Goal: Task Accomplishment & Management: Manage account settings

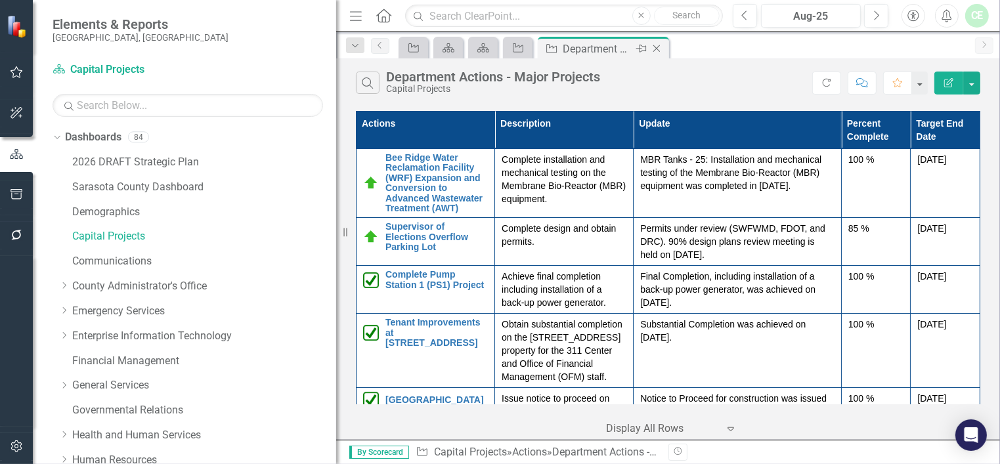
scroll to position [1069, 0]
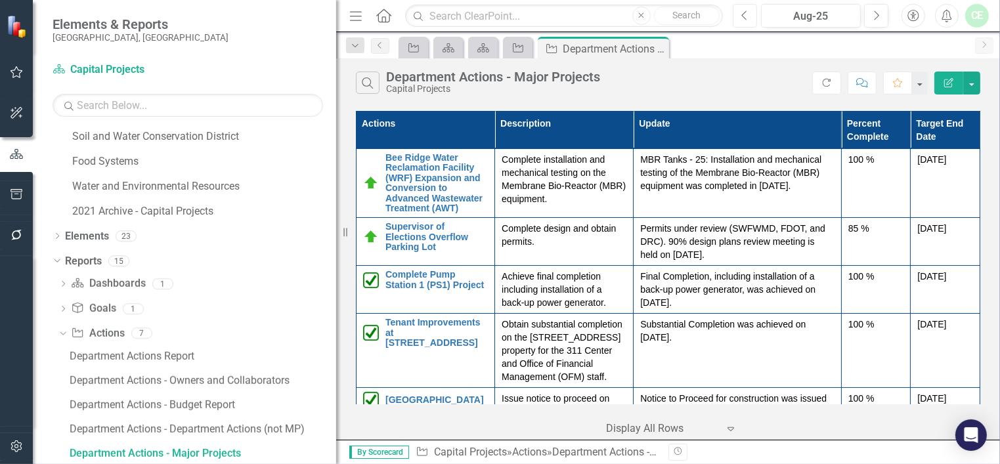
click at [751, 14] on button "Previous" at bounding box center [745, 16] width 24 height 24
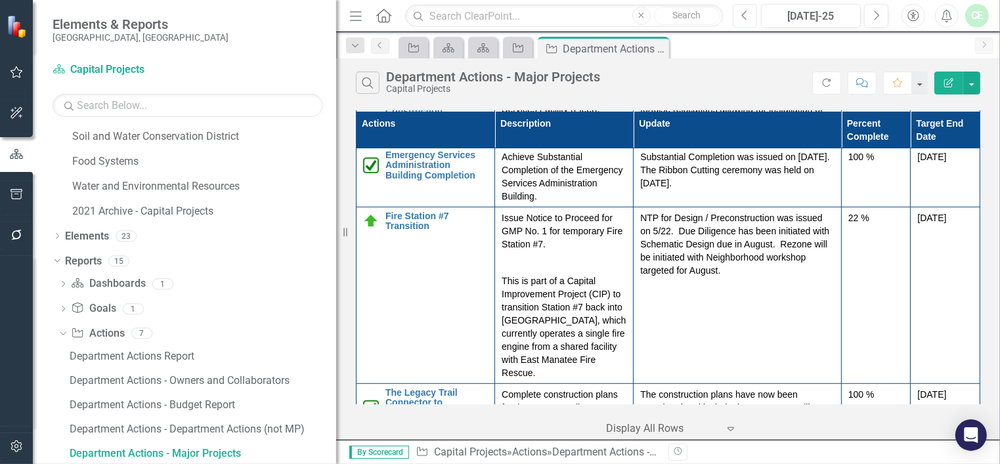
scroll to position [799, 0]
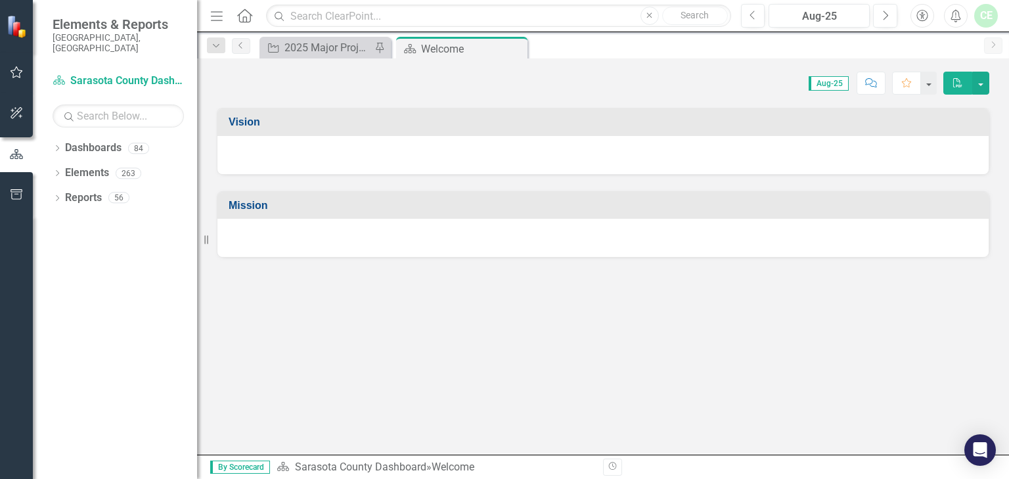
click at [59, 196] on icon "Dropdown" at bounding box center [57, 199] width 9 height 7
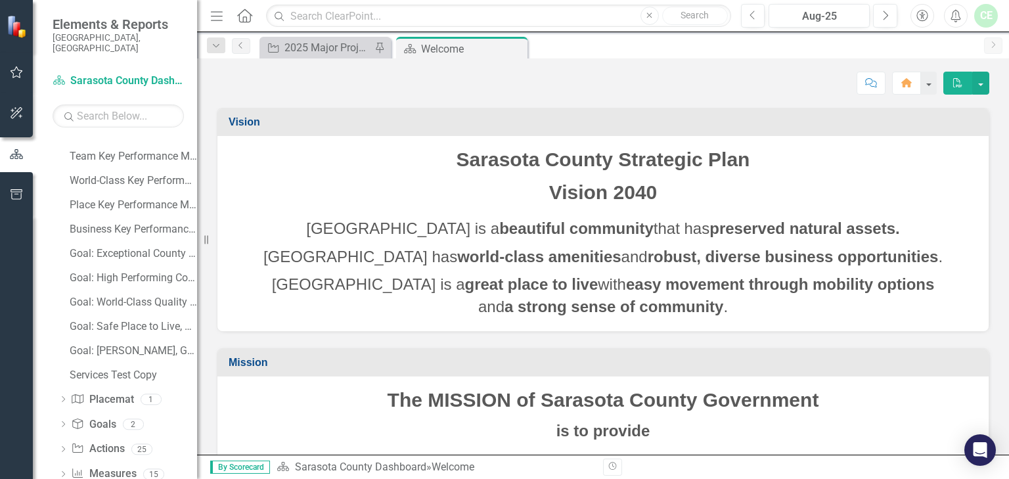
scroll to position [179, 0]
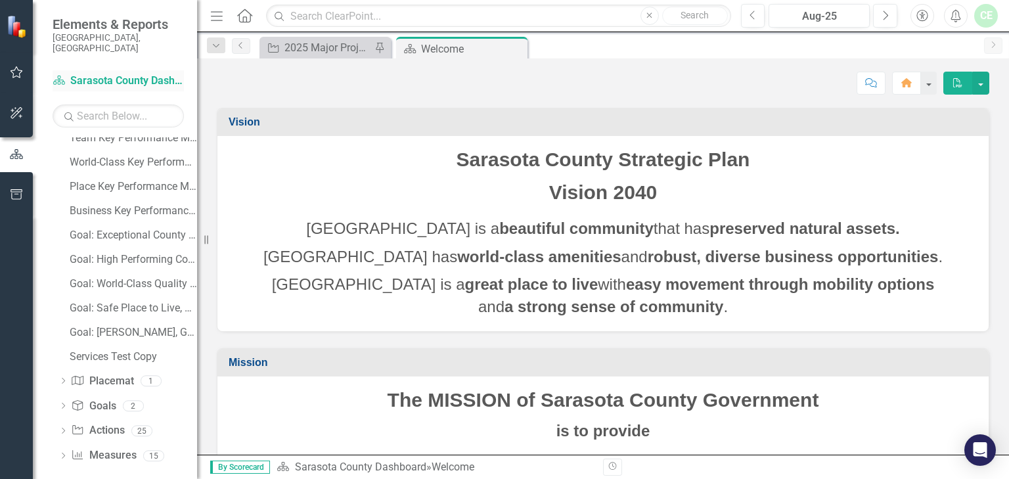
click at [123, 74] on link "Dashboard Sarasota County Dashboard" at bounding box center [118, 81] width 131 height 15
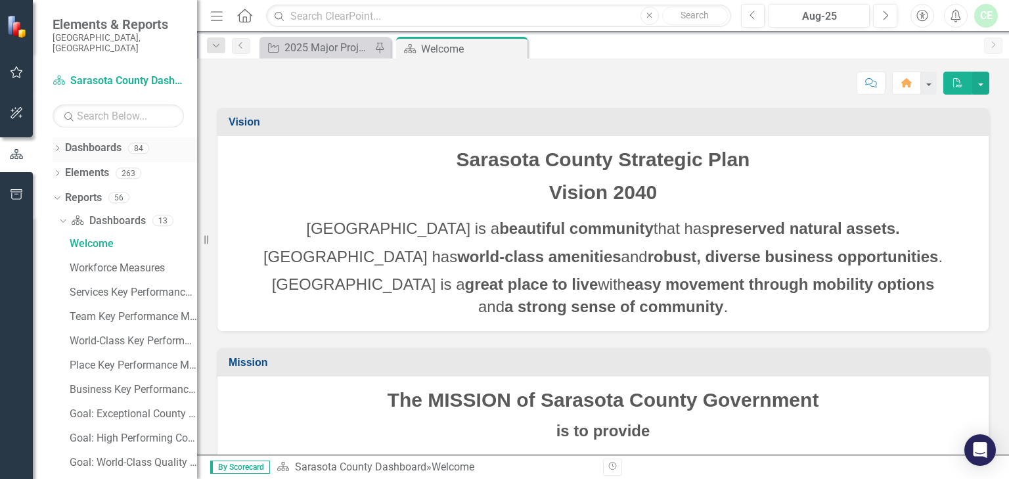
click at [65, 139] on div "Dropdown Dashboards 84" at bounding box center [125, 149] width 145 height 25
click at [57, 146] on icon "Dropdown" at bounding box center [57, 149] width 9 height 7
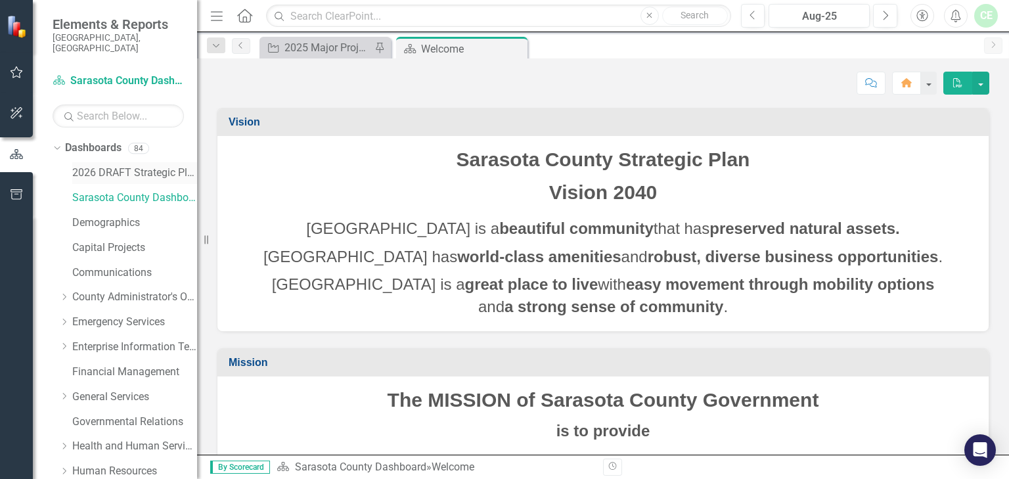
click at [126, 166] on link "2026 DRAFT Strategic Plan" at bounding box center [134, 173] width 125 height 15
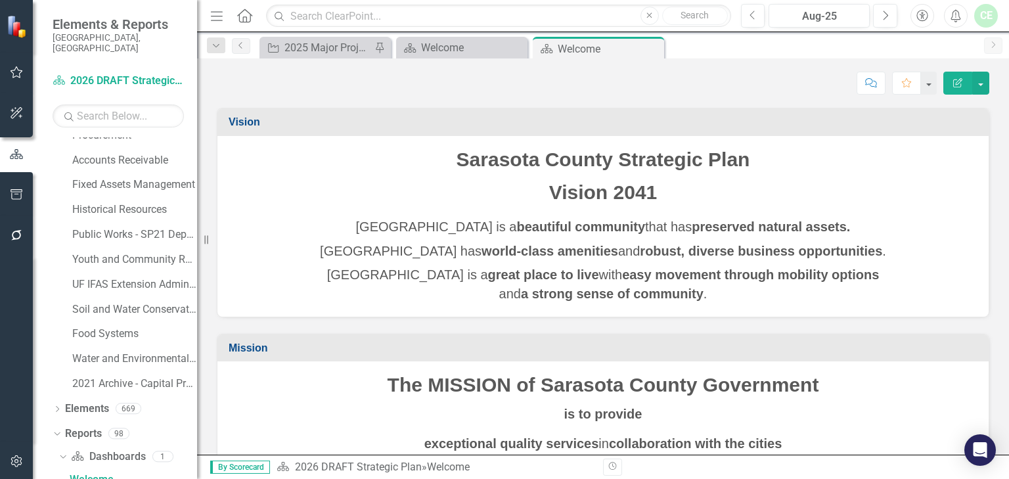
scroll to position [1030, 0]
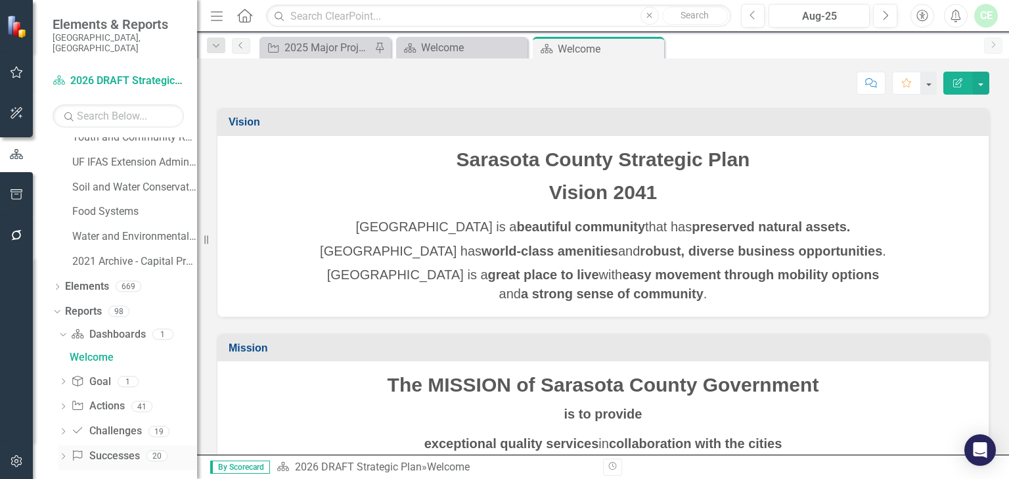
click at [64, 454] on icon "Dropdown" at bounding box center [62, 457] width 9 height 7
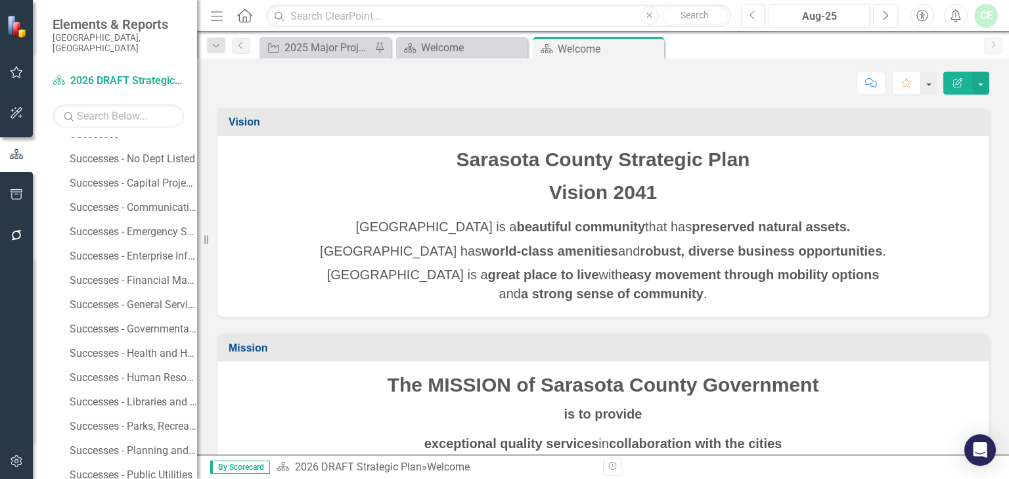
scroll to position [1282, 0]
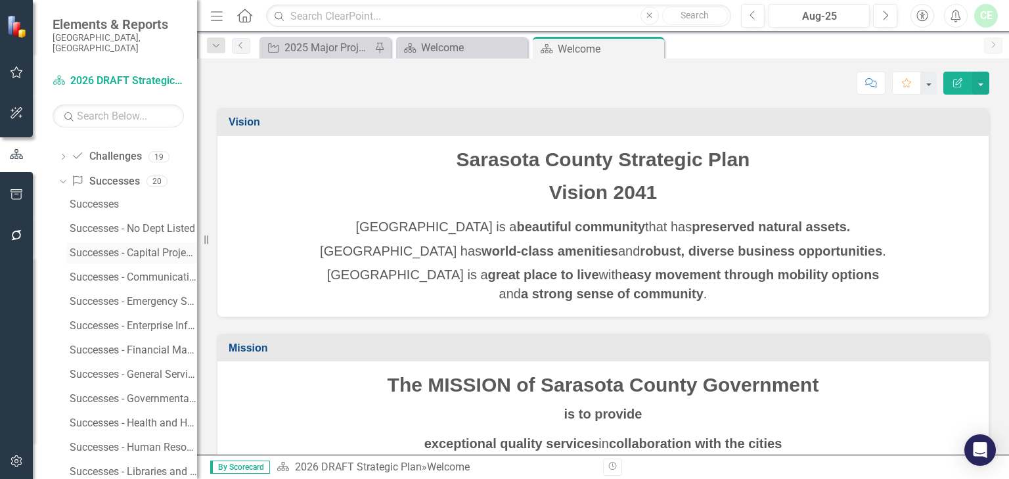
click at [106, 247] on div "Successes - Capital Projects" at bounding box center [133, 253] width 127 height 12
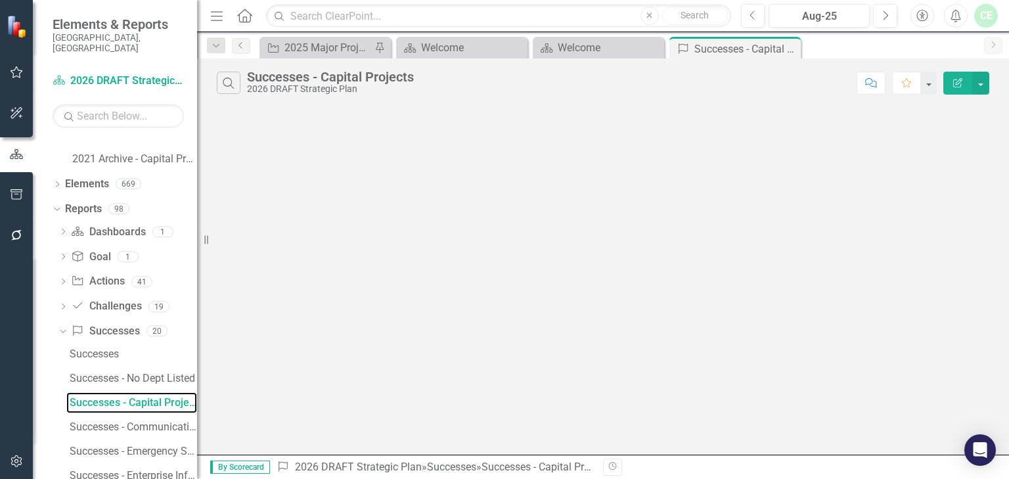
scroll to position [1056, 0]
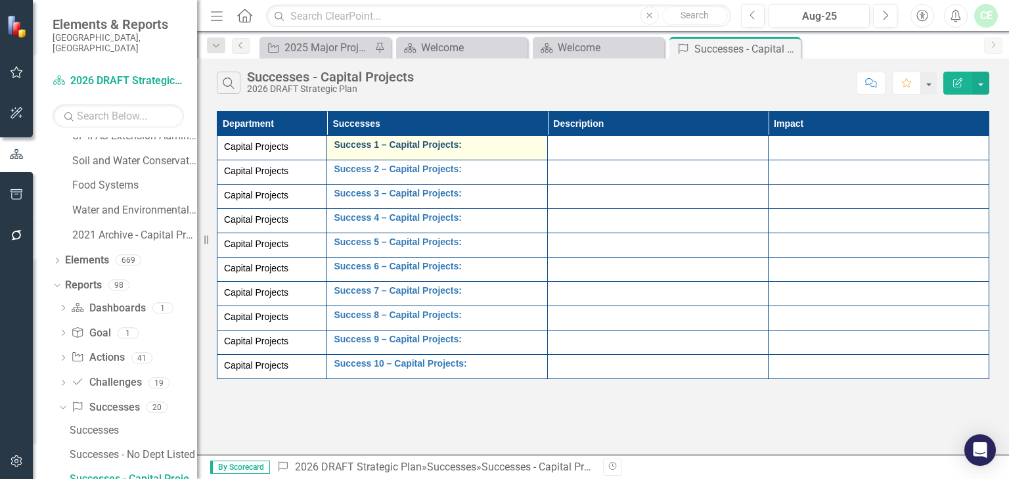
click at [347, 141] on link "Success 1 – Capital Projects:" at bounding box center [437, 145] width 207 height 10
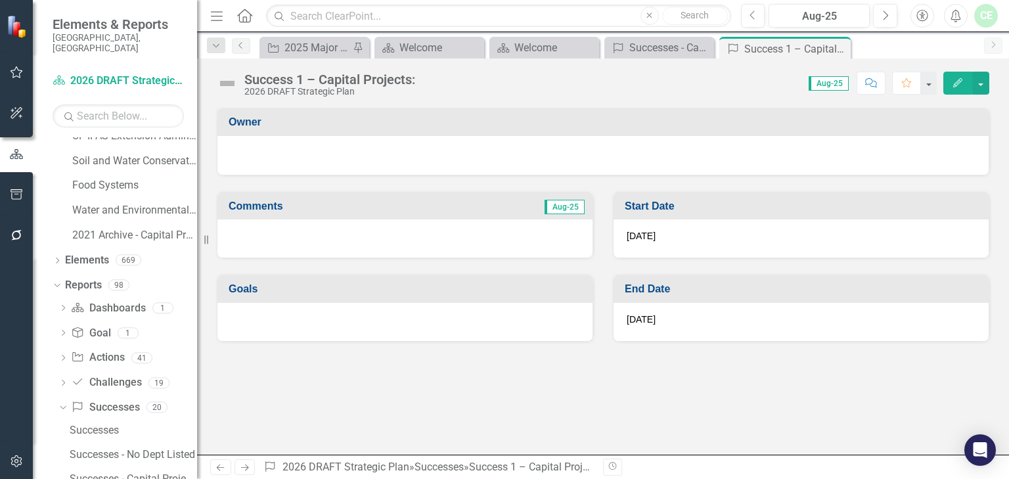
click at [270, 158] on div at bounding box center [603, 154] width 745 height 16
click at [296, 241] on div at bounding box center [404, 238] width 375 height 38
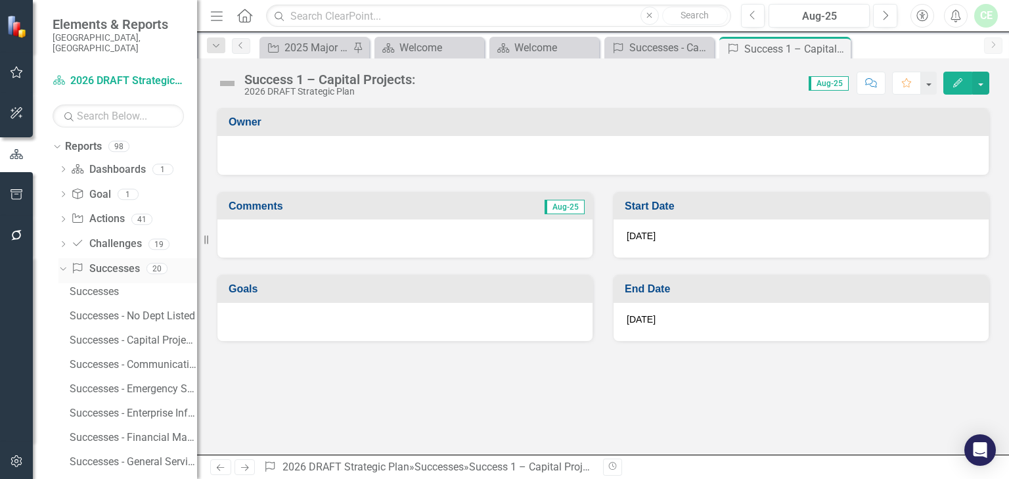
scroll to position [1196, 0]
click at [95, 357] on div "Successes - Communications" at bounding box center [133, 363] width 127 height 12
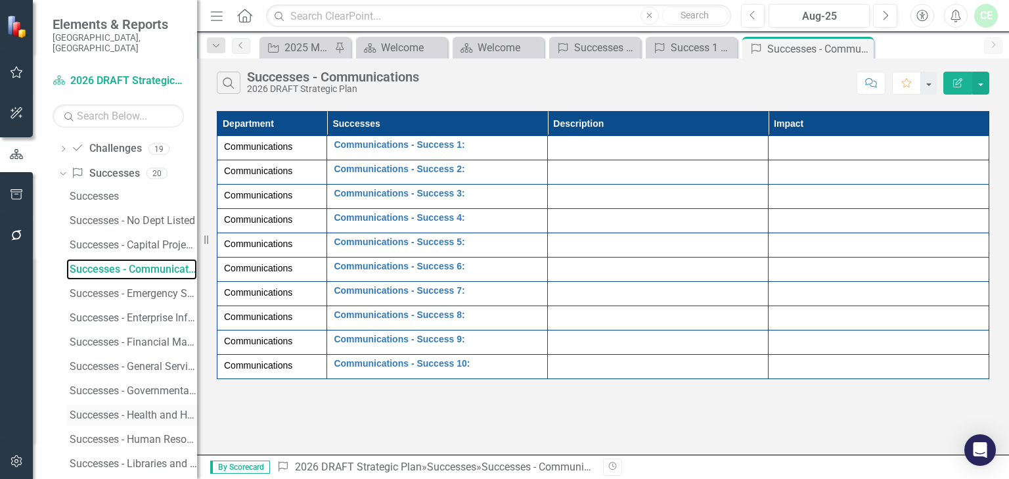
scroll to position [1492, 0]
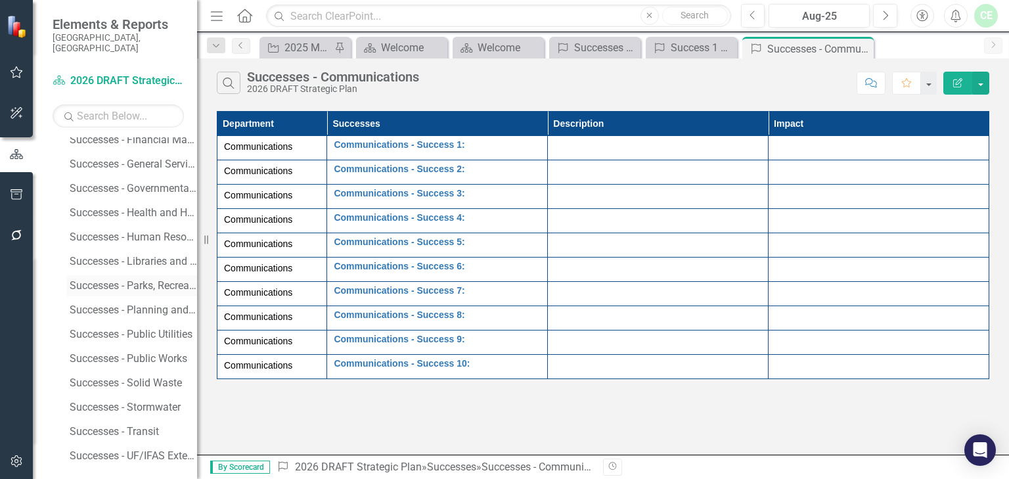
click at [106, 280] on div "Successes - Parks, Recreation and Natural Resources" at bounding box center [133, 286] width 127 height 12
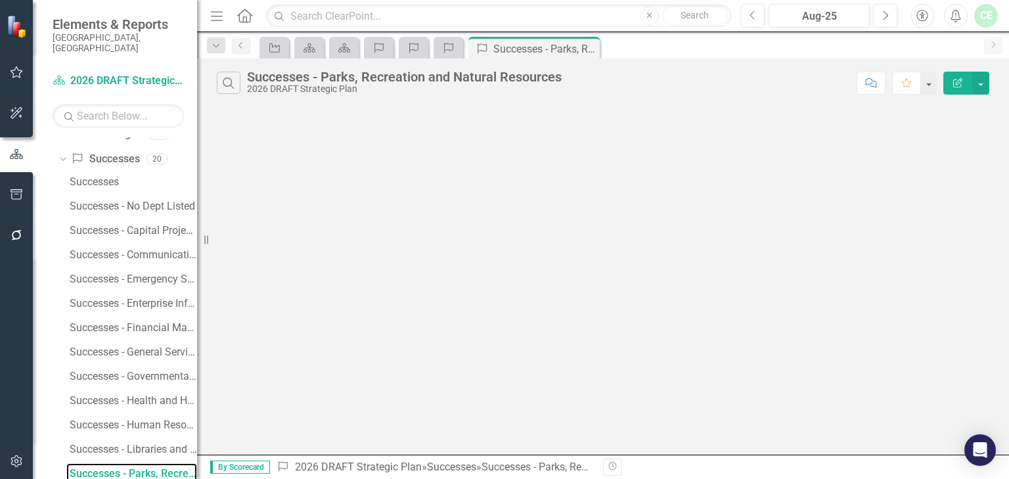
scroll to position [1299, 0]
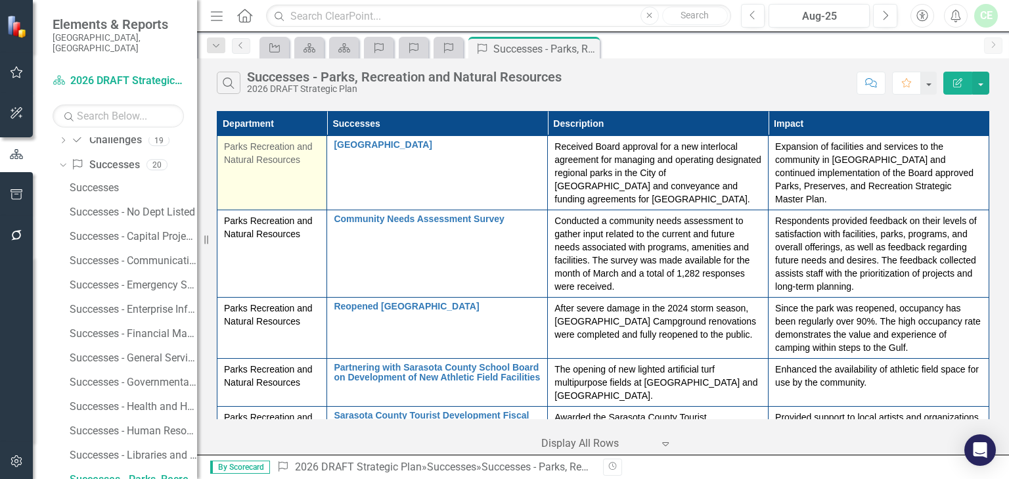
click at [287, 152] on div "Parks Recreation and Natural Resources" at bounding box center [272, 153] width 96 height 26
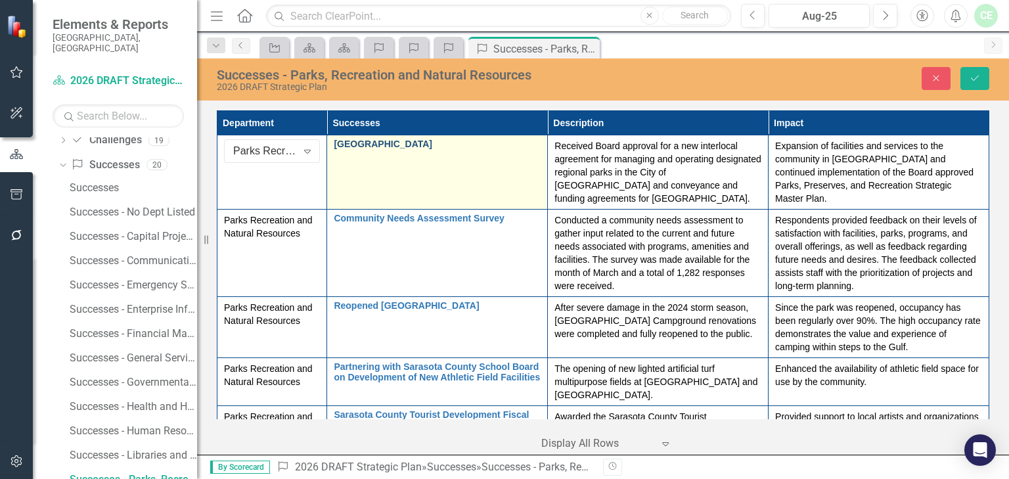
click at [389, 143] on link "[GEOGRAPHIC_DATA]" at bounding box center [437, 144] width 207 height 10
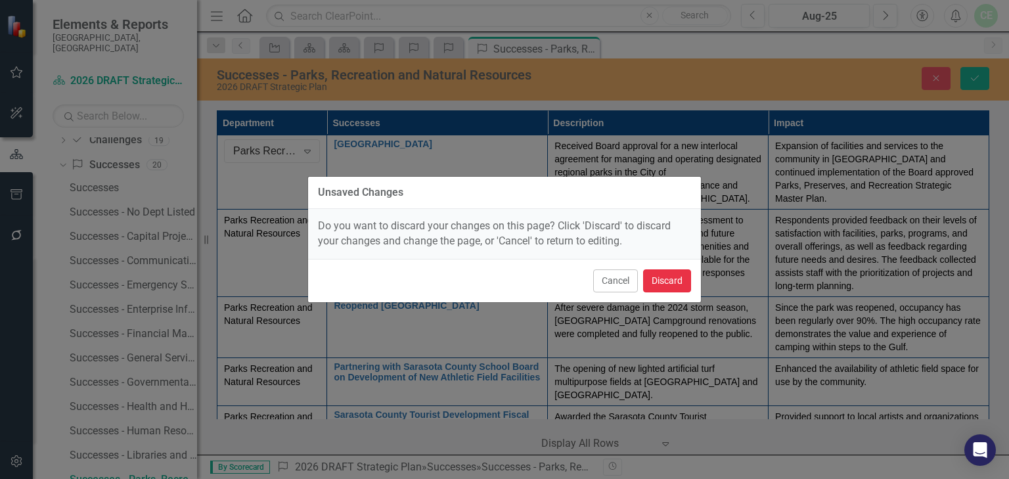
click at [662, 283] on button "Discard" at bounding box center [667, 280] width 48 height 23
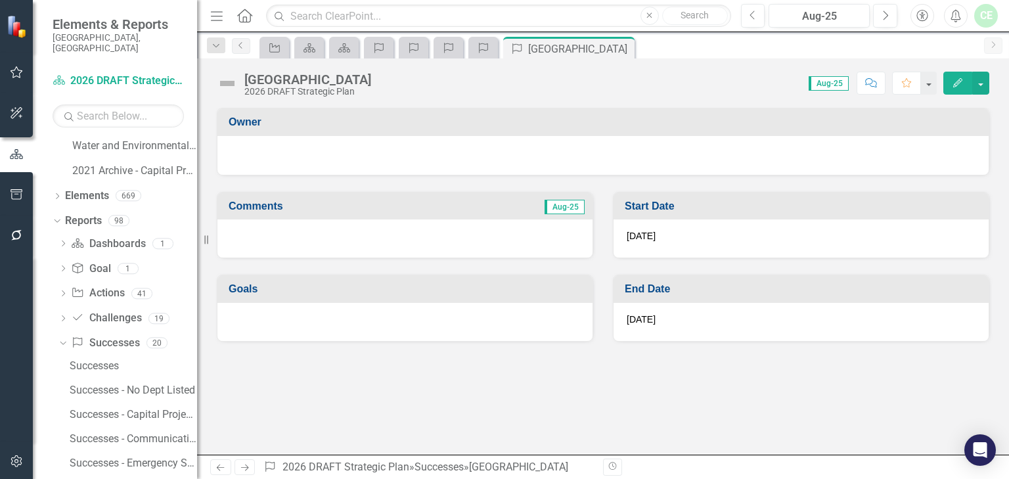
scroll to position [1203, 0]
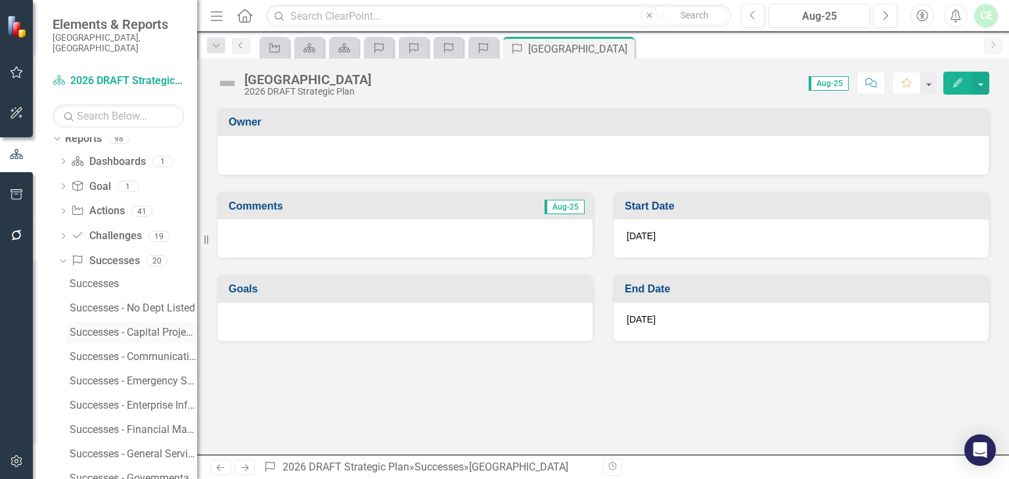
click at [110, 326] on div "Successes - Capital Projects" at bounding box center [133, 332] width 127 height 12
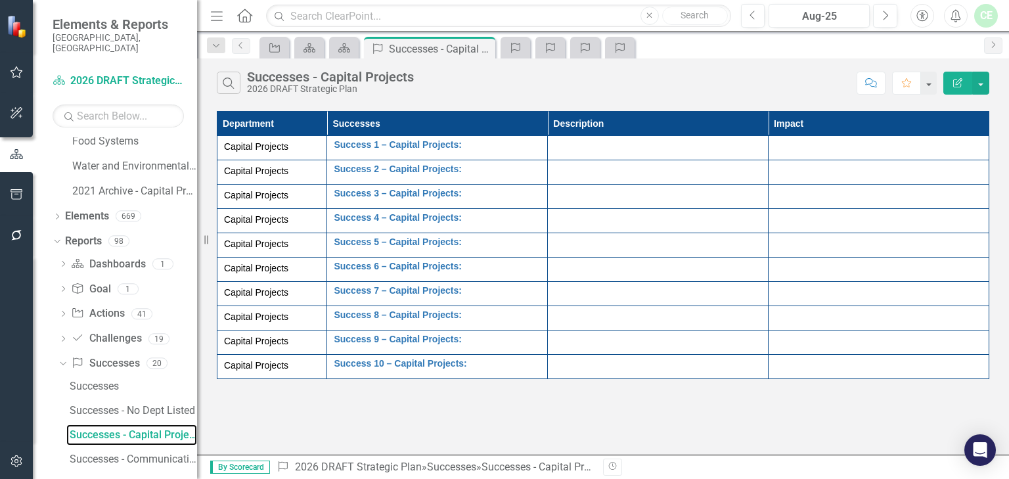
scroll to position [1056, 0]
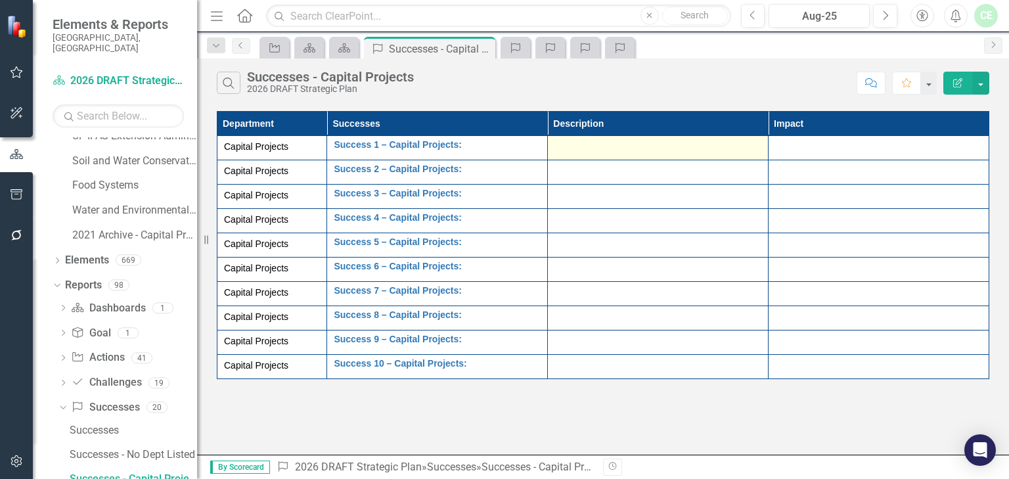
click at [575, 147] on div at bounding box center [657, 148] width 207 height 16
click at [571, 153] on div at bounding box center [657, 148] width 207 height 16
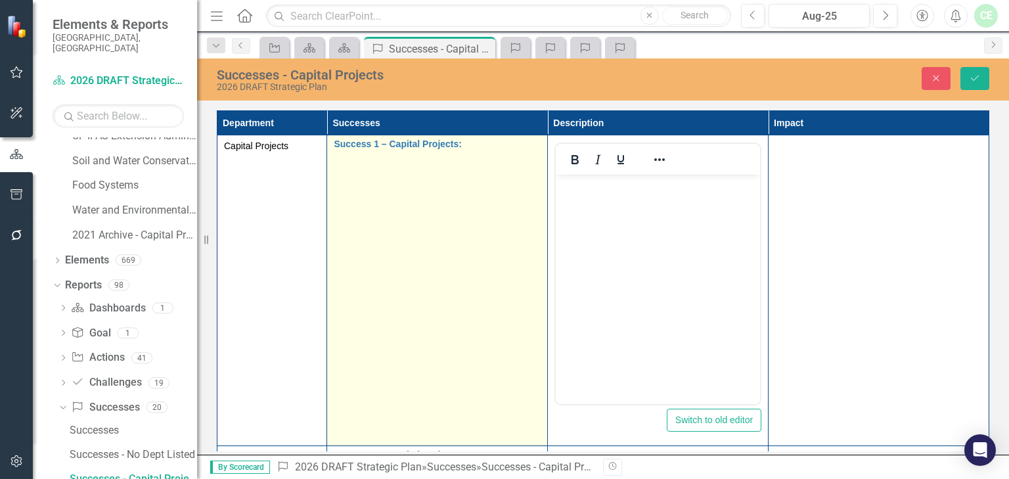
scroll to position [0, 0]
drag, startPoint x: 386, startPoint y: 168, endPoint x: 347, endPoint y: 162, distance: 39.2
click at [386, 168] on td "Success 1 – Capital Projects: Edit Edit Success Link Open Element" at bounding box center [437, 290] width 221 height 311
click at [346, 146] on link "Success 1 – Capital Projects:" at bounding box center [437, 144] width 207 height 10
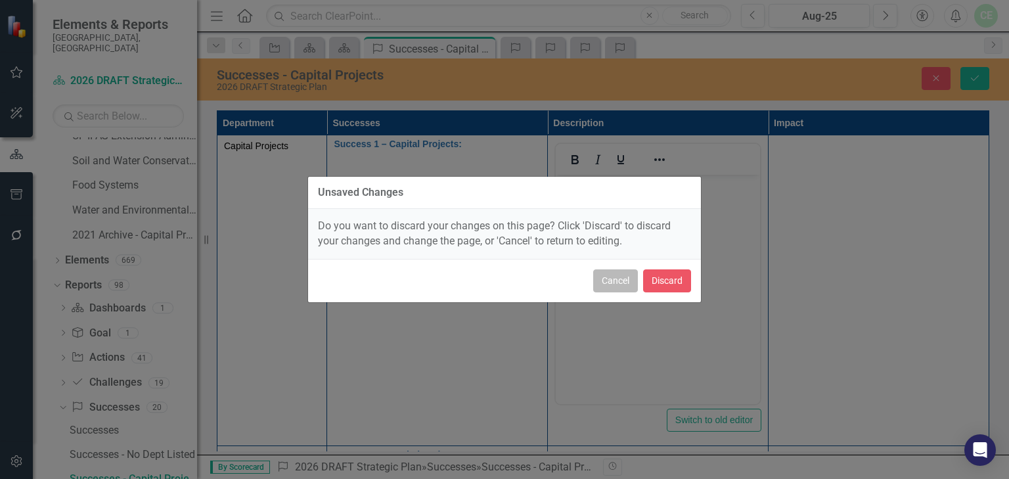
click at [623, 280] on button "Cancel" at bounding box center [615, 280] width 45 height 23
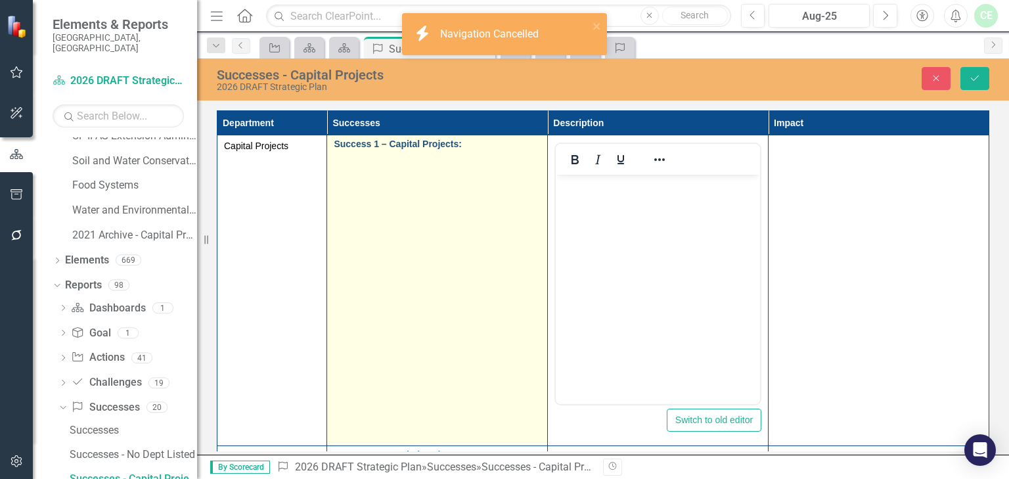
click at [334, 143] on link "Success 1 – Capital Projects:" at bounding box center [437, 144] width 207 height 10
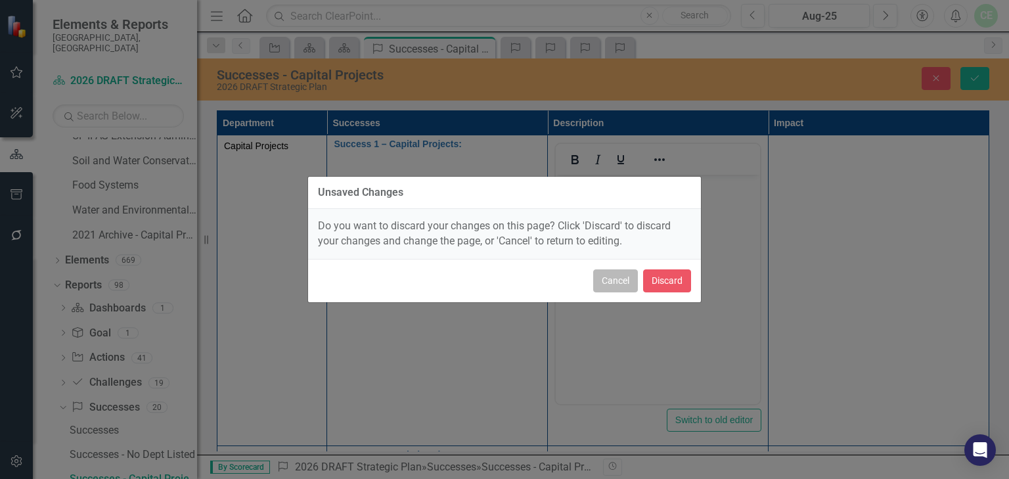
click at [624, 279] on button "Cancel" at bounding box center [615, 280] width 45 height 23
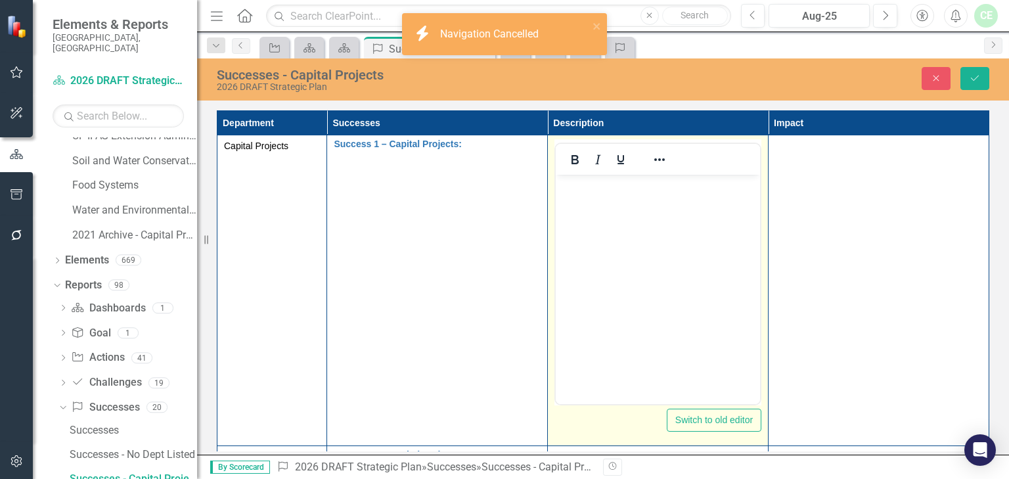
drag, startPoint x: 609, startPoint y: 221, endPoint x: 596, endPoint y: 217, distance: 13.1
click at [609, 221] on body "Rich Text Area. Press ALT-0 for help." at bounding box center [658, 273] width 204 height 197
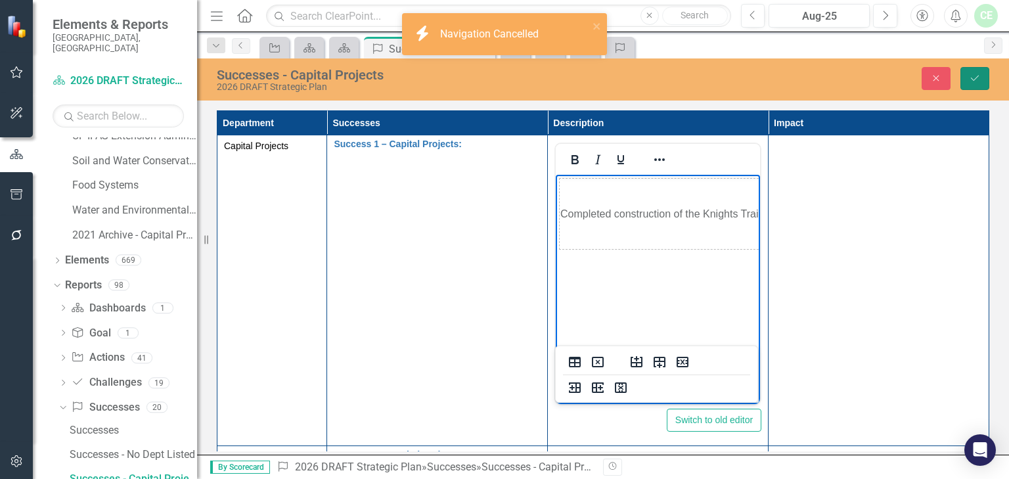
click at [977, 76] on icon "submit" at bounding box center [975, 78] width 8 height 5
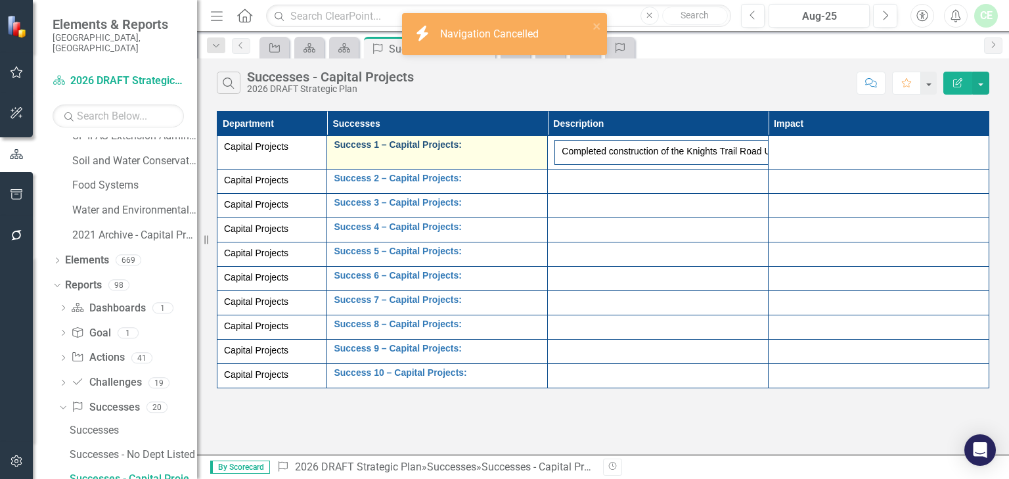
click at [392, 145] on link "Success 1 – Capital Projects:" at bounding box center [437, 145] width 207 height 10
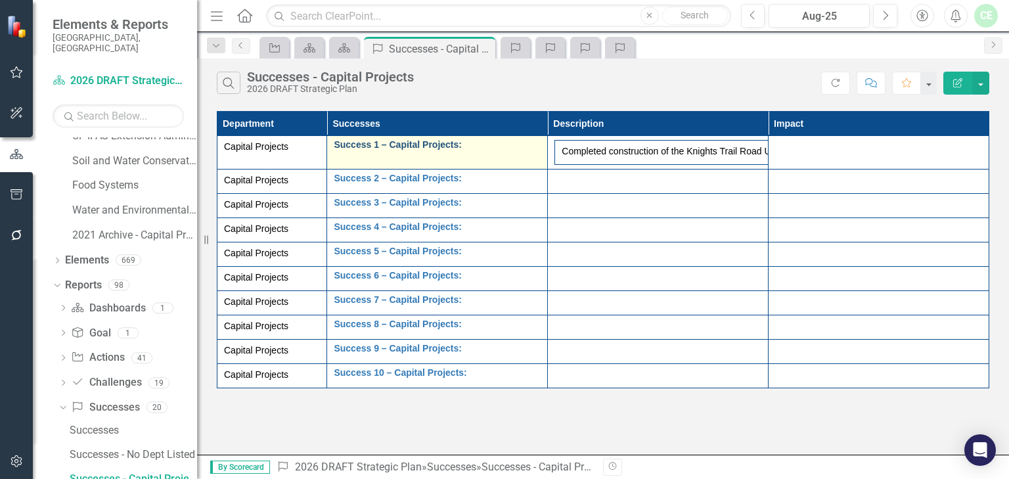
click at [465, 149] on link "Success 1 – Capital Projects:" at bounding box center [437, 145] width 207 height 10
click at [520, 160] on td "Success 1 – Capital Projects: Edit Edit Success Link Open Element" at bounding box center [437, 153] width 221 height 34
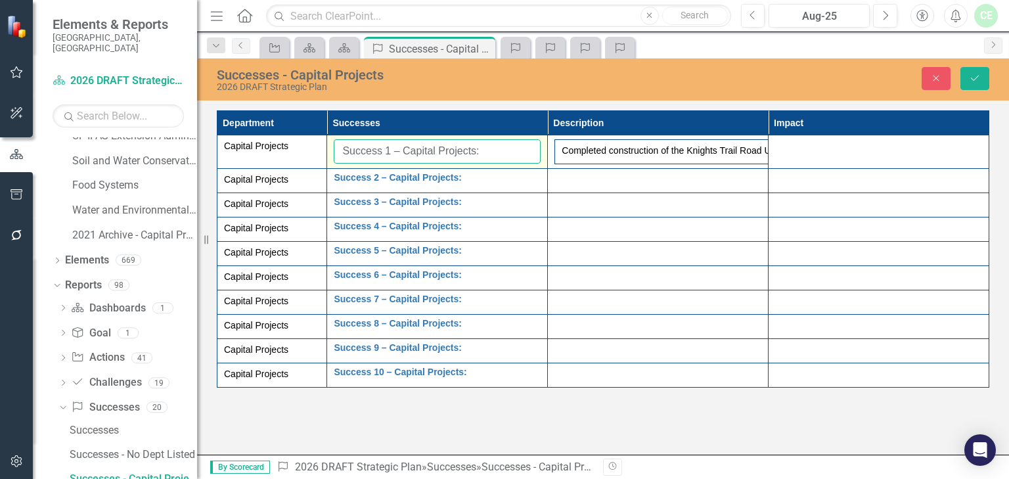
drag, startPoint x: 340, startPoint y: 148, endPoint x: 531, endPoint y: 152, distance: 190.6
click at [531, 152] on input "Success 1 – Capital Projects:" at bounding box center [437, 151] width 207 height 24
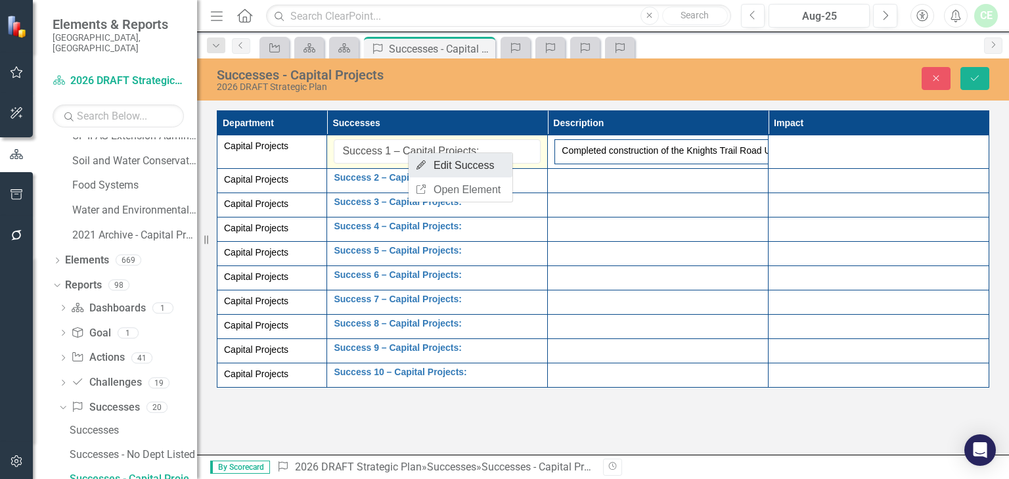
click at [480, 163] on link "Edit Edit Success" at bounding box center [461, 165] width 104 height 24
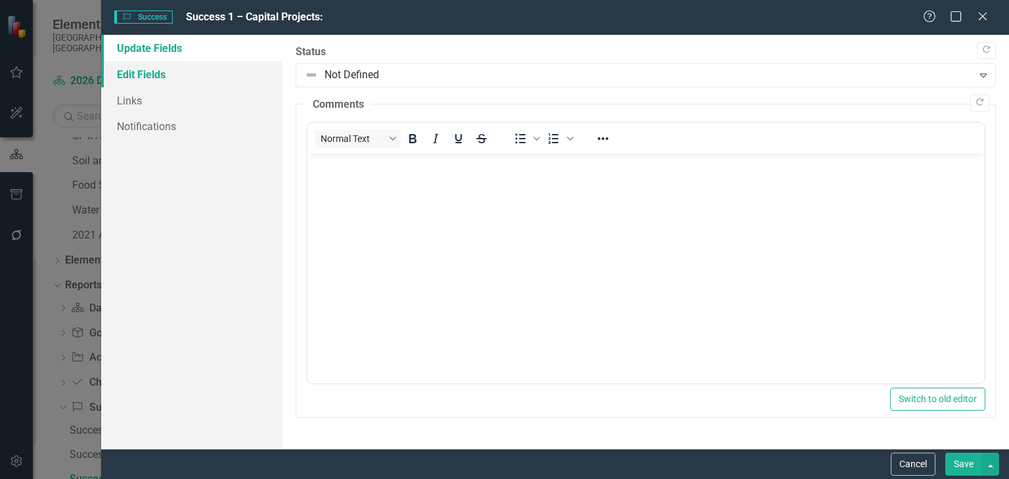
click at [128, 78] on link "Edit Fields" at bounding box center [191, 74] width 181 height 26
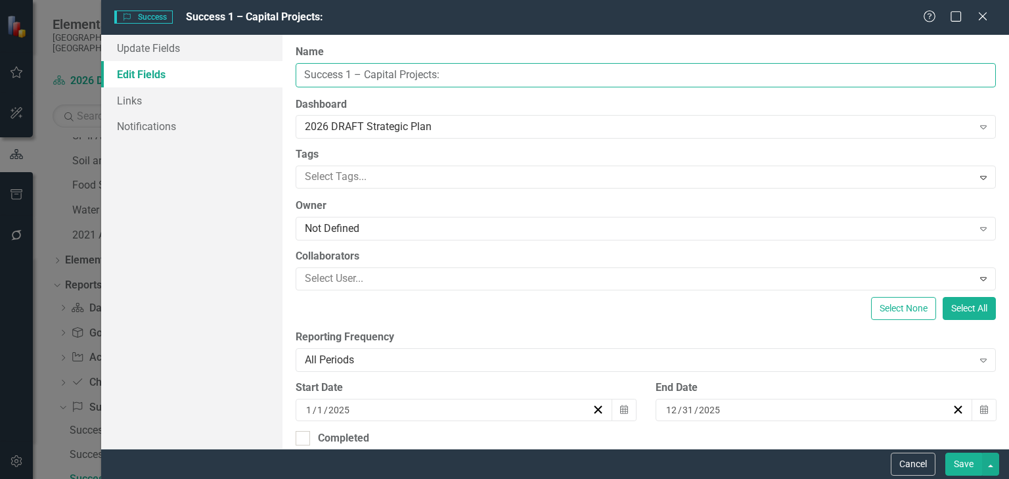
click at [452, 76] on input "Success 1 – Capital Projects:" at bounding box center [646, 75] width 700 height 24
drag, startPoint x: 460, startPoint y: 71, endPoint x: 252, endPoint y: 74, distance: 207.6
click at [251, 74] on div "Update Fields Edit Fields Links Notifications "Update" fields in ClearPoint are…" at bounding box center [555, 242] width 908 height 414
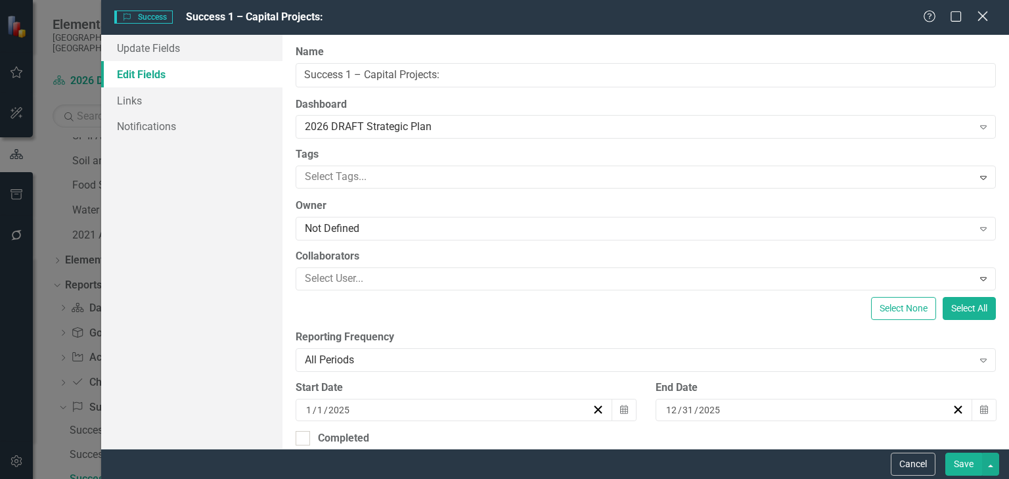
click at [988, 11] on icon "Close" at bounding box center [982, 16] width 16 height 12
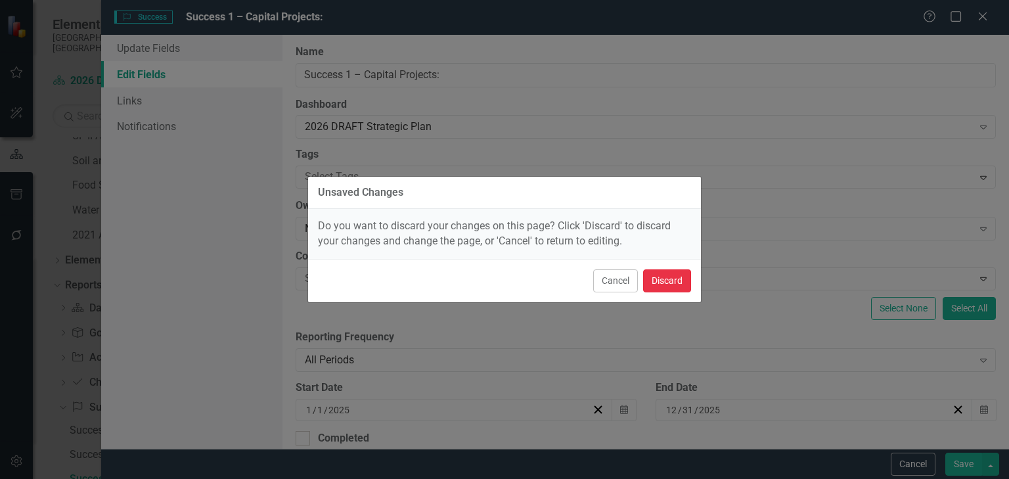
click at [663, 284] on button "Discard" at bounding box center [667, 280] width 48 height 23
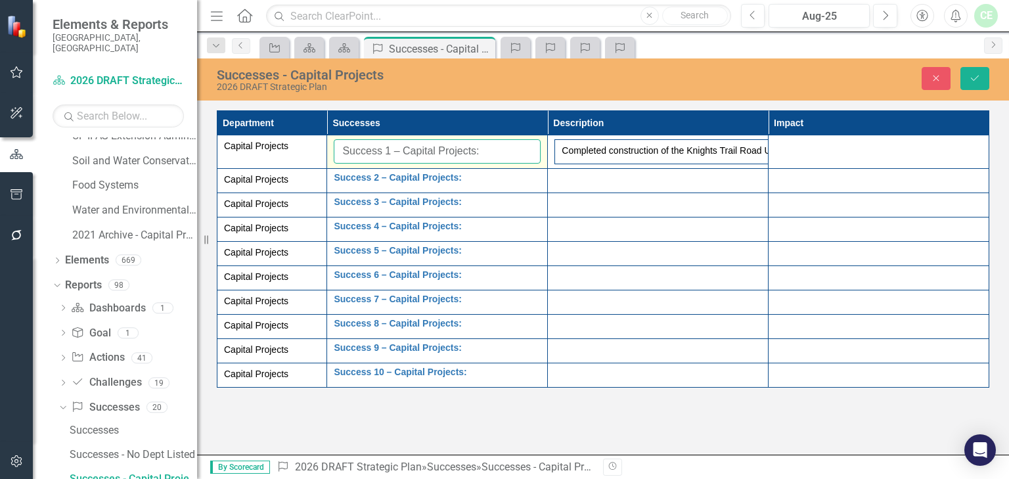
click at [489, 146] on input "Success 1 – Capital Projects:" at bounding box center [437, 151] width 207 height 24
click at [488, 152] on input "Success 1 – Capital Projects:" at bounding box center [437, 151] width 207 height 24
drag, startPoint x: 488, startPoint y: 152, endPoint x: 291, endPoint y: 152, distance: 197.1
click at [304, 152] on tr "Capital Projects Success 1 – Capital Projects: Edit Edit Success Link Open Elem…" at bounding box center [603, 152] width 772 height 34
click at [334, 148] on input "Success 1 – Capital Projects:" at bounding box center [437, 151] width 207 height 24
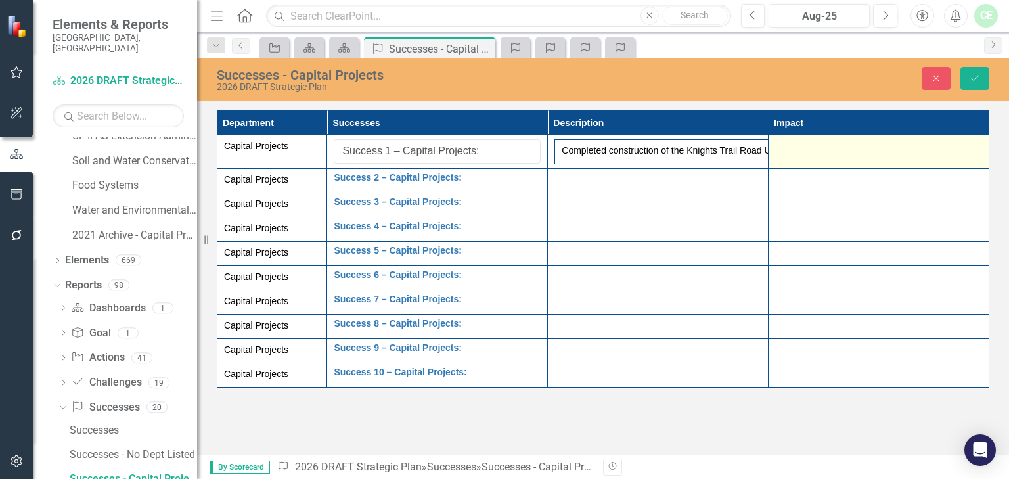
click at [814, 145] on div at bounding box center [878, 147] width 207 height 16
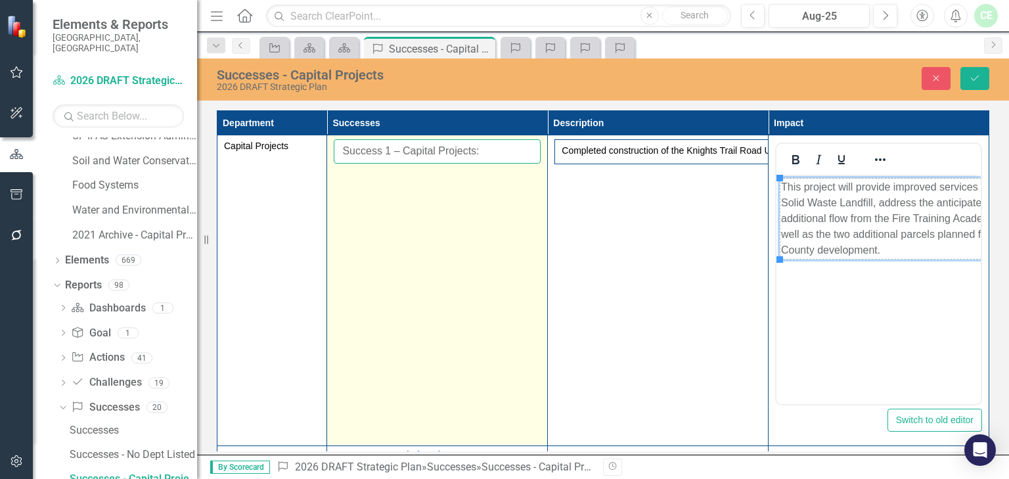
click at [362, 160] on input "Success 1 – Capital Projects:" at bounding box center [437, 151] width 207 height 24
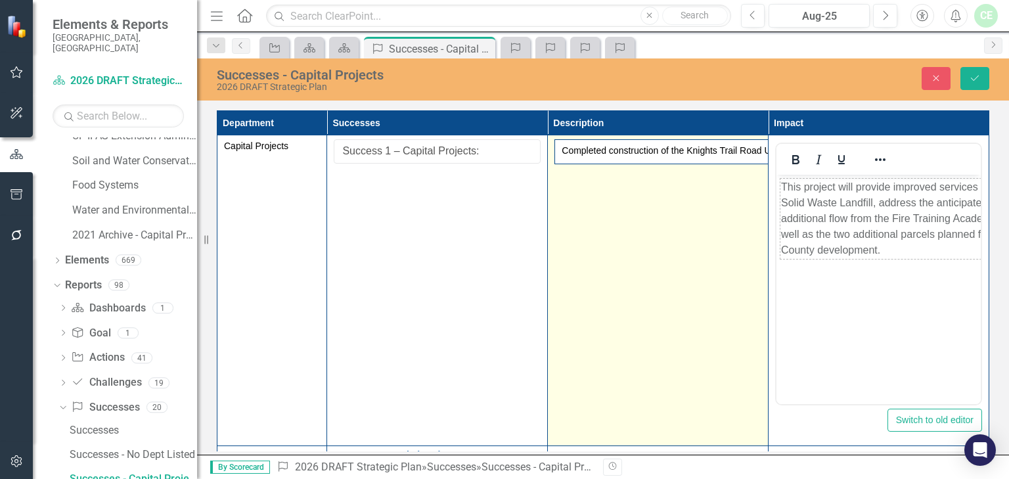
click at [562, 155] on td "Completed construction of the Knights Trail Road Utility Improvements Project." at bounding box center [768, 152] width 426 height 24
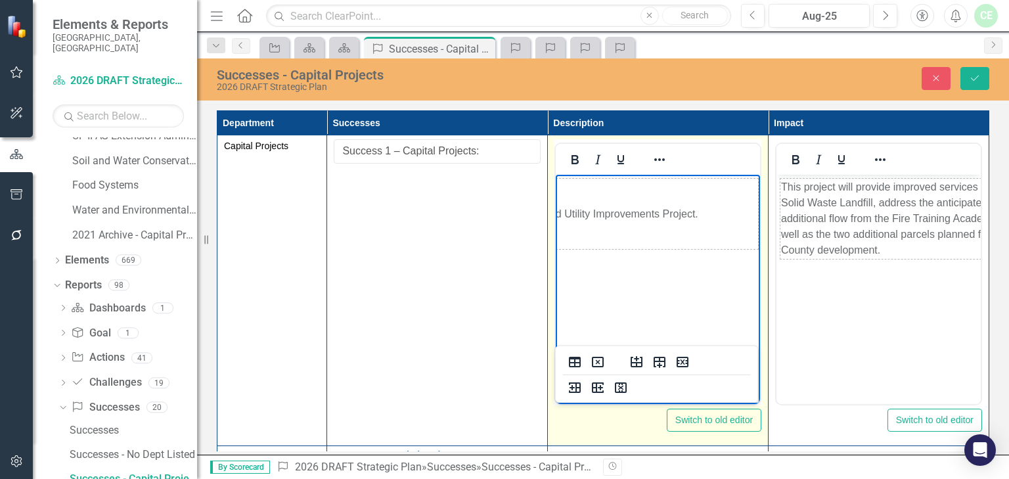
drag, startPoint x: 563, startPoint y: 213, endPoint x: 565, endPoint y: 239, distance: 25.7
click at [533, 244] on html "Completed construction of the Knights Trail Road Utility Improvements Project." at bounding box center [430, 273] width 204 height 197
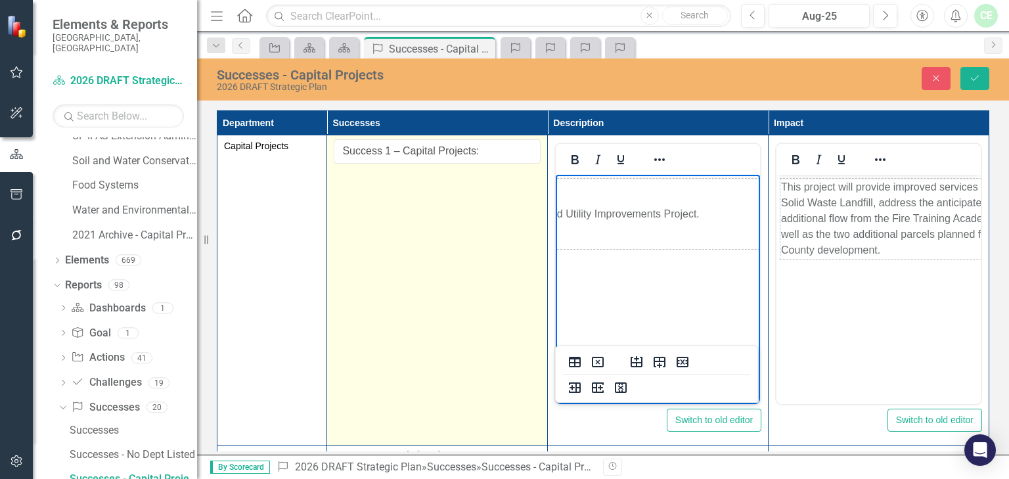
click at [398, 244] on td "Success 1 – Capital Projects: Edit Edit Success Link Open Element" at bounding box center [437, 290] width 221 height 311
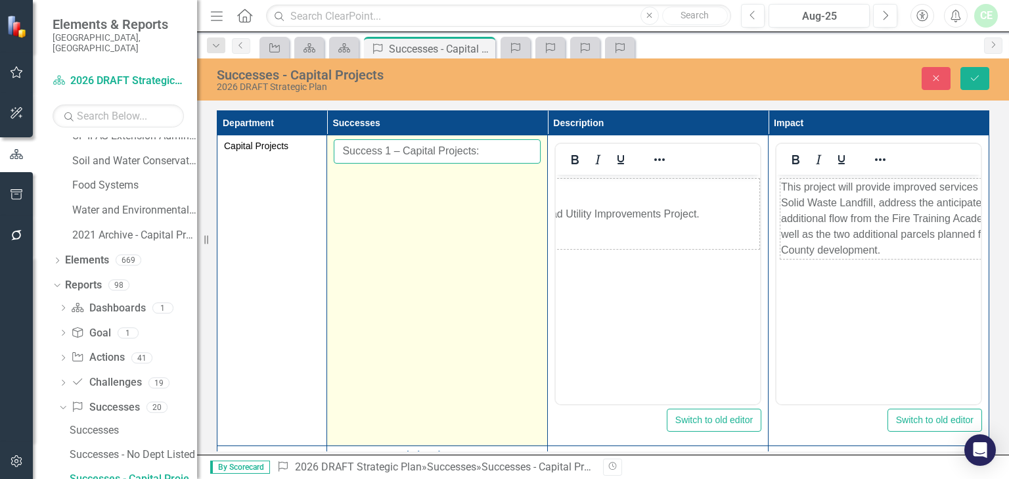
click at [368, 152] on input "Success 1 – Capital Projects:" at bounding box center [437, 151] width 207 height 24
drag, startPoint x: 343, startPoint y: 148, endPoint x: 501, endPoint y: 147, distance: 158.3
click at [503, 147] on input "Success 1 – Capital Projects:" at bounding box center [437, 151] width 207 height 24
click at [412, 160] on input "Success 1 – Capital Projects:" at bounding box center [437, 151] width 207 height 24
click at [340, 150] on input "Success 1 – Capital Projects:" at bounding box center [437, 151] width 207 height 24
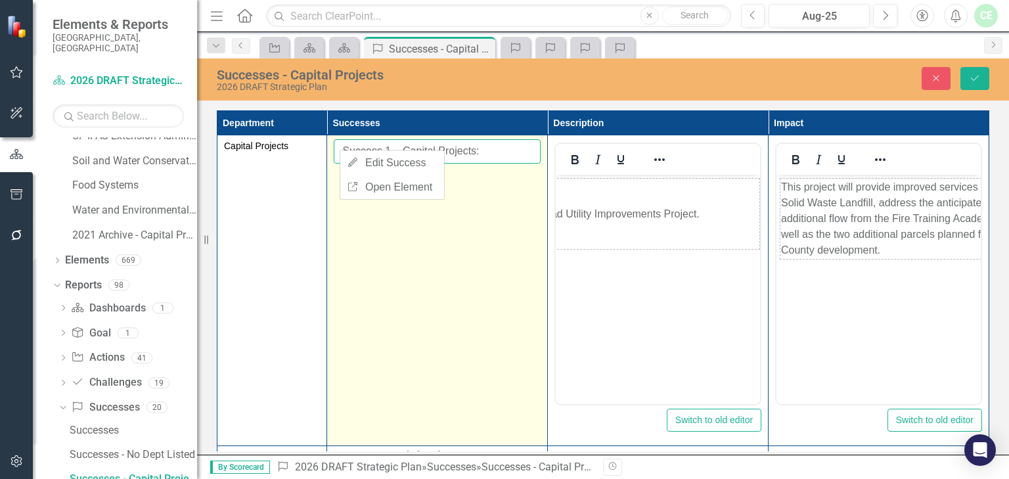
click at [494, 152] on input "Success 1 – Capital Projects:" at bounding box center [437, 151] width 207 height 24
click at [507, 154] on input "Success 1 – Capital Projects:" at bounding box center [437, 151] width 207 height 24
click at [508, 154] on input "Success 1 – Capital Projects:" at bounding box center [437, 151] width 207 height 24
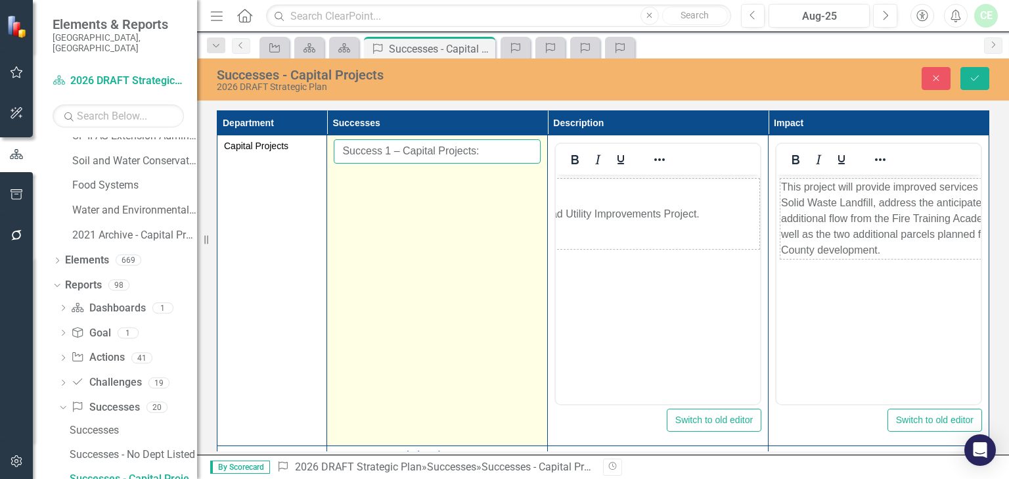
click at [508, 154] on input "Success 1 – Capital Projects:" at bounding box center [437, 151] width 207 height 24
click at [342, 150] on input "Success 1 – Capital Projects:" at bounding box center [437, 151] width 207 height 24
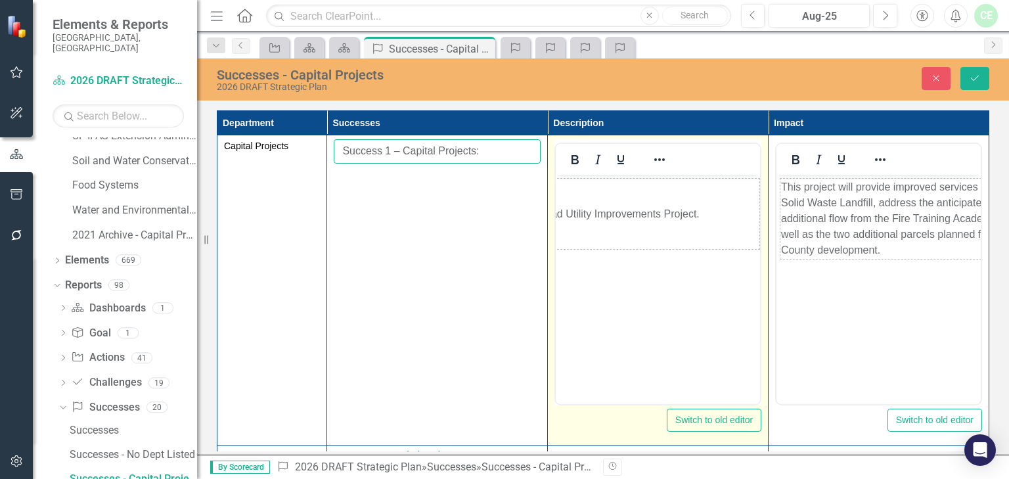
drag, startPoint x: 342, startPoint y: 150, endPoint x: 556, endPoint y: 154, distance: 214.2
click at [556, 154] on tr "Capital Projects Success 1 – Capital Projects: Edit Edit Success Link Open Elem…" at bounding box center [603, 290] width 772 height 311
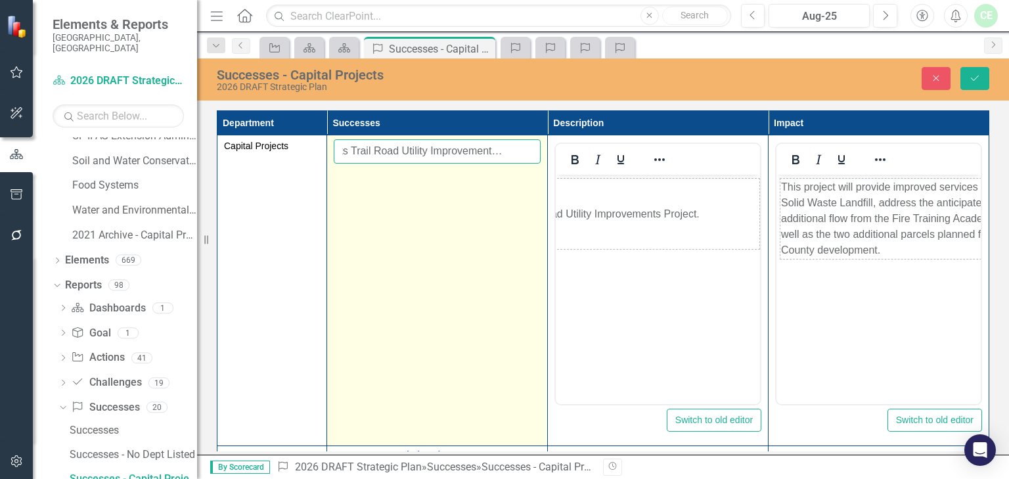
type input "Knights Trail Road Utility Improvements Project"
click at [469, 242] on td "Knights Trail Road Utility Improvements Project Edit Edit Success Link Open Ele…" at bounding box center [437, 290] width 221 height 311
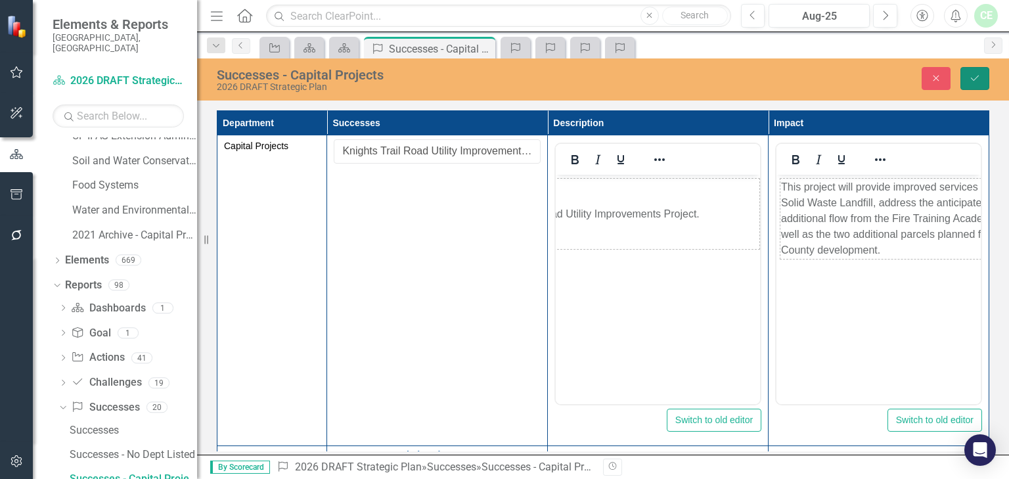
click at [970, 76] on icon "Save" at bounding box center [975, 78] width 12 height 9
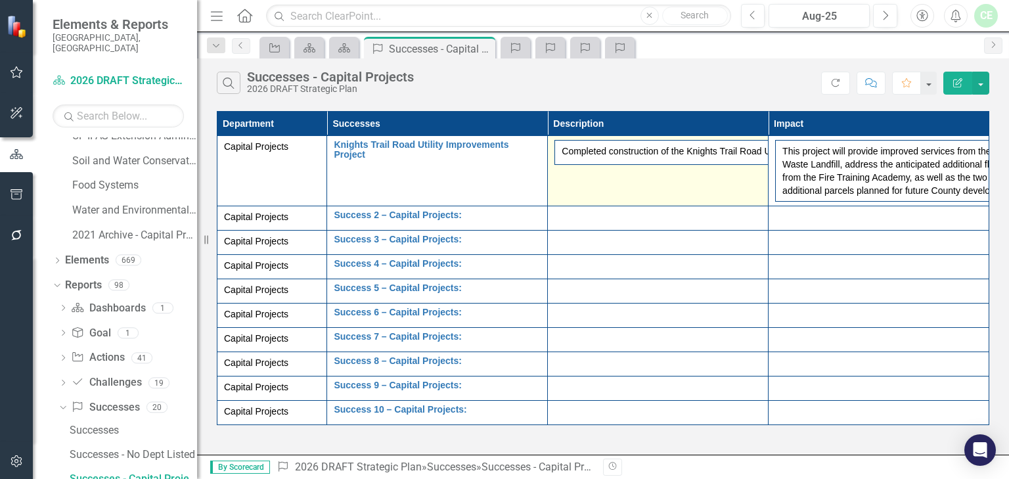
click at [603, 145] on td "Completed construction of the Knights Trail Road Utility Improvements Project." at bounding box center [768, 153] width 426 height 24
click at [602, 155] on td "Completed construction of the Knights Trail Road Utility Improvements Project." at bounding box center [768, 153] width 426 height 24
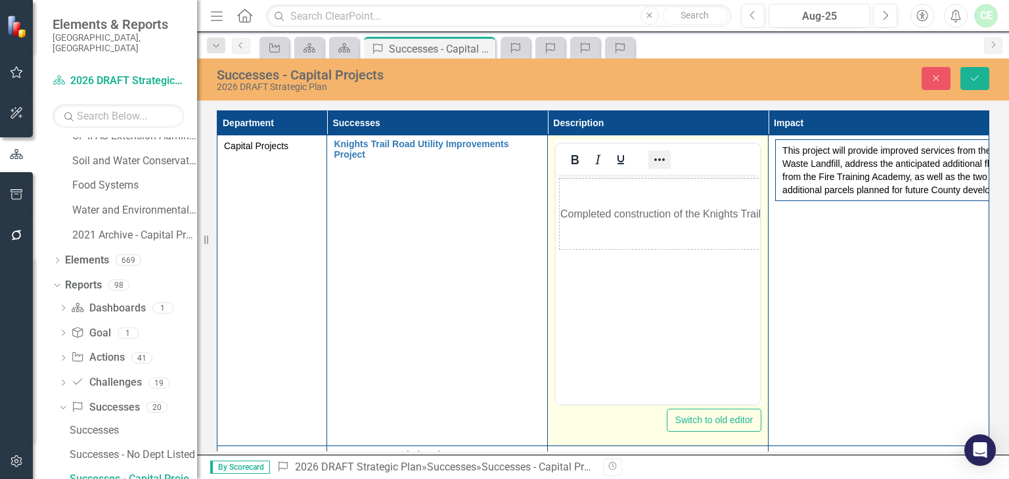
click at [659, 161] on icon "Reveal or hide additional toolbar items" at bounding box center [660, 160] width 16 height 16
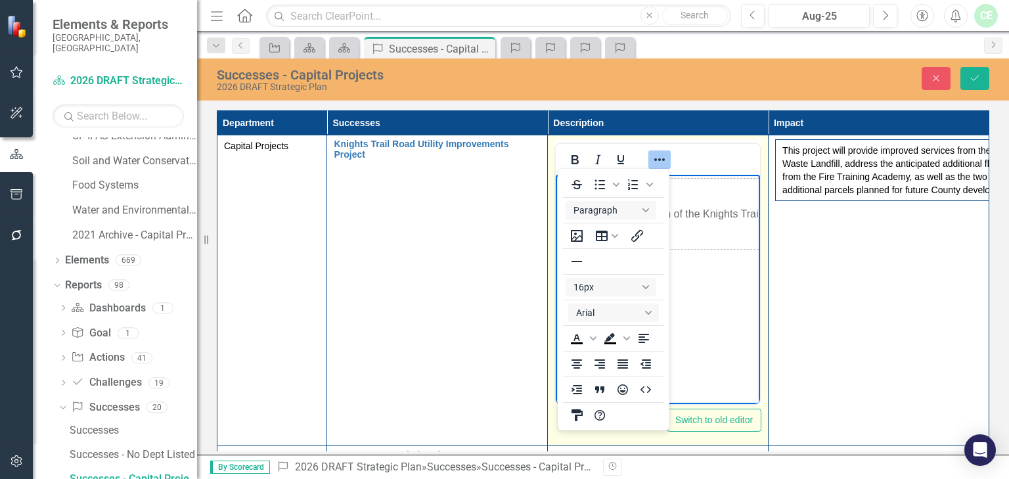
click at [733, 300] on body "Completed construction of the Knights Trail Road Utility Improvements Project." at bounding box center [658, 273] width 204 height 197
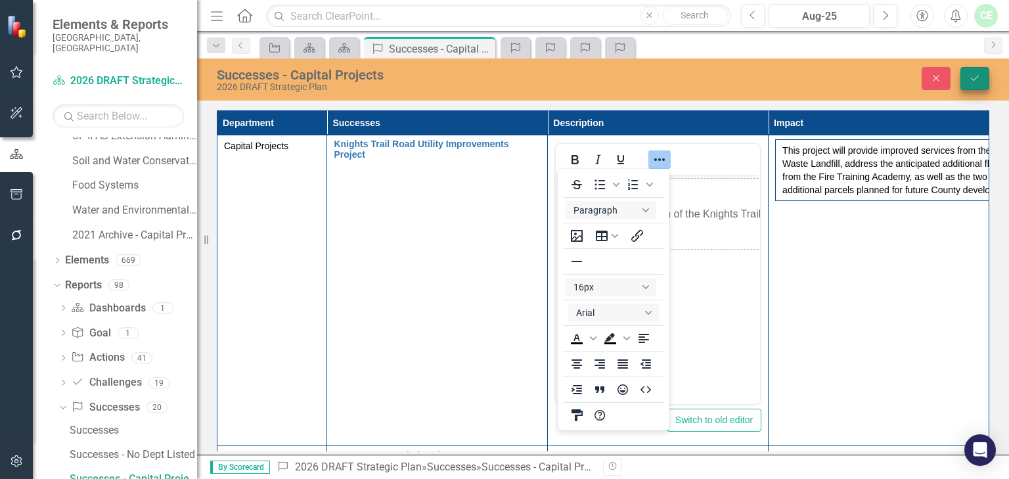
click at [970, 74] on icon "Save" at bounding box center [975, 78] width 12 height 9
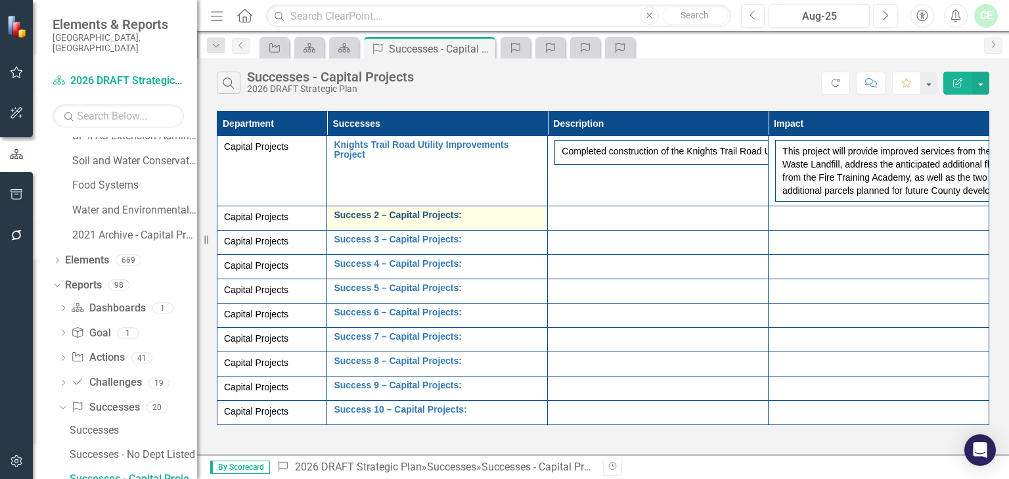
click at [358, 220] on link "Success 2 – Capital Projects:" at bounding box center [437, 215] width 207 height 10
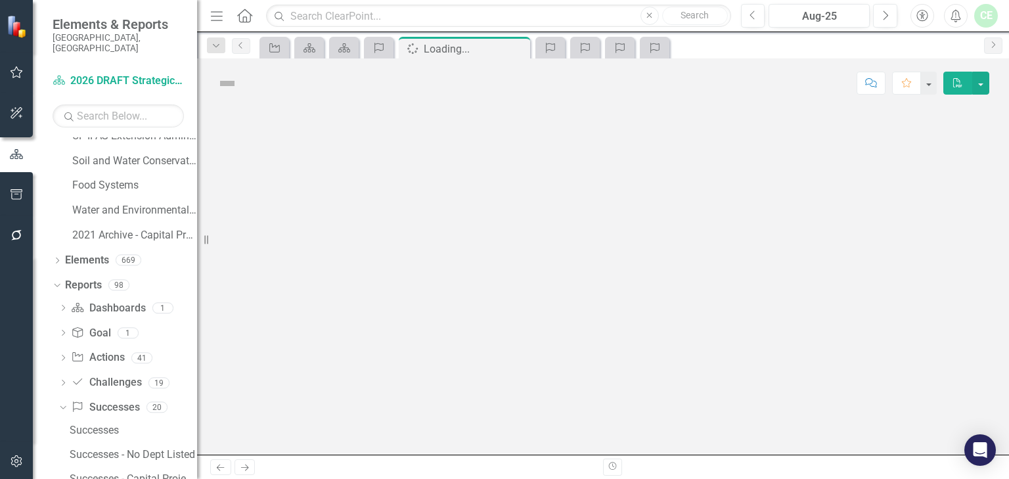
click at [360, 229] on div at bounding box center [603, 281] width 812 height 347
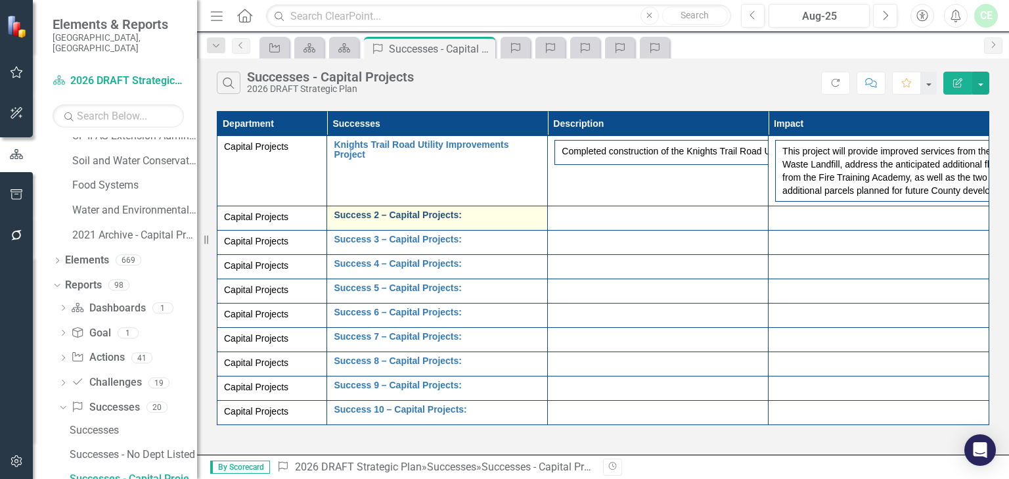
click at [347, 220] on link "Success 2 – Capital Projects:" at bounding box center [437, 215] width 207 height 10
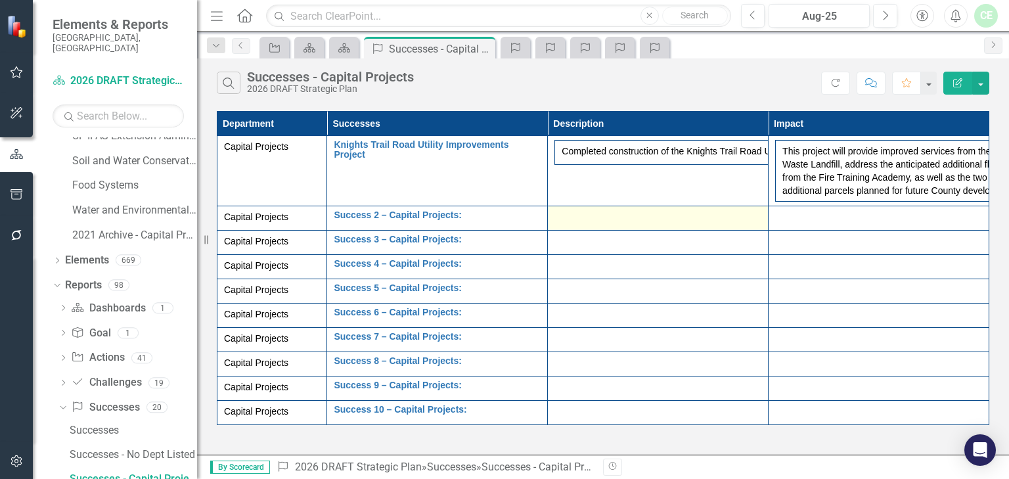
click at [603, 226] on div at bounding box center [657, 218] width 207 height 16
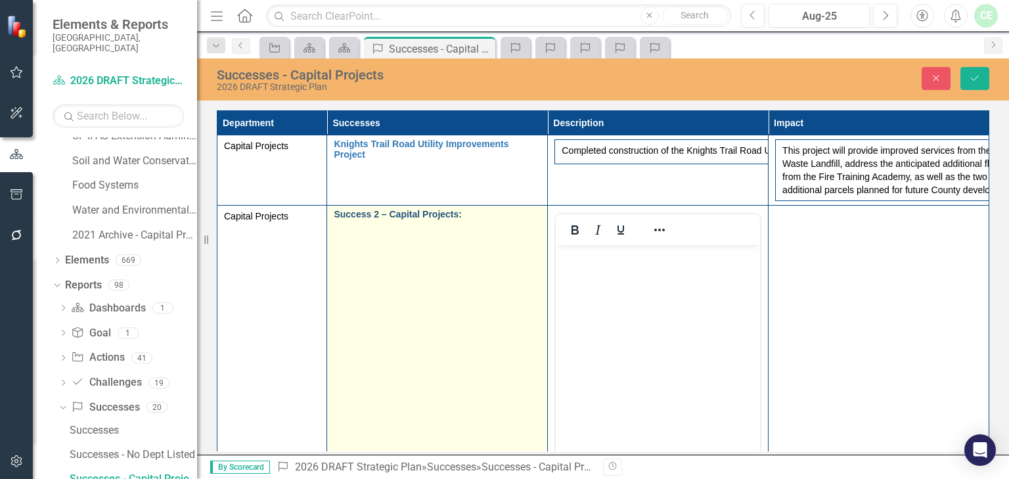
click at [345, 219] on link "Success 2 – Capital Projects:" at bounding box center [437, 215] width 207 height 10
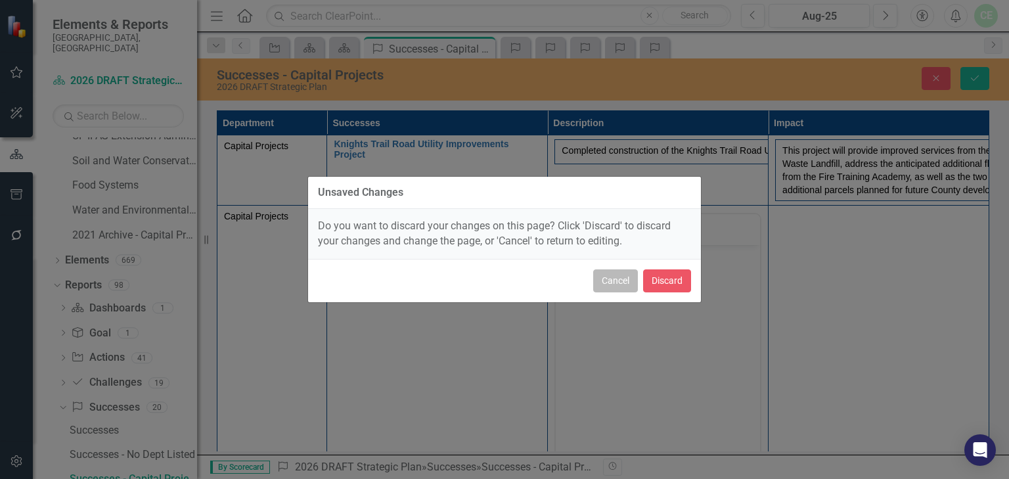
click at [625, 281] on button "Cancel" at bounding box center [615, 280] width 45 height 23
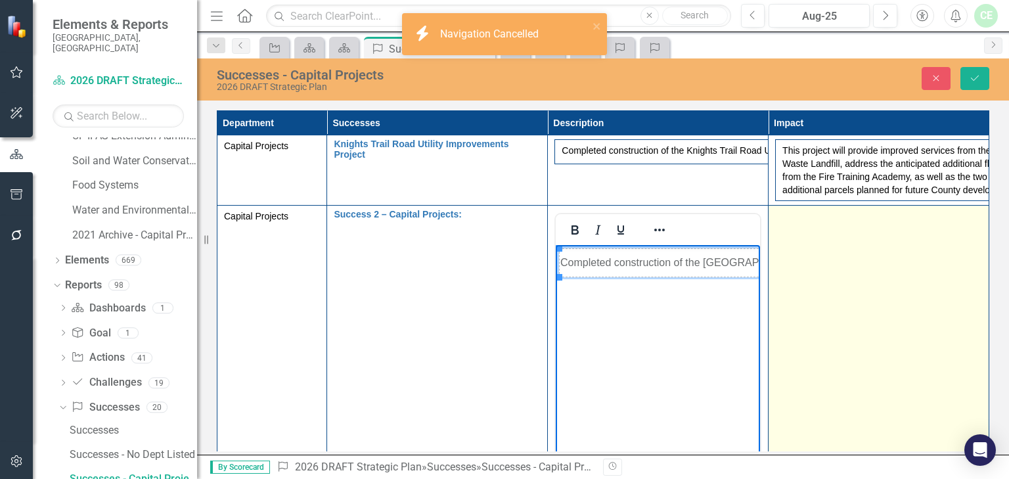
drag, startPoint x: 843, startPoint y: 290, endPoint x: 825, endPoint y: 290, distance: 18.4
click at [843, 290] on td at bounding box center [879, 361] width 221 height 311
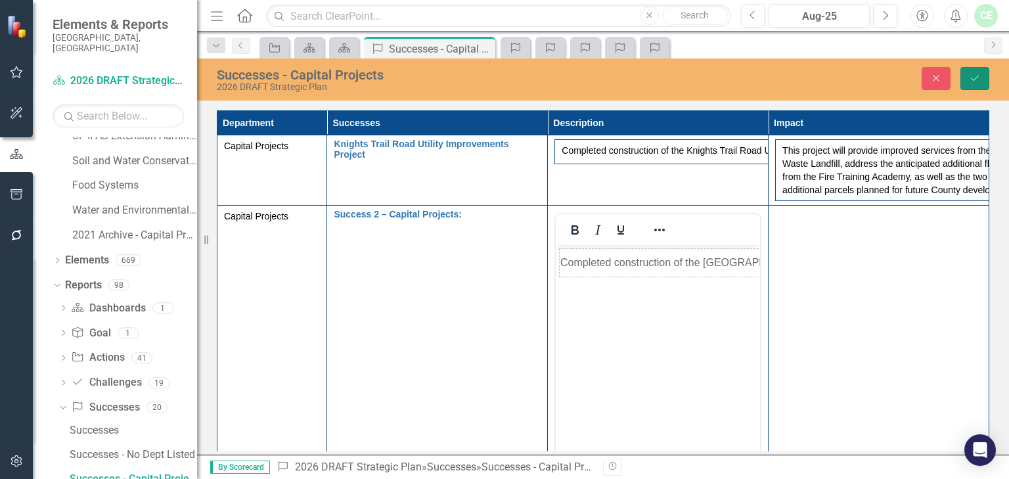
click at [985, 81] on button "Save" at bounding box center [974, 78] width 29 height 23
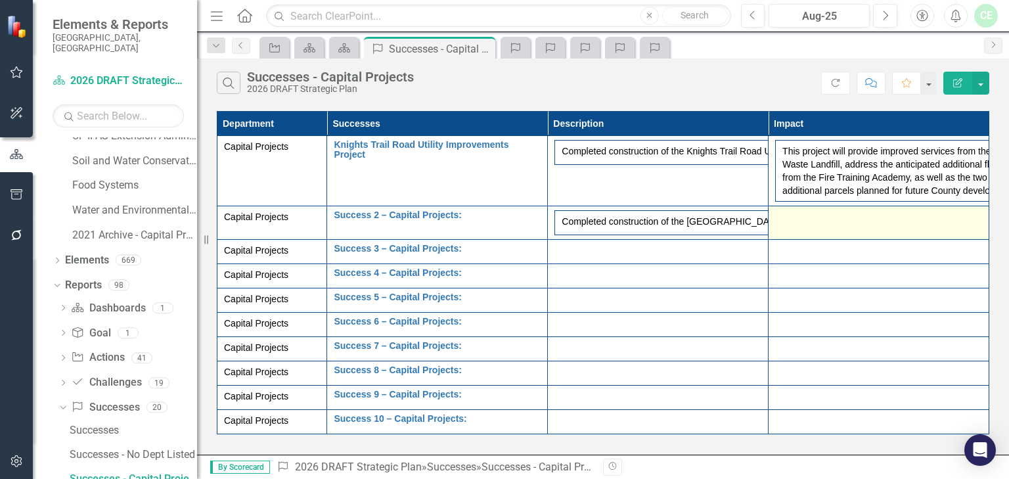
click at [838, 226] on div at bounding box center [878, 218] width 207 height 16
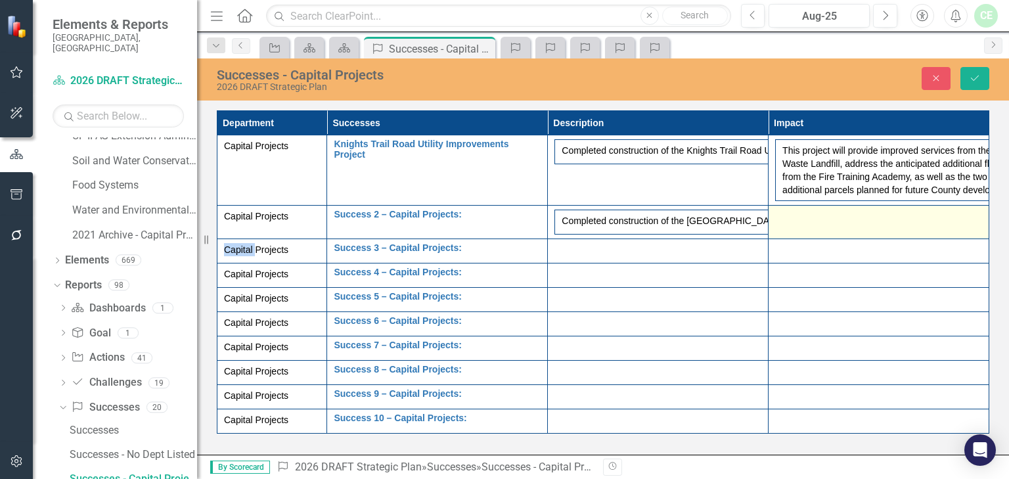
click at [808, 225] on div at bounding box center [878, 218] width 207 height 16
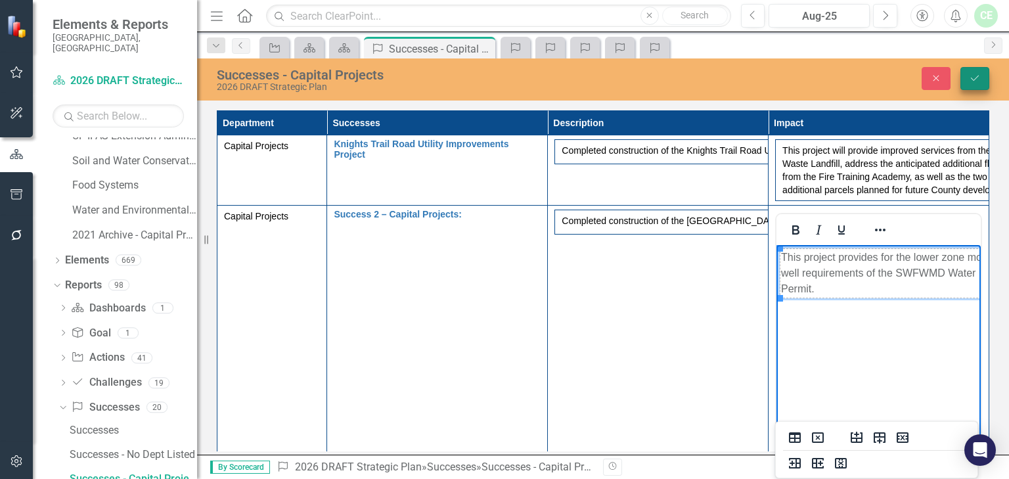
click at [980, 74] on icon "Save" at bounding box center [975, 78] width 12 height 9
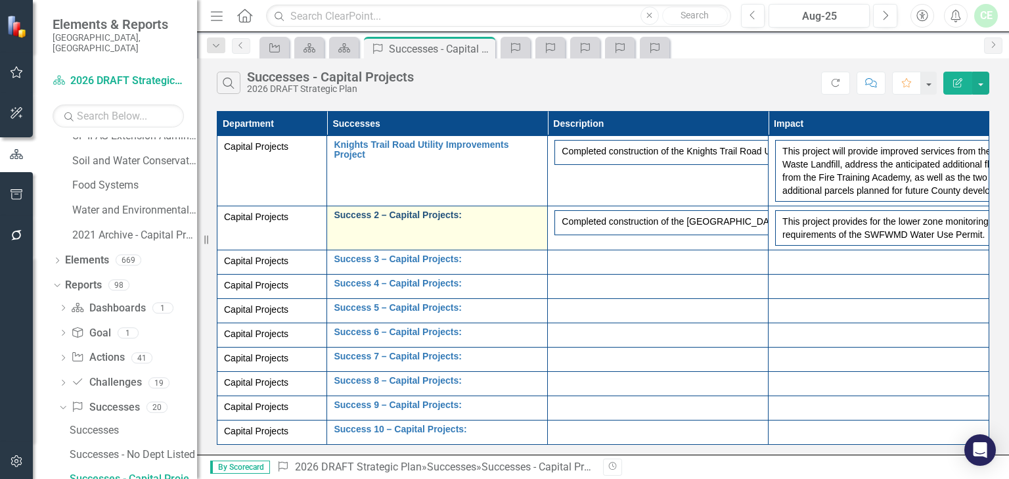
click at [339, 220] on link "Success 2 – Capital Projects:" at bounding box center [437, 215] width 207 height 10
click at [470, 226] on div "Success 2 – Capital Projects: Edit Edit Success Link Open Element" at bounding box center [437, 218] width 207 height 16
click at [441, 220] on link "Success 2 – Capital Projects:" at bounding box center [437, 215] width 207 height 10
click at [478, 220] on link "Success 2 – Capital Projects:" at bounding box center [437, 215] width 207 height 10
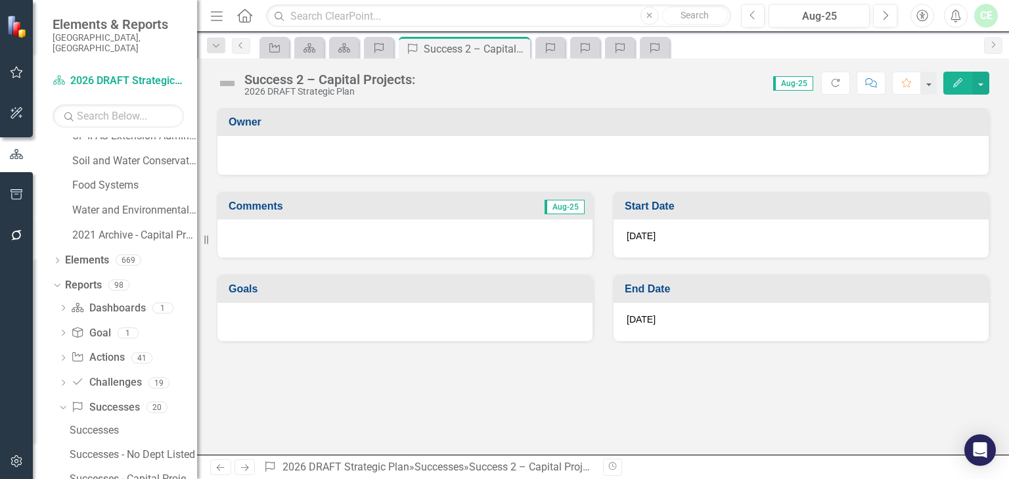
click at [346, 76] on div "Success 2 – Capital Projects:" at bounding box center [329, 79] width 171 height 14
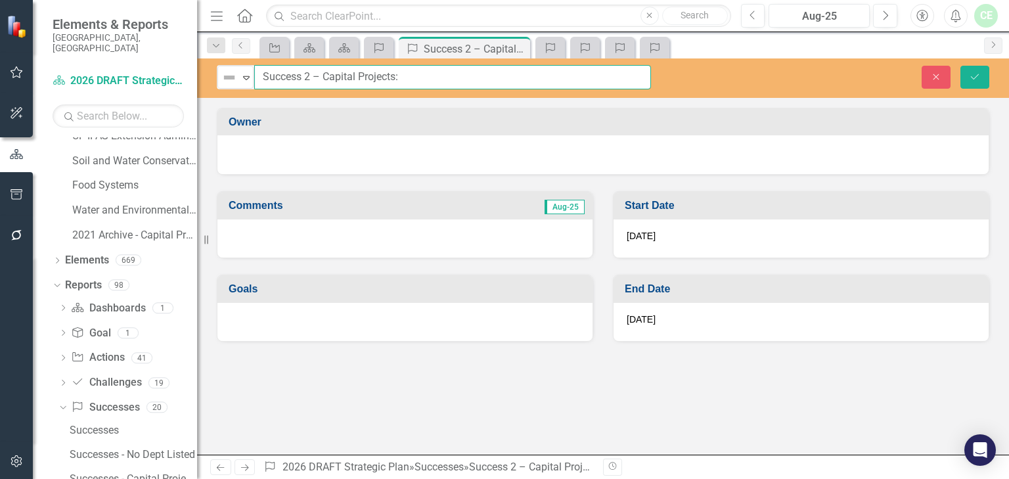
drag, startPoint x: 416, startPoint y: 74, endPoint x: 261, endPoint y: 78, distance: 155.1
click at [261, 78] on input "Success 2 – Capital Projects:" at bounding box center [452, 77] width 397 height 24
paste input "[GEOGRAPHIC_DATA] Lower Zone Monitoring Well."
type input "[GEOGRAPHIC_DATA] Lower Zone Monitoring Well."
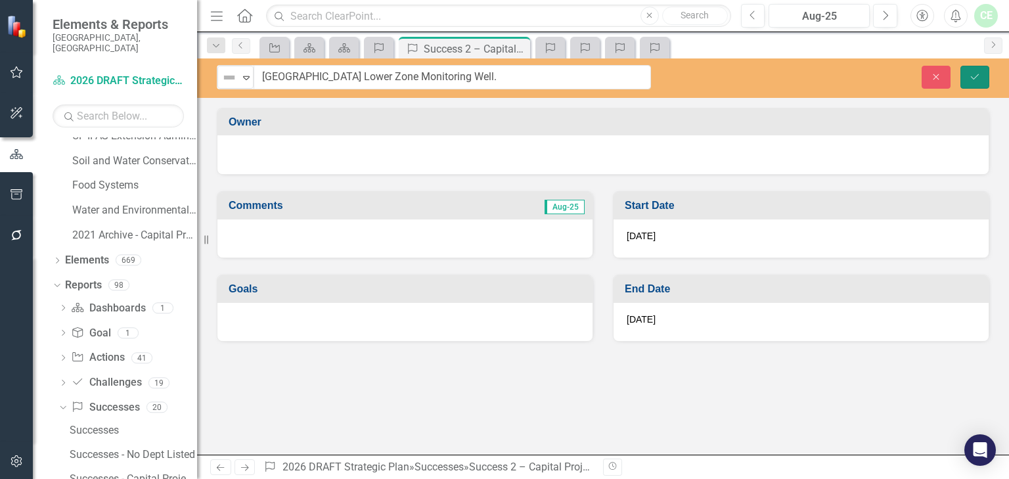
click at [979, 73] on icon "Save" at bounding box center [975, 76] width 12 height 9
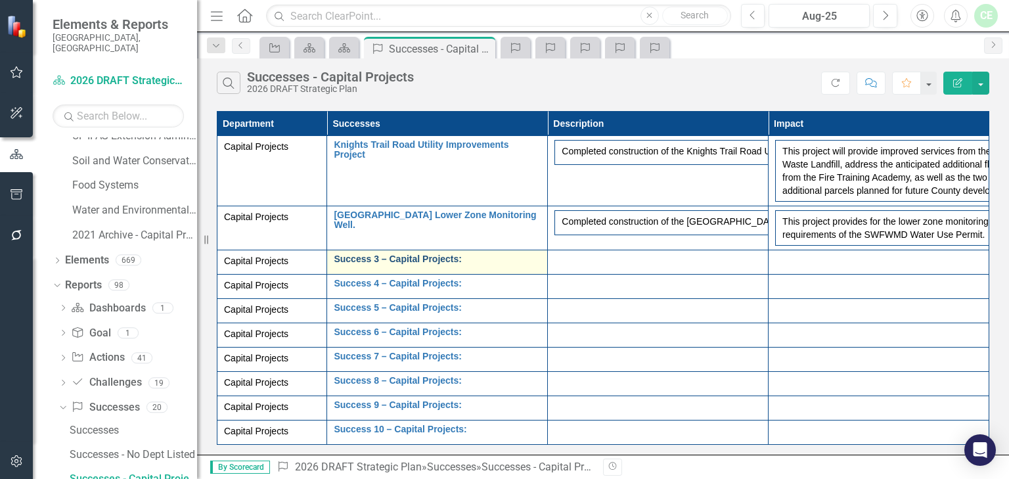
click at [431, 264] on link "Success 3 – Capital Projects:" at bounding box center [437, 259] width 207 height 10
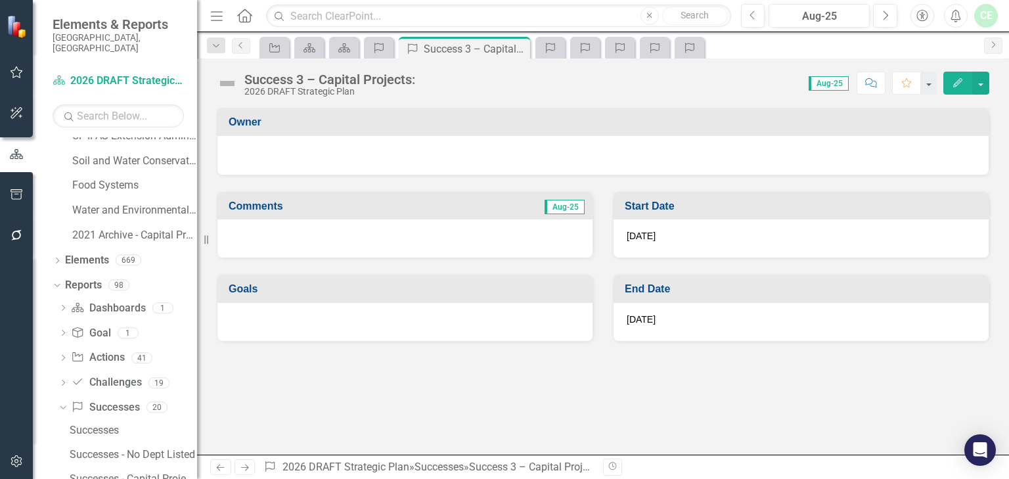
click at [258, 80] on div "Success 3 – Capital Projects:" at bounding box center [329, 79] width 171 height 14
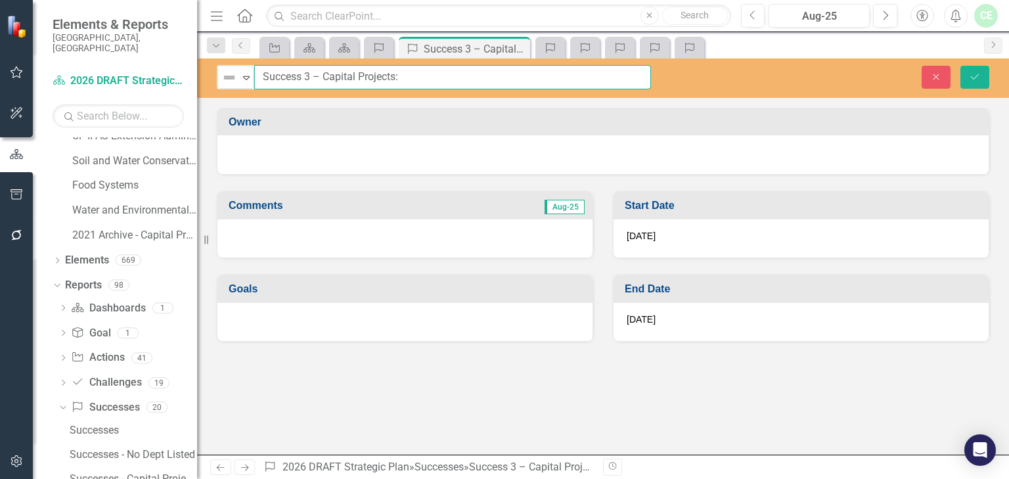
click at [263, 74] on input "Success 3 – Capital Projects:" at bounding box center [452, 77] width 397 height 24
drag, startPoint x: 263, startPoint y: 74, endPoint x: 405, endPoint y: 71, distance: 141.3
click at [405, 71] on input "Success 3 – Capital Projects:" at bounding box center [452, 77] width 397 height 24
paste input "[GEOGRAPHIC_DATA] Water Treatment Facility (WTF) Phase II."
type input "[GEOGRAPHIC_DATA] Water Treatment Facility (WTF) Phase II."
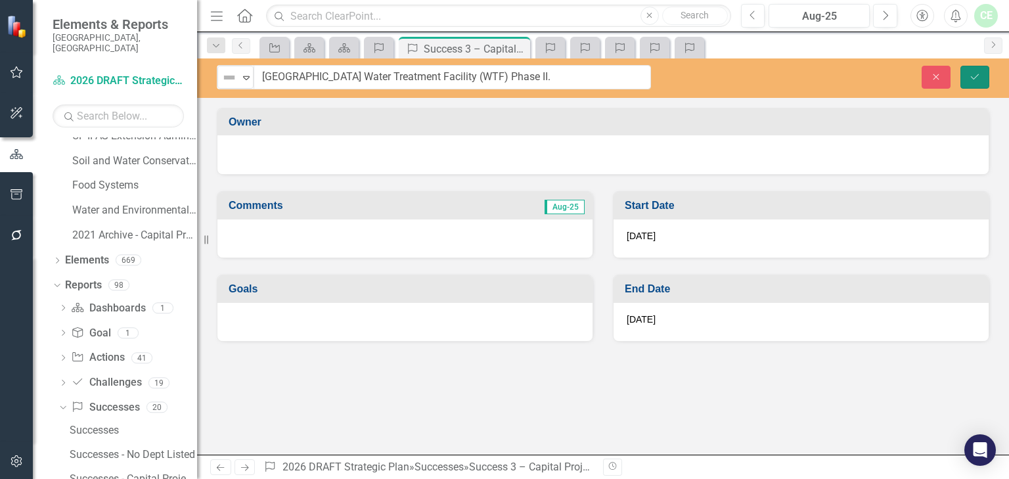
click at [983, 76] on button "Save" at bounding box center [974, 77] width 29 height 23
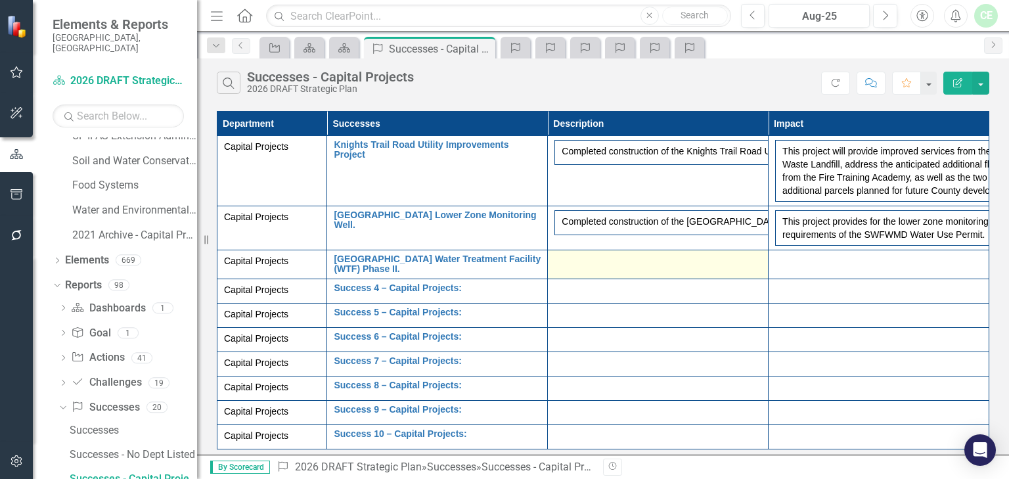
drag, startPoint x: 601, startPoint y: 273, endPoint x: 579, endPoint y: 273, distance: 21.7
click at [579, 270] on div at bounding box center [657, 262] width 207 height 16
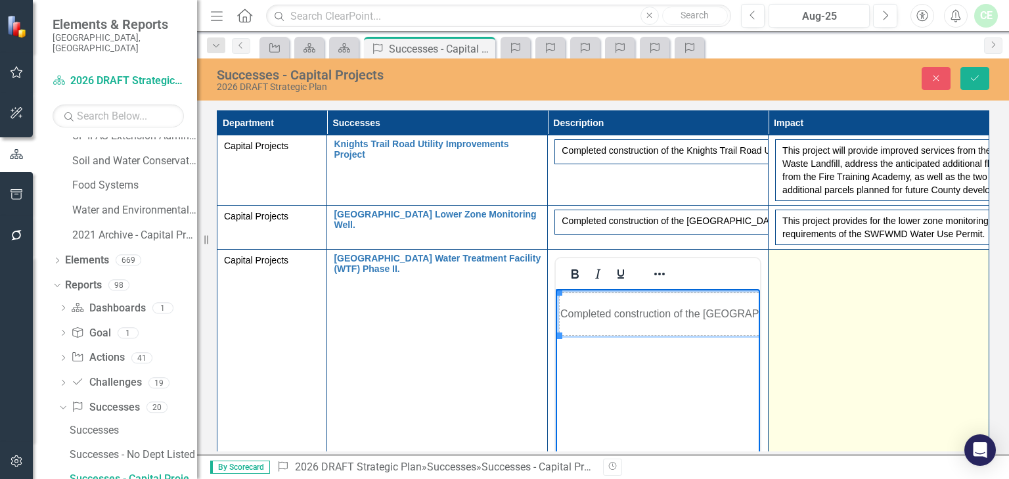
drag, startPoint x: 849, startPoint y: 337, endPoint x: 833, endPoint y: 326, distance: 19.5
click at [849, 337] on td at bounding box center [879, 405] width 221 height 311
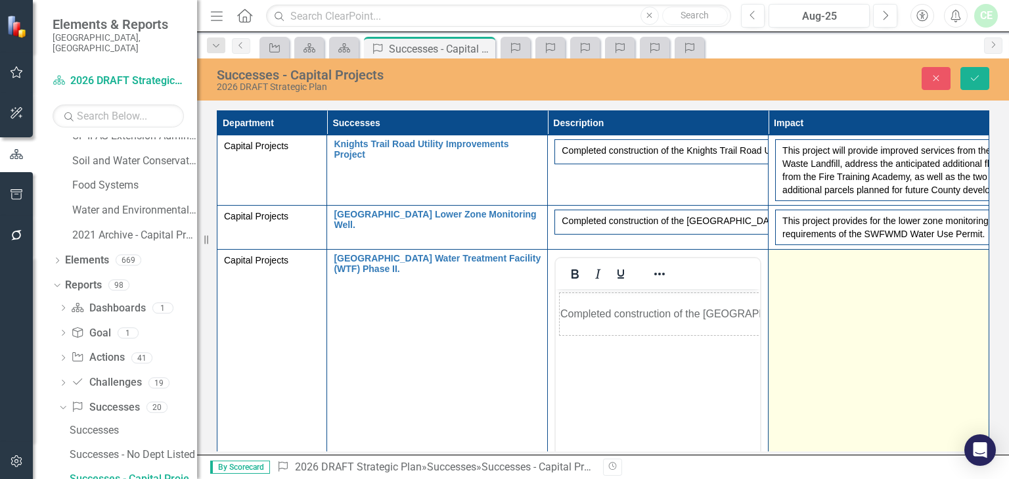
click at [815, 327] on td at bounding box center [879, 405] width 221 height 311
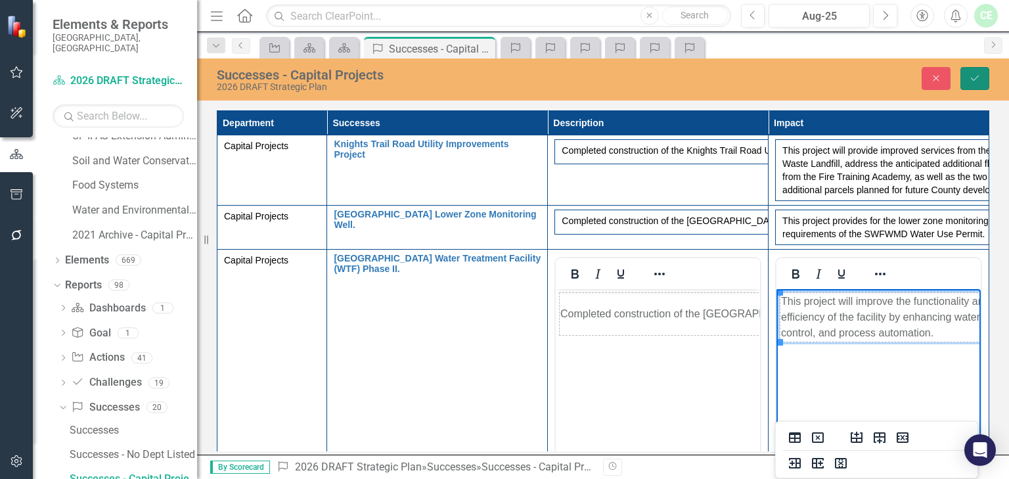
click at [977, 75] on icon "Save" at bounding box center [975, 78] width 12 height 9
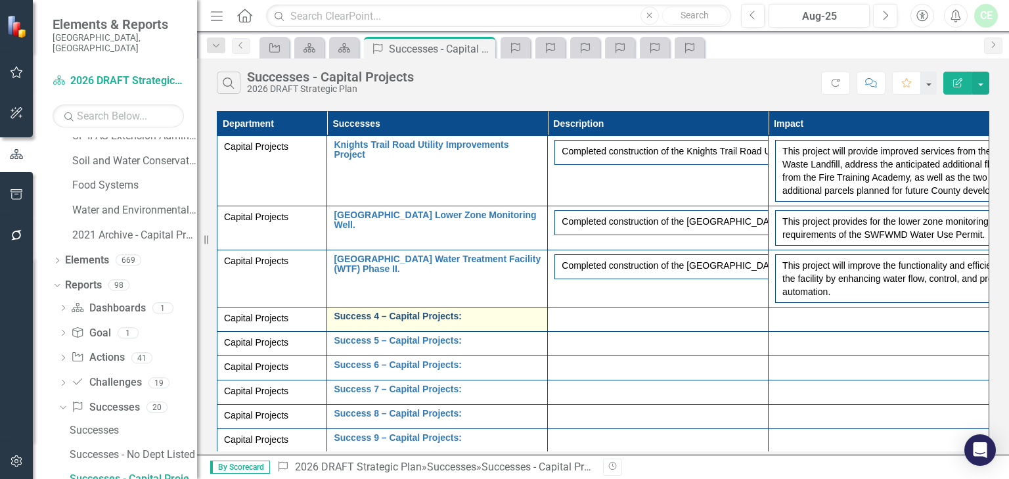
click at [380, 321] on link "Success 4 – Capital Projects:" at bounding box center [437, 316] width 207 height 10
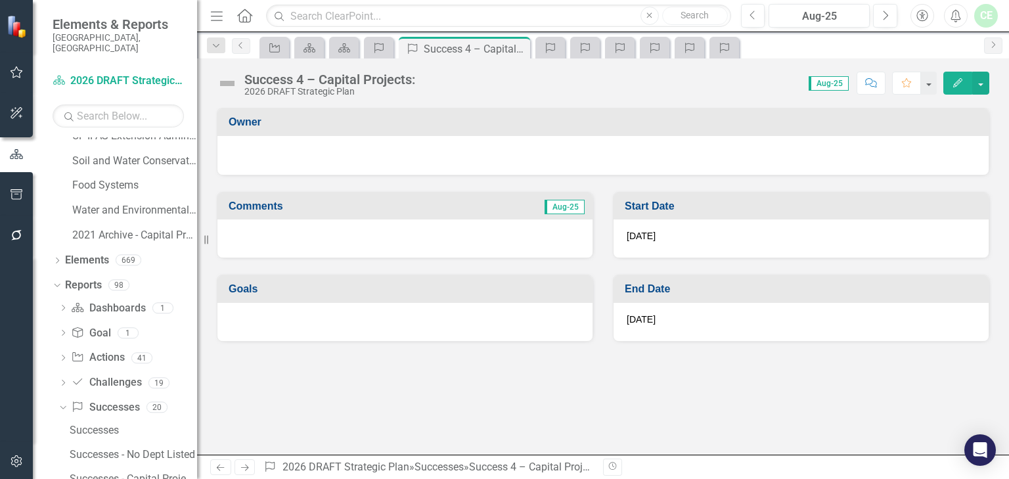
click at [247, 78] on div "Success 4 – Capital Projects:" at bounding box center [329, 79] width 171 height 14
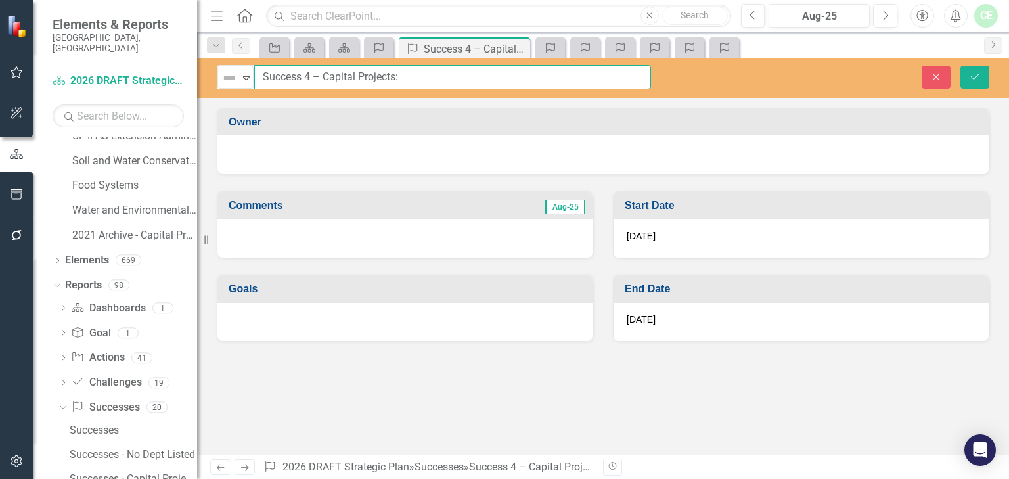
drag, startPoint x: 263, startPoint y: 75, endPoint x: 480, endPoint y: 79, distance: 216.8
click at [480, 79] on input "Success 4 – Capital Projects:" at bounding box center [452, 77] width 397 height 24
paste input "Pump Stations No. 1 and No. 4"
type input "Pump Stations No. 1 and No. 4"
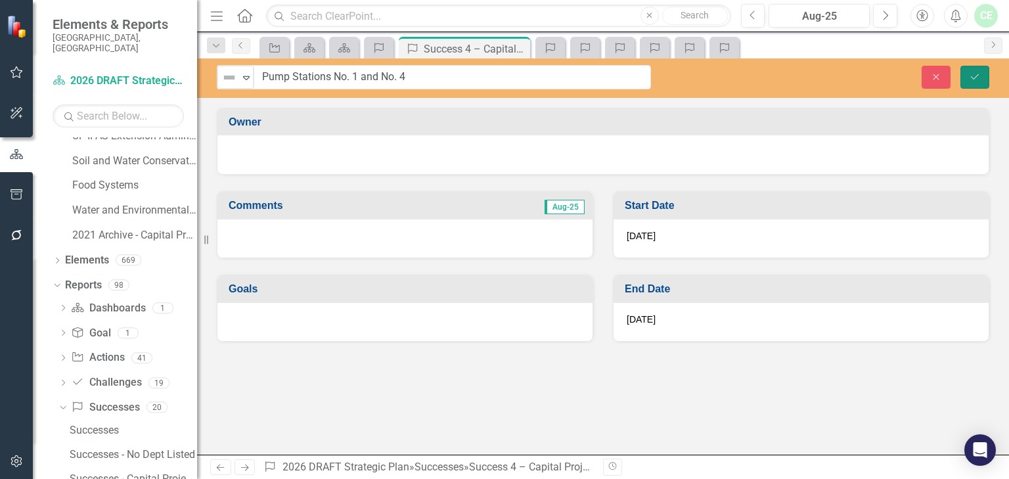
click at [975, 76] on icon "Save" at bounding box center [975, 76] width 12 height 9
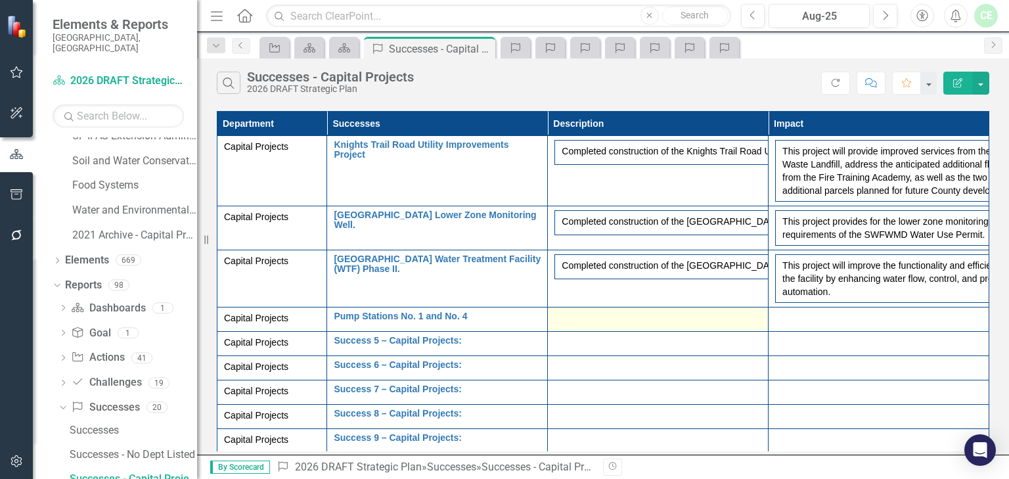
click at [604, 327] on div at bounding box center [657, 319] width 207 height 16
click at [599, 327] on div at bounding box center [657, 319] width 207 height 16
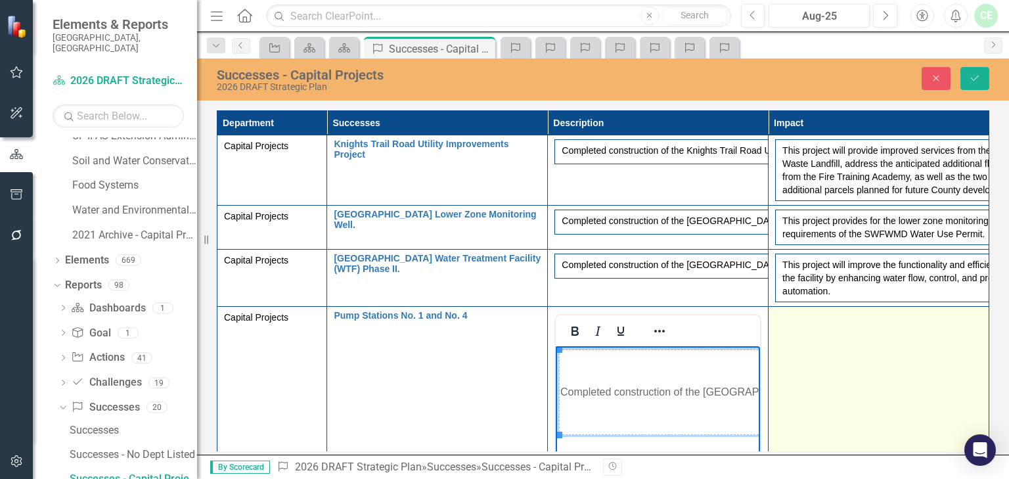
click at [832, 384] on td at bounding box center [879, 462] width 221 height 311
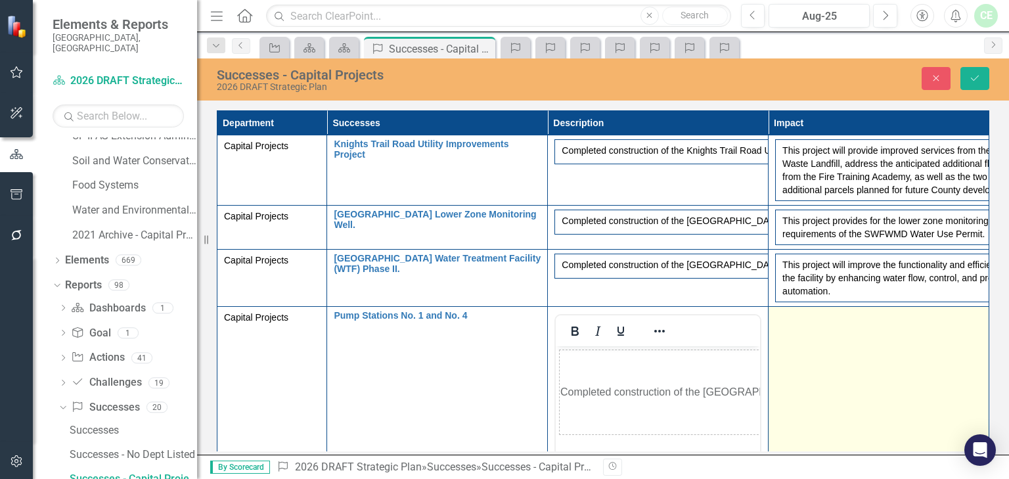
click at [816, 394] on td at bounding box center [879, 462] width 221 height 311
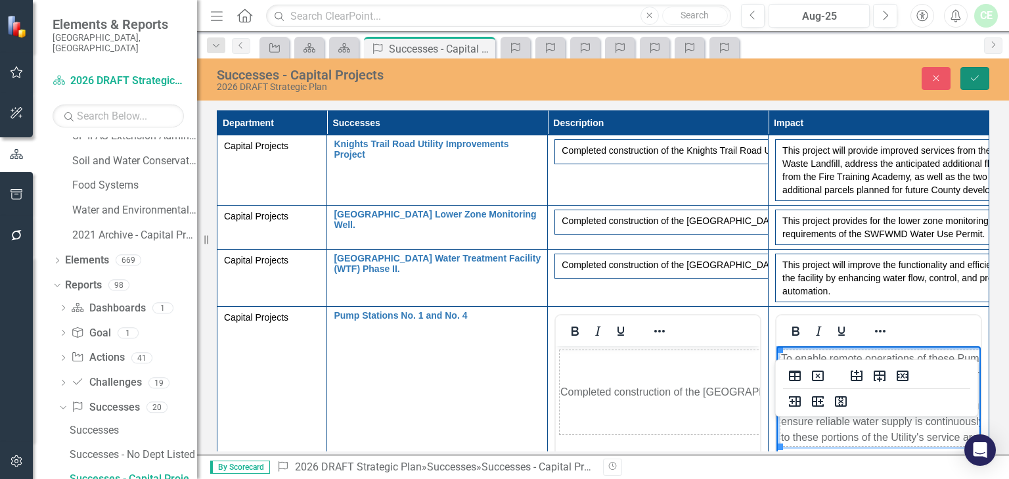
click at [974, 78] on icon "Save" at bounding box center [975, 78] width 12 height 9
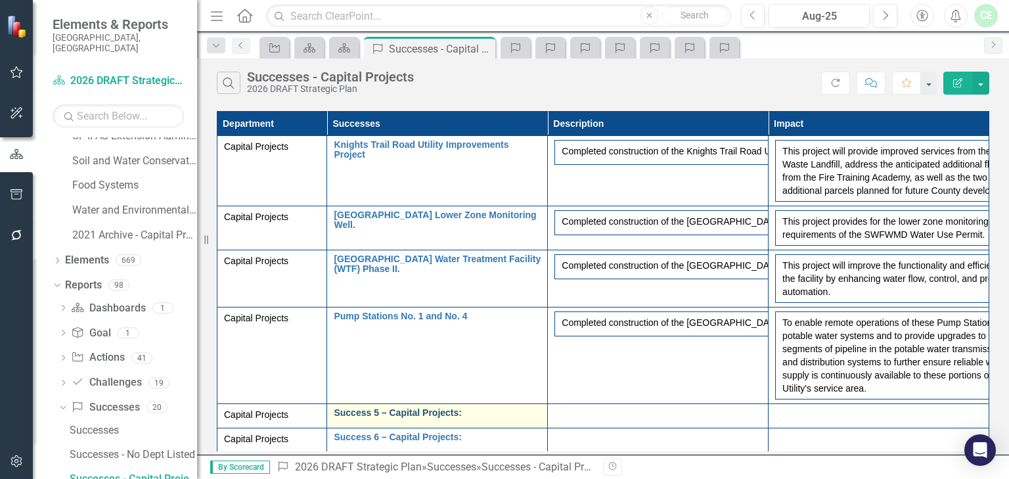
click at [384, 418] on link "Success 5 – Capital Projects:" at bounding box center [437, 413] width 207 height 10
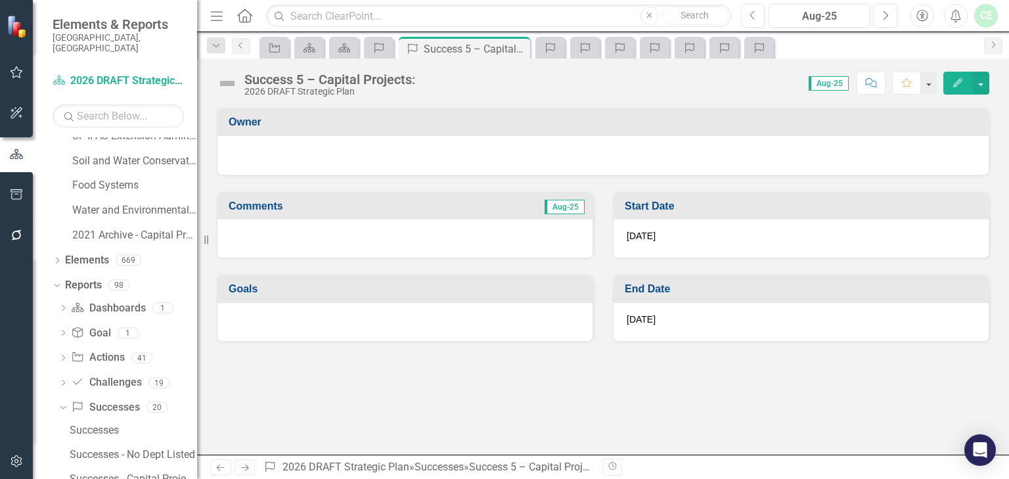
click at [277, 85] on div "Success 5 – Capital Projects:" at bounding box center [329, 79] width 171 height 14
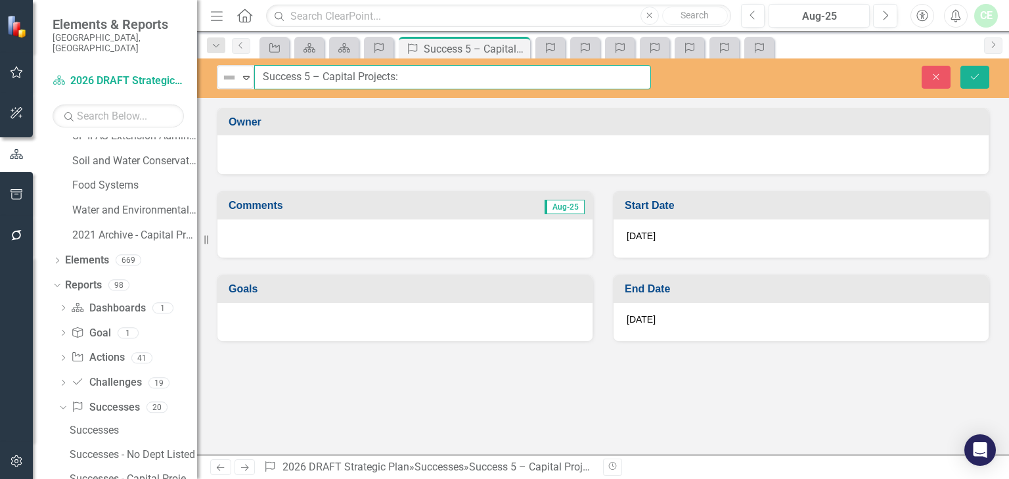
drag, startPoint x: 260, startPoint y: 74, endPoint x: 420, endPoint y: 74, distance: 160.3
click at [420, 74] on input "Success 5 – Capital Projects:" at bounding box center [452, 77] width 397 height 24
paste input "Countywide Lift Station Rehabilitation Project."
type input "Countywide Lift Station Rehabilitation Project."
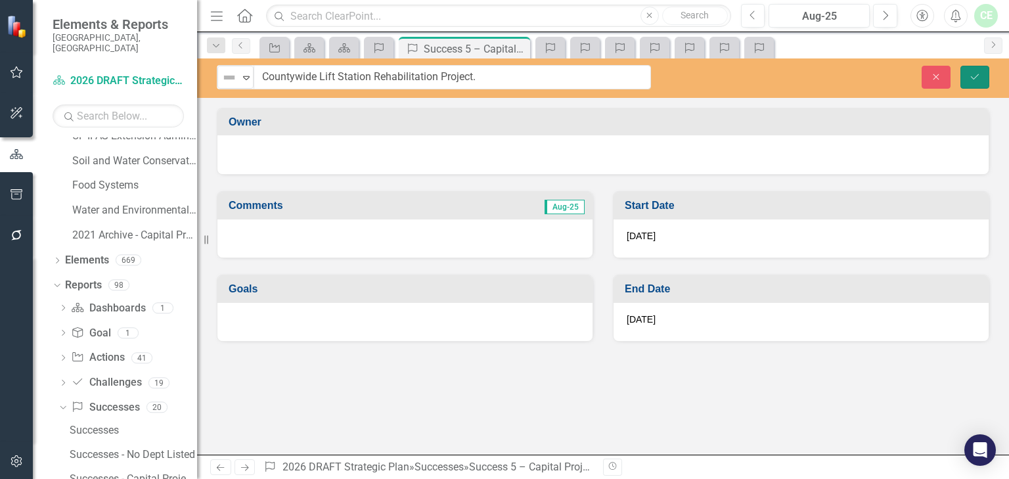
click at [963, 76] on button "Save" at bounding box center [974, 77] width 29 height 23
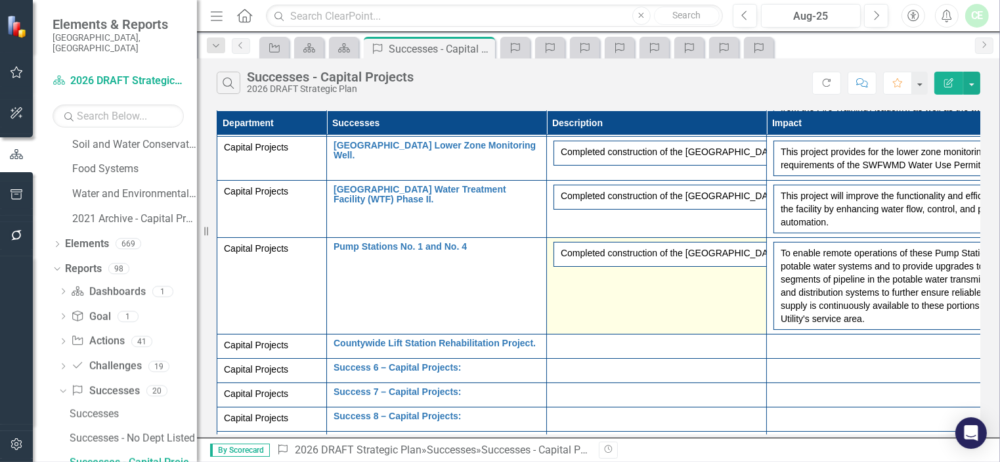
scroll to position [135, 0]
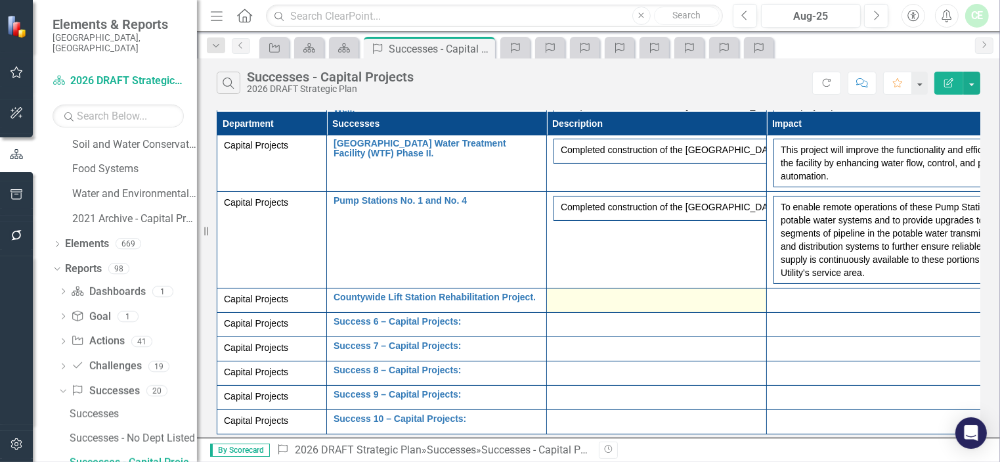
click at [570, 288] on td at bounding box center [657, 300] width 220 height 24
click at [571, 292] on div at bounding box center [657, 300] width 206 height 16
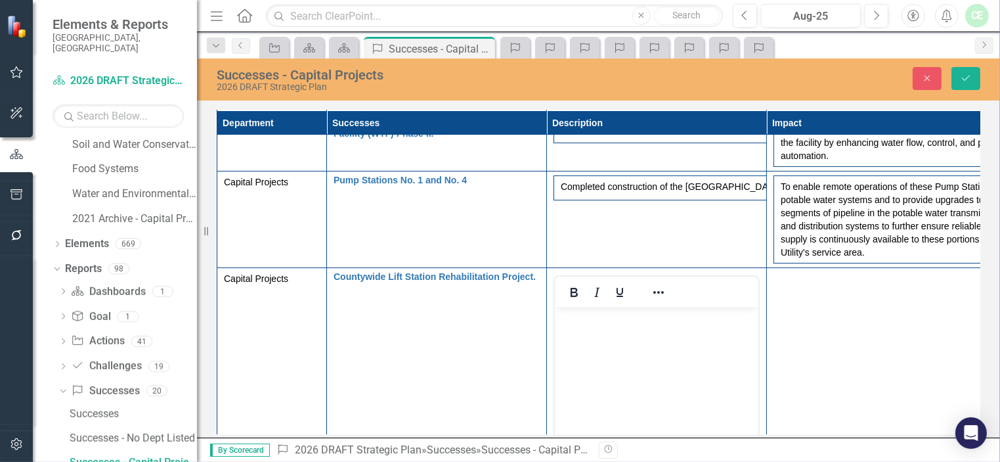
scroll to position [0, 0]
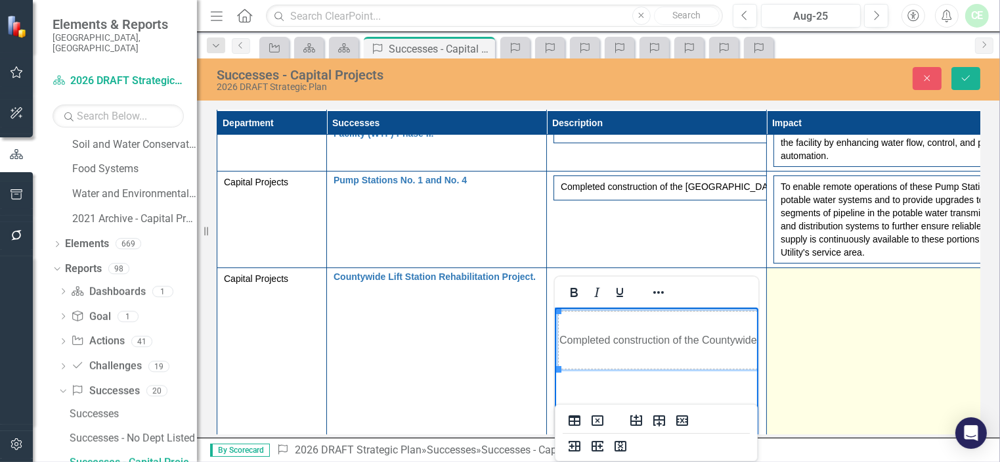
click at [847, 327] on td at bounding box center [877, 423] width 220 height 311
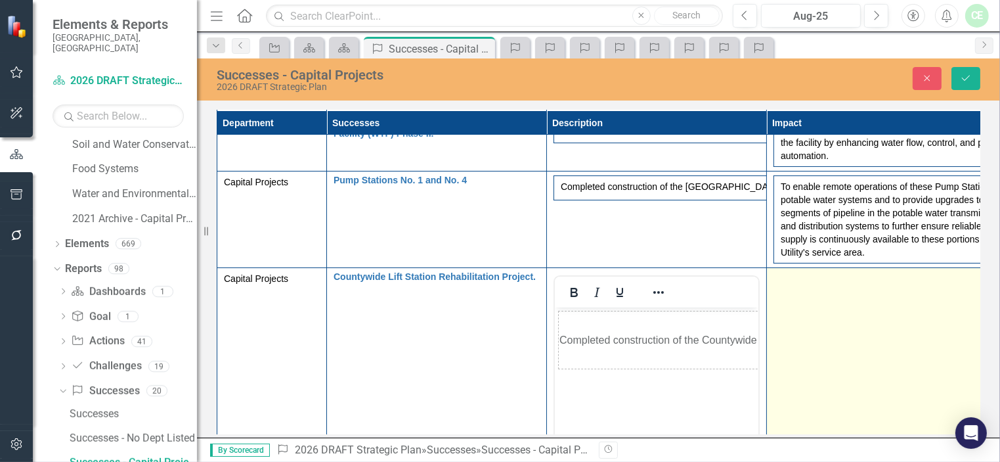
click at [847, 327] on td at bounding box center [877, 423] width 220 height 311
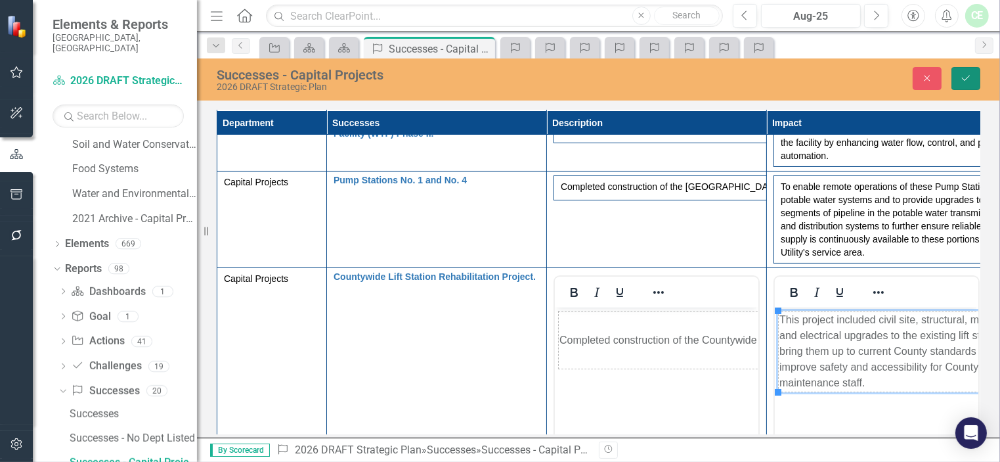
click at [968, 76] on icon "Save" at bounding box center [966, 78] width 12 height 9
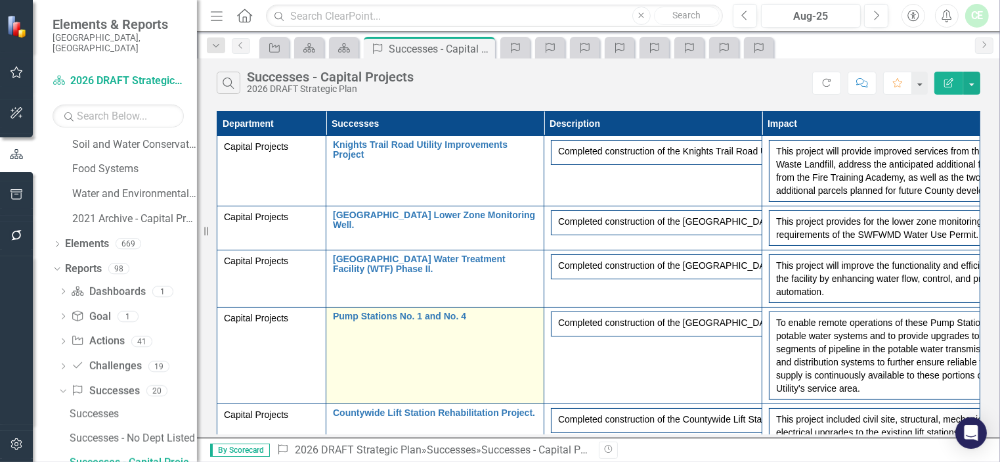
scroll to position [171, 0]
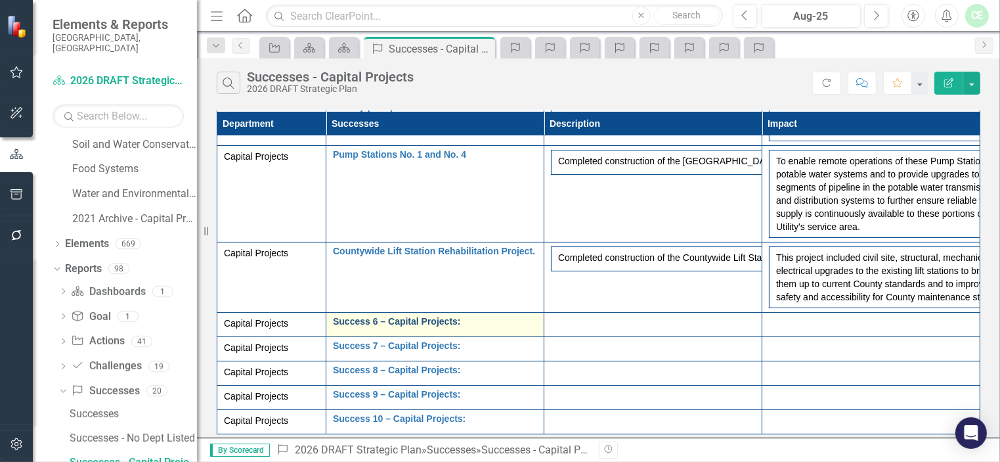
click at [390, 325] on link "Success 6 – Capital Projects:" at bounding box center [435, 322] width 204 height 10
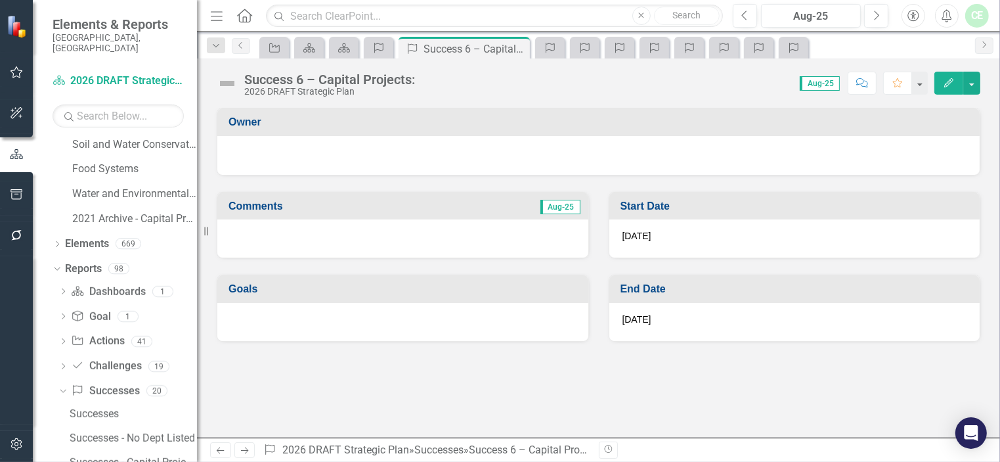
click at [245, 79] on div "Success 6 – Capital Projects:" at bounding box center [329, 79] width 171 height 14
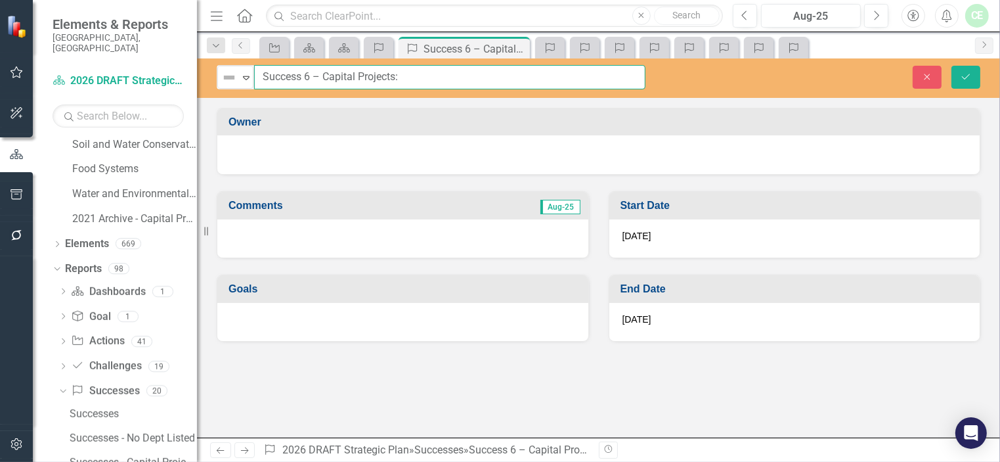
drag, startPoint x: 261, startPoint y: 78, endPoint x: 417, endPoint y: 78, distance: 156.3
click at [417, 78] on input "Success 6 – Capital Projects:" at bounding box center [450, 77] width 392 height 24
paste input "Venice Gardens Water Reclamation Facility (WRF) Expansion and Conversion to Adv…"
type input "Venice Gardens Water Reclamation Facility (WRF) Expansion and Conversion to Adv…"
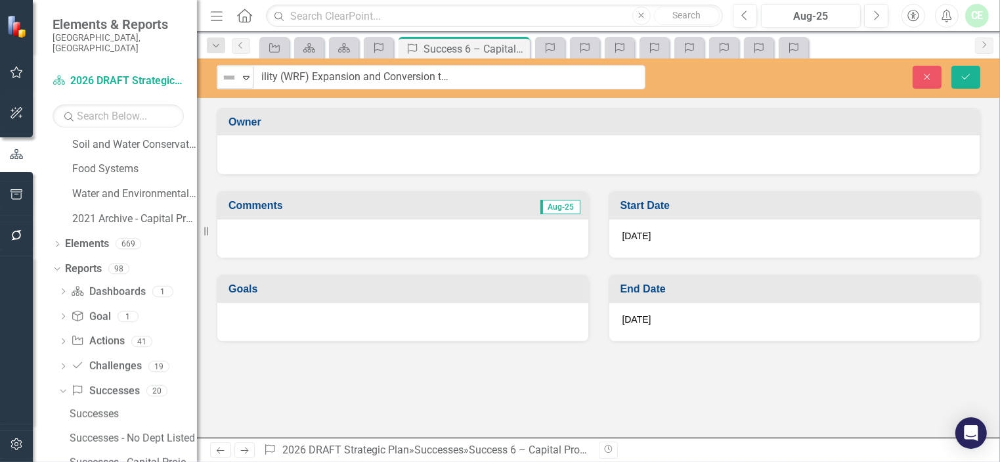
scroll to position [0, 0]
click at [972, 83] on button "Save" at bounding box center [966, 77] width 29 height 23
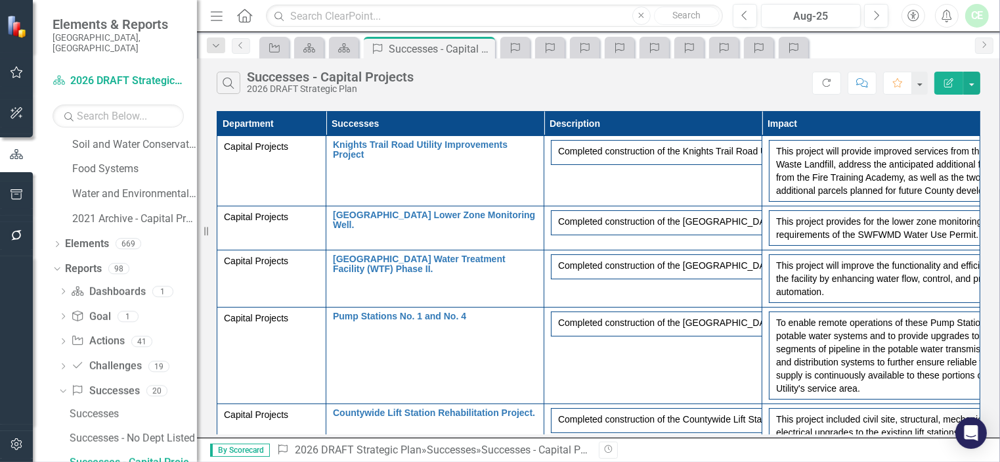
scroll to position [181, 0]
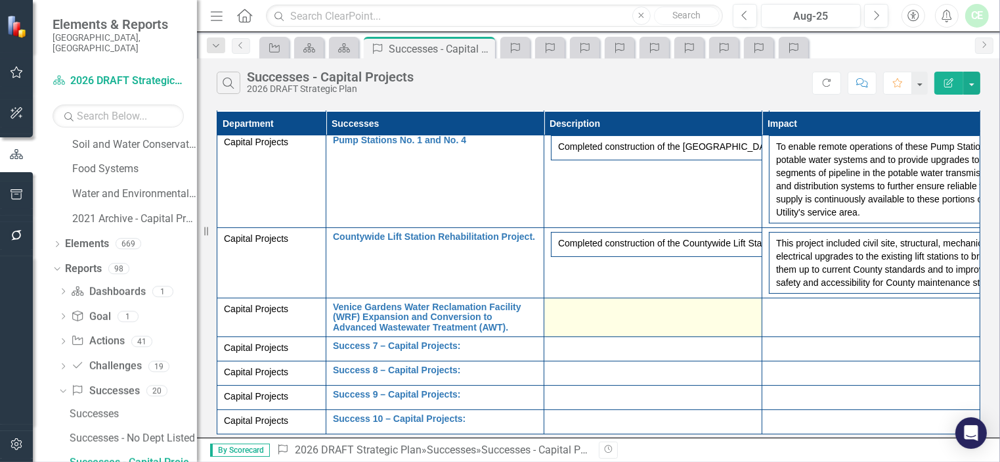
click at [628, 318] on div at bounding box center [653, 310] width 204 height 16
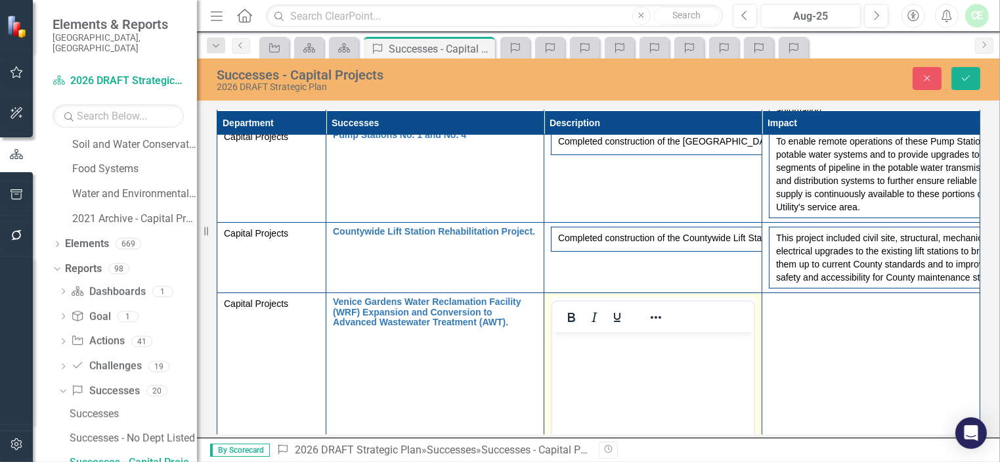
scroll to position [0, 0]
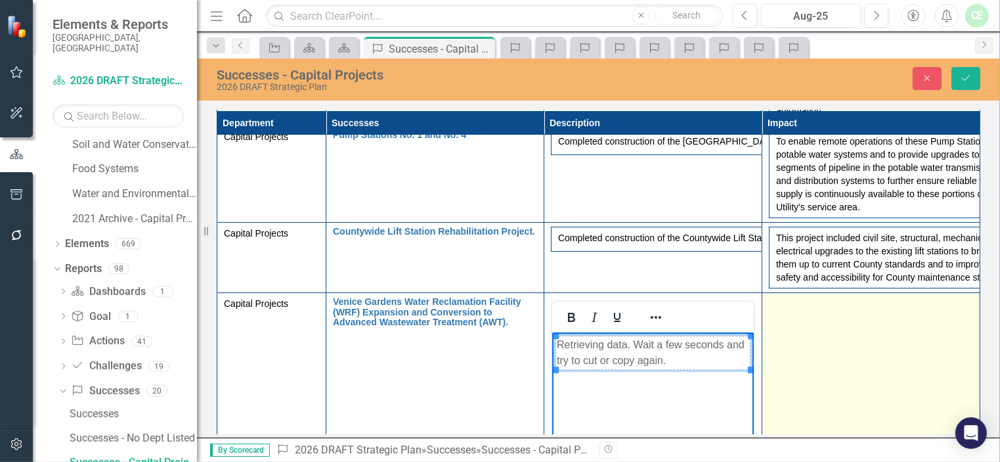
click at [784, 363] on td at bounding box center [872, 448] width 218 height 311
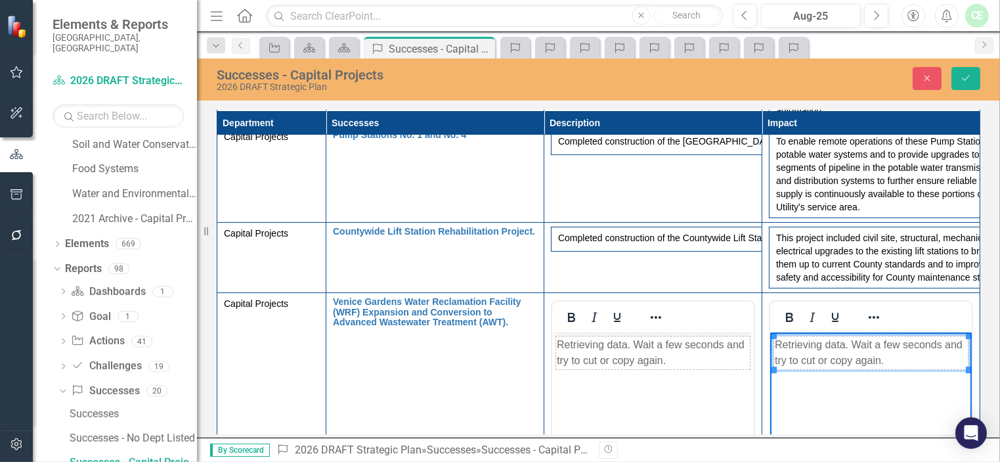
drag, startPoint x: 790, startPoint y: 351, endPoint x: 779, endPoint y: 351, distance: 10.5
click at [790, 351] on td "Retrieving data. Wait a few seconds and try to cut or copy again." at bounding box center [871, 353] width 194 height 34
drag, startPoint x: 910, startPoint y: 356, endPoint x: 933, endPoint y: 372, distance: 27.3
click at [933, 372] on body "Retrieving data. Wait a few seconds and try to cut or copy again." at bounding box center [871, 430] width 202 height 197
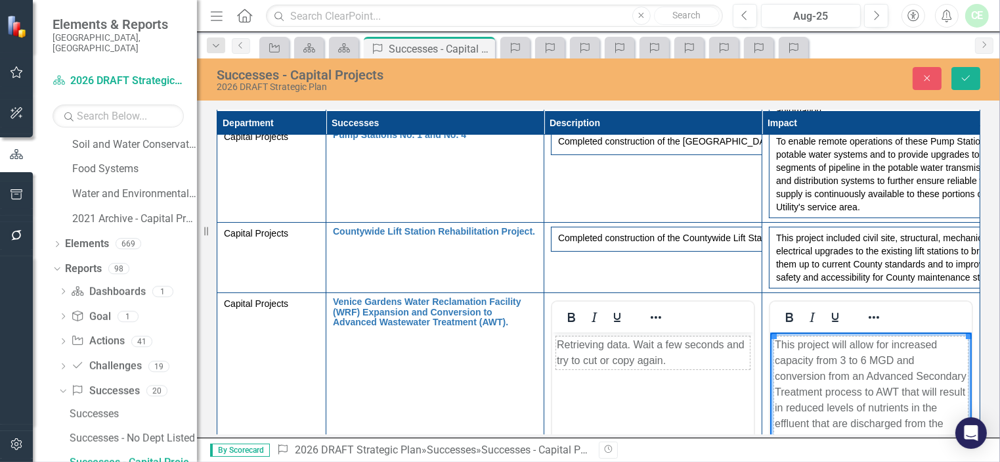
click at [622, 354] on td "Retrieving data. Wait a few seconds and try to cut or copy again." at bounding box center [653, 353] width 194 height 34
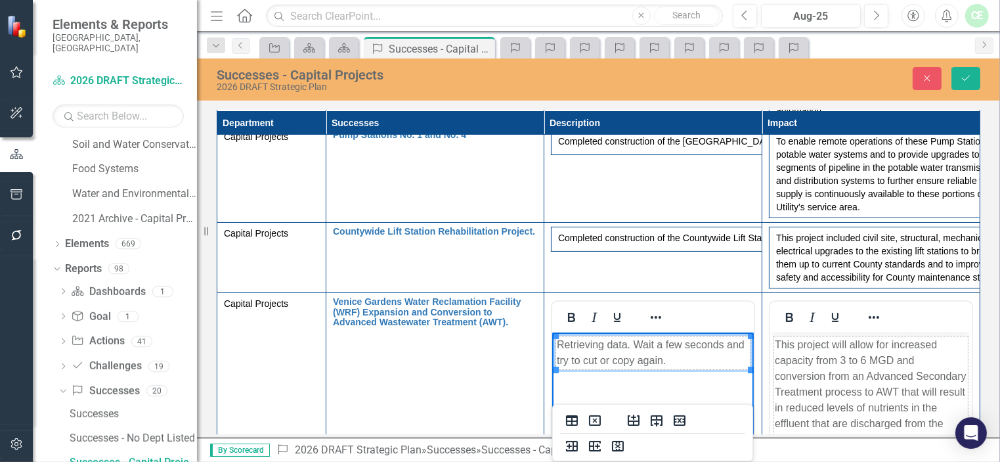
drag, startPoint x: 556, startPoint y: 344, endPoint x: 694, endPoint y: 370, distance: 141.0
click at [694, 370] on html "Retrieving data. Wait a few seconds and try to cut or copy again." at bounding box center [653, 430] width 202 height 197
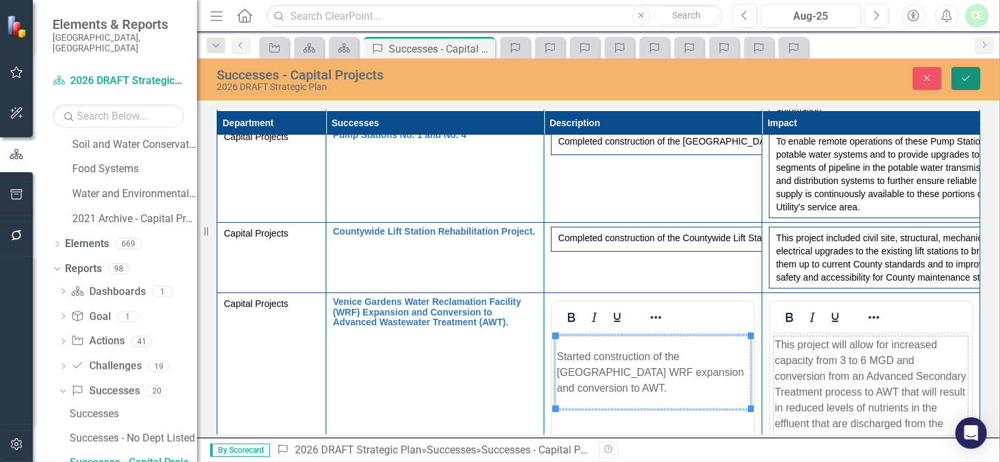
click at [958, 78] on button "Save" at bounding box center [966, 78] width 29 height 23
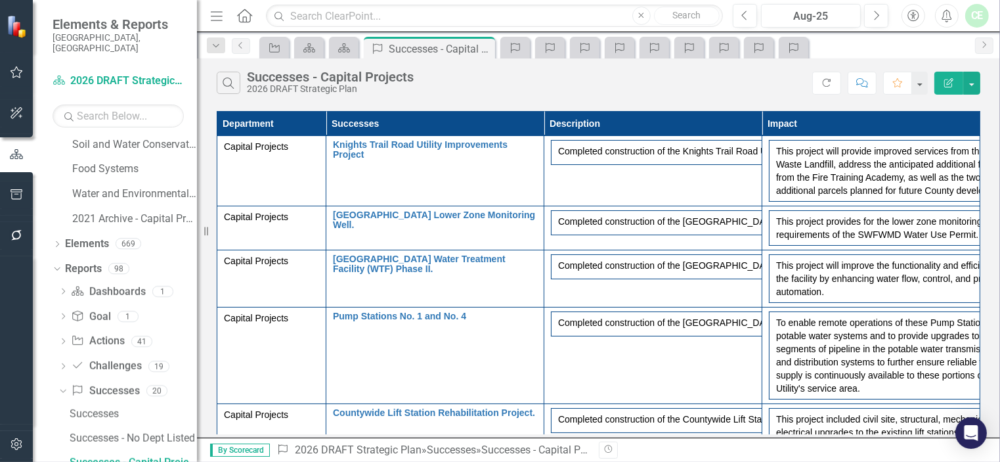
scroll to position [243, 0]
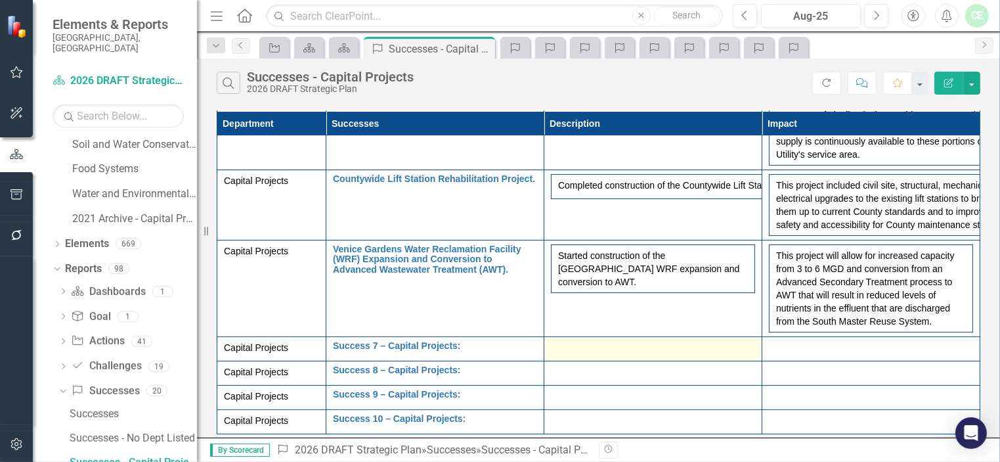
click at [593, 347] on div at bounding box center [653, 349] width 204 height 16
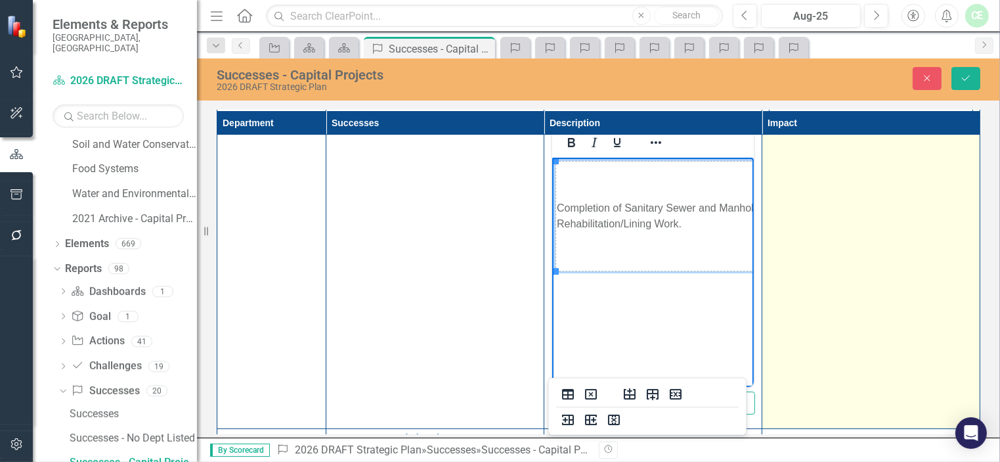
scroll to position [453, 0]
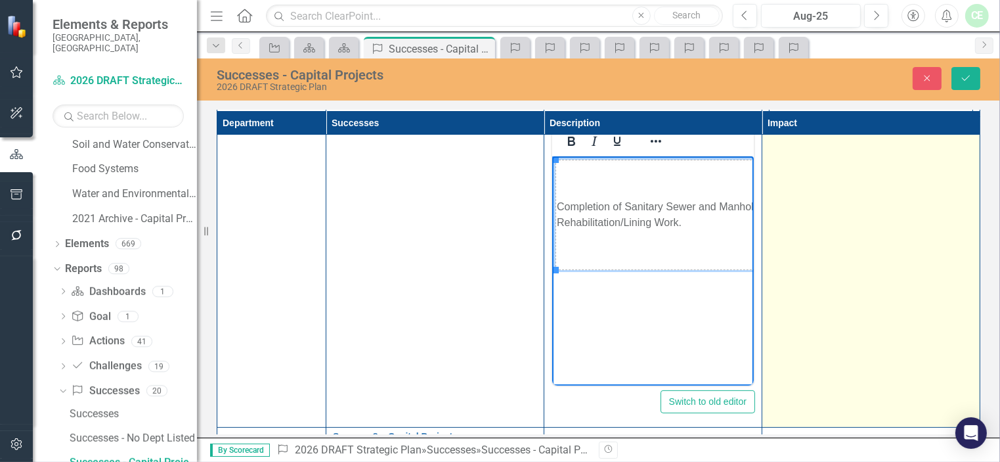
click at [845, 267] on td at bounding box center [872, 272] width 218 height 311
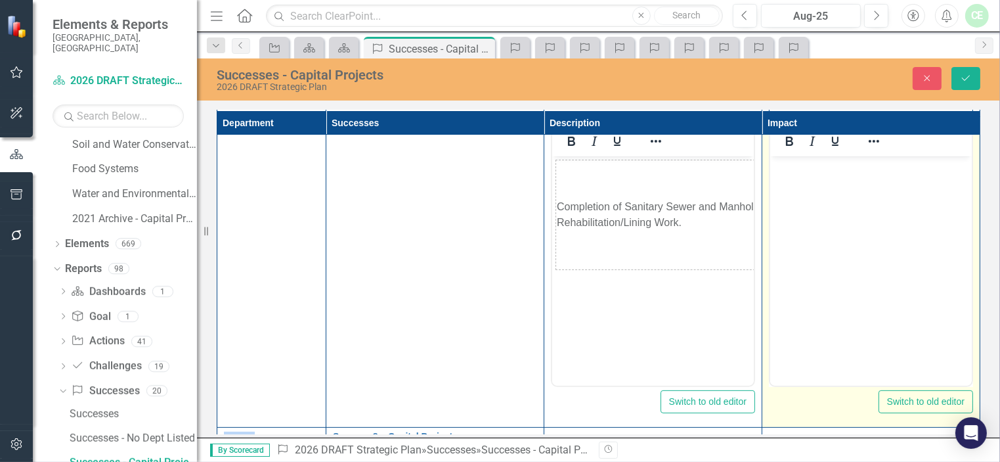
scroll to position [0, 0]
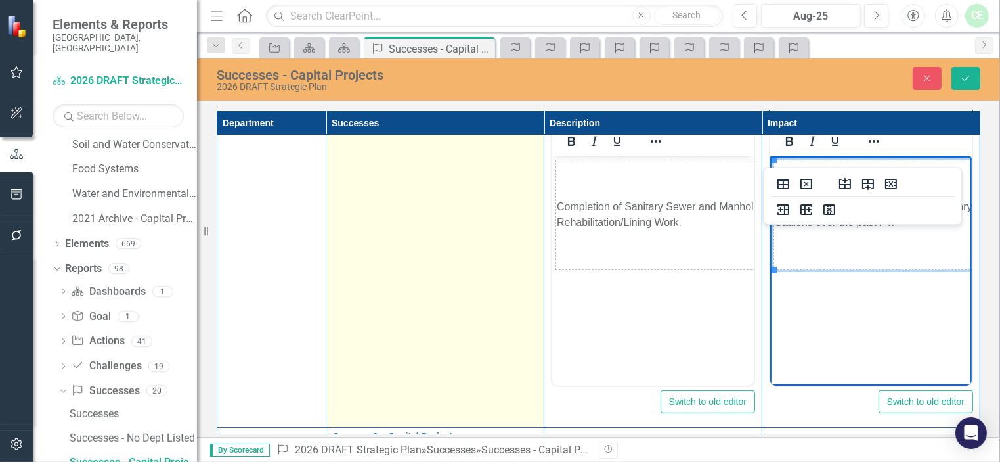
click at [437, 258] on td "Success 7 – Capital Projects: Edit Edit Success Link Open Element" at bounding box center [435, 272] width 218 height 311
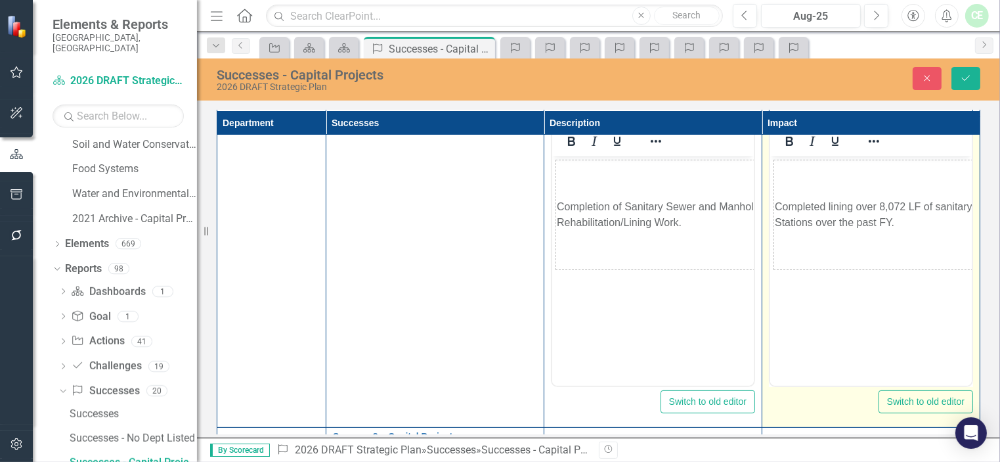
click at [775, 204] on td "Completed lining over 8,072 LF of sanitary sewer infrastructure, 53 Manholes an…" at bounding box center [987, 215] width 426 height 110
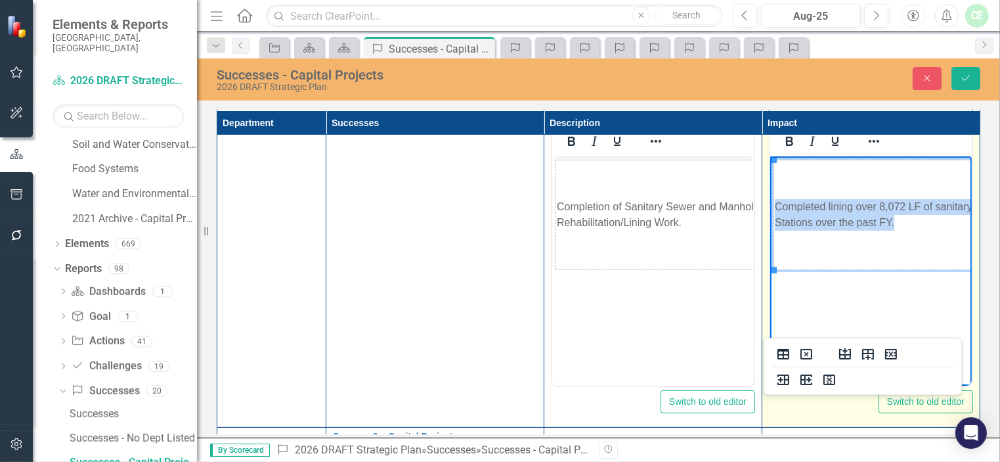
drag, startPoint x: 775, startPoint y: 205, endPoint x: 895, endPoint y: 223, distance: 121.5
click at [923, 233] on td "Completed lining over 8,072 LF of sanitary sewer infrastructure, 53 Manholes an…" at bounding box center [987, 215] width 426 height 110
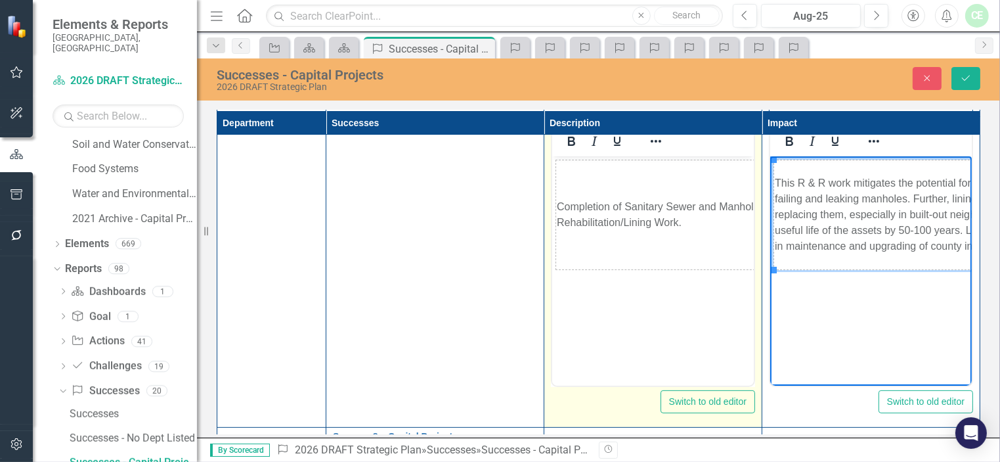
click at [605, 231] on td "Completion of Sanitary Sewer and Manhole Rehabilitation/Lining Work." at bounding box center [665, 215] width 219 height 110
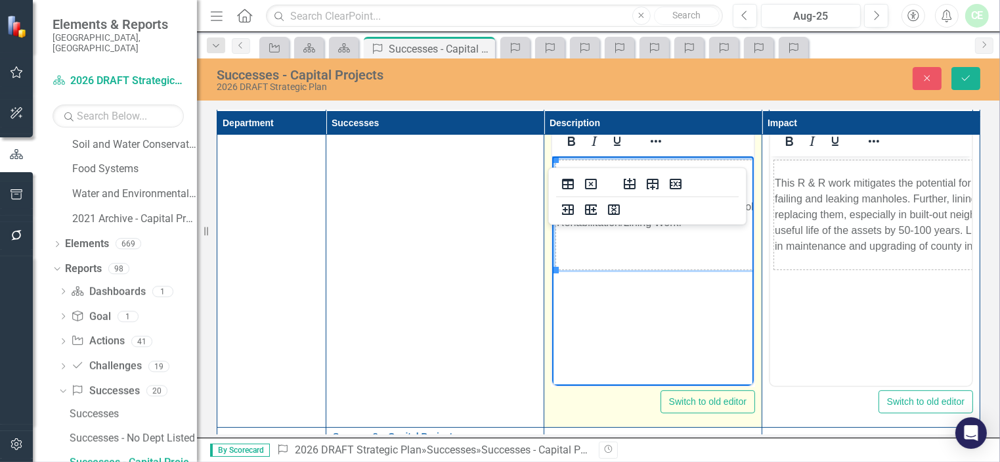
click at [683, 248] on td "Completion of Sanitary Sewer and Manhole Rehabilitation/Lining Work." at bounding box center [665, 215] width 219 height 110
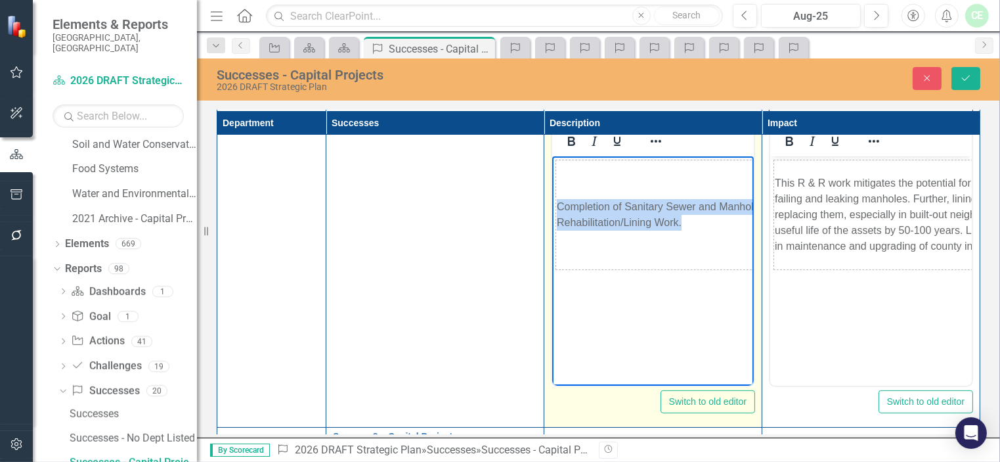
drag, startPoint x: 681, startPoint y: 229, endPoint x: 1098, endPoint y: 346, distance: 433.7
click at [552, 173] on html "Completion of Sanitary Sewer and Manhole Rehabilitation/Lining Work." at bounding box center [653, 254] width 202 height 197
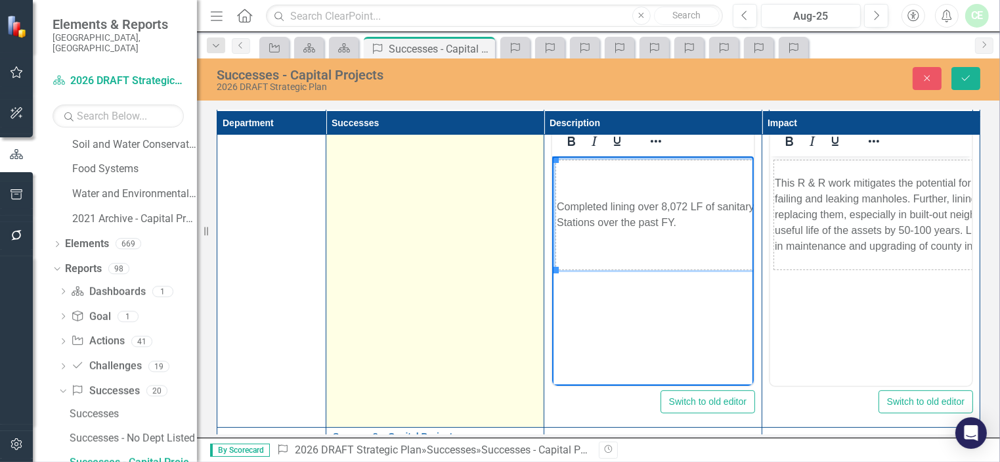
click at [405, 244] on td "Success 7 – Capital Projects: Edit Edit Success Link Open Element" at bounding box center [435, 272] width 218 height 311
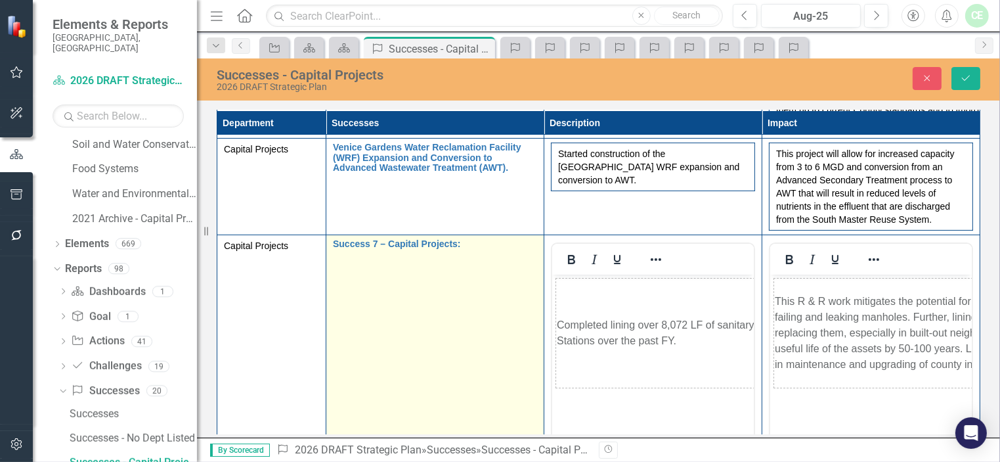
scroll to position [313, 0]
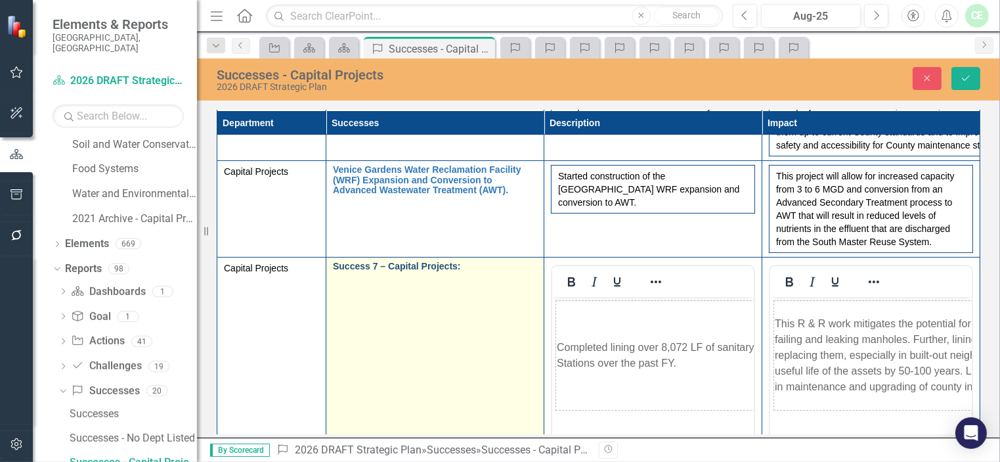
click at [413, 271] on link "Success 7 – Capital Projects:" at bounding box center [435, 266] width 204 height 10
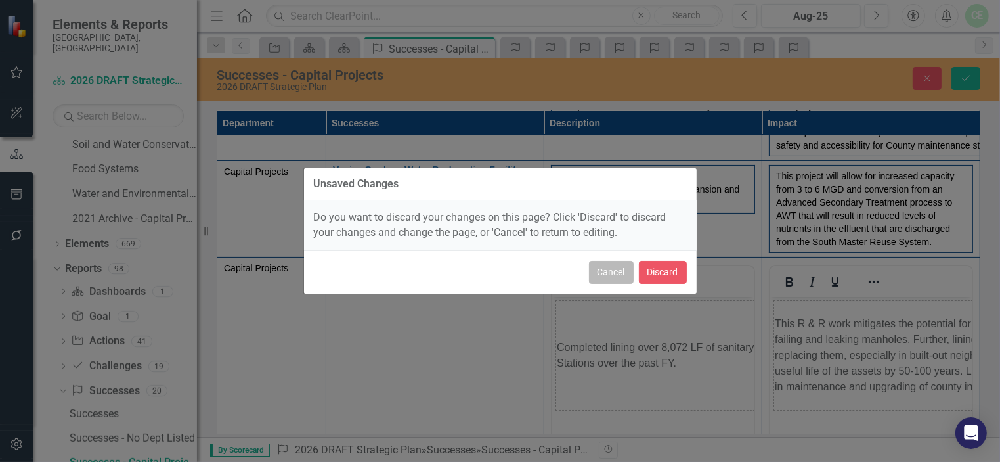
click at [610, 276] on button "Cancel" at bounding box center [611, 272] width 45 height 23
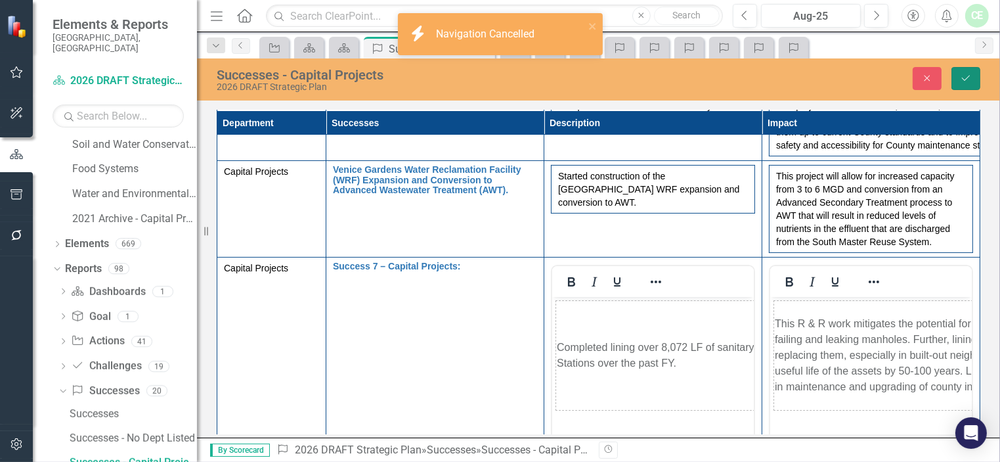
click at [967, 79] on icon "Save" at bounding box center [966, 78] width 12 height 9
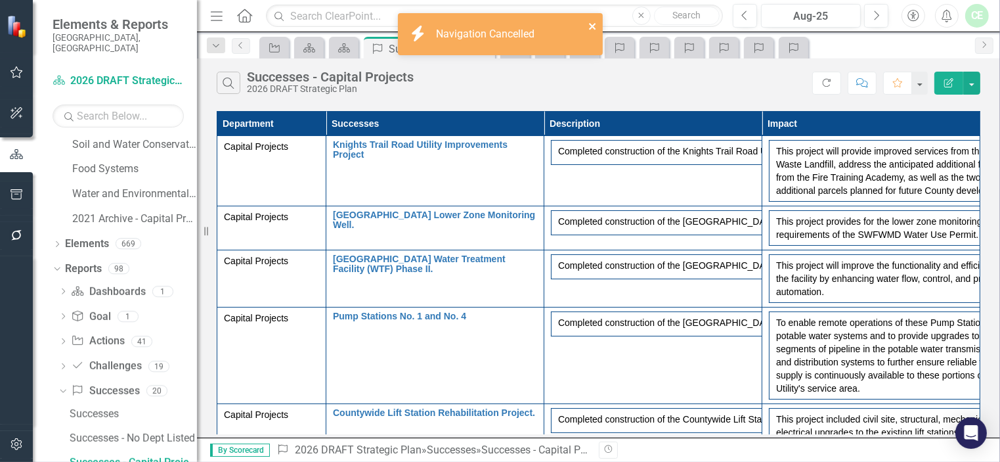
click at [592, 27] on icon "close" at bounding box center [592, 26] width 7 height 7
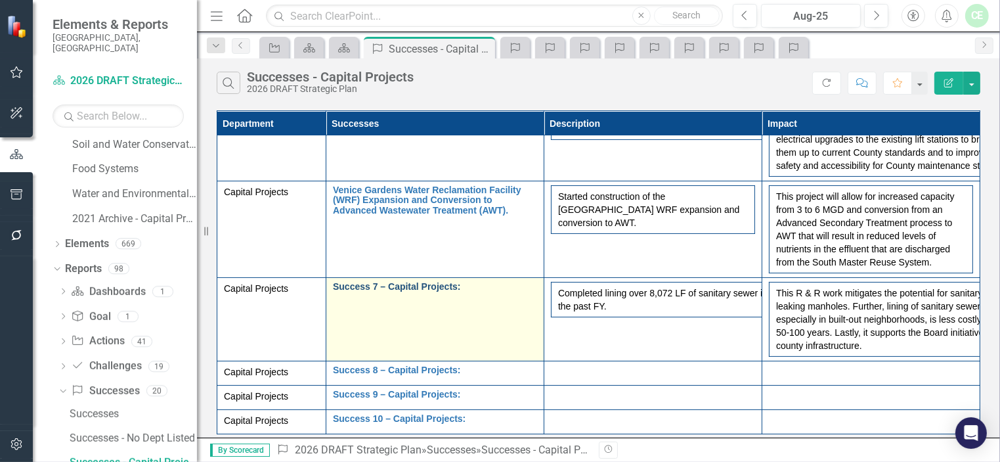
click at [399, 287] on link "Success 7 – Capital Projects:" at bounding box center [435, 287] width 204 height 10
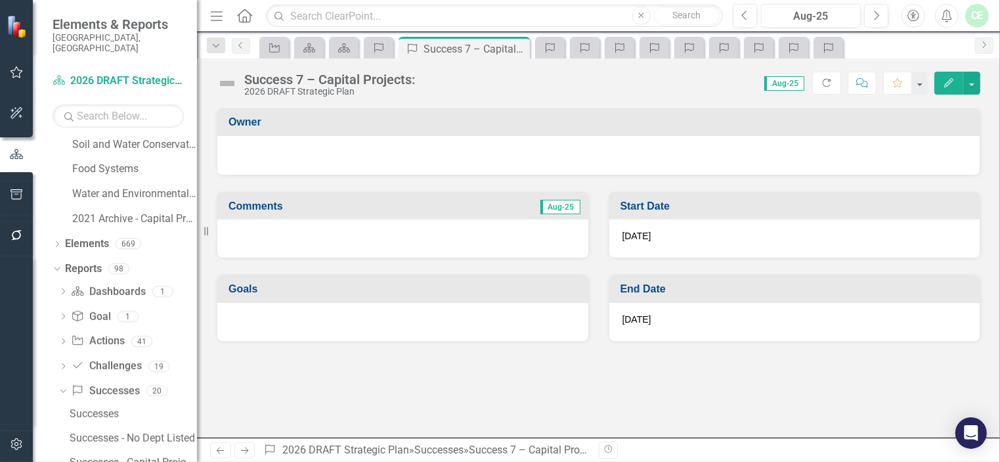
click at [255, 87] on div "2026 DRAFT Strategic Plan" at bounding box center [329, 92] width 171 height 10
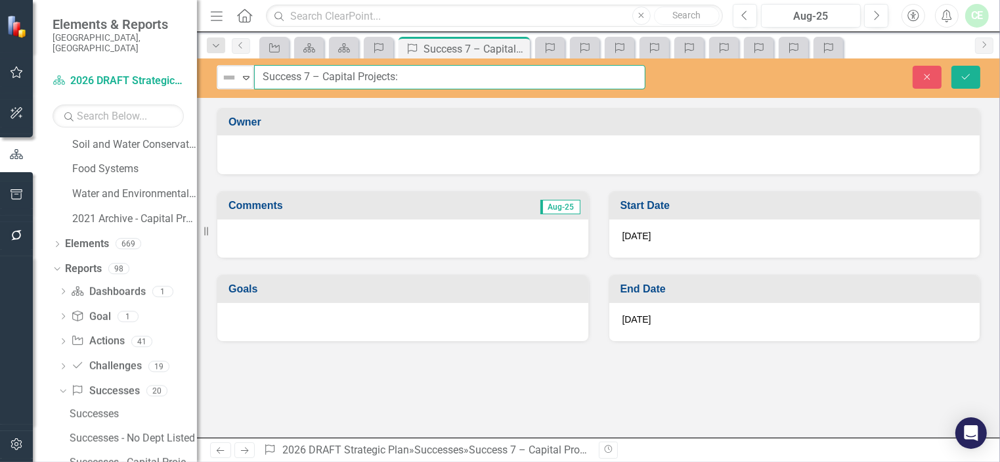
drag, startPoint x: 264, startPoint y: 74, endPoint x: 413, endPoint y: 79, distance: 149.2
click at [413, 79] on input "Success 7 – Capital Projects:" at bounding box center [450, 77] width 392 height 24
paste input "Completion of Sanitary Sewer and Manhole Rehabilitation/Lining Work."
type input "Completion of Sanitary Sewer and Manhole Rehabilitation/Lining Work."
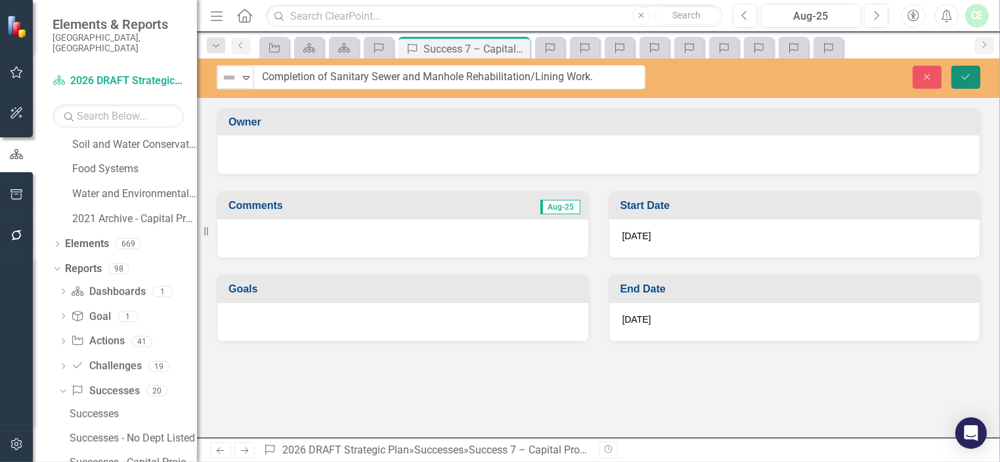
click at [963, 74] on icon "Save" at bounding box center [966, 76] width 12 height 9
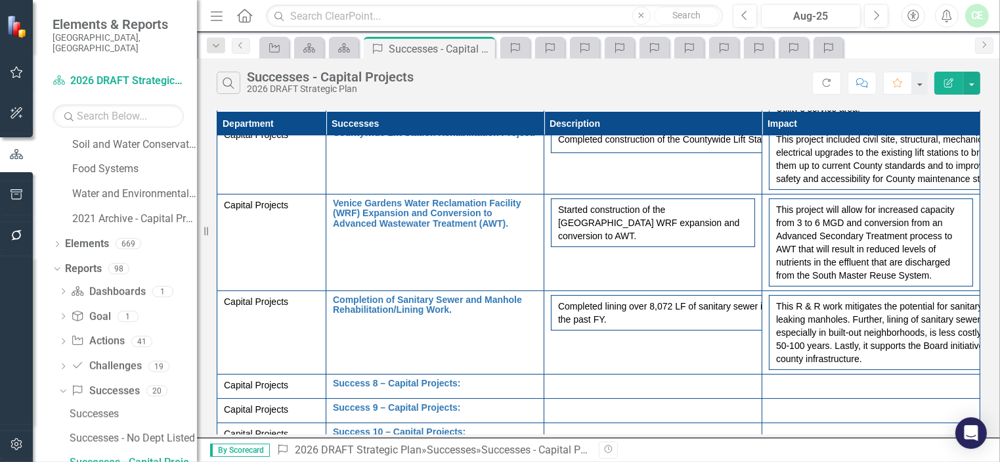
scroll to position [311, 0]
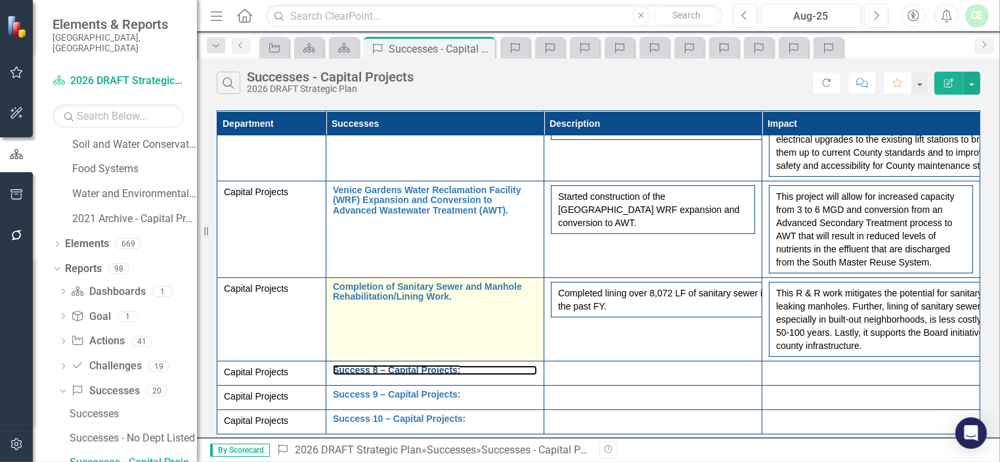
drag, startPoint x: 378, startPoint y: 360, endPoint x: 389, endPoint y: 311, distance: 50.4
click at [378, 365] on link "Success 8 – Capital Projects:" at bounding box center [435, 370] width 204 height 10
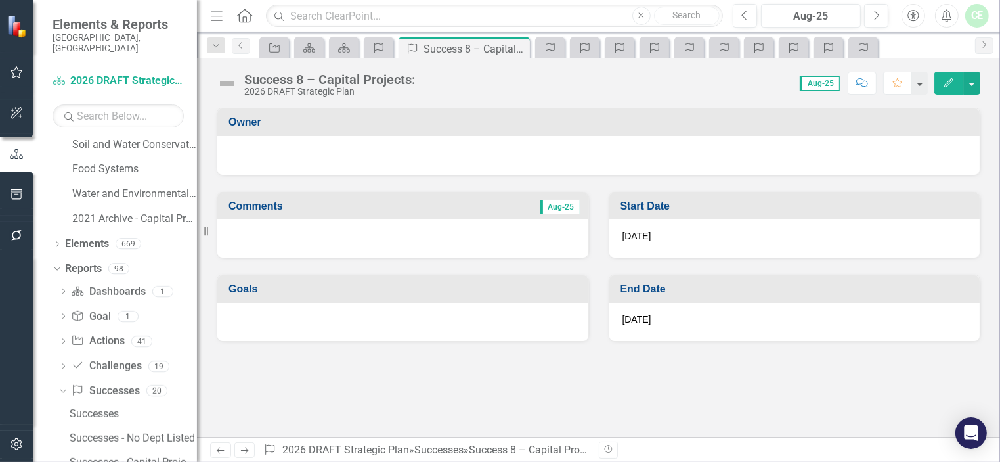
click at [263, 85] on div "Success 8 – Capital Projects:" at bounding box center [329, 79] width 171 height 14
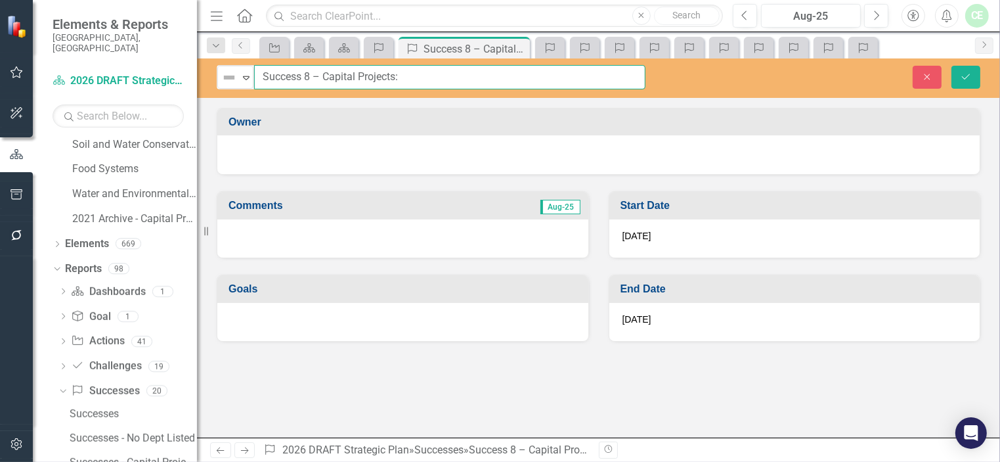
drag, startPoint x: 261, startPoint y: 76, endPoint x: 428, endPoint y: 78, distance: 167.5
click at [428, 78] on input "Success 8 – Capital Projects:" at bounding box center [450, 77] width 392 height 24
paste input "Completion of Stormwater Pipeline Infrastructure Rehabilitation."
type input "Completion of Stormwater Pipeline Infrastructure Rehabilitation."
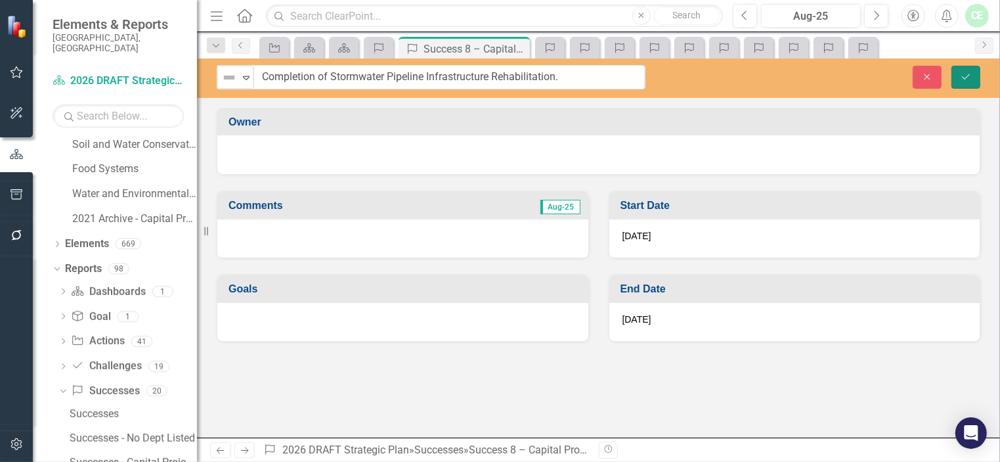
click at [972, 79] on icon "Save" at bounding box center [966, 76] width 12 height 9
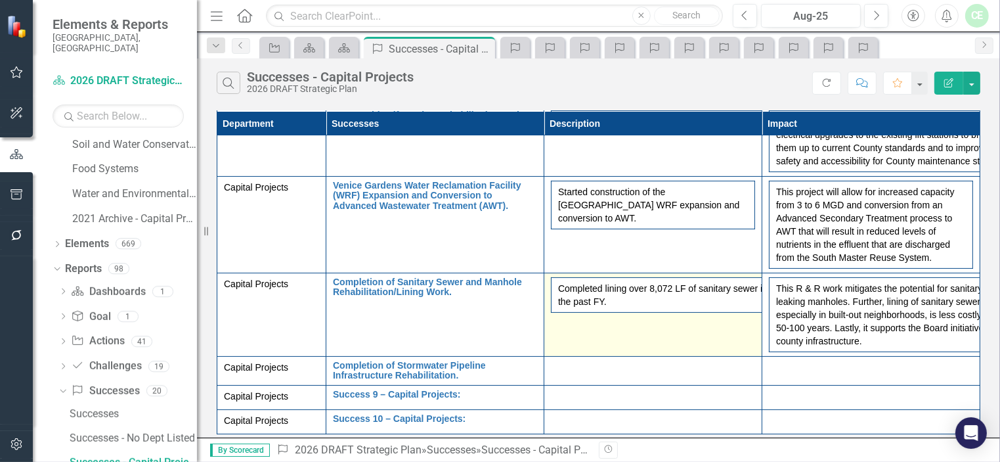
scroll to position [315, 0]
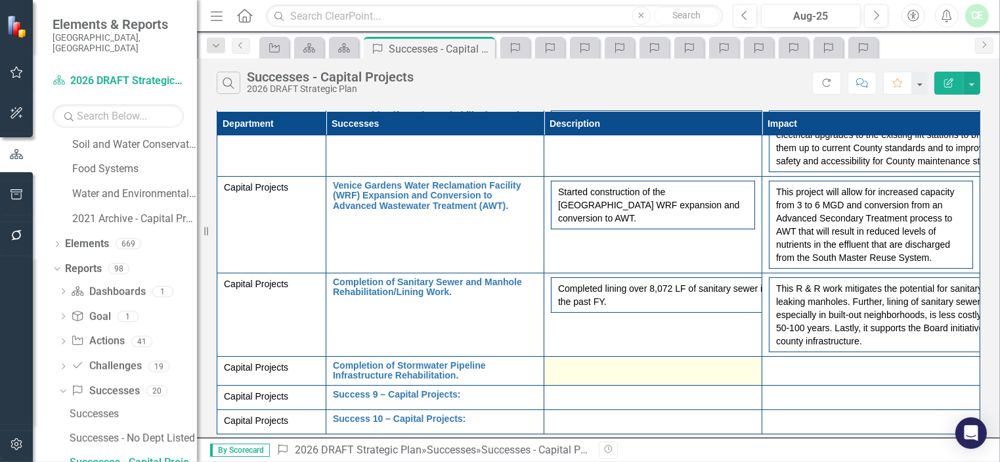
click at [591, 357] on td at bounding box center [654, 371] width 218 height 29
click at [602, 364] on div at bounding box center [653, 369] width 204 height 16
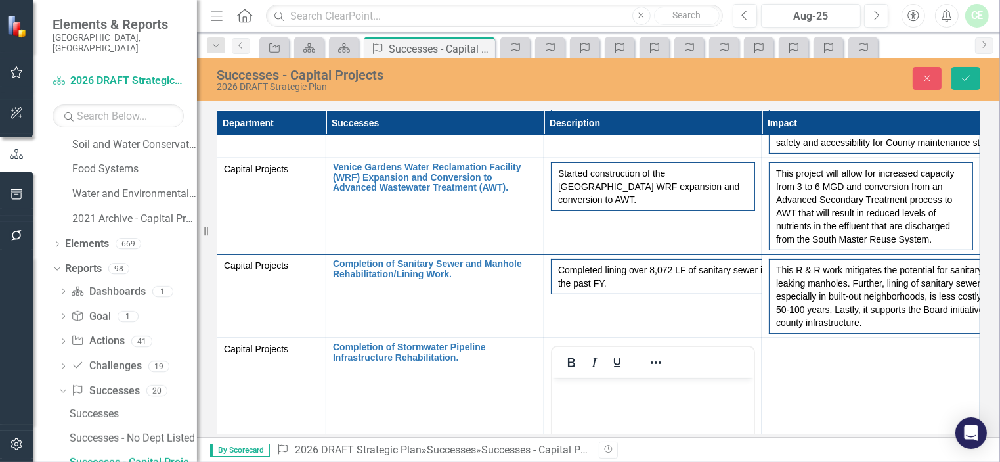
scroll to position [0, 0]
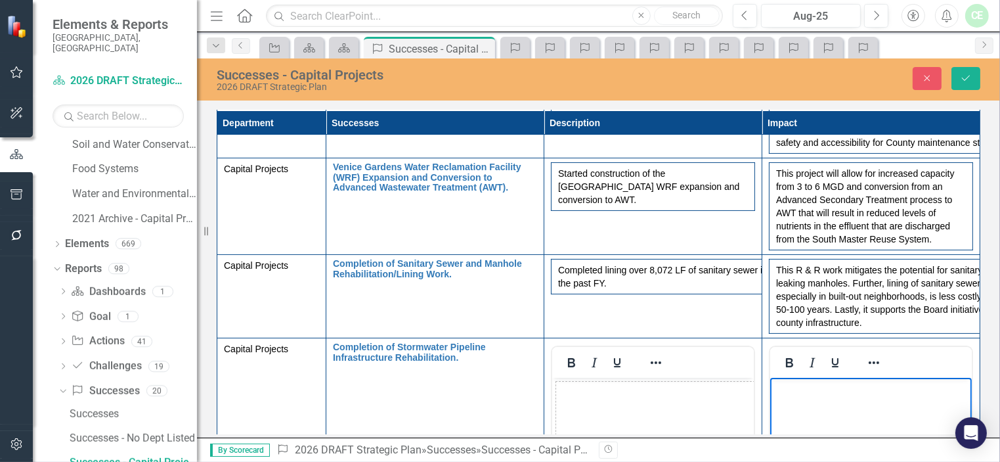
scroll to position [457, 0]
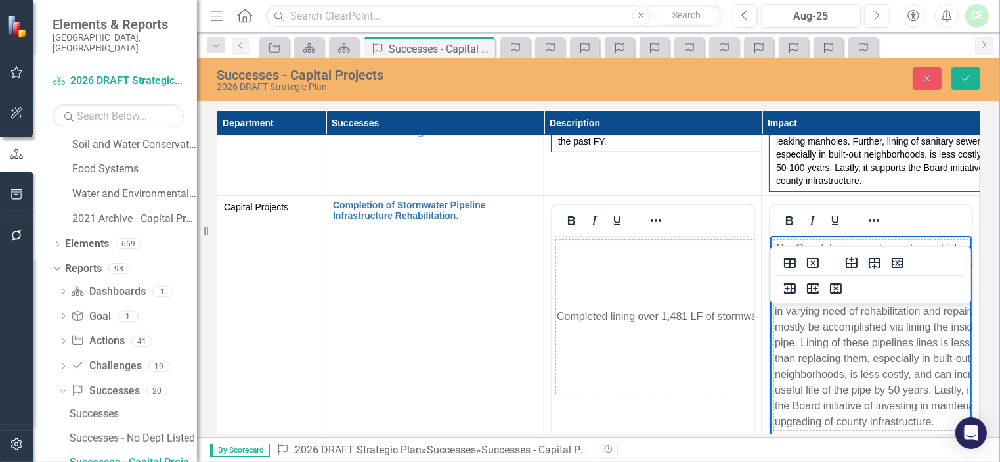
click at [609, 254] on td "Completed lining over 1,481 LF of stormwater pipeline infrastructure over the p…" at bounding box center [769, 317] width 426 height 154
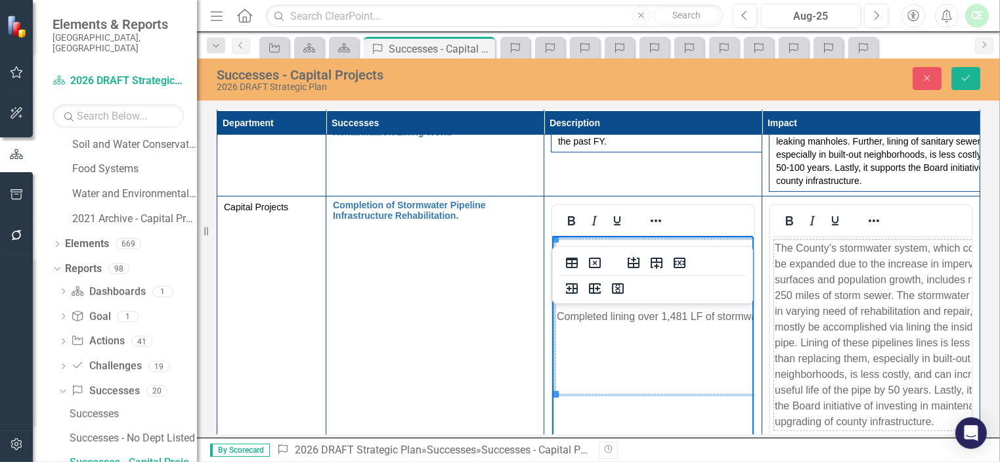
click at [599, 353] on td "Completed lining over 1,481 LF of stormwater pipeline infrastructure over the p…" at bounding box center [769, 317] width 426 height 154
click at [556, 313] on td "Completed lining over 1,481 LF of stormwater pipeline infrastructure over the p…" at bounding box center [769, 317] width 426 height 154
click at [579, 369] on td "Completed lining over 1,481 LF of stormwater pipeline infrastructure over the p…" at bounding box center [769, 317] width 426 height 154
click at [967, 74] on icon "Save" at bounding box center [966, 78] width 12 height 9
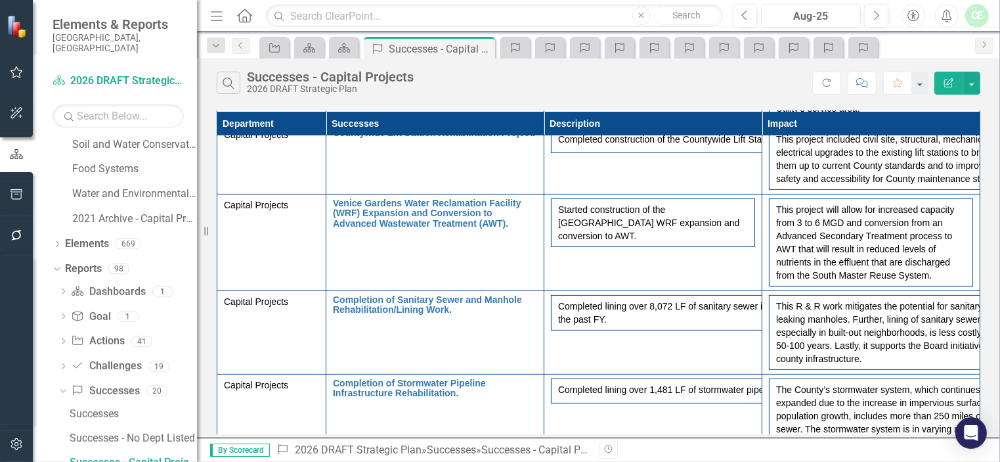
scroll to position [439, 0]
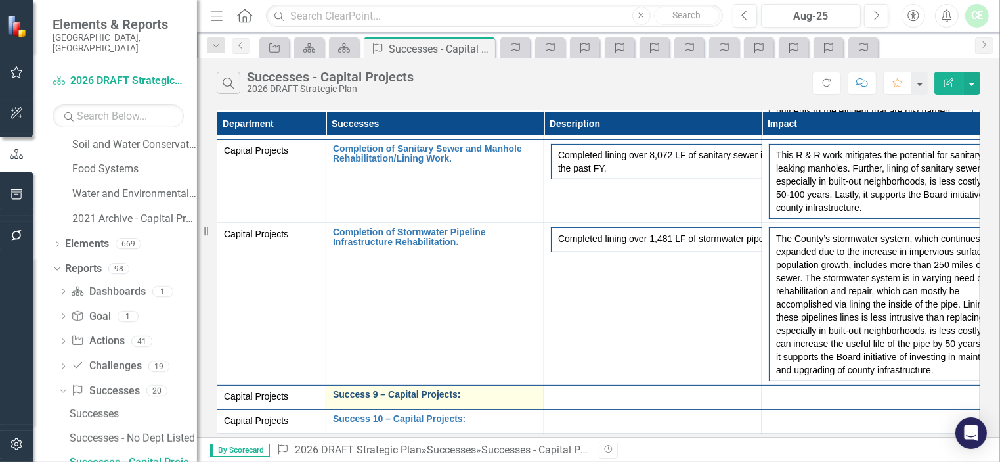
click at [394, 394] on link "Success 9 – Capital Projects:" at bounding box center [435, 395] width 204 height 10
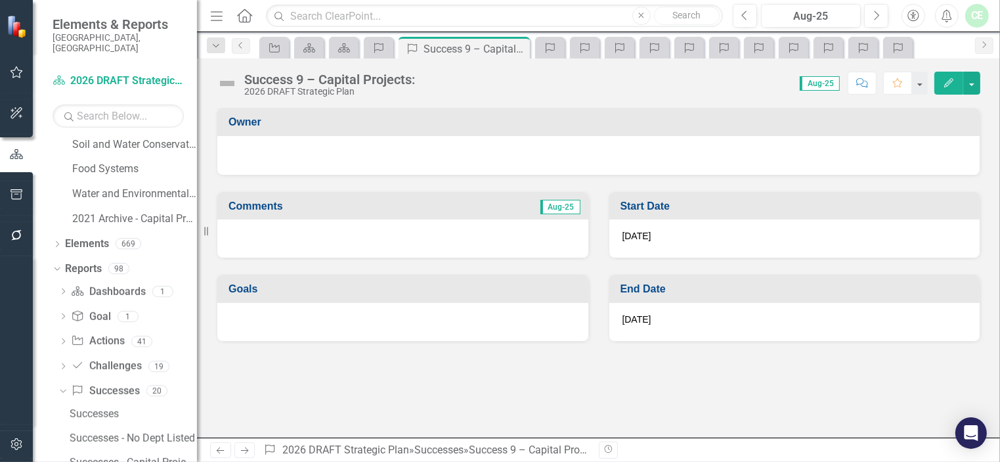
click at [258, 83] on div "Success 9 – Capital Projects:" at bounding box center [329, 79] width 171 height 14
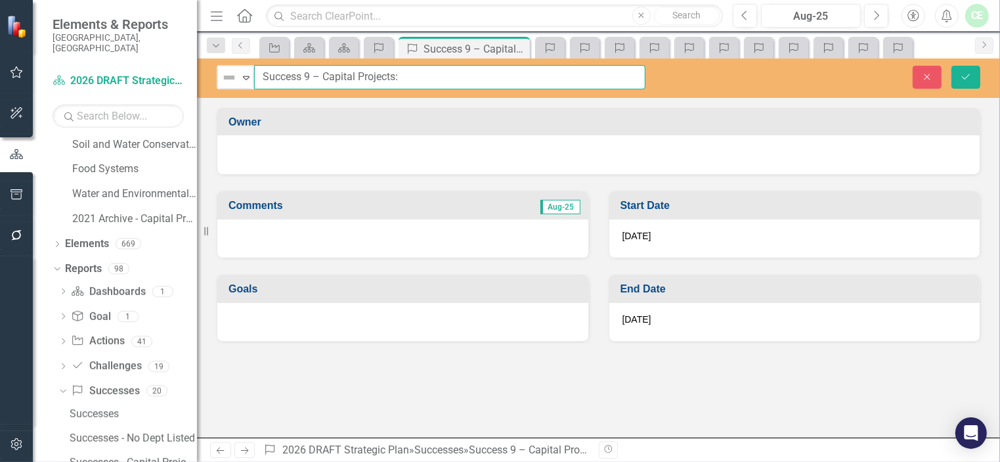
drag, startPoint x: 262, startPoint y: 75, endPoint x: 428, endPoint y: 81, distance: 165.6
click at [428, 81] on input "Success 9 – Capital Projects:" at bounding box center [450, 77] width 392 height 24
paste input "Monthly Project Status - Report Automation"
type input "Monthly Project Status - Report Automation"
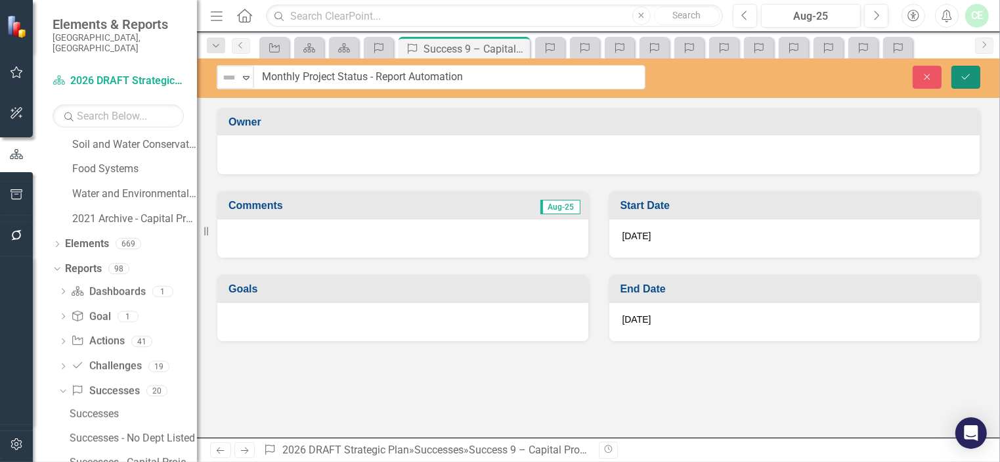
click at [967, 78] on icon "Save" at bounding box center [966, 76] width 12 height 9
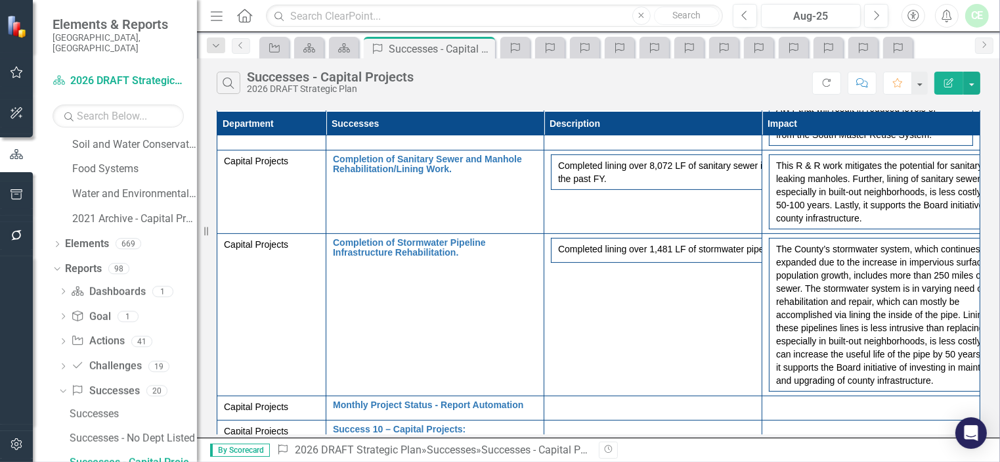
scroll to position [449, 0]
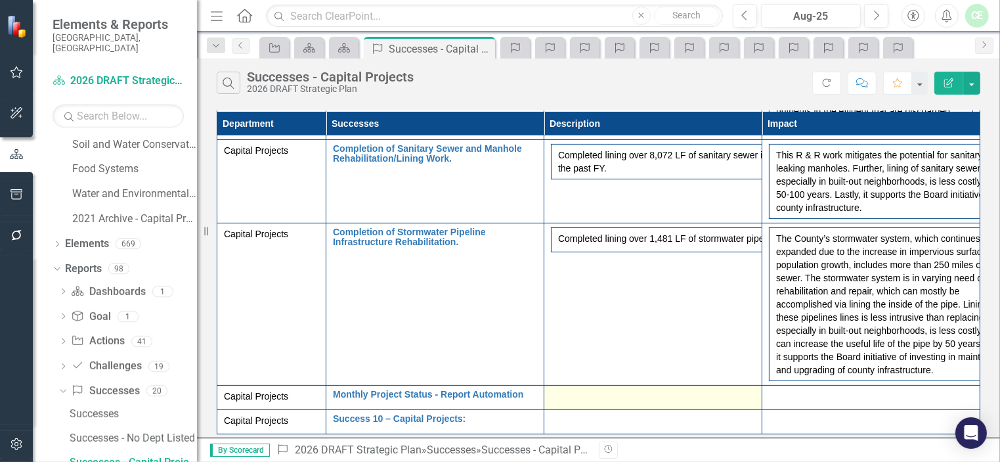
click at [608, 394] on div at bounding box center [653, 398] width 204 height 16
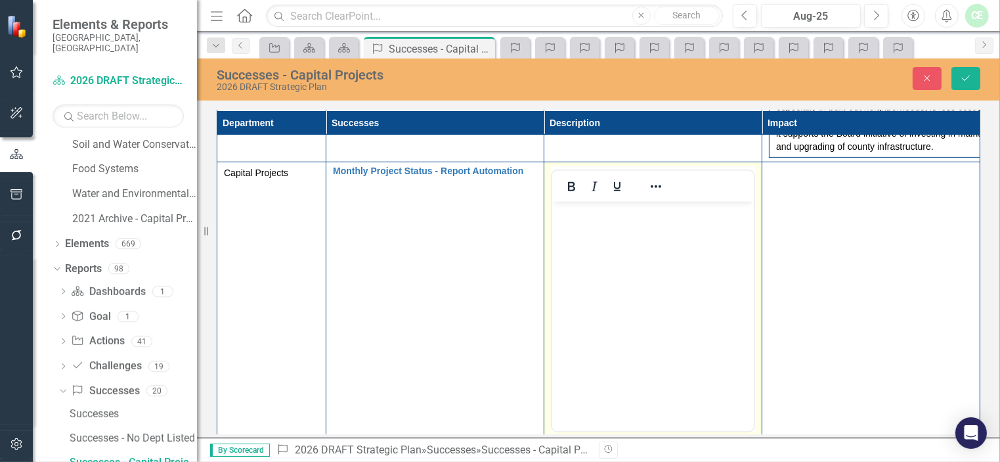
scroll to position [660, 0]
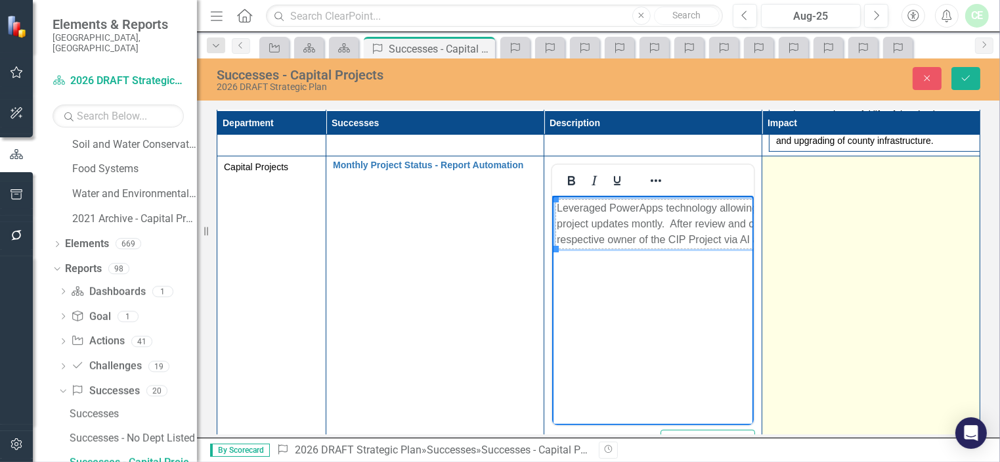
click at [857, 256] on td at bounding box center [872, 311] width 218 height 311
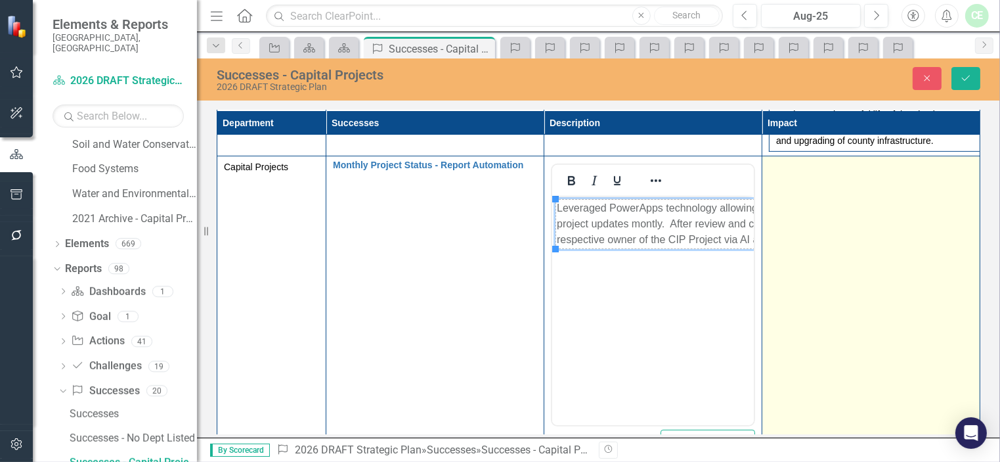
click at [857, 256] on td at bounding box center [872, 311] width 218 height 311
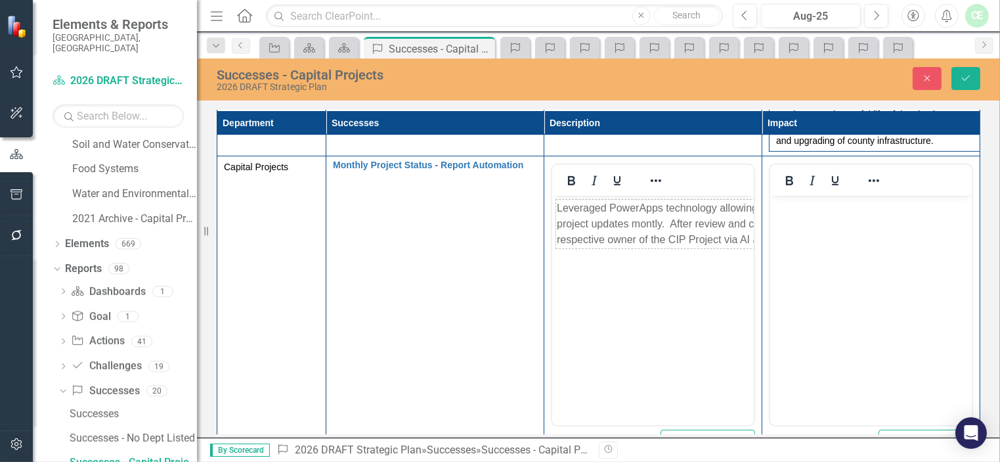
scroll to position [0, 0]
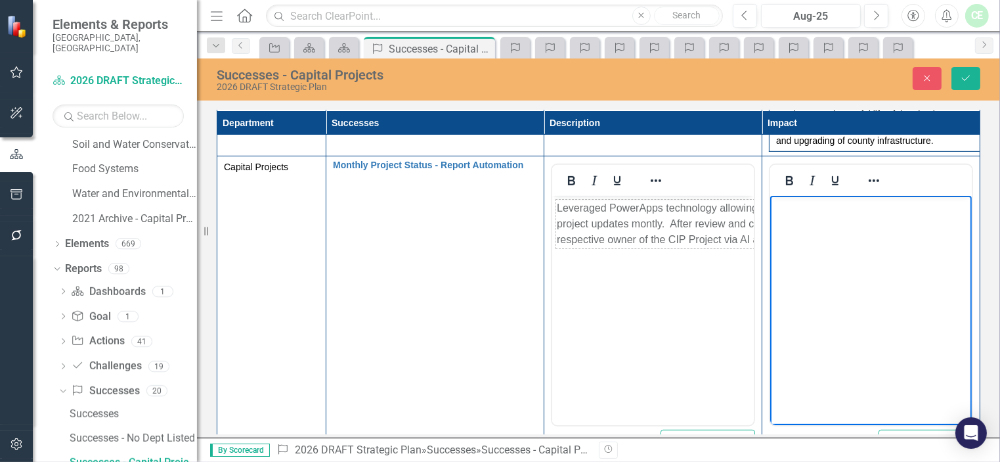
paste body "Rich Text Area. Press ALT-0 for help."
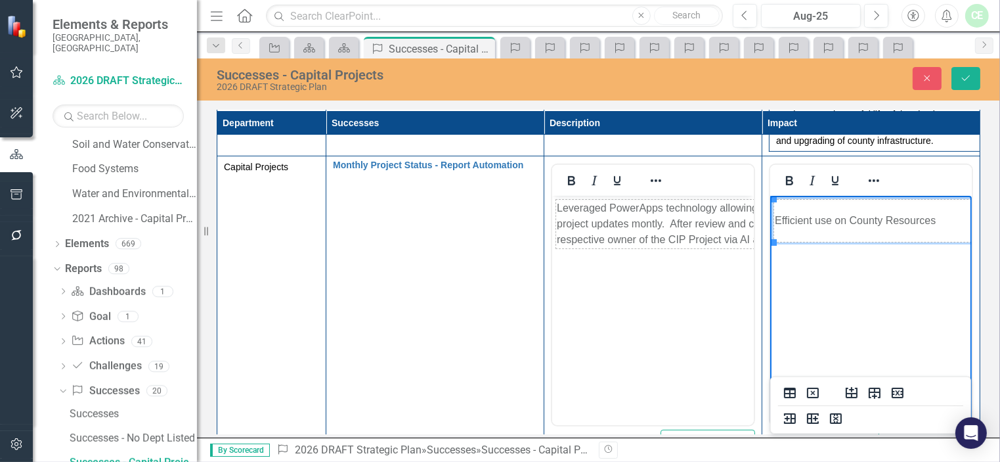
click at [840, 223] on td "Efficient use on County Resources" at bounding box center [899, 221] width 250 height 43
click at [965, 81] on icon "Save" at bounding box center [966, 78] width 12 height 9
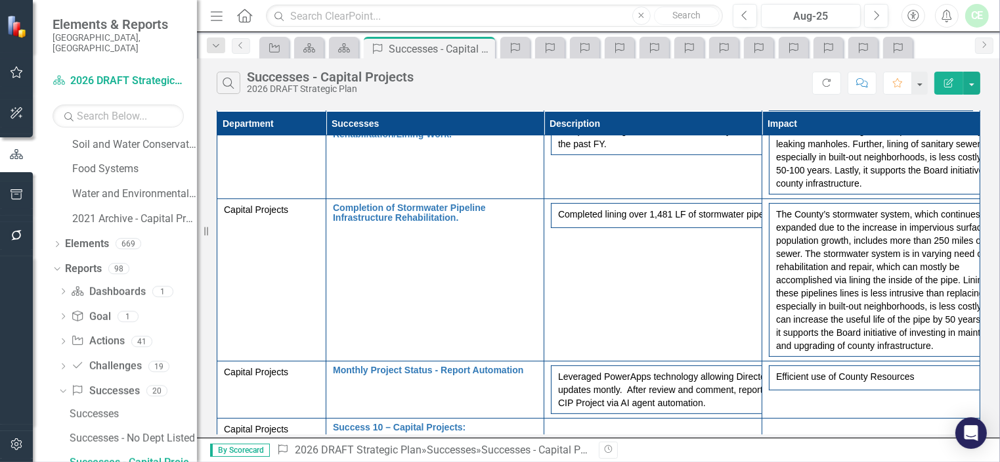
scroll to position [472, 0]
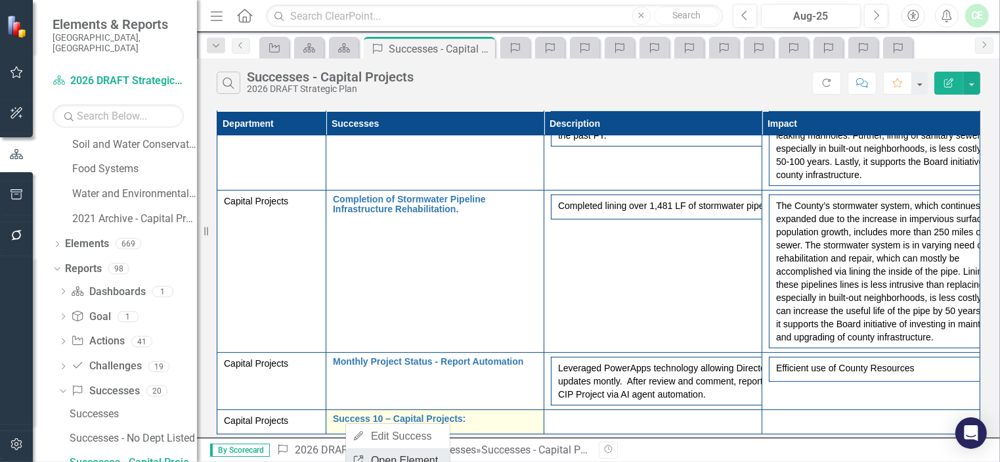
click at [406, 455] on link "Link Open Element" at bounding box center [398, 460] width 104 height 24
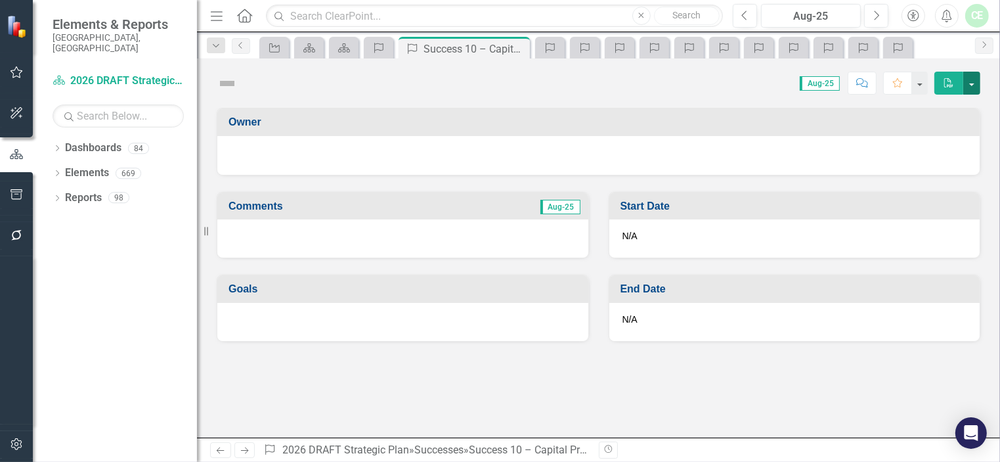
click at [975, 81] on button "button" at bounding box center [972, 83] width 17 height 23
click at [920, 83] on button "button" at bounding box center [919, 83] width 17 height 23
click at [239, 44] on icon "Previous" at bounding box center [241, 45] width 11 height 8
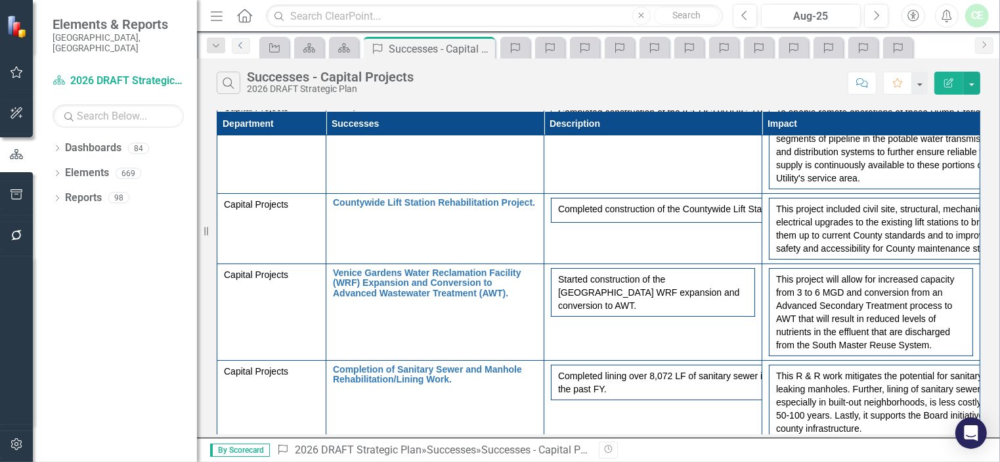
scroll to position [481, 0]
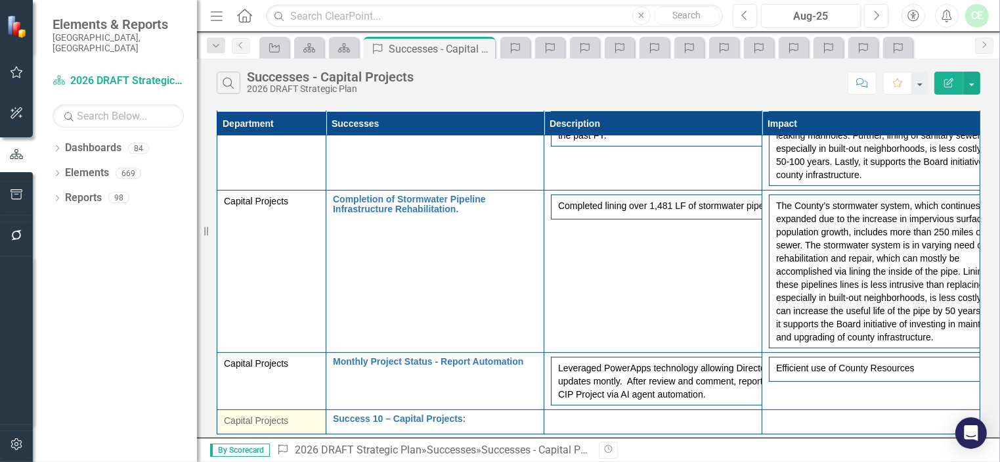
click at [267, 415] on span "Capital Projects" at bounding box center [256, 420] width 64 height 11
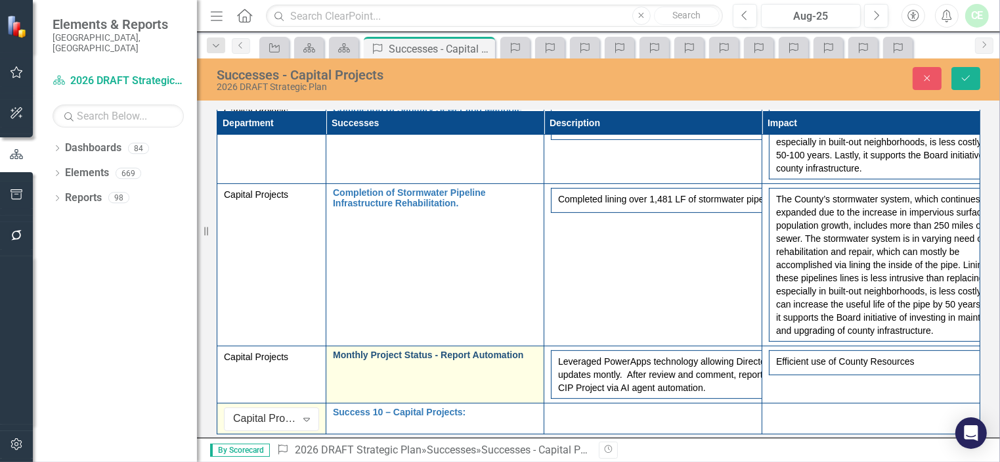
scroll to position [488, 0]
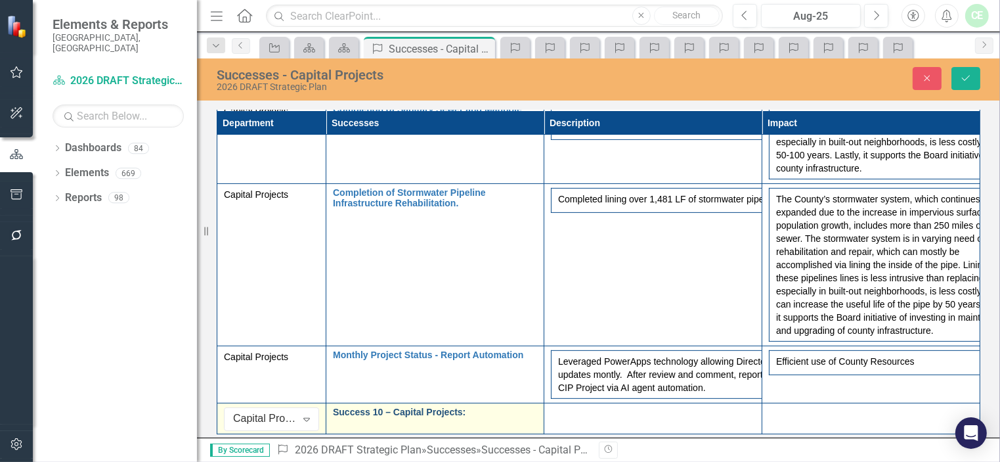
click at [451, 407] on link "Success 10 – Capital Projects:" at bounding box center [435, 412] width 204 height 10
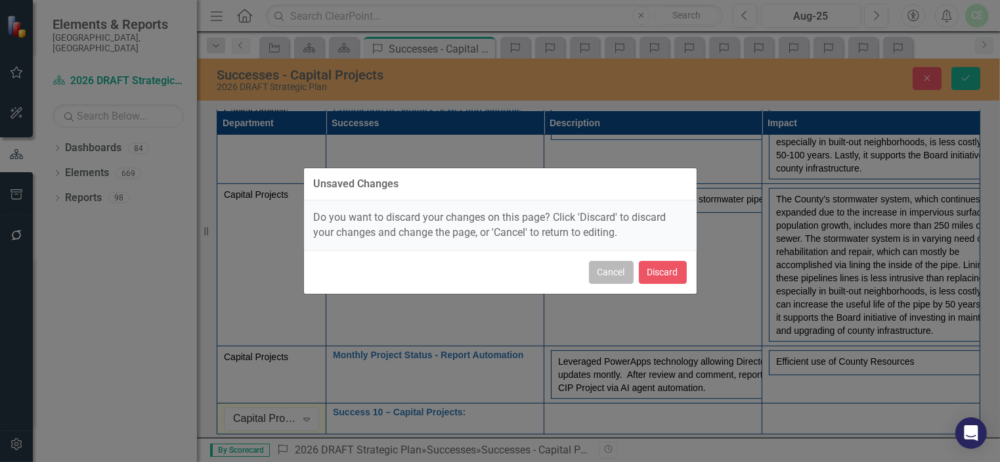
click at [610, 267] on button "Cancel" at bounding box center [611, 272] width 45 height 23
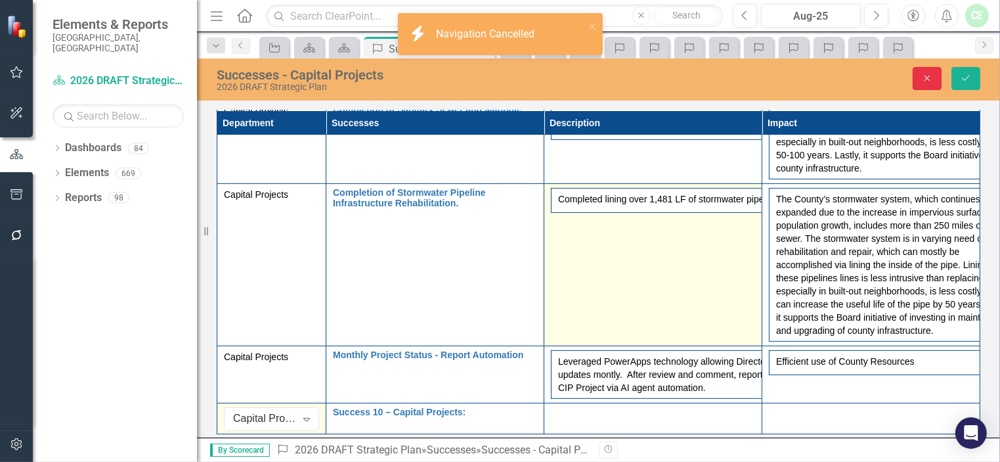
drag, startPoint x: 933, startPoint y: 74, endPoint x: 646, endPoint y: 278, distance: 352.0
click at [932, 75] on icon "Close" at bounding box center [928, 78] width 12 height 9
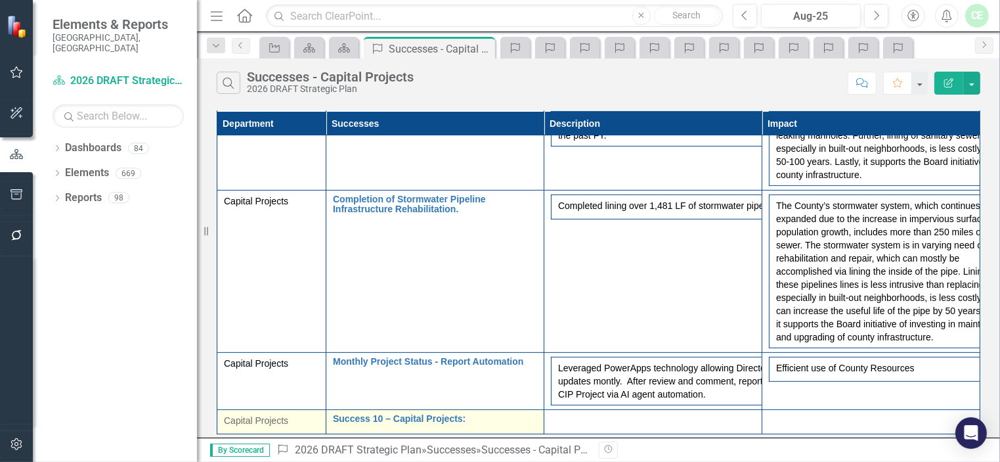
scroll to position [481, 0]
click at [386, 414] on link "Success 10 – Capital Projects:" at bounding box center [435, 419] width 204 height 10
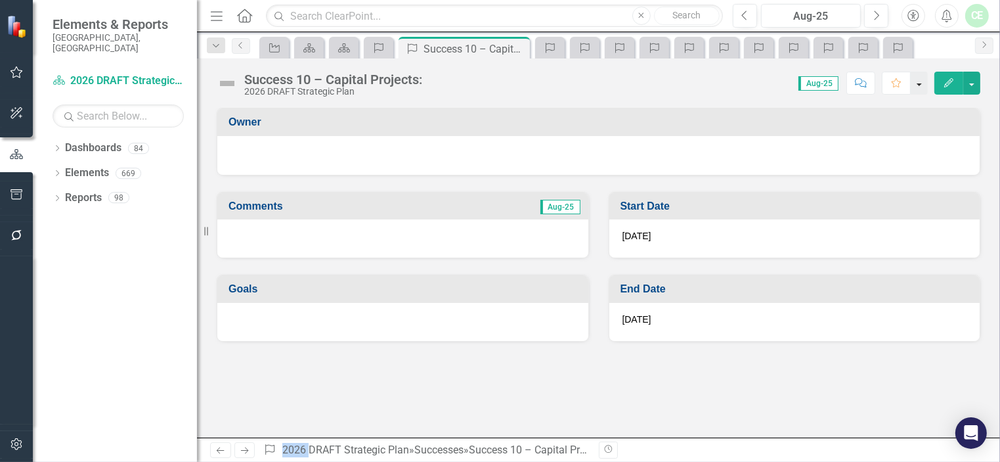
click at [926, 82] on button "button" at bounding box center [919, 83] width 17 height 23
click at [976, 85] on button "button" at bounding box center [972, 83] width 17 height 23
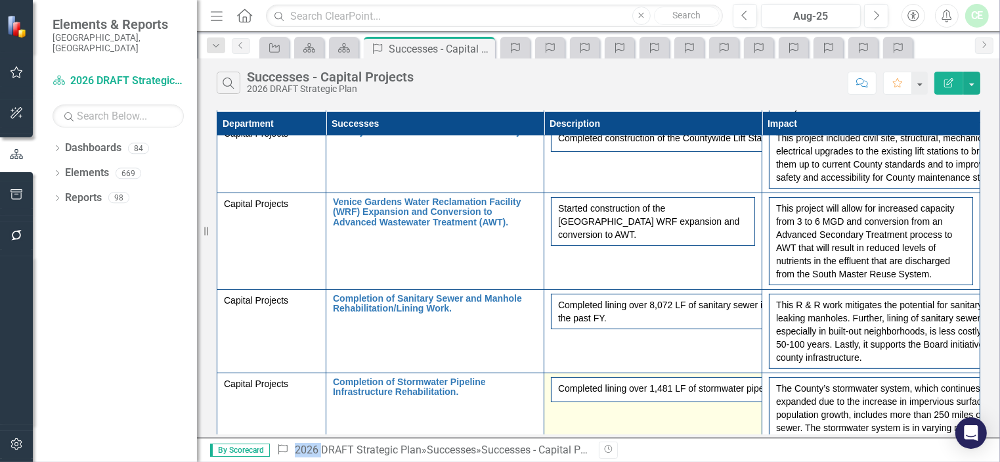
scroll to position [481, 0]
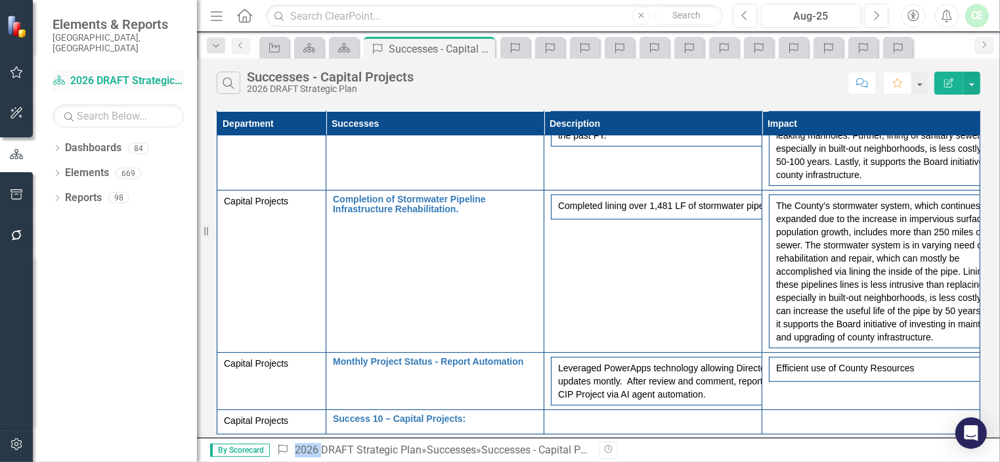
drag, startPoint x: 96, startPoint y: 70, endPoint x: 138, endPoint y: 65, distance: 42.4
click at [96, 74] on link "Dashboard 2026 DRAFT Strategic Plan" at bounding box center [118, 81] width 131 height 15
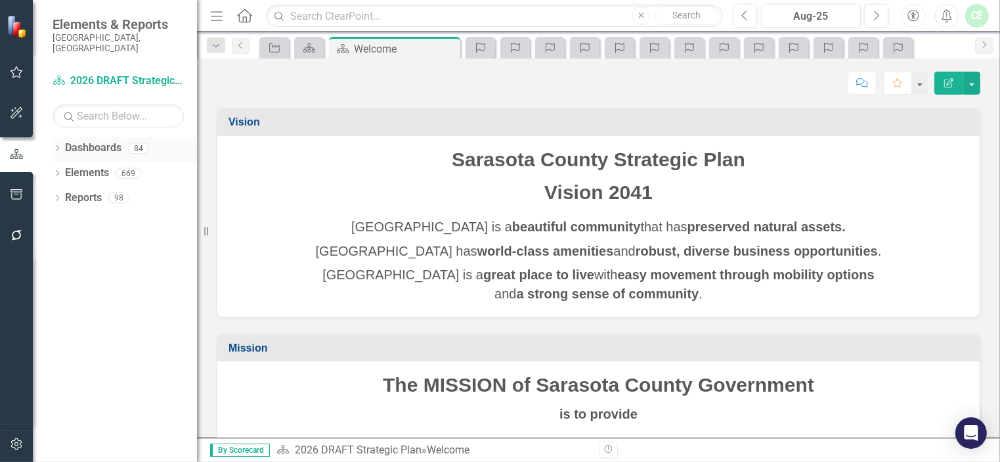
click at [61, 145] on div "Dropdown" at bounding box center [57, 150] width 9 height 11
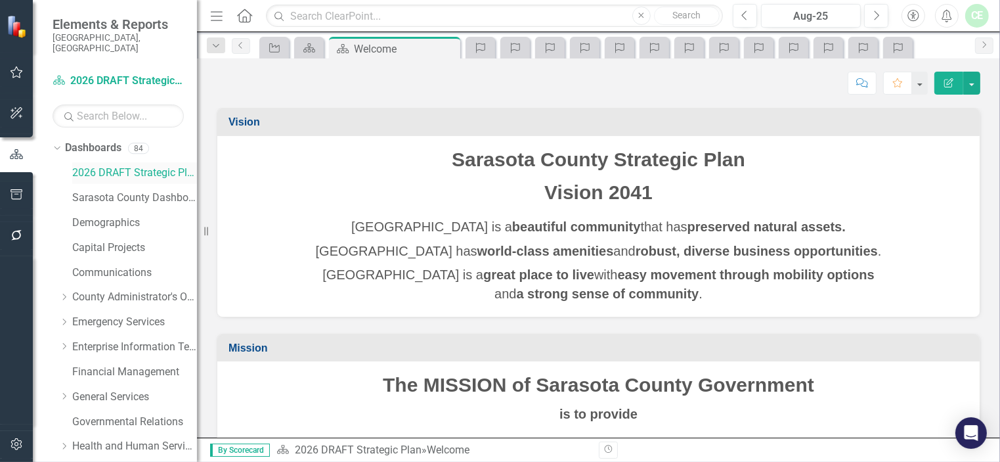
click at [146, 166] on link "2026 DRAFT Strategic Plan" at bounding box center [134, 173] width 125 height 15
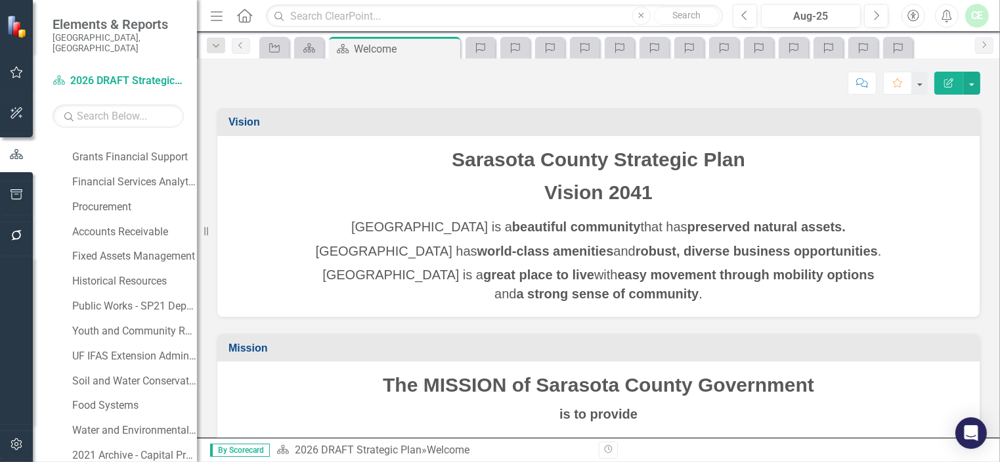
scroll to position [883, 0]
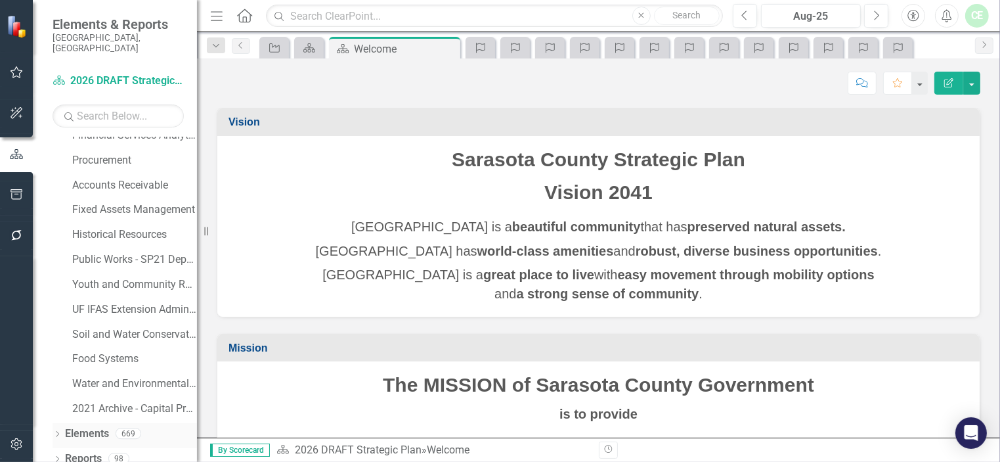
click at [58, 431] on icon at bounding box center [57, 434] width 3 height 6
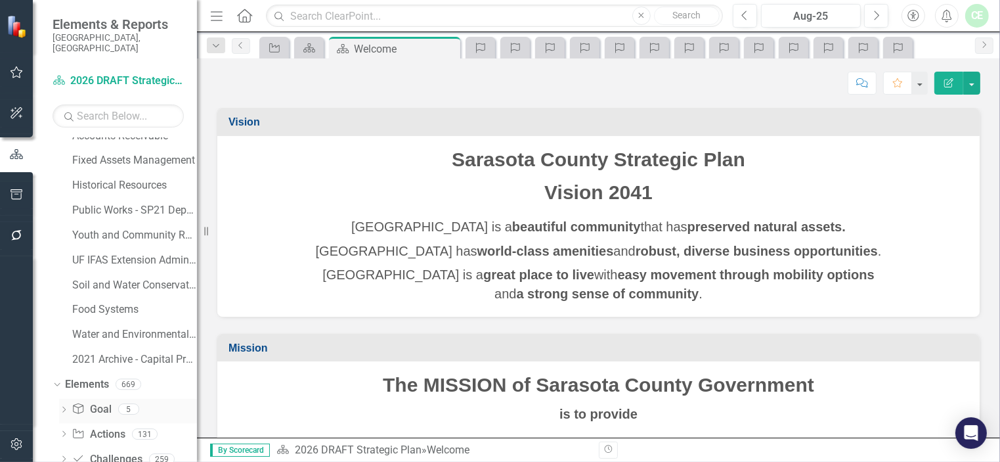
scroll to position [982, 0]
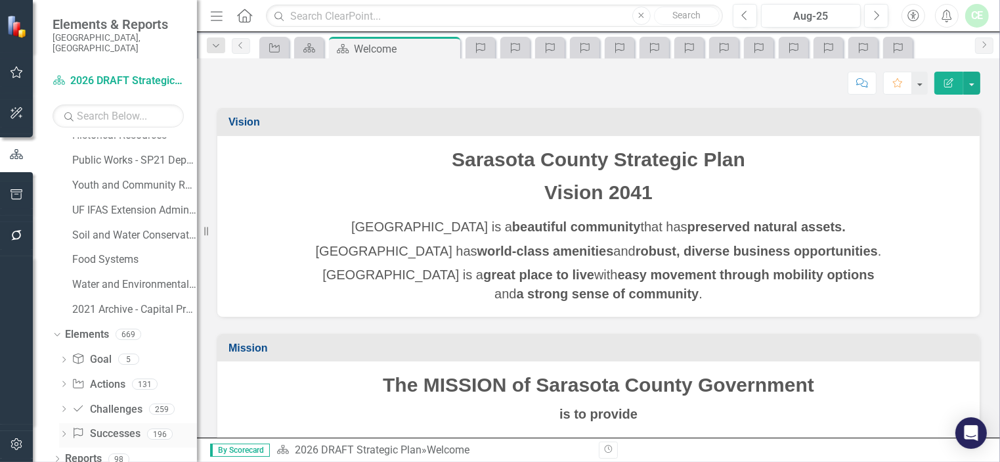
click at [119, 426] on link "Success Successes" at bounding box center [106, 433] width 68 height 15
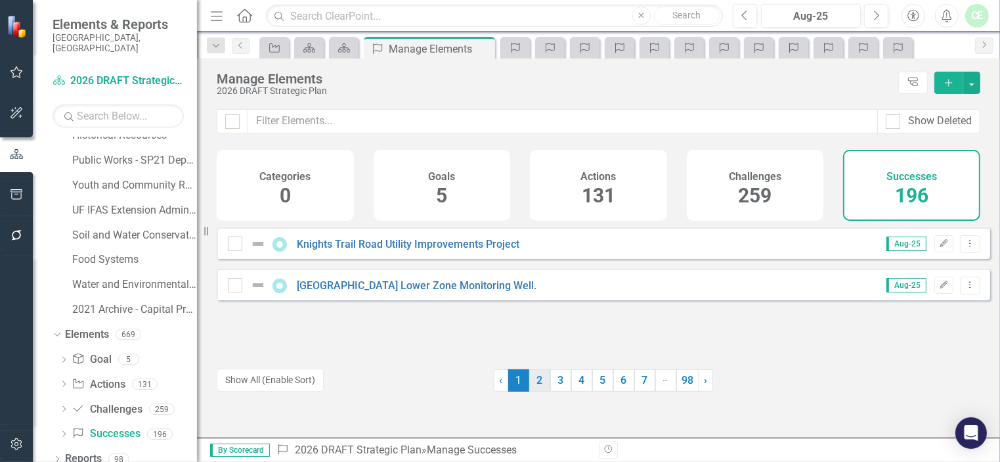
click at [541, 384] on link "2" at bounding box center [539, 380] width 21 height 22
click at [554, 384] on link "3" at bounding box center [560, 380] width 21 height 22
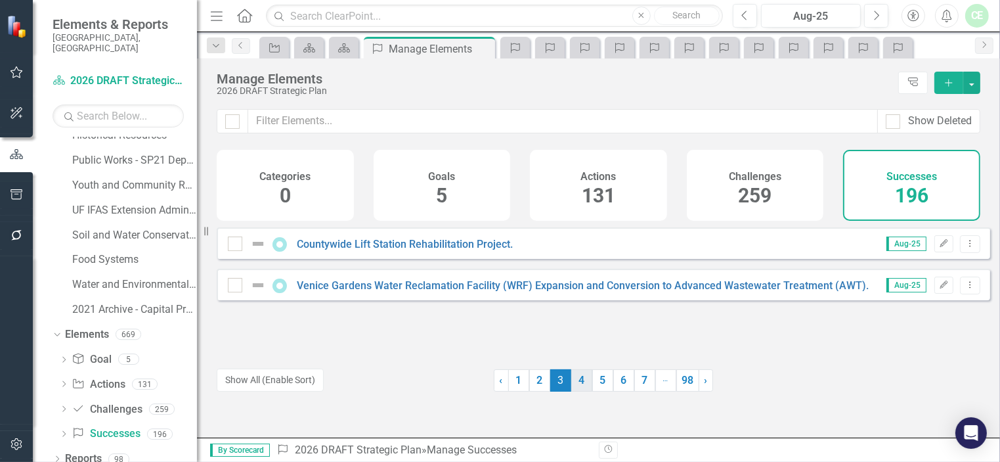
click at [575, 382] on link "4" at bounding box center [581, 380] width 21 height 22
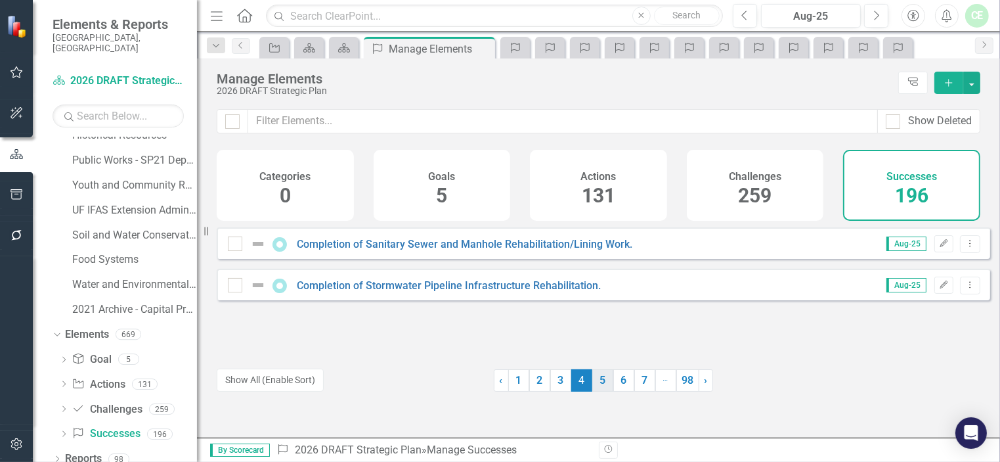
click at [596, 382] on link "5" at bounding box center [603, 380] width 21 height 22
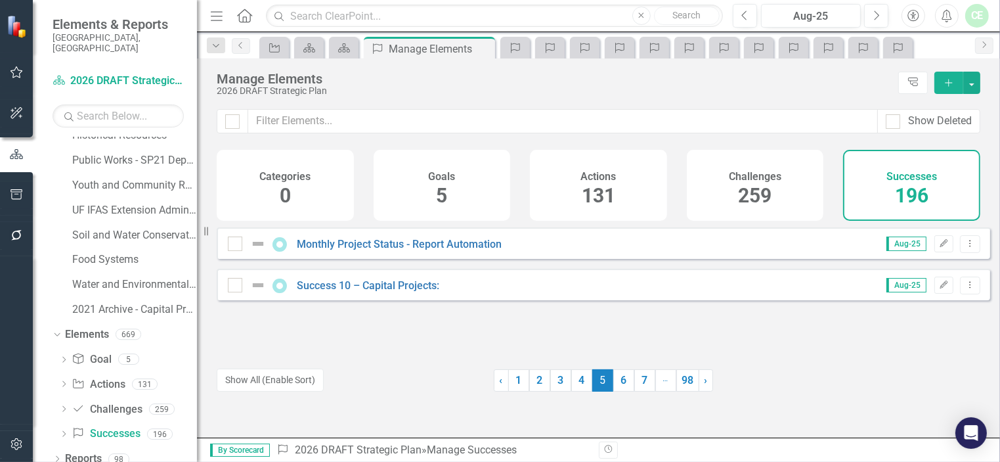
drag, startPoint x: 960, startPoint y: 298, endPoint x: 476, endPoint y: 334, distance: 484.8
click at [476, 334] on div "Monthly Project Status - Report Automation Aug-25 Edit Dropdown Menu Success 10…" at bounding box center [604, 289] width 774 height 125
click at [970, 87] on button "button" at bounding box center [972, 83] width 17 height 22
click at [889, 131] on icon "Add Multiple" at bounding box center [889, 130] width 13 height 11
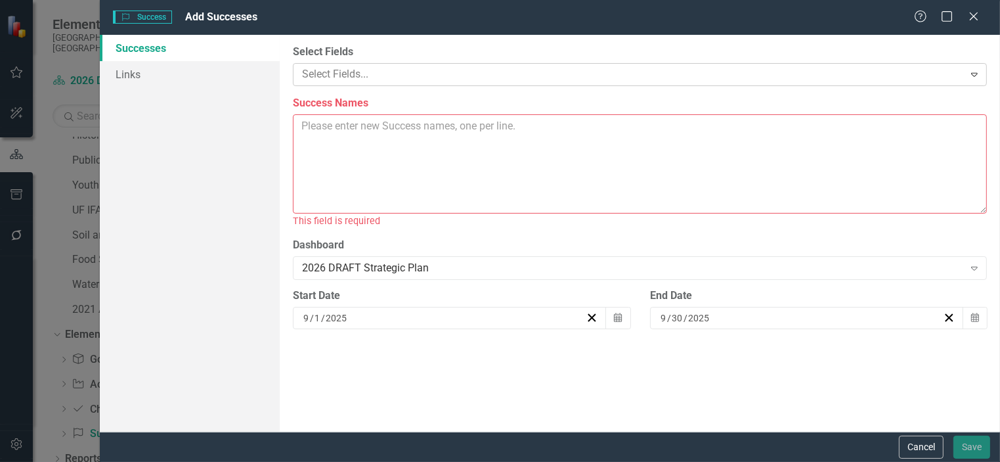
click at [971, 76] on icon "Expand" at bounding box center [974, 74] width 13 height 11
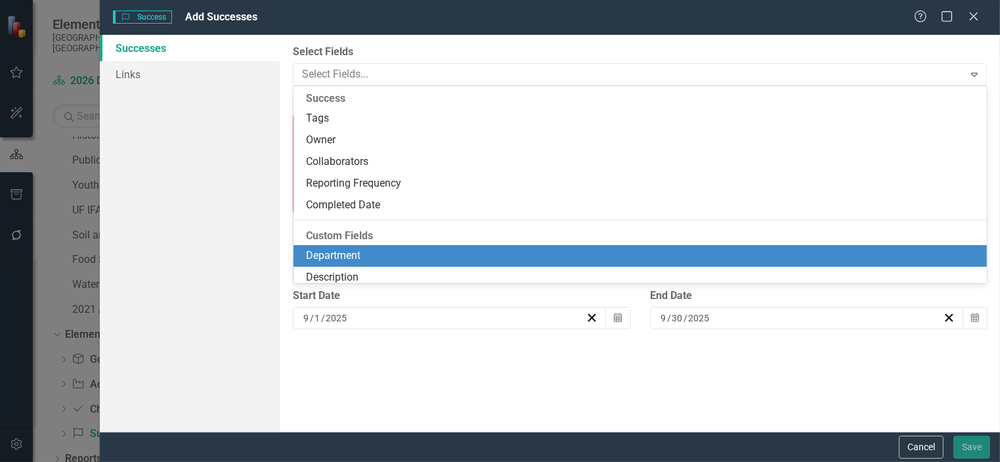
scroll to position [49, 0]
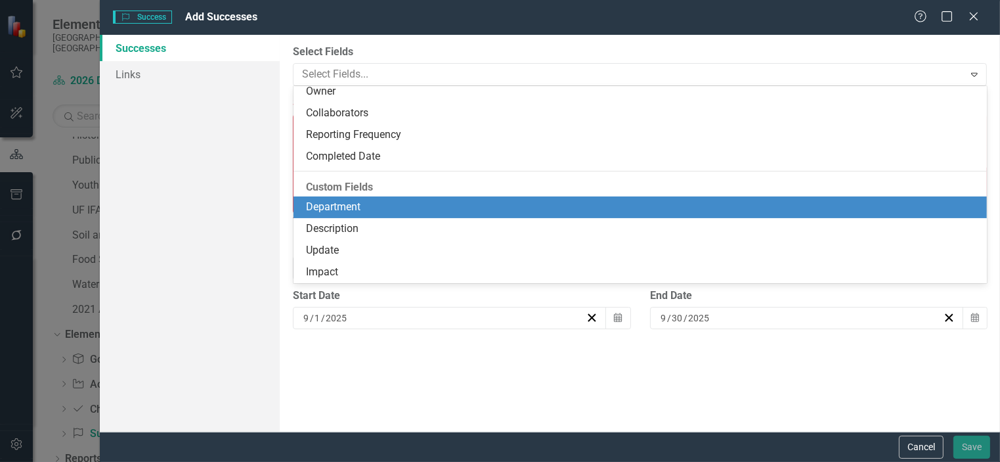
click at [466, 203] on div "Department" at bounding box center [643, 207] width 673 height 15
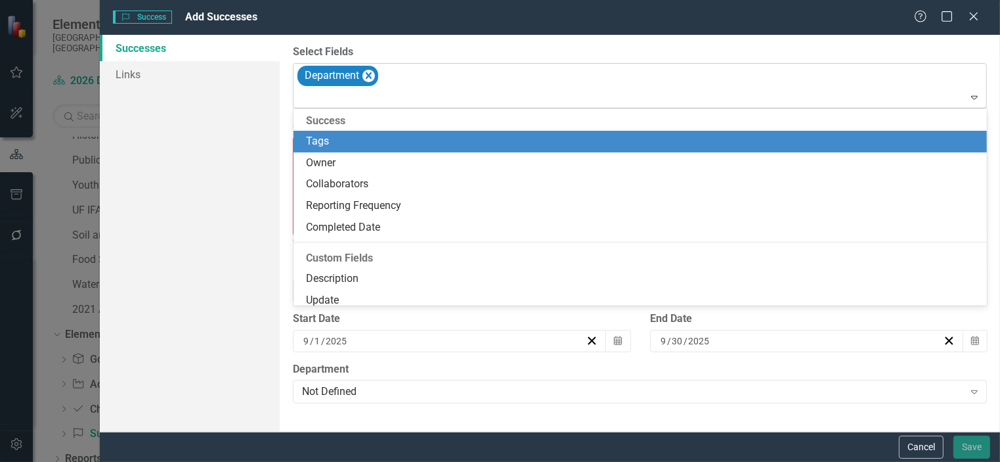
click at [971, 97] on icon "Expand" at bounding box center [974, 97] width 13 height 11
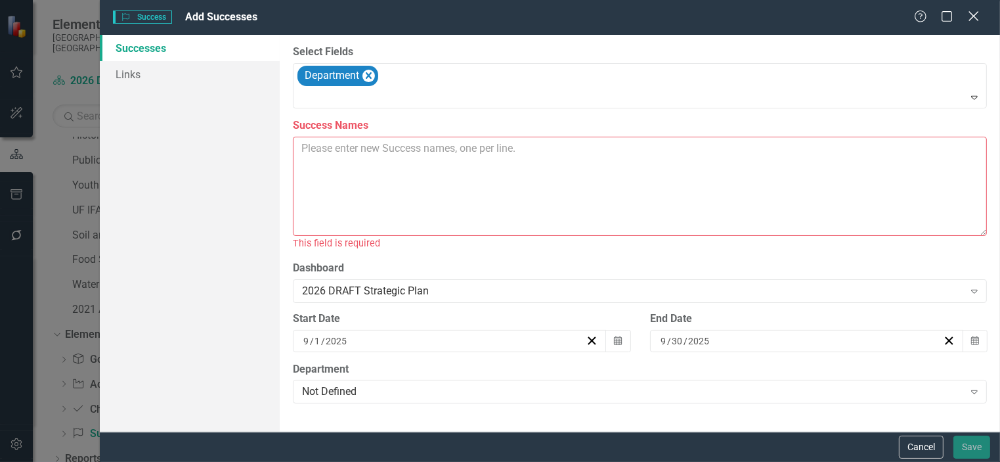
click at [967, 15] on icon "Close" at bounding box center [974, 16] width 16 height 12
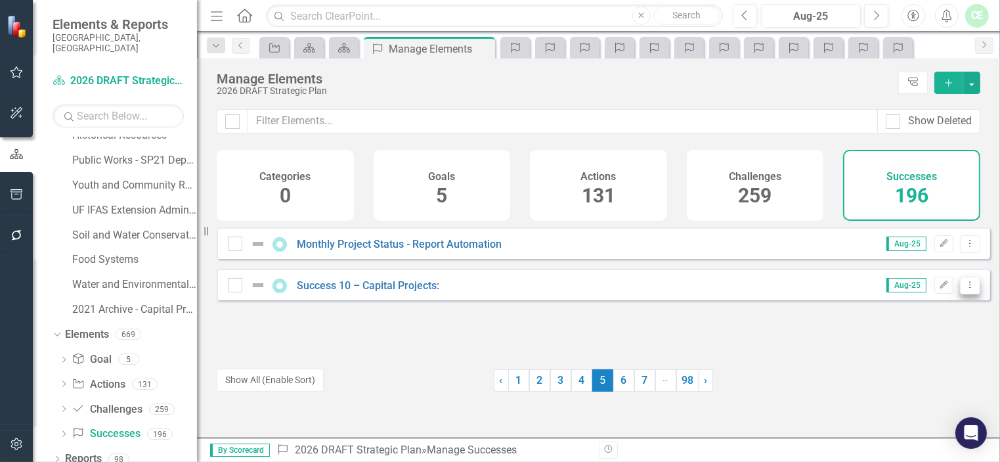
click at [967, 294] on button "Dropdown Menu" at bounding box center [970, 286] width 20 height 18
click at [941, 365] on link "Copy Duplicate Success" at bounding box center [912, 365] width 117 height 24
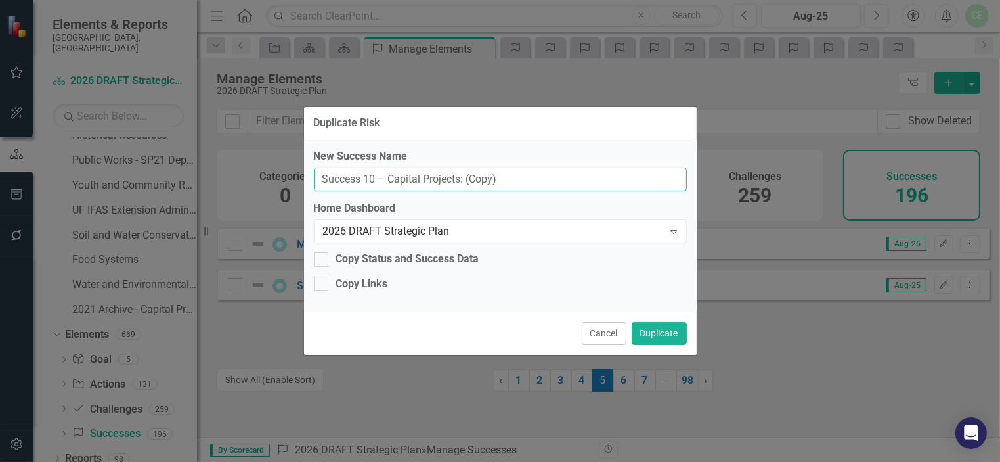
click at [370, 178] on input "Success 10 – Capital Projects: (Copy)" at bounding box center [500, 180] width 373 height 24
drag, startPoint x: 466, startPoint y: 178, endPoint x: 498, endPoint y: 178, distance: 32.2
click at [498, 178] on input "Success 11 – Capital Projects: (Copy)" at bounding box center [500, 180] width 373 height 24
type input "Success 11 – Capital Projects:"
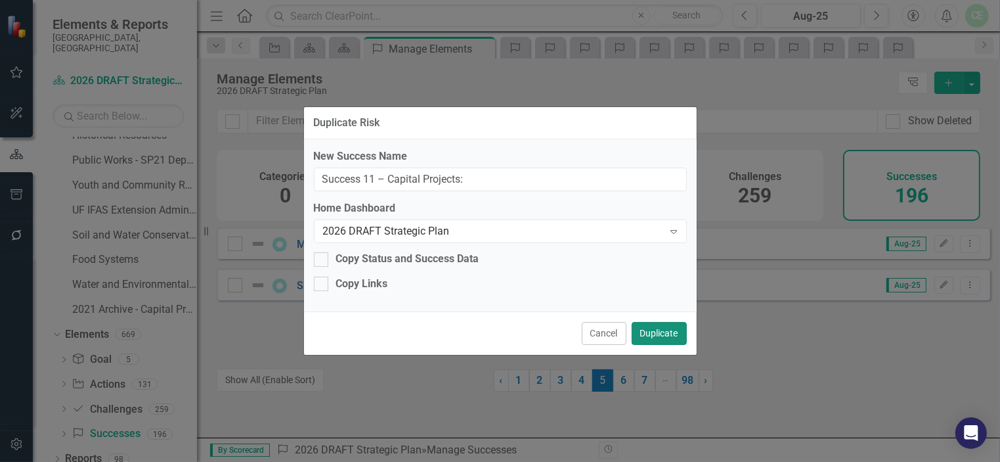
click at [656, 334] on button "Duplicate" at bounding box center [659, 333] width 55 height 23
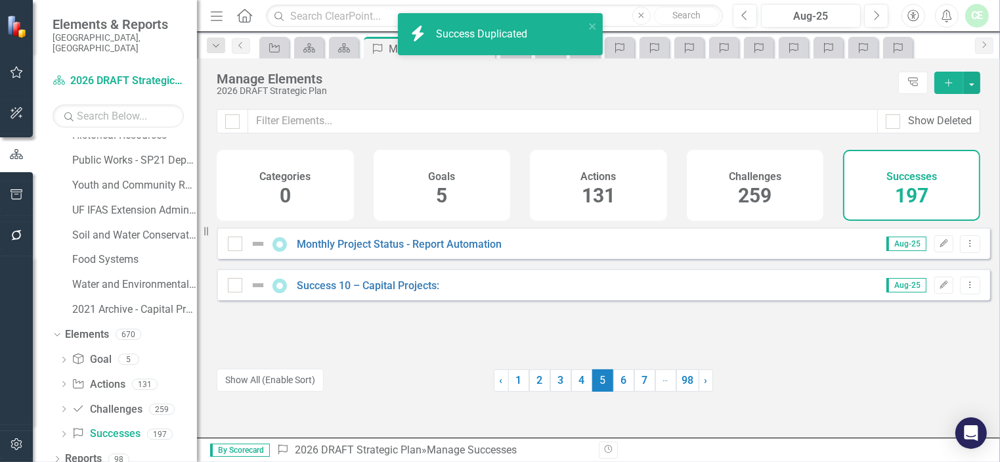
drag, startPoint x: 955, startPoint y: 294, endPoint x: 935, endPoint y: 294, distance: 20.4
click at [820, 303] on div "Show Deleted Categories 0 Goals 5 Actions 131 Challenges 259 Successes 197 Look…" at bounding box center [598, 273] width 803 height 328
click at [935, 294] on div "Show Deleted Categories 0 Goals 5 Actions 131 Challenges 259 Successes 197 Look…" at bounding box center [598, 273] width 803 height 328
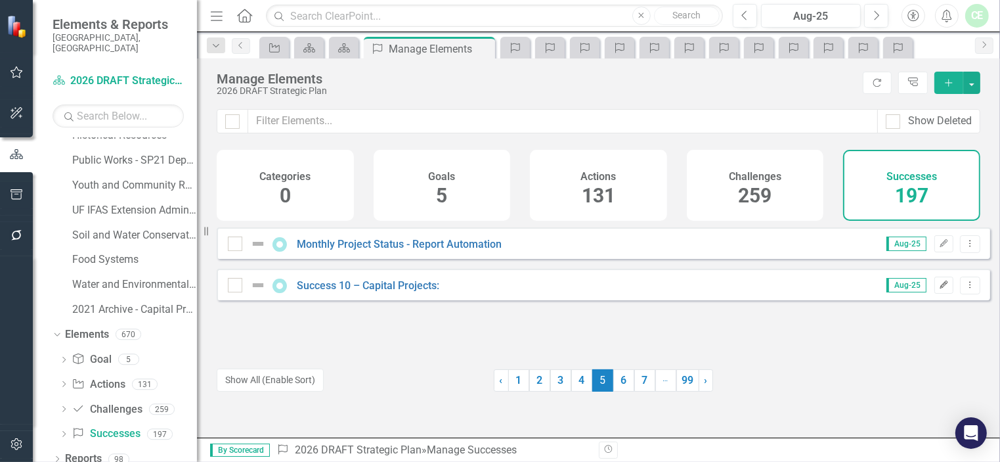
click at [941, 288] on icon "button" at bounding box center [945, 284] width 8 height 8
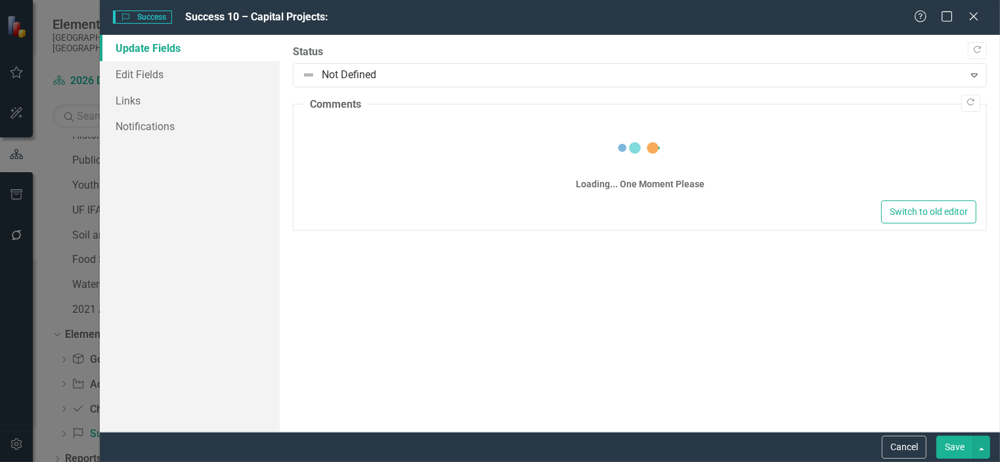
click at [970, 15] on icon "Close" at bounding box center [974, 16] width 13 height 11
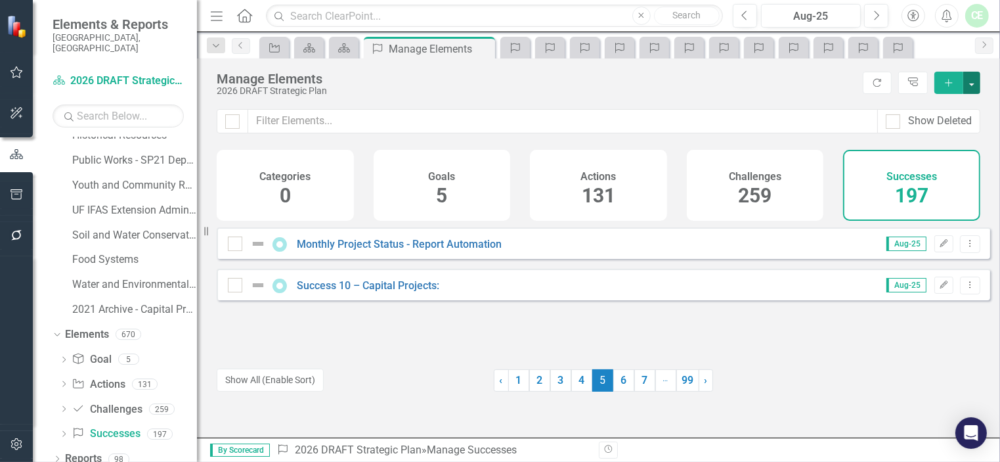
click at [968, 81] on button "button" at bounding box center [972, 83] width 17 height 22
click at [774, 95] on div "2026 DRAFT Strategic Plan" at bounding box center [537, 91] width 640 height 10
click at [967, 294] on button "Dropdown Menu" at bounding box center [970, 286] width 20 height 18
click at [914, 360] on link "Copy Duplicate Success" at bounding box center [912, 365] width 117 height 24
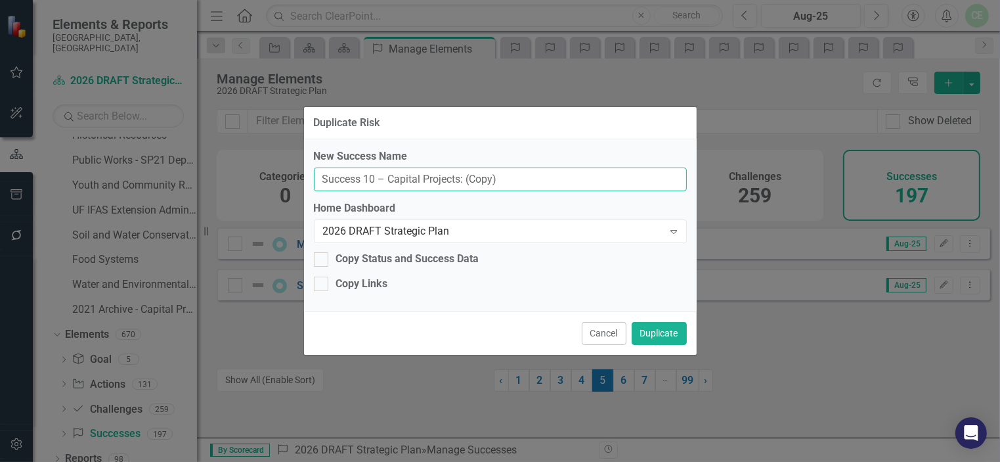
click at [368, 180] on input "Success 10 – Capital Projects: (Copy)" at bounding box center [500, 180] width 373 height 24
type input "Success 12 – Capital Projects: (Copy)"
click at [662, 331] on button "Duplicate" at bounding box center [659, 333] width 55 height 23
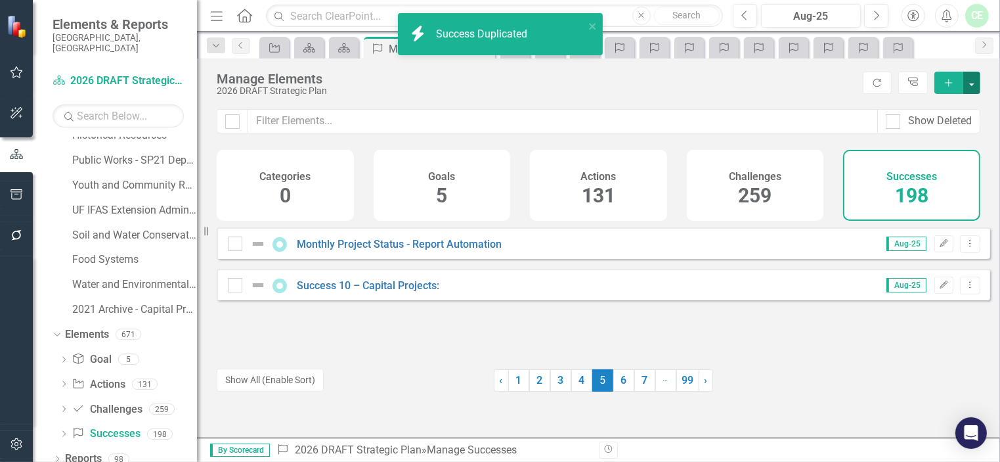
click at [974, 81] on button "button" at bounding box center [972, 83] width 17 height 22
drag, startPoint x: 970, startPoint y: 82, endPoint x: 741, endPoint y: 99, distance: 229.8
click at [971, 83] on button "button" at bounding box center [972, 83] width 17 height 22
click at [741, 99] on div "Manage Elements 2026 DRAFT Strategic Plan Refresh Tree Explorer Add" at bounding box center [598, 83] width 803 height 51
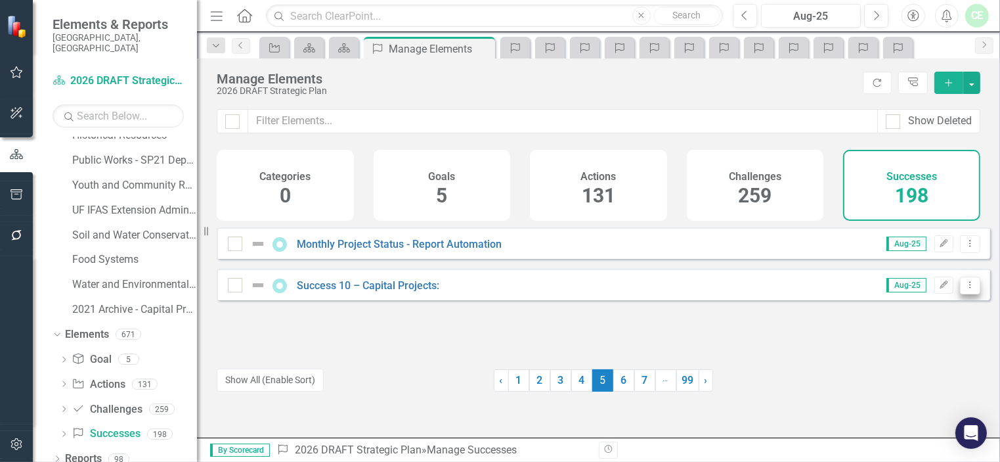
click at [965, 289] on icon "Dropdown Menu" at bounding box center [970, 284] width 11 height 9
click at [920, 360] on link "Copy Duplicate Success" at bounding box center [912, 365] width 117 height 24
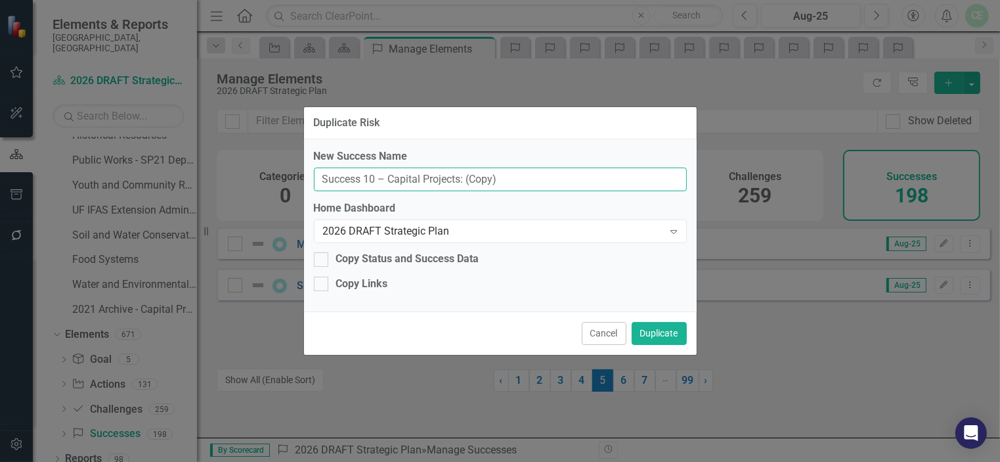
click at [372, 179] on input "Success 10 – Capital Projects: (Copy)" at bounding box center [500, 180] width 373 height 24
type input "Success 13 – Capital Projects: (Copy)"
click at [654, 338] on button "Duplicate" at bounding box center [659, 333] width 55 height 23
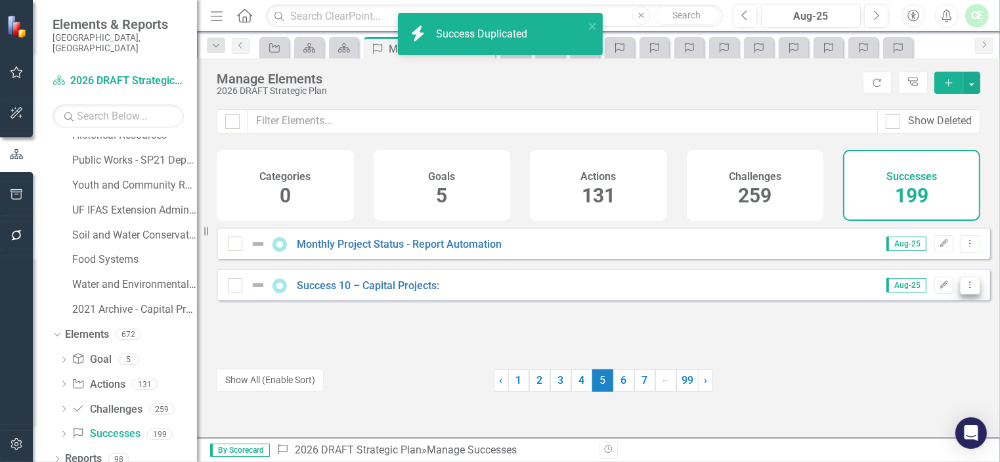
click at [965, 289] on icon "Dropdown Menu" at bounding box center [970, 284] width 11 height 9
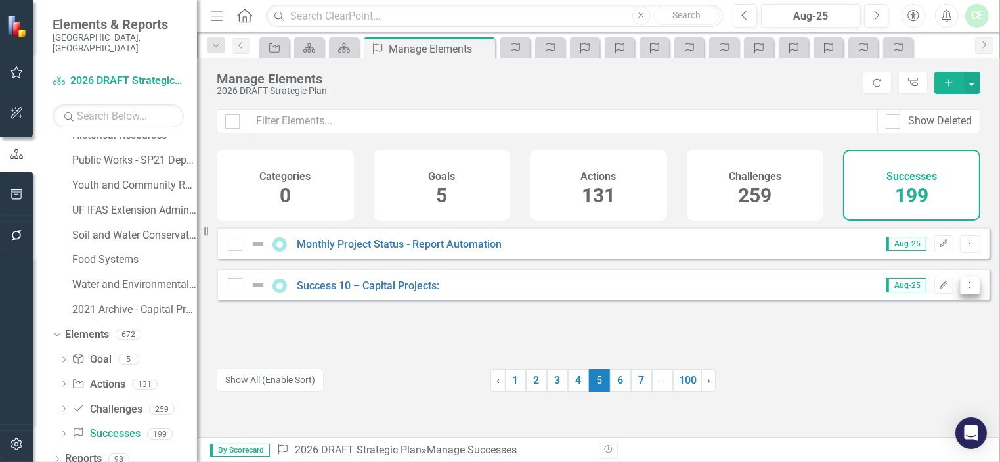
click at [965, 289] on icon "Dropdown Menu" at bounding box center [970, 284] width 11 height 9
click at [926, 368] on link "Copy Duplicate Success" at bounding box center [912, 365] width 117 height 24
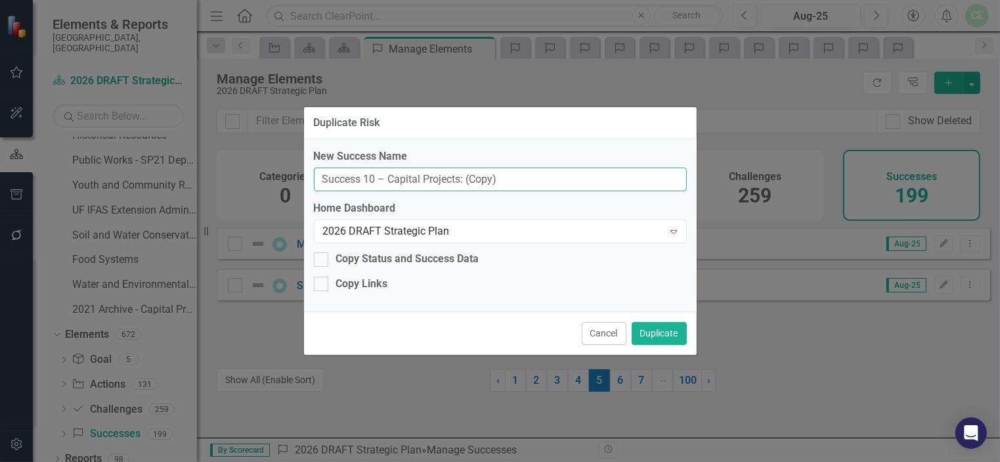
click at [371, 181] on input "Success 10 – Capital Projects: (Copy)" at bounding box center [500, 180] width 373 height 24
type input "Success 14 – Capital Projects: (Copy)"
click at [644, 331] on button "Duplicate" at bounding box center [659, 333] width 55 height 23
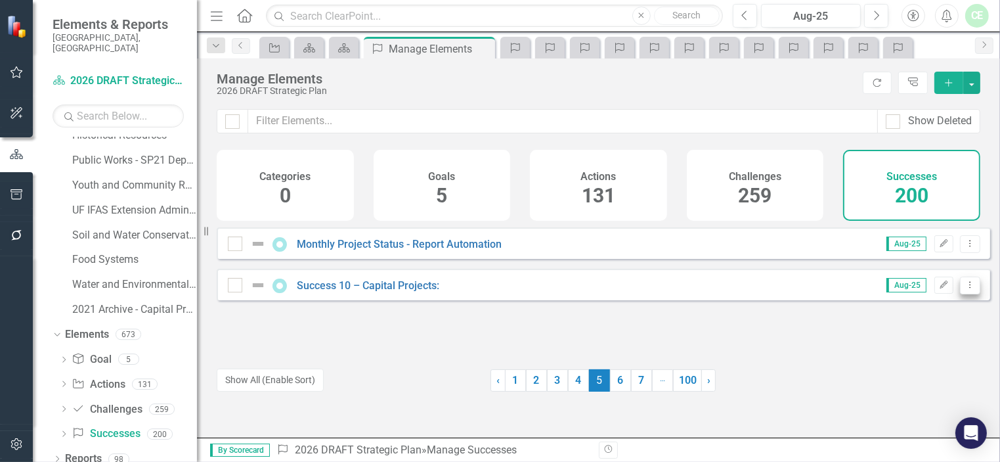
click at [965, 289] on icon "Dropdown Menu" at bounding box center [970, 284] width 11 height 9
click at [914, 368] on link "Copy Duplicate Success" at bounding box center [912, 365] width 117 height 24
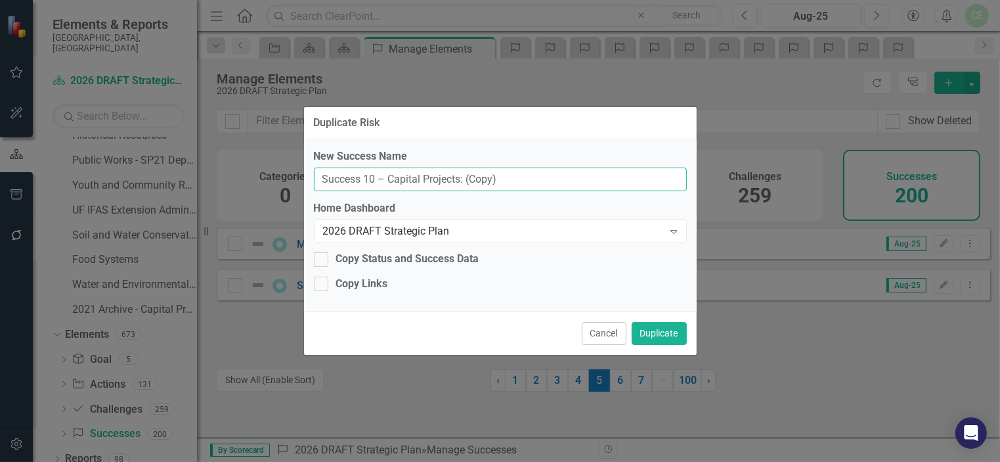
drag, startPoint x: 368, startPoint y: 179, endPoint x: 388, endPoint y: 181, distance: 19.8
click at [369, 179] on input "Success 10 – Capital Projects: (Copy)" at bounding box center [500, 180] width 373 height 24
type input "Success 15 – Capital Projects: (Copy)"
click at [646, 332] on button "Duplicate" at bounding box center [659, 333] width 55 height 23
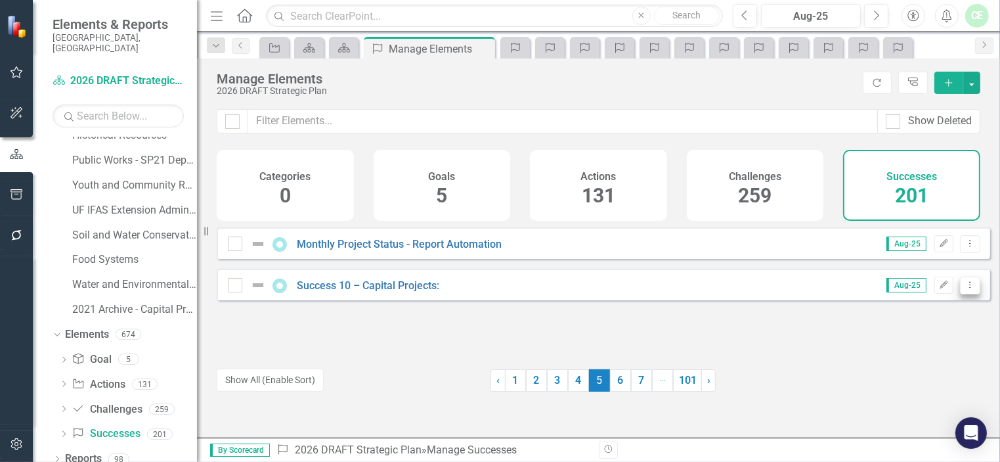
click at [965, 289] on icon "Dropdown Menu" at bounding box center [970, 284] width 11 height 9
click at [930, 359] on link "Copy Duplicate Success" at bounding box center [912, 365] width 117 height 24
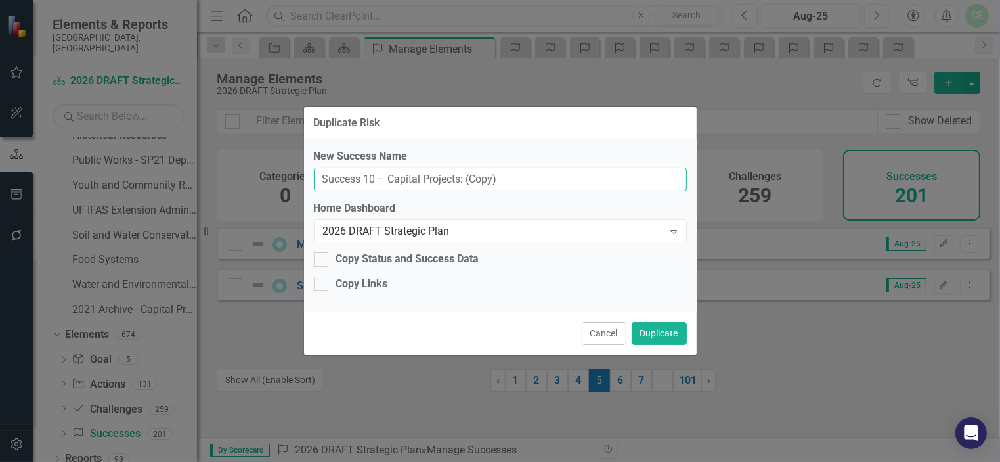
click at [370, 174] on input "Success 10 – Capital Projects: (Copy)" at bounding box center [500, 180] width 373 height 24
type input "Success 16 – Capital Projects: (Copy)"
click at [655, 338] on button "Duplicate" at bounding box center [659, 333] width 55 height 23
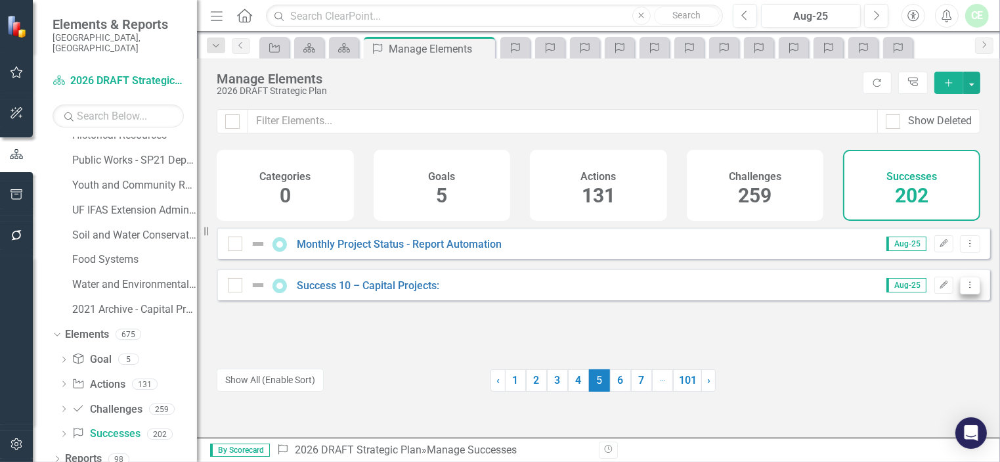
click at [965, 289] on icon "Dropdown Menu" at bounding box center [970, 284] width 11 height 9
click at [917, 360] on link "Copy Duplicate Success" at bounding box center [912, 365] width 117 height 24
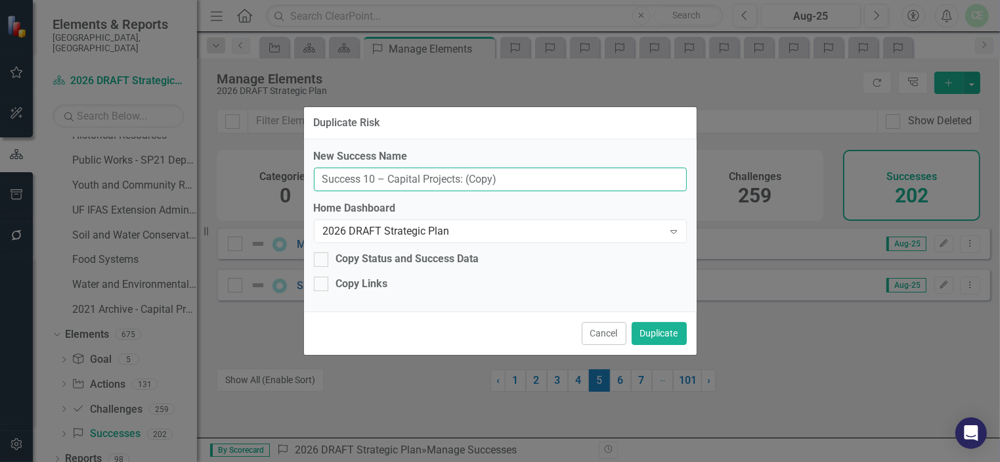
click at [371, 179] on input "Success 10 – Capital Projects: (Copy)" at bounding box center [500, 180] width 373 height 24
type input "Success 17 – Capital Projects: (Copy)"
click at [647, 326] on button "Duplicate" at bounding box center [659, 333] width 55 height 23
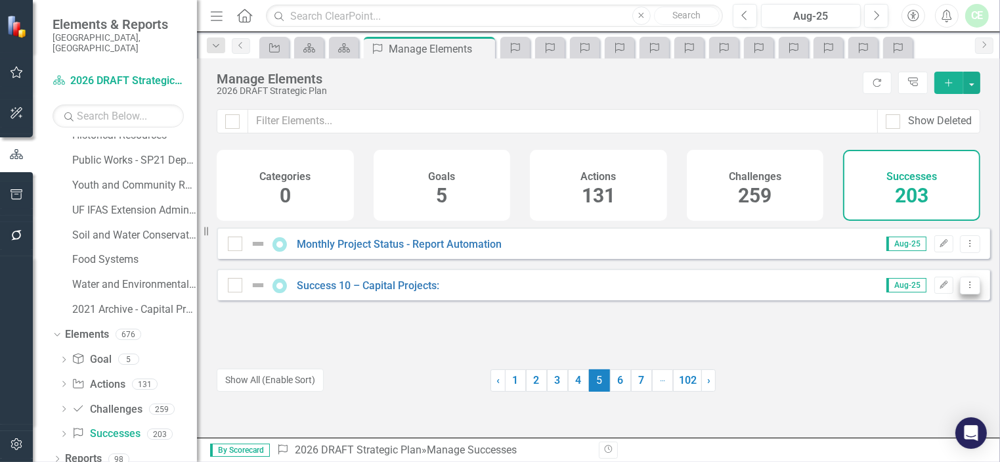
click at [965, 289] on icon "Dropdown Menu" at bounding box center [970, 284] width 11 height 9
click at [930, 360] on link "Copy Duplicate Success" at bounding box center [912, 365] width 117 height 24
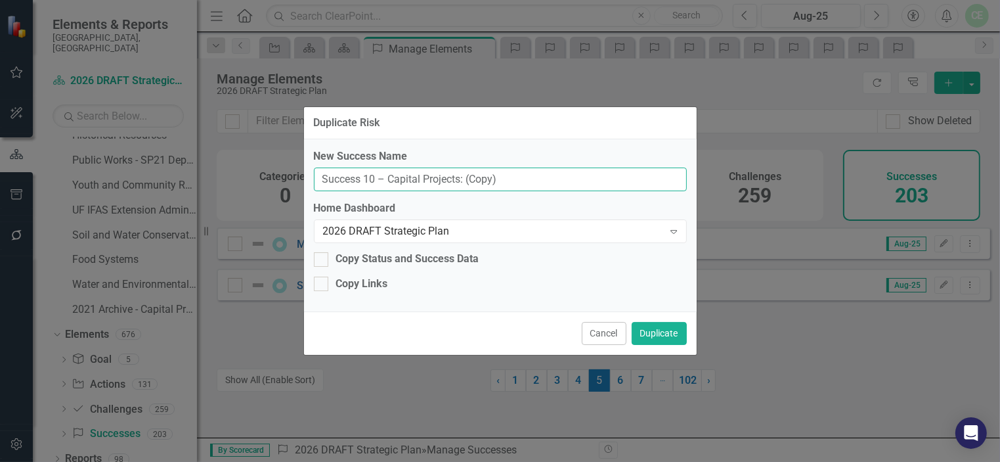
drag, startPoint x: 370, startPoint y: 177, endPoint x: 480, endPoint y: 189, distance: 111.1
click at [370, 177] on input "Success 10 – Capital Projects: (Copy)" at bounding box center [500, 180] width 373 height 24
type input "Success 18 – Capital Projects: (Copy)"
click at [658, 331] on button "Duplicate" at bounding box center [659, 333] width 55 height 23
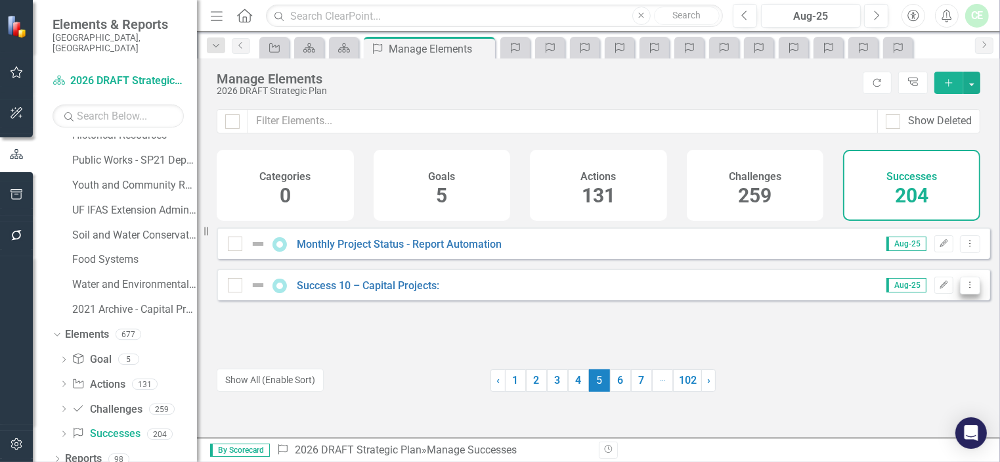
click at [965, 289] on icon "Dropdown Menu" at bounding box center [970, 284] width 11 height 9
click at [914, 360] on link "Copy Duplicate Success" at bounding box center [912, 365] width 117 height 24
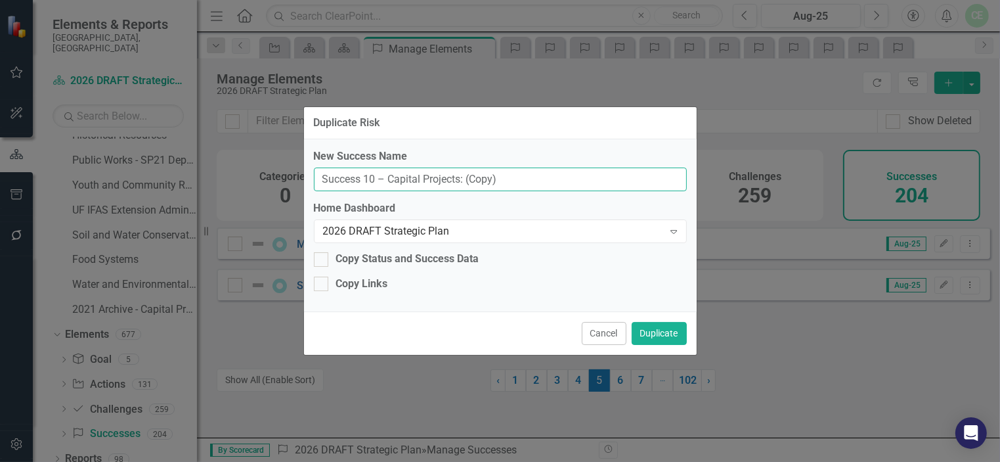
click at [368, 177] on input "Success 10 – Capital Projects: (Copy)" at bounding box center [500, 180] width 373 height 24
type input "Success 19 – Capital Projects: (Copy)"
click at [667, 332] on button "Duplicate" at bounding box center [659, 333] width 55 height 23
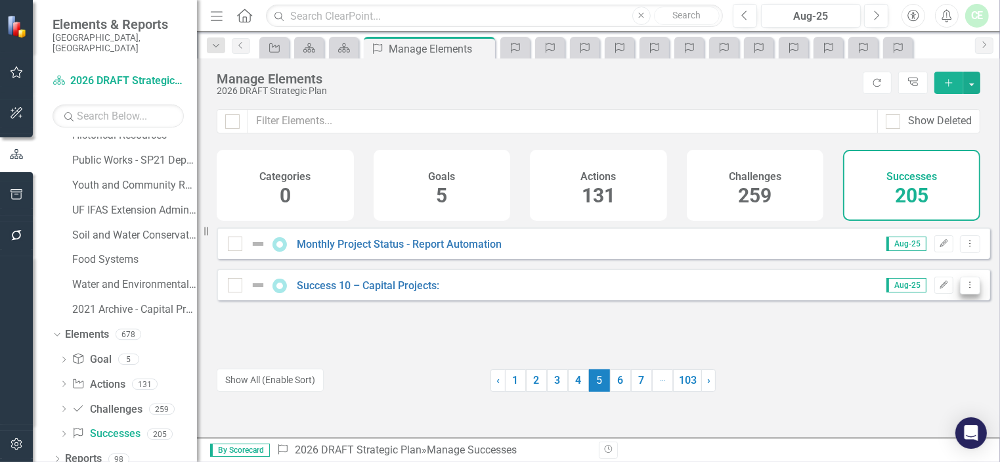
click at [965, 289] on icon "Dropdown Menu" at bounding box center [970, 284] width 11 height 9
click at [893, 359] on link "Copy Duplicate Success" at bounding box center [912, 365] width 117 height 24
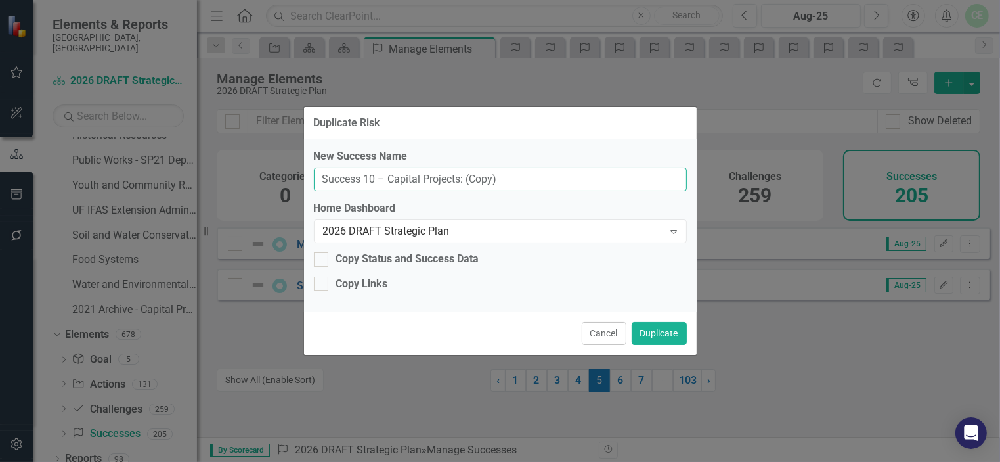
click at [366, 177] on input "Success 10 – Capital Projects: (Copy)" at bounding box center [500, 180] width 373 height 24
type input "Success 20 – Capital Projects: (Copy)"
click at [654, 330] on button "Duplicate" at bounding box center [659, 333] width 55 height 23
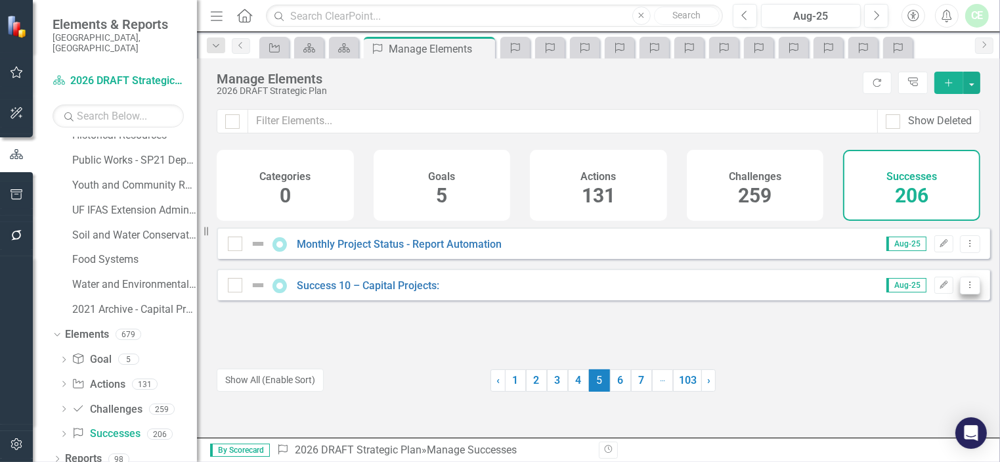
click at [965, 289] on icon "Dropdown Menu" at bounding box center [970, 284] width 11 height 9
click at [937, 363] on link "Copy Duplicate Success" at bounding box center [912, 365] width 117 height 24
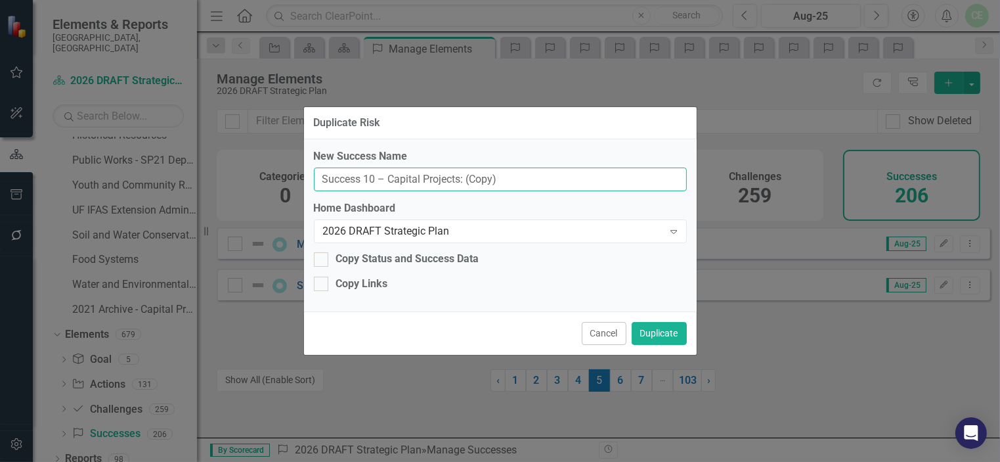
drag, startPoint x: 365, startPoint y: 179, endPoint x: 376, endPoint y: 179, distance: 11.2
click at [376, 179] on input "Success 10 – Capital Projects: (Copy)" at bounding box center [500, 180] width 373 height 24
type input "Success 21 – Capital Projects: (Copy)"
click at [662, 325] on button "Duplicate" at bounding box center [659, 333] width 55 height 23
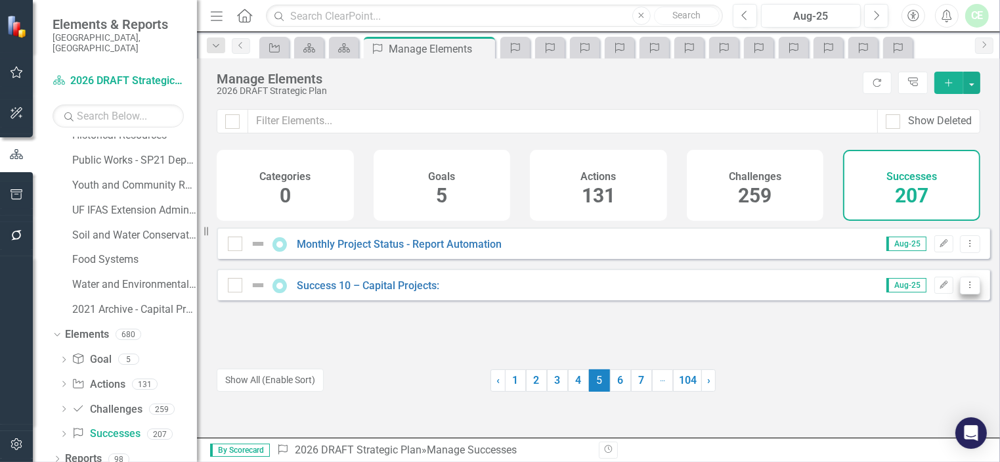
click at [967, 292] on button "Dropdown Menu" at bounding box center [970, 286] width 20 height 18
click at [933, 360] on link "Copy Duplicate Success" at bounding box center [912, 365] width 117 height 24
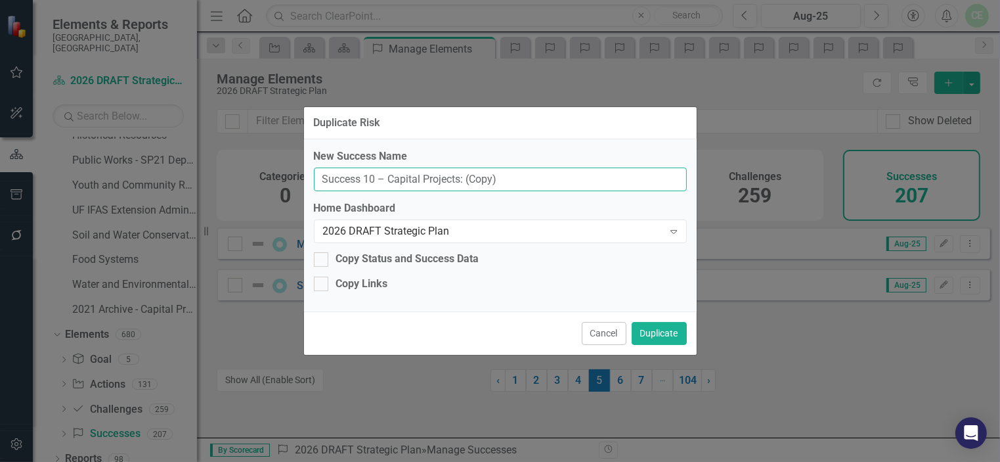
drag, startPoint x: 365, startPoint y: 178, endPoint x: 376, endPoint y: 179, distance: 11.2
click at [376, 179] on input "Success 10 – Capital Projects: (Copy)" at bounding box center [500, 180] width 373 height 24
type input "Success 22 – Capital Projects: (Copy)"
click at [658, 333] on button "Duplicate" at bounding box center [659, 333] width 55 height 23
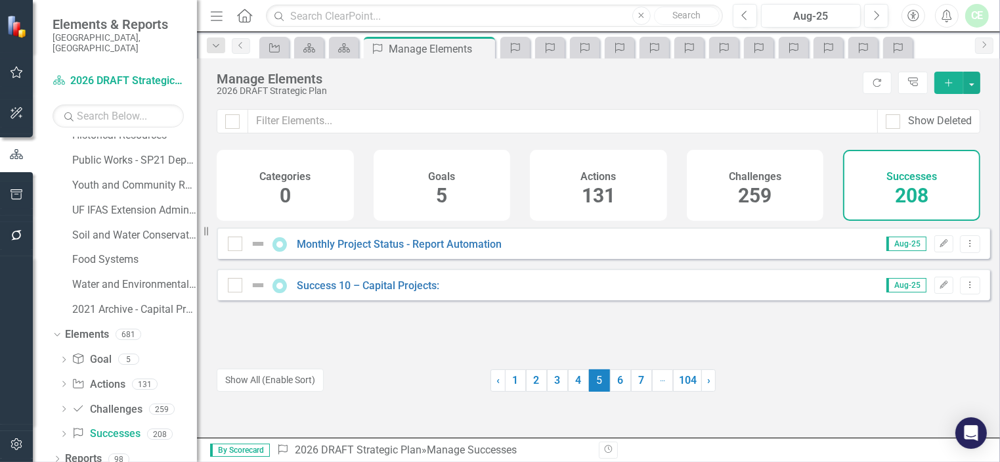
click at [964, 294] on button "Dropdown Menu" at bounding box center [970, 286] width 20 height 18
click at [900, 367] on link "Copy Duplicate Success" at bounding box center [912, 365] width 117 height 24
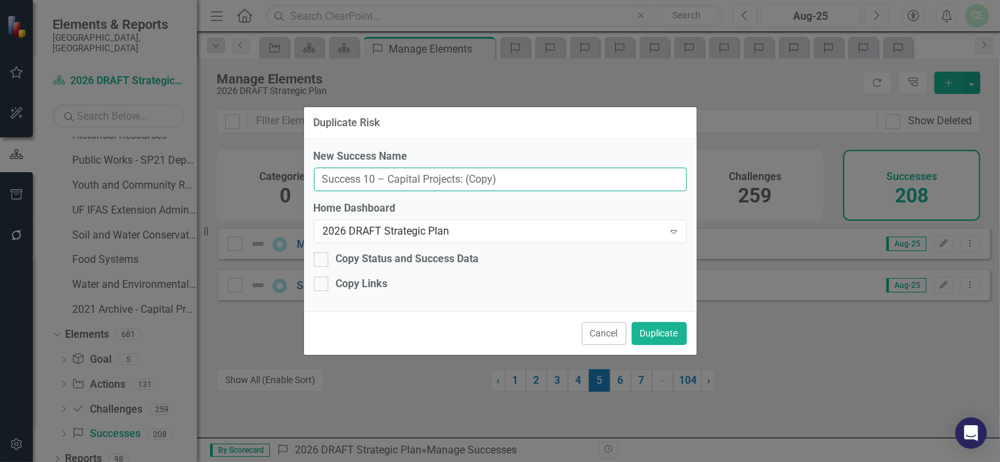
drag, startPoint x: 365, startPoint y: 177, endPoint x: 377, endPoint y: 177, distance: 12.5
click at [377, 177] on input "Success 10 – Capital Projects: (Copy)" at bounding box center [500, 180] width 373 height 24
type input "Success 23– Capital Projects: (Copy)"
click at [660, 330] on button "Duplicate" at bounding box center [659, 333] width 55 height 23
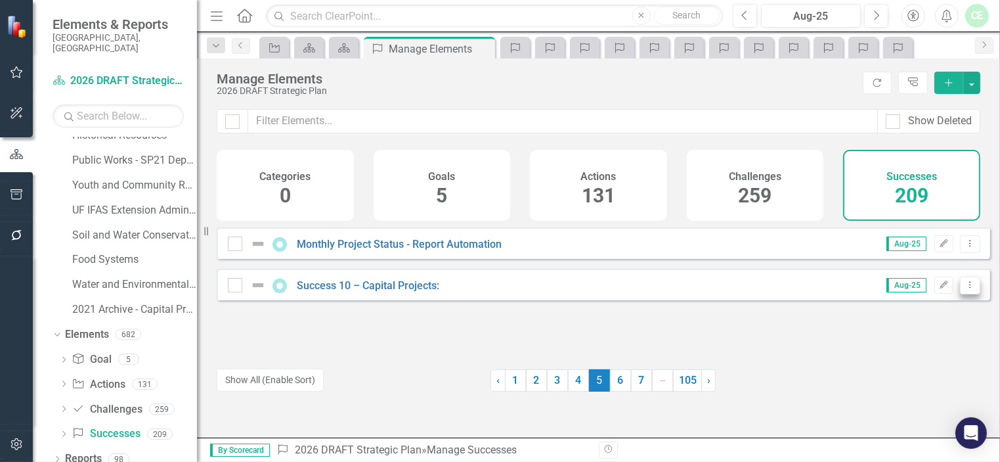
click at [965, 289] on icon "Dropdown Menu" at bounding box center [970, 284] width 11 height 9
click at [928, 363] on link "Copy Duplicate Success" at bounding box center [912, 365] width 117 height 24
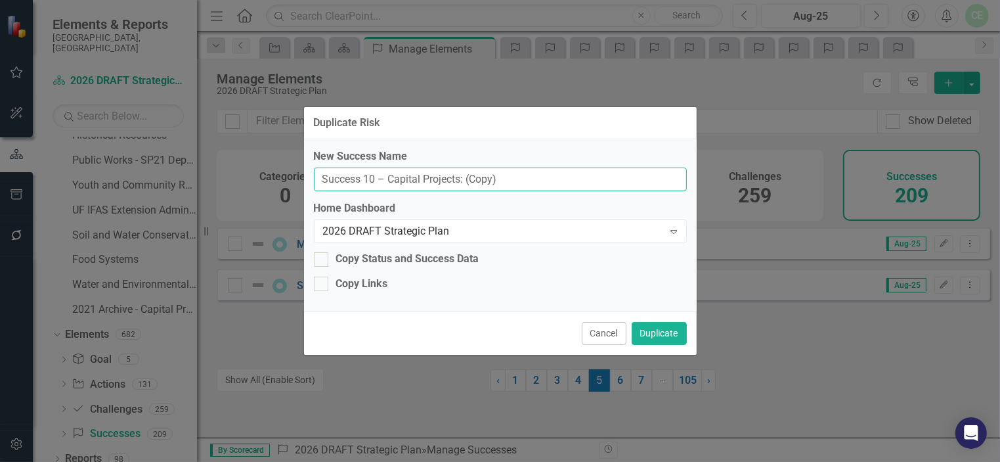
drag, startPoint x: 363, startPoint y: 179, endPoint x: 372, endPoint y: 179, distance: 9.2
click at [372, 179] on input "Success 10 – Capital Projects: (Copy)" at bounding box center [500, 180] width 373 height 24
click at [367, 179] on input "Success 10 – Capital Projects: (Copy)" at bounding box center [500, 180] width 373 height 24
type input "Success 24 – Capital Projects: (Copy)"
drag, startPoint x: 646, startPoint y: 320, endPoint x: 828, endPoint y: 415, distance: 205.4
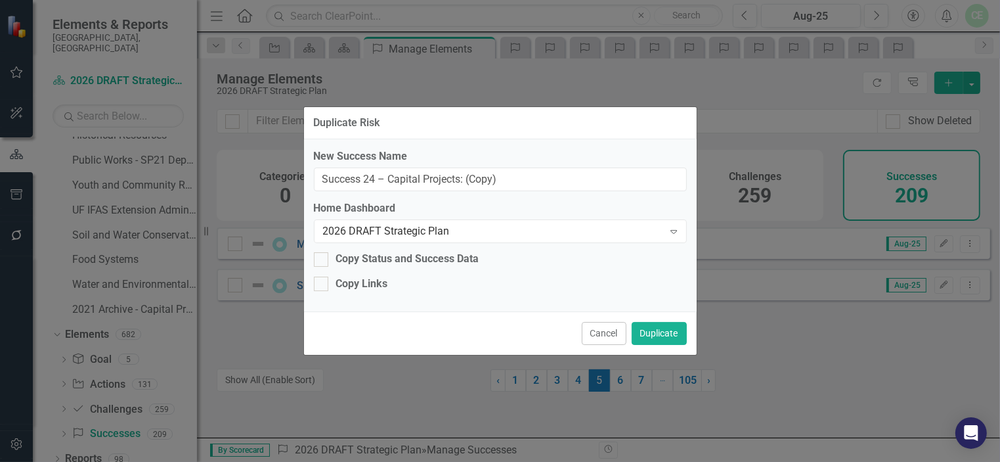
click at [646, 321] on div "Cancel Duplicate" at bounding box center [500, 332] width 393 height 43
click at [646, 324] on button "Duplicate" at bounding box center [659, 333] width 55 height 23
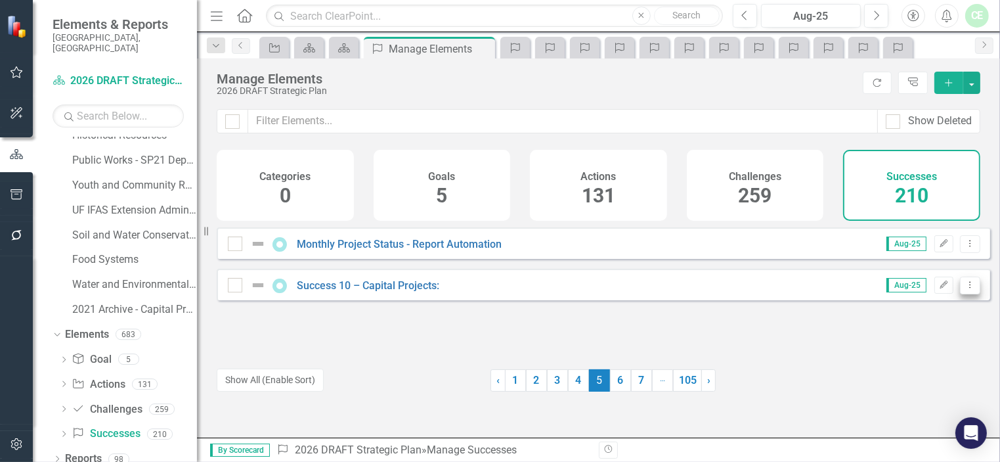
click at [966, 289] on icon "Dropdown Menu" at bounding box center [970, 284] width 11 height 9
click at [919, 361] on link "Copy Duplicate Success" at bounding box center [912, 365] width 117 height 24
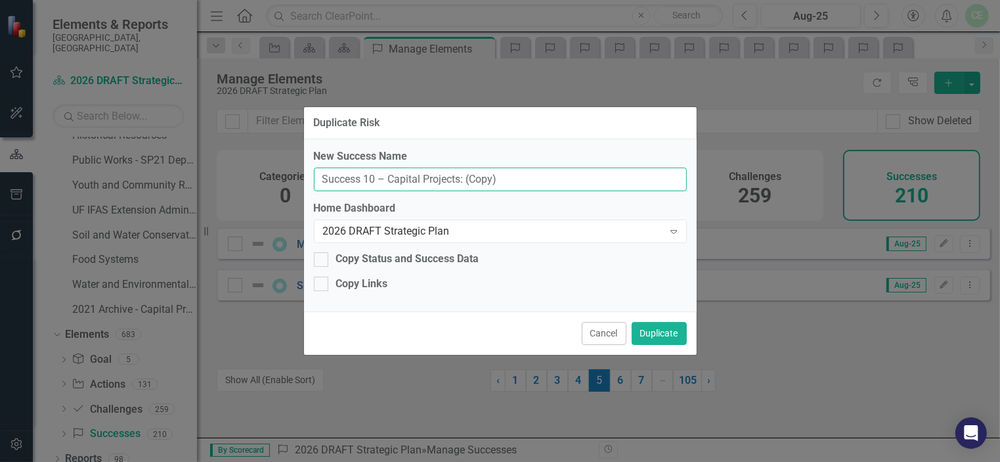
click at [365, 179] on input "Success 10 – Capital Projects: (Copy)" at bounding box center [500, 180] width 373 height 24
type input "Success 25 – Capital Projects: (Copy)"
click at [670, 334] on button "Duplicate" at bounding box center [659, 333] width 55 height 23
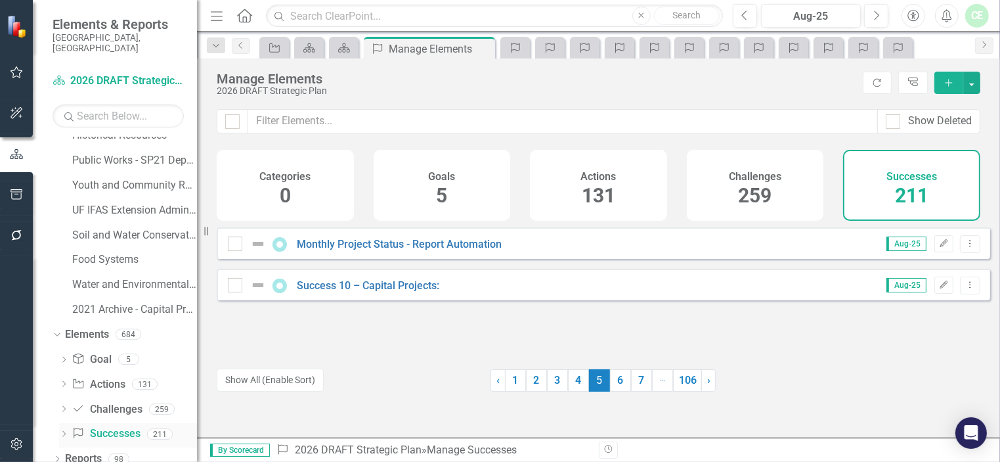
click at [66, 432] on icon "Dropdown" at bounding box center [63, 435] width 9 height 7
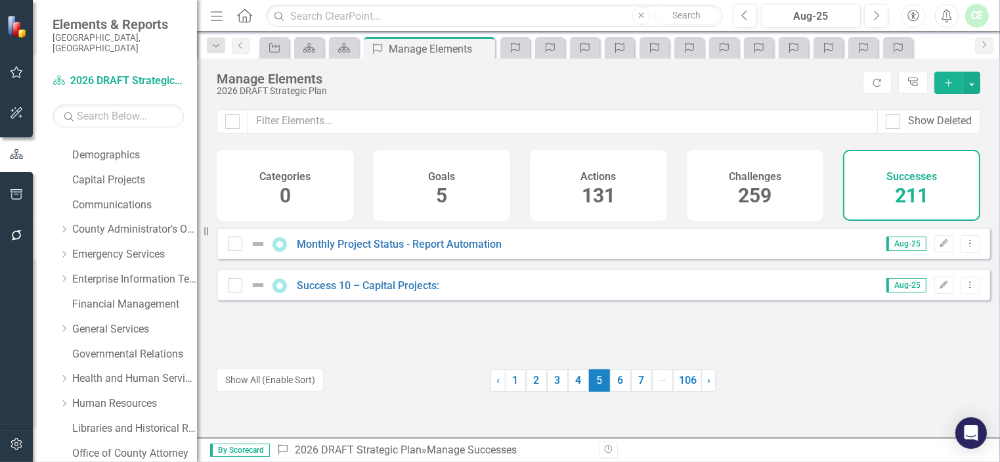
scroll to position [0, 0]
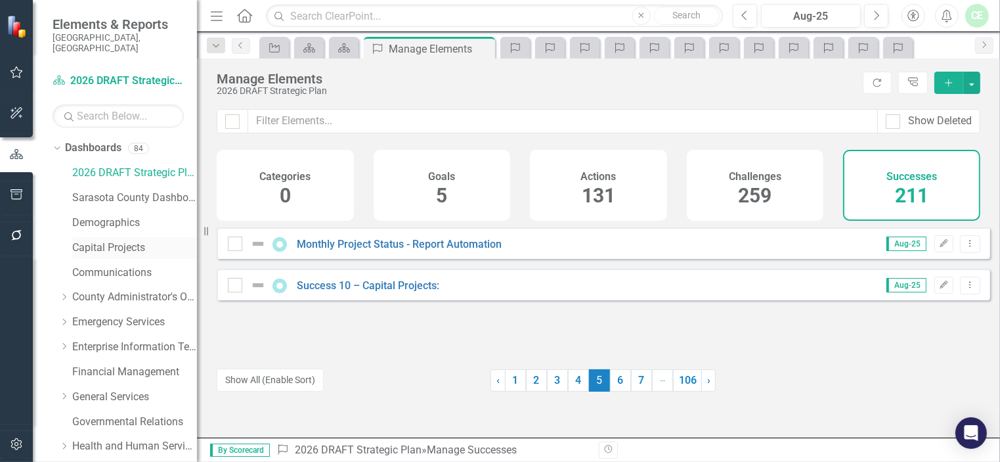
click at [116, 240] on link "Capital Projects" at bounding box center [134, 247] width 125 height 15
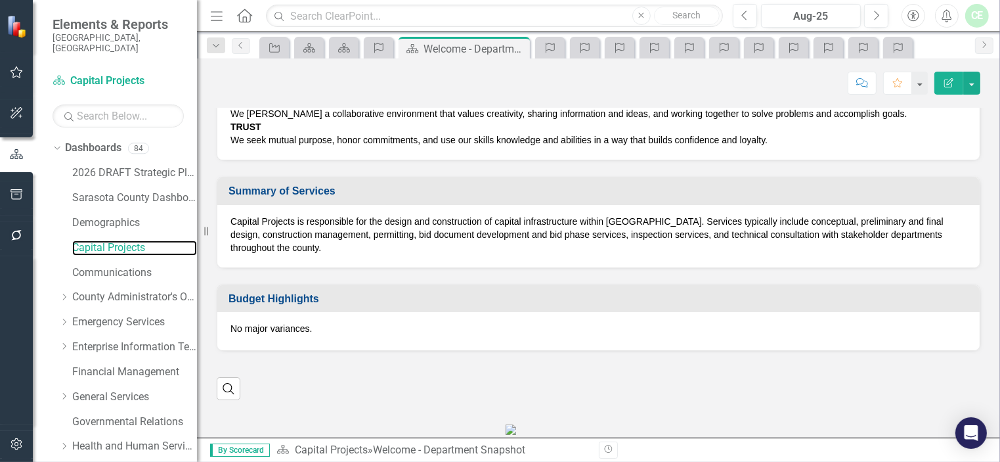
scroll to position [573, 0]
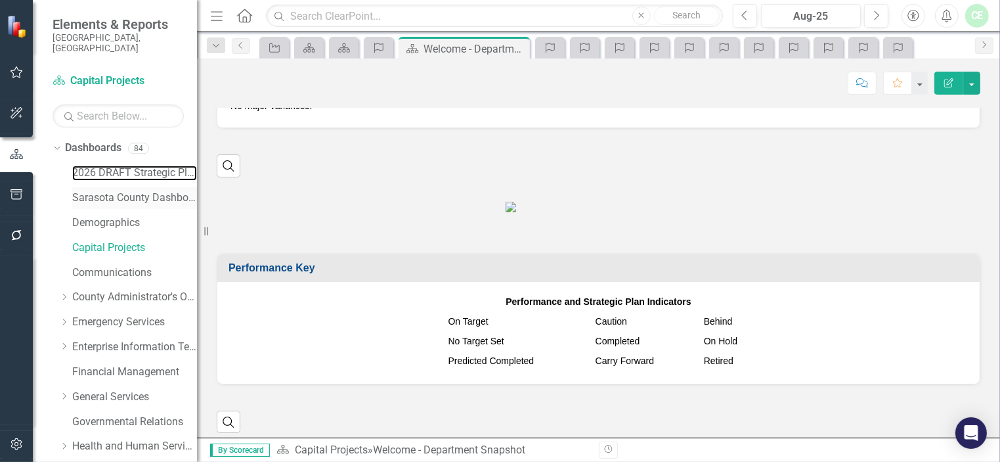
click at [141, 166] on link "2026 DRAFT Strategic Plan" at bounding box center [134, 173] width 125 height 15
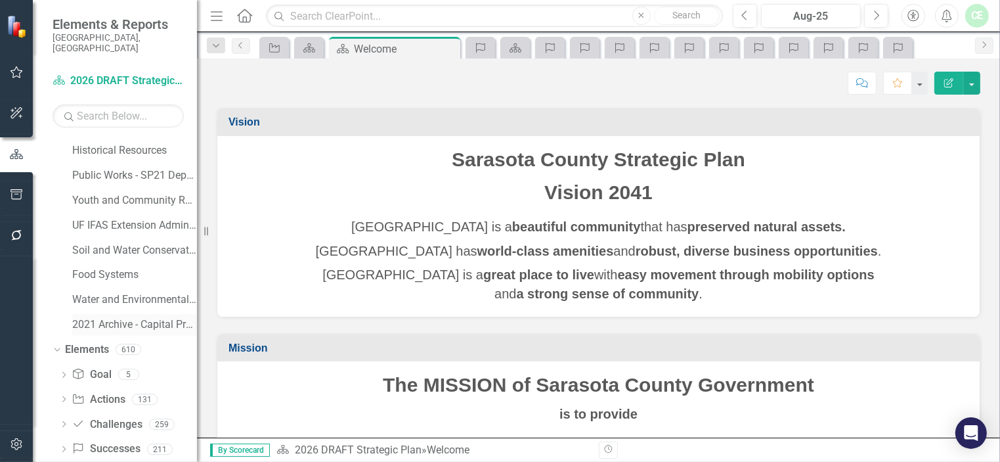
scroll to position [982, 0]
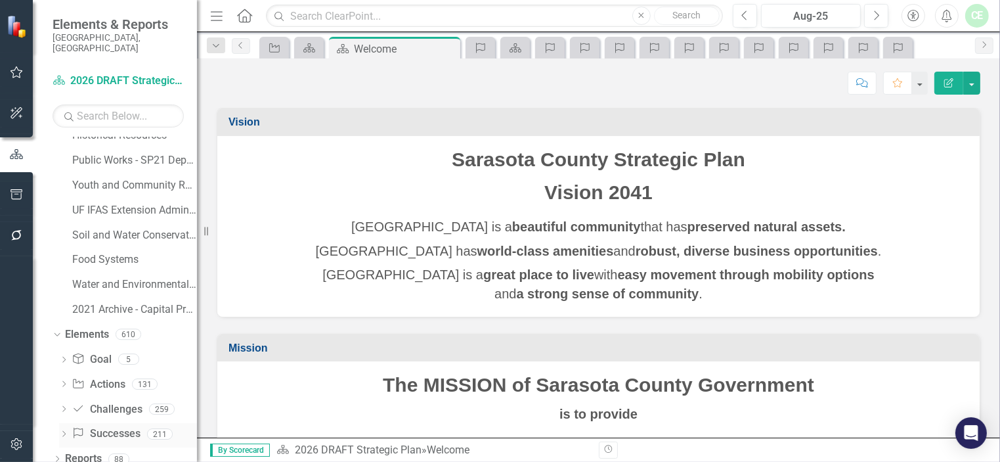
click at [61, 432] on icon "Dropdown" at bounding box center [63, 435] width 9 height 7
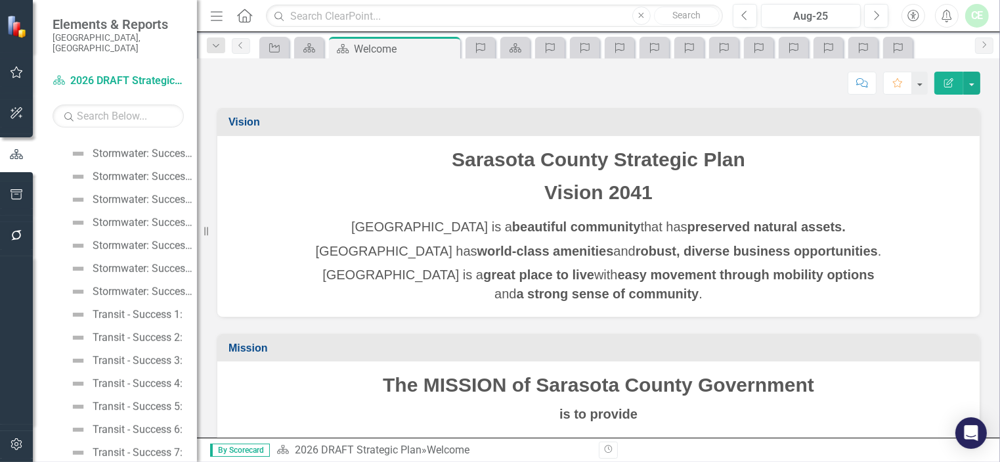
scroll to position [5833, 0]
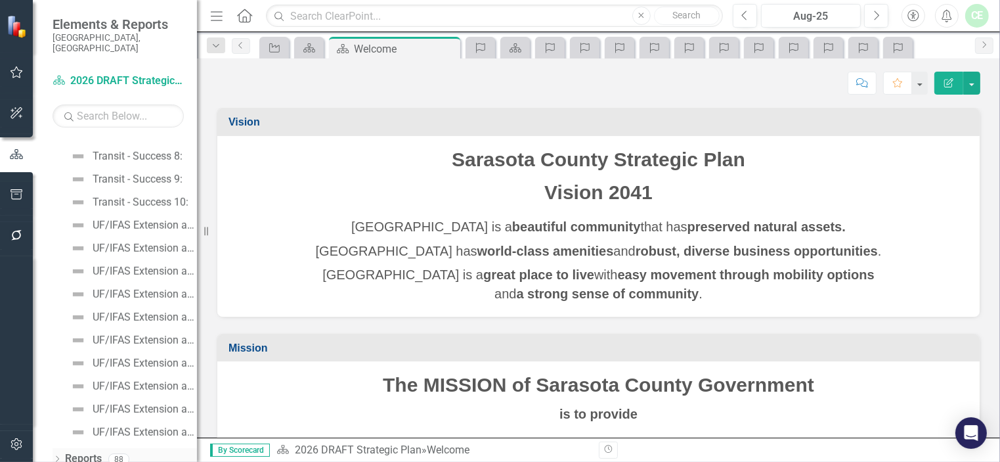
click at [59, 457] on icon "Dropdown" at bounding box center [57, 460] width 9 height 7
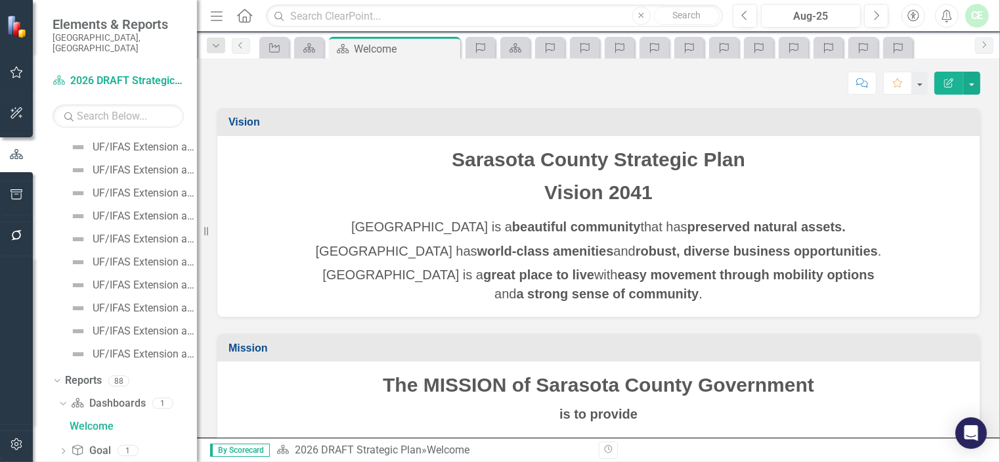
scroll to position [5997, 0]
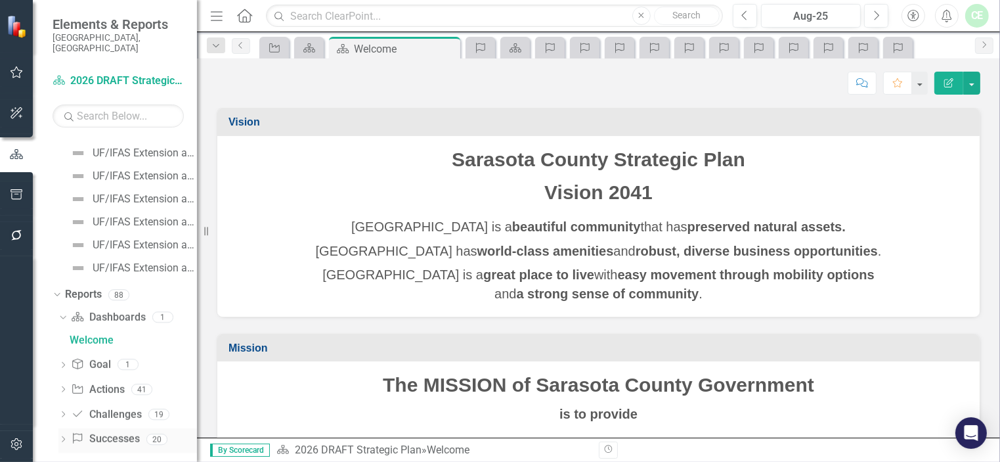
click at [108, 432] on link "Success Successes" at bounding box center [105, 439] width 68 height 15
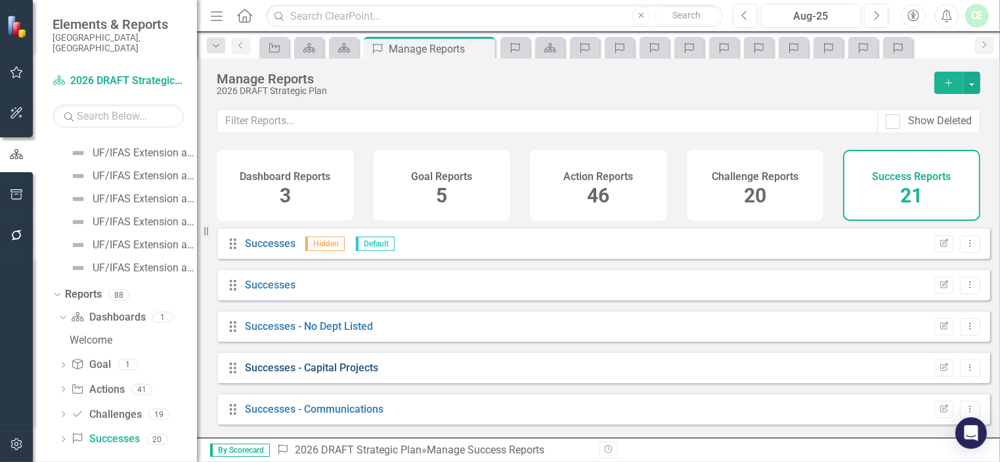
click at [331, 373] on link "Successes - Capital Projects" at bounding box center [311, 367] width 133 height 12
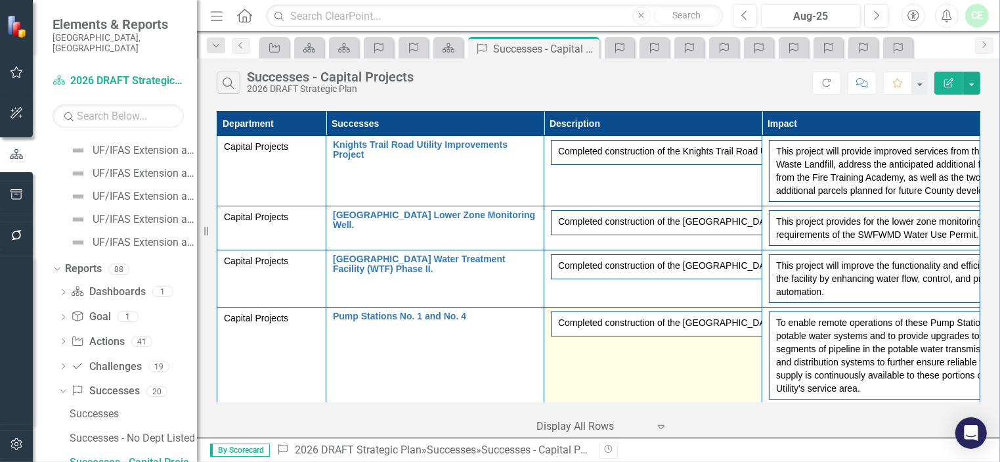
scroll to position [631, 0]
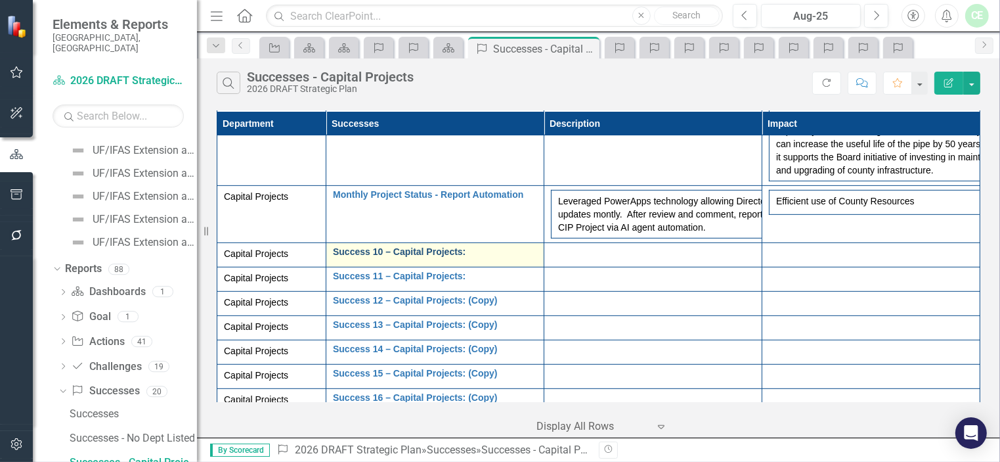
click at [393, 257] on link "Success 10 – Capital Projects:" at bounding box center [435, 252] width 204 height 10
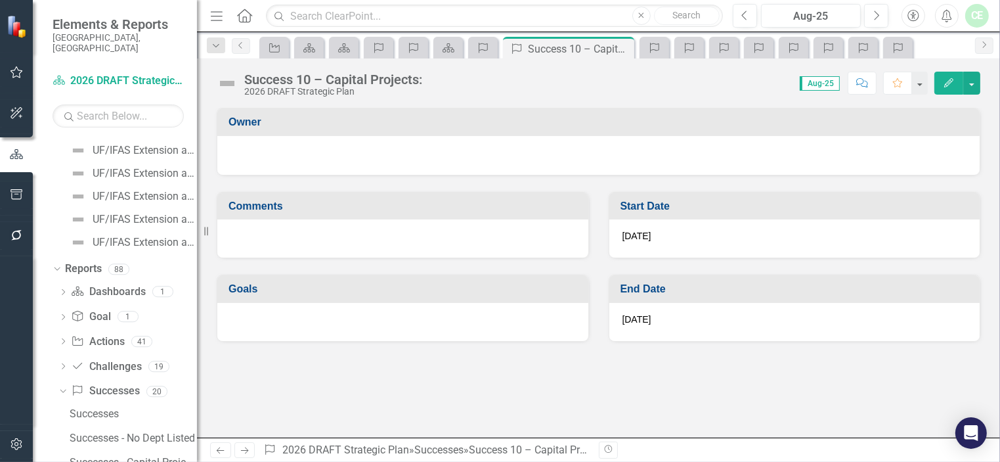
scroll to position [1209, 0]
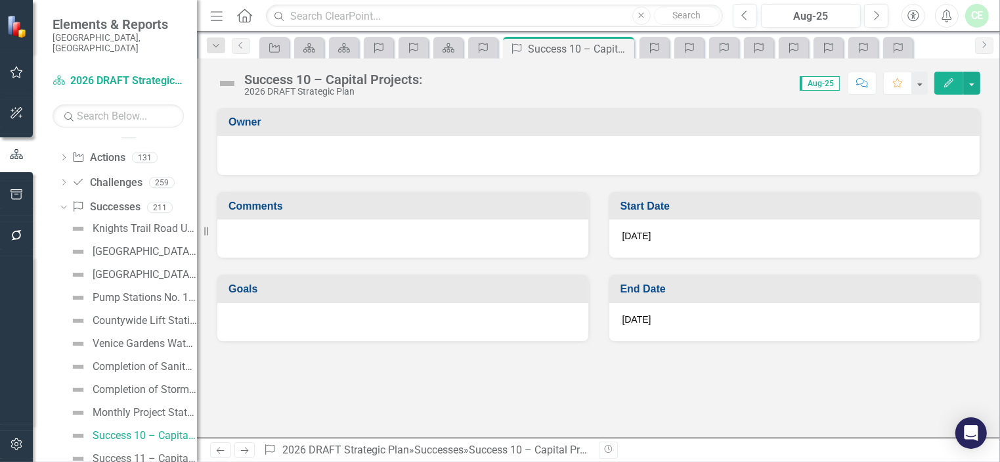
click at [260, 83] on div "Success 10 – Capital Projects:" at bounding box center [333, 79] width 178 height 14
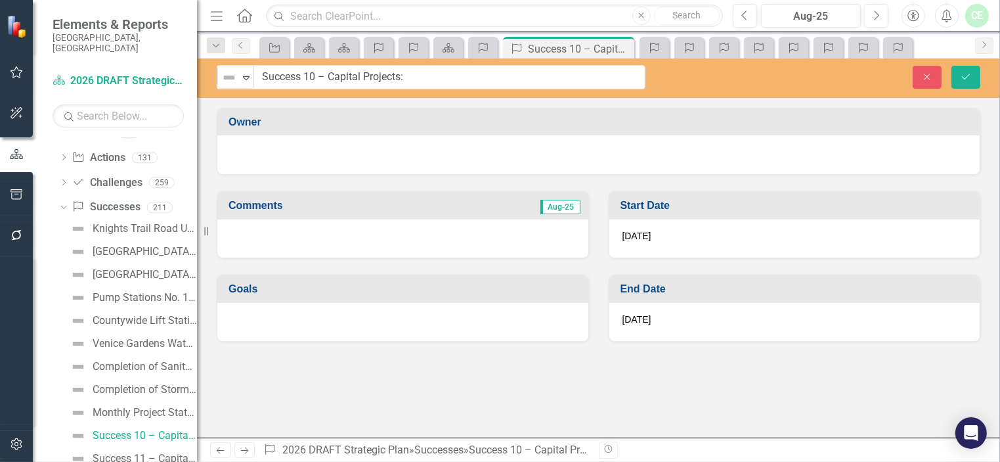
scroll to position [1182, 0]
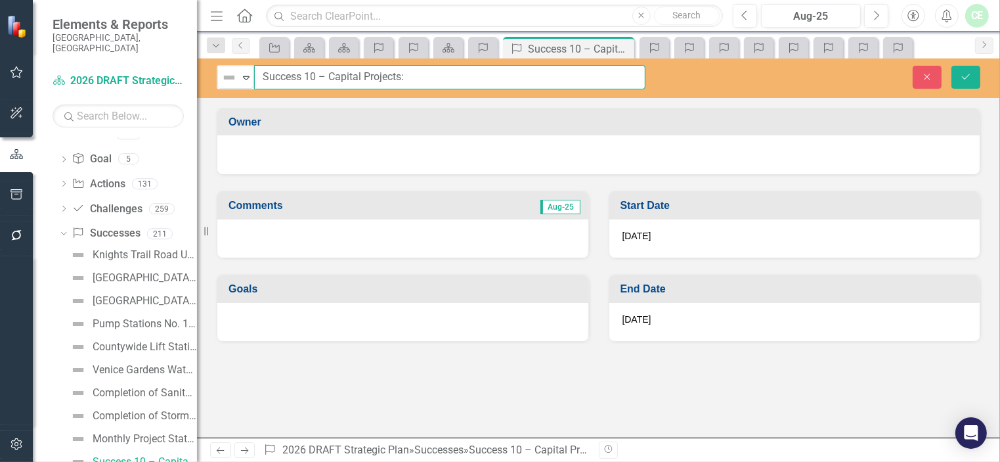
drag, startPoint x: 264, startPoint y: 76, endPoint x: 405, endPoint y: 79, distance: 141.3
click at [405, 79] on input "Success 10 – Capital Projects:" at bounding box center [450, 77] width 392 height 24
paste input "Awarded Solicitations and Amendments"
type input "Awarded Solicitations and Amendments"
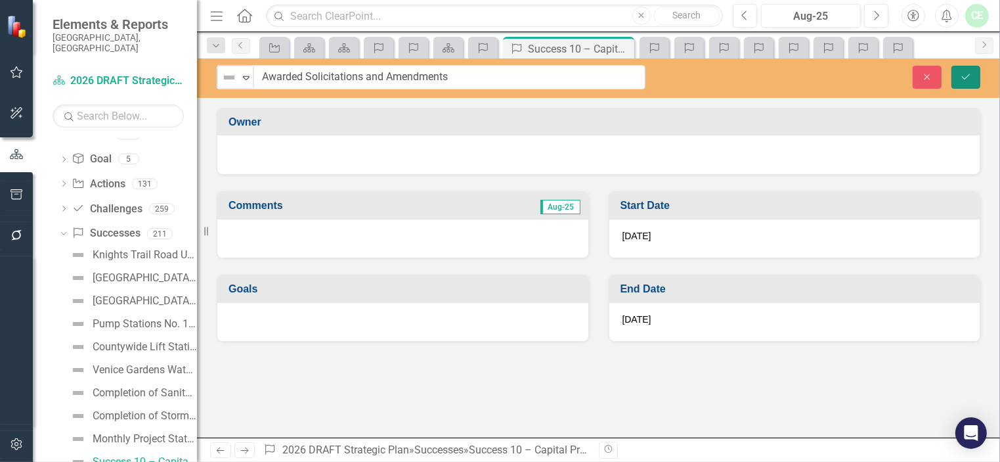
click at [972, 76] on icon "Save" at bounding box center [966, 76] width 12 height 9
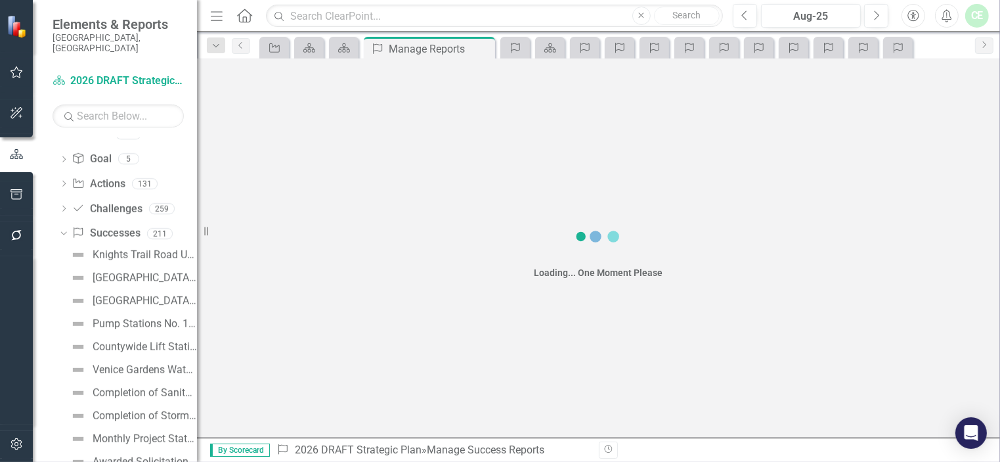
scroll to position [6023, 0]
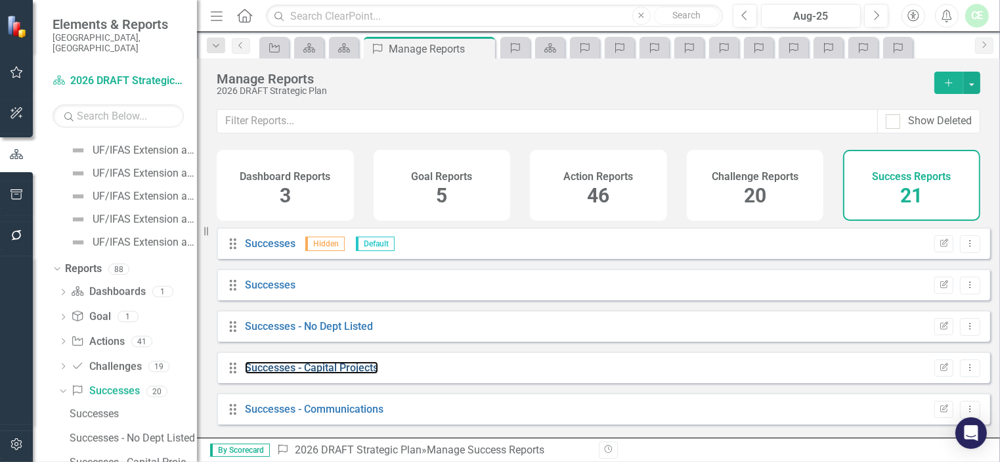
drag, startPoint x: 277, startPoint y: 378, endPoint x: 654, endPoint y: 344, distance: 379.3
click at [277, 374] on link "Successes - Capital Projects" at bounding box center [311, 367] width 133 height 12
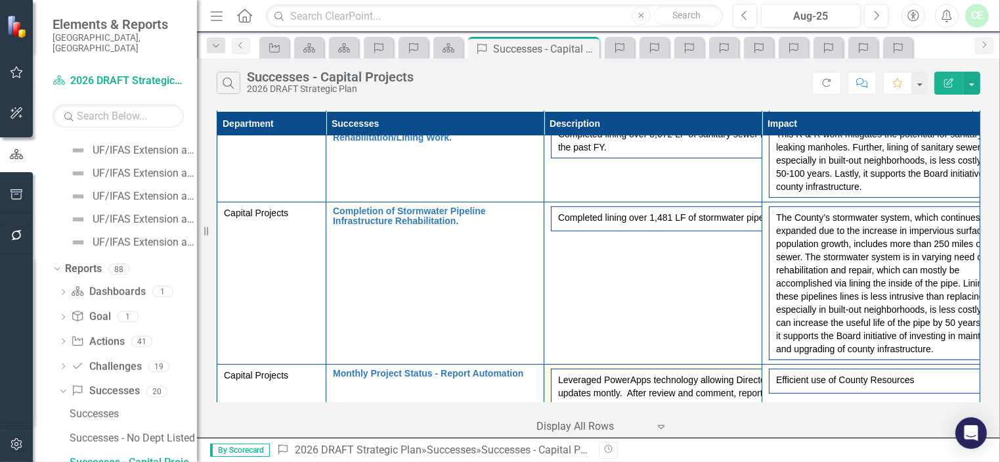
scroll to position [631, 0]
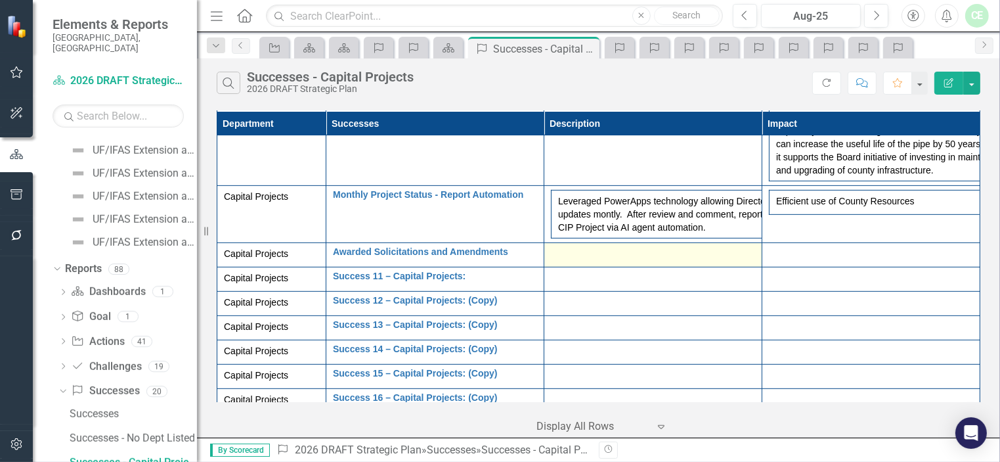
click at [583, 263] on div at bounding box center [653, 255] width 204 height 16
click at [585, 263] on div at bounding box center [653, 255] width 204 height 16
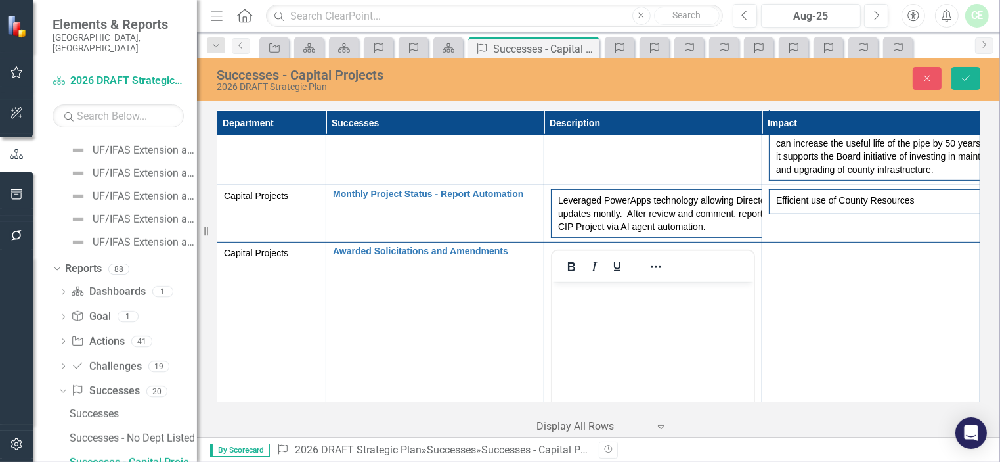
scroll to position [0, 0]
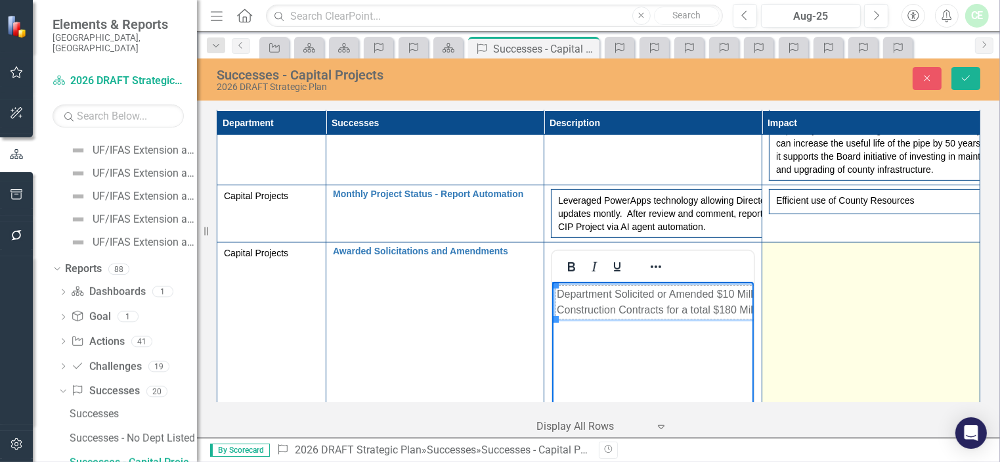
drag, startPoint x: 786, startPoint y: 286, endPoint x: 794, endPoint y: 315, distance: 30.0
click at [786, 286] on td at bounding box center [872, 397] width 218 height 311
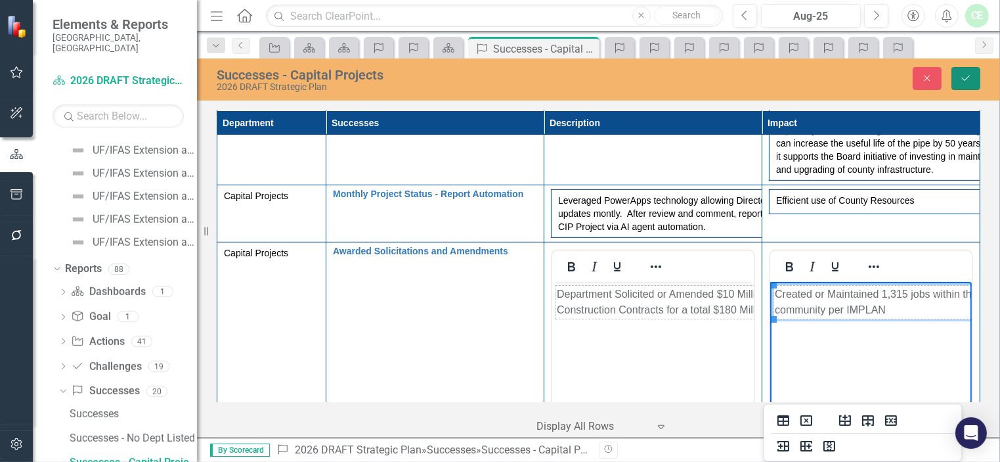
click at [961, 76] on icon "Save" at bounding box center [966, 78] width 12 height 9
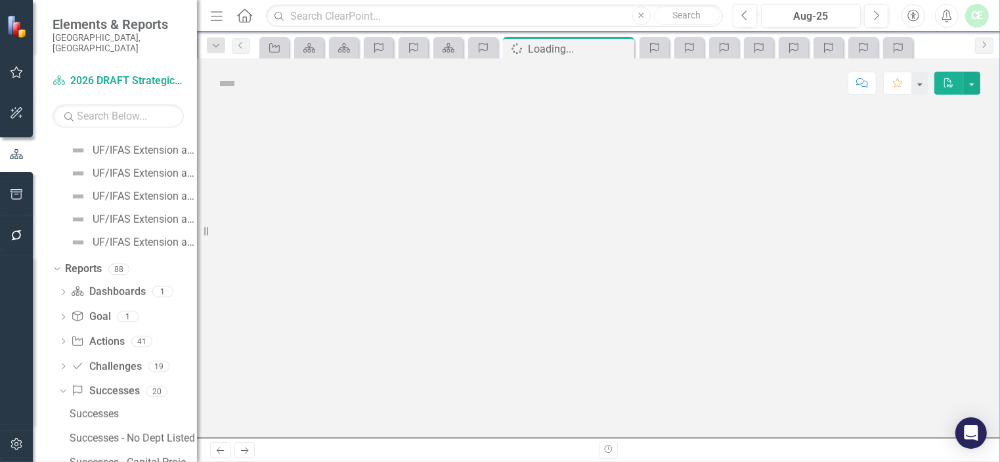
scroll to position [1205, 0]
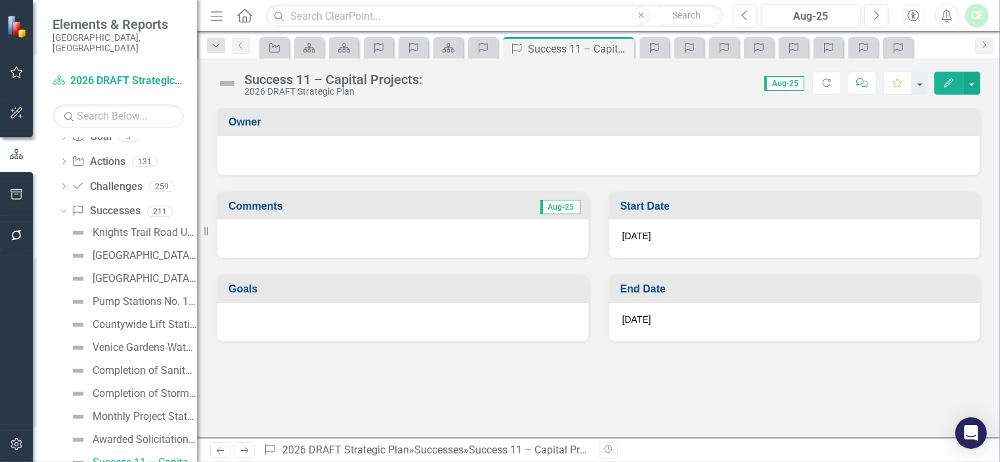
drag, startPoint x: 441, startPoint y: 234, endPoint x: 258, endPoint y: 81, distance: 238.4
click at [258, 81] on div "Success 11 – Capital Projects:" at bounding box center [333, 79] width 178 height 14
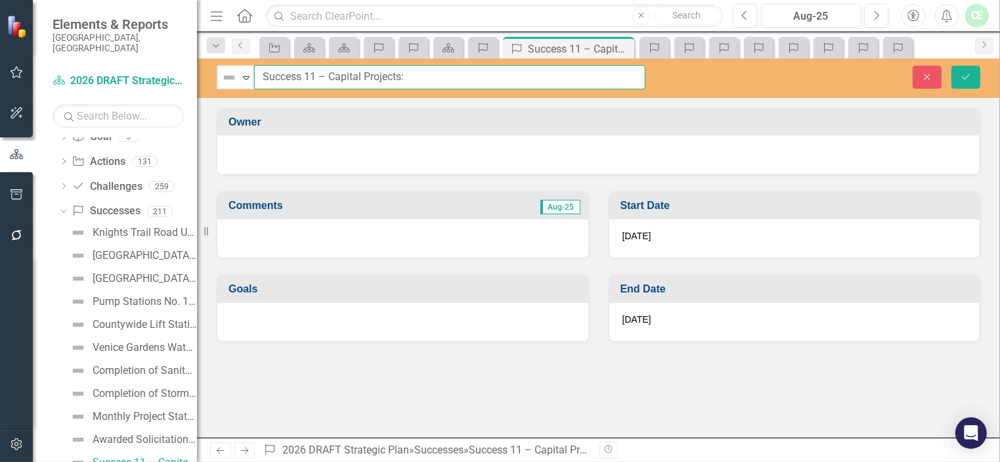
drag, startPoint x: 284, startPoint y: 76, endPoint x: 410, endPoint y: 76, distance: 126.1
click at [410, 76] on input "Success 11 – Capital Projects:" at bounding box center [450, 77] width 392 height 24
paste input "Owner Direct Purchase Program"
type input "Owner Direct Purchase Program"
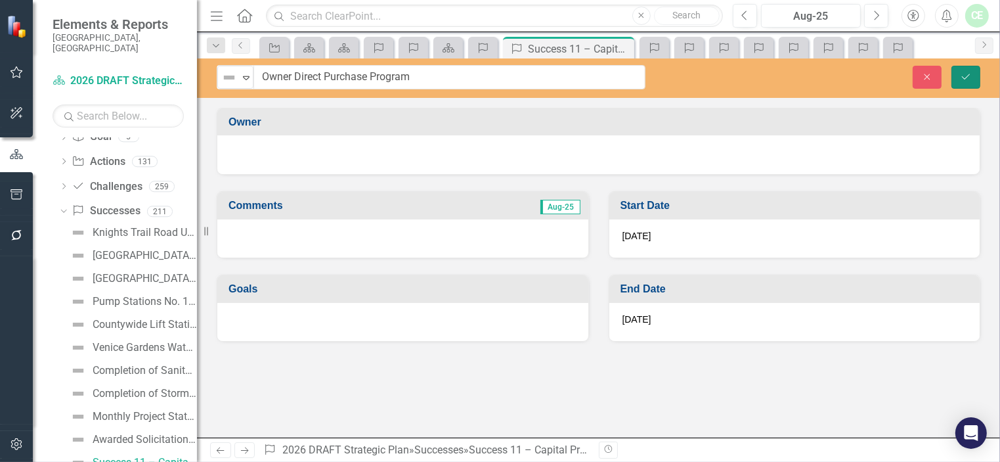
click at [969, 79] on icon "Save" at bounding box center [966, 76] width 12 height 9
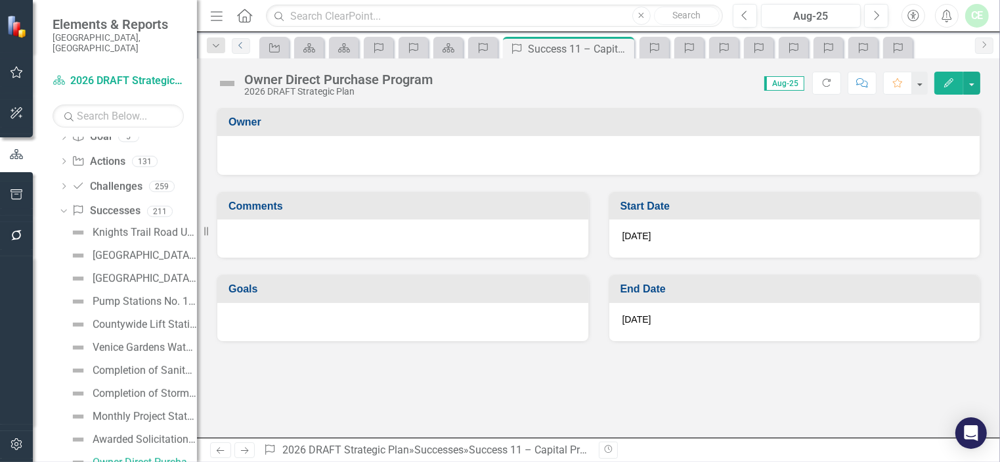
drag, startPoint x: 241, startPoint y: 45, endPoint x: 600, endPoint y: 332, distance: 459.4
click at [241, 45] on icon "Previous" at bounding box center [241, 45] width 11 height 8
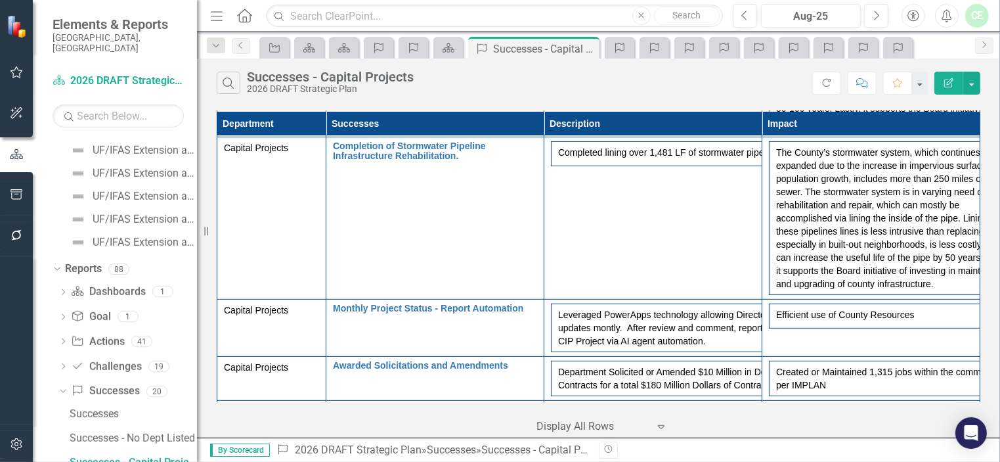
scroll to position [700, 0]
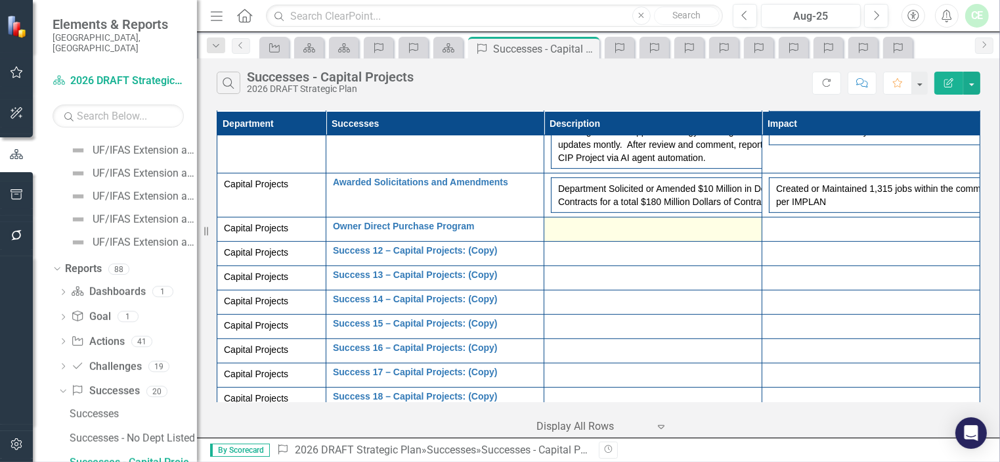
click at [591, 235] on div at bounding box center [653, 229] width 204 height 16
click at [587, 237] on div at bounding box center [653, 229] width 204 height 16
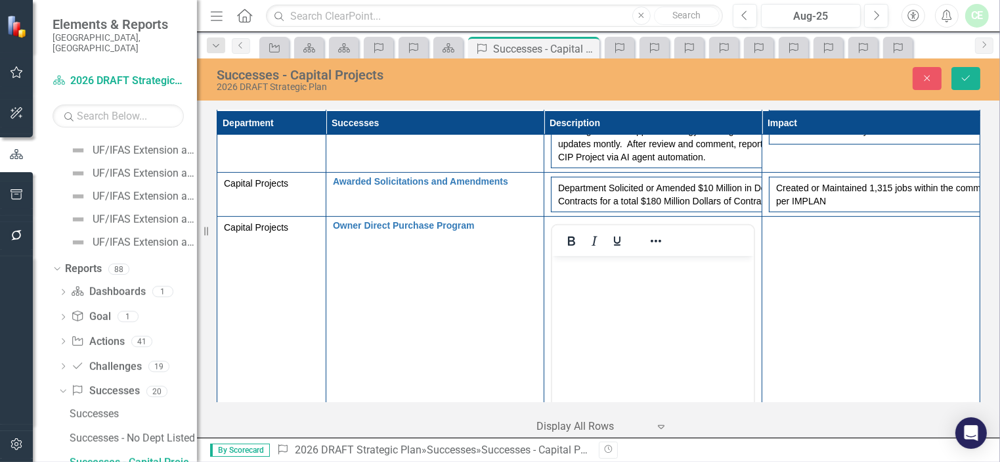
scroll to position [0, 0]
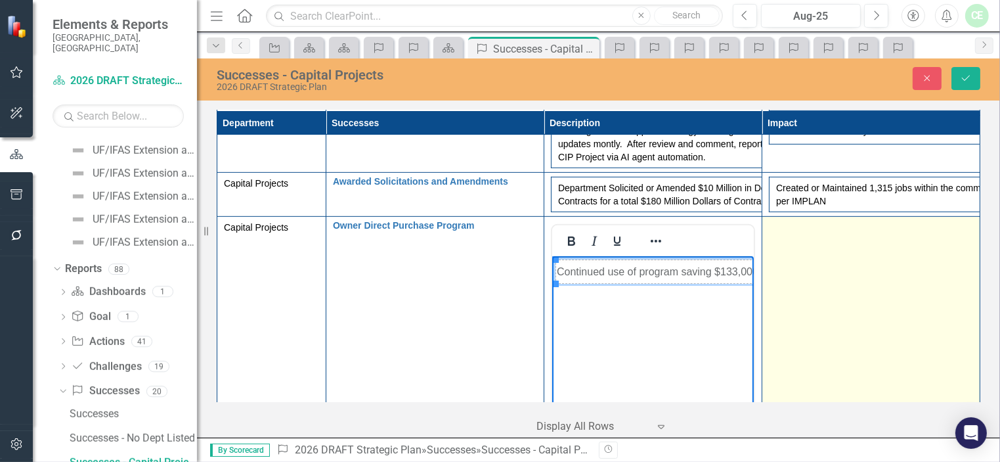
click at [809, 315] on td at bounding box center [872, 372] width 218 height 311
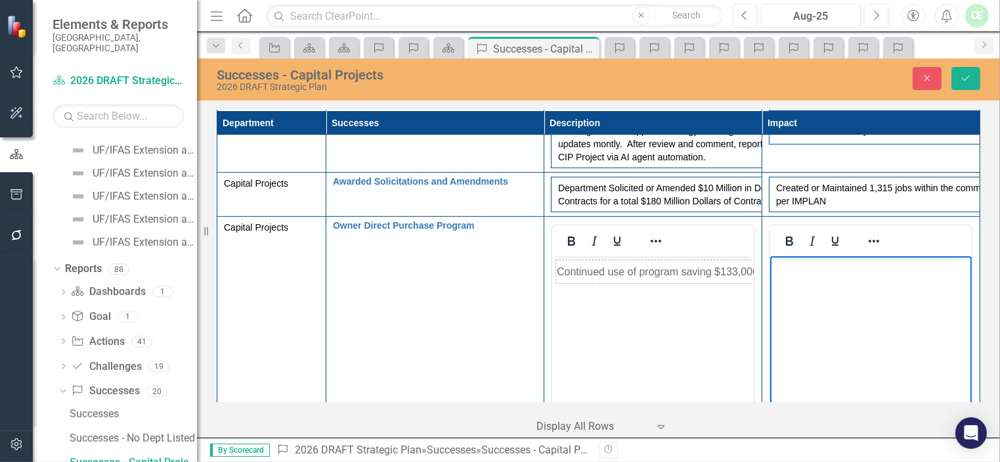
paste body "Rich Text Area. Press ALT-0 for help."
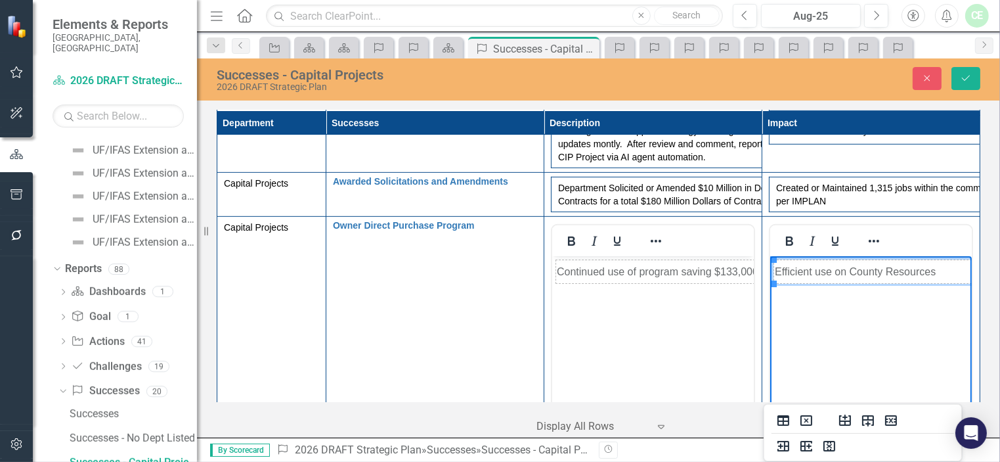
click at [841, 273] on td "Efficient use on County Resources" at bounding box center [899, 272] width 250 height 24
click at [932, 273] on td "Efficient use of County Resources" at bounding box center [899, 272] width 250 height 24
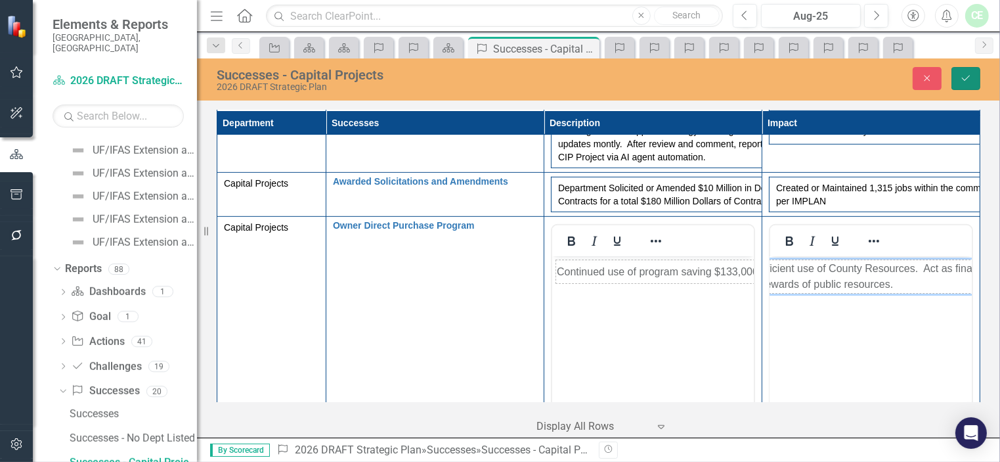
drag, startPoint x: 958, startPoint y: 84, endPoint x: 160, endPoint y: 49, distance: 798.3
click at [958, 84] on button "Save" at bounding box center [966, 78] width 29 height 23
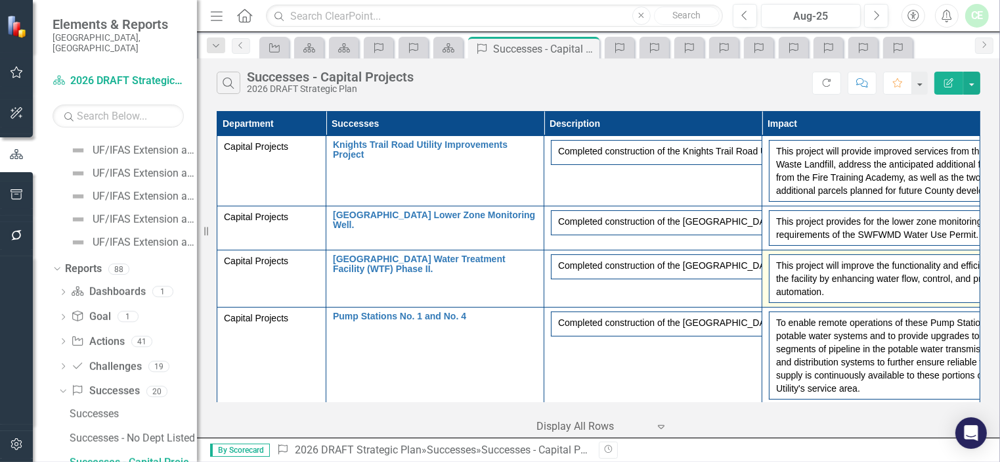
scroll to position [0, 0]
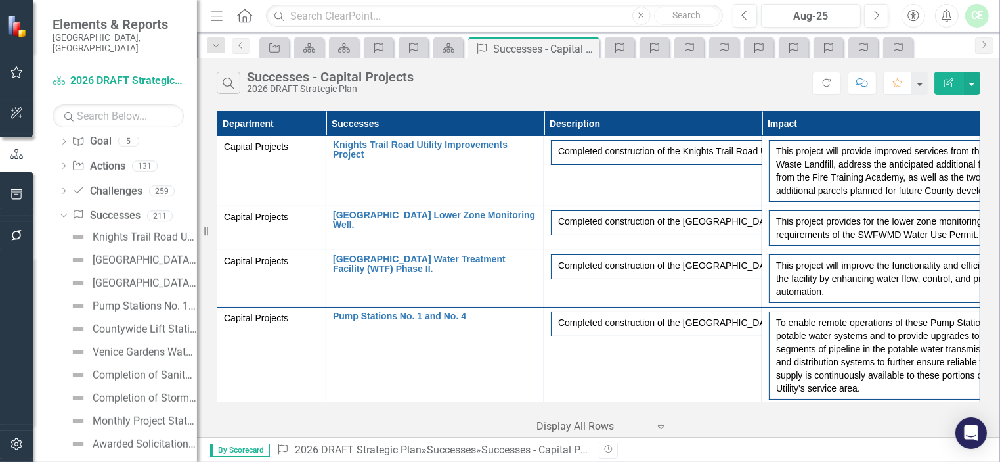
scroll to position [1121, 0]
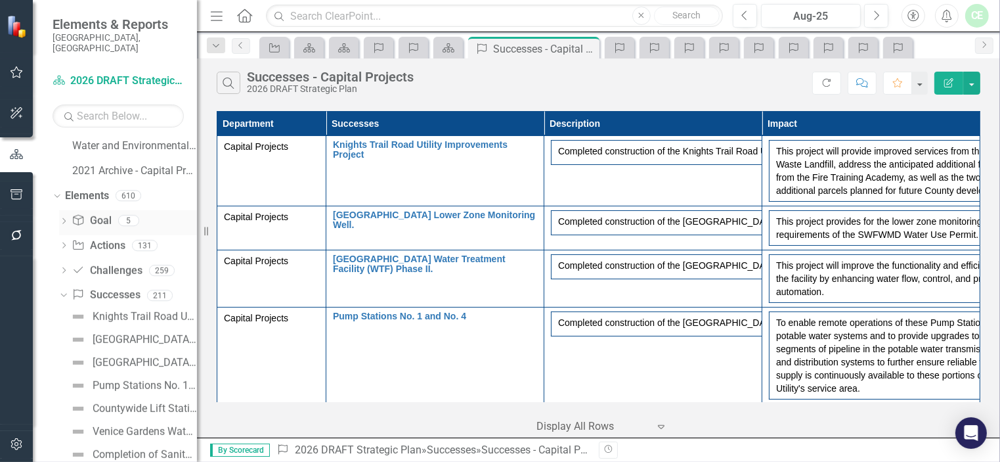
click at [62, 219] on icon "Dropdown" at bounding box center [63, 222] width 9 height 7
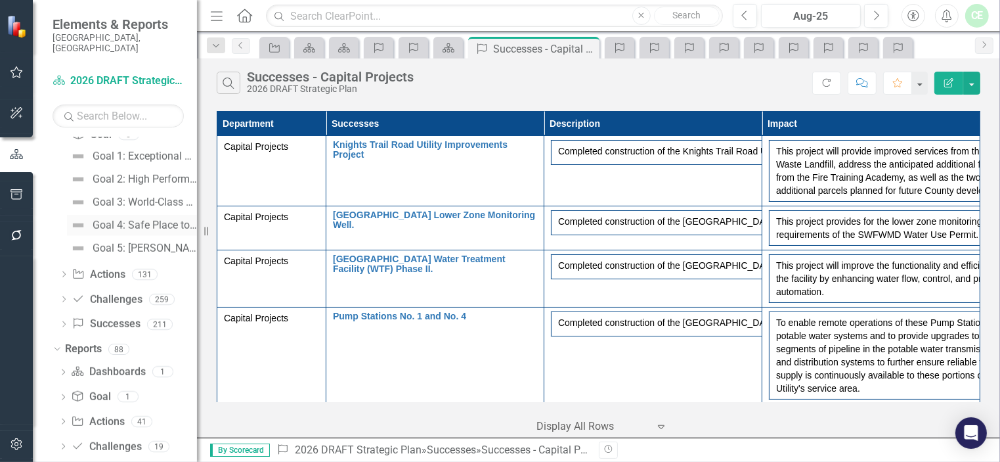
scroll to position [1209, 0]
click at [64, 270] on icon "Dropdown" at bounding box center [63, 273] width 9 height 7
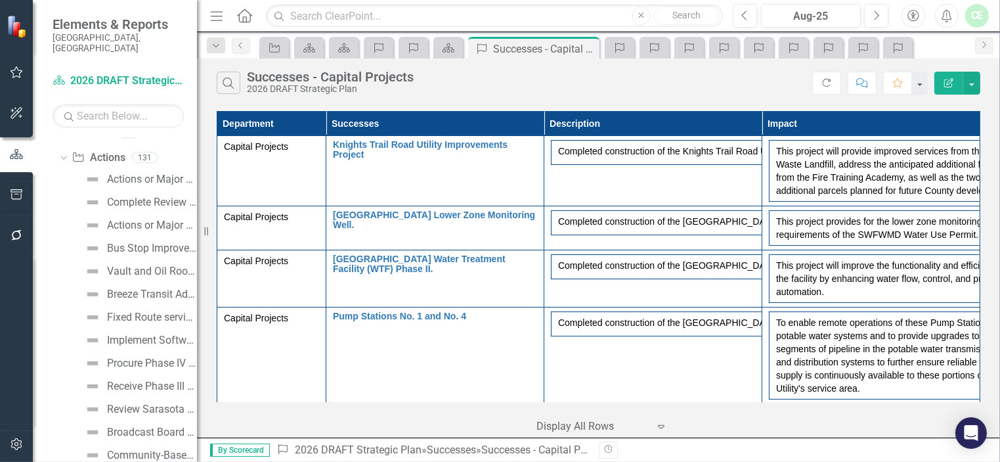
scroll to position [1206, 0]
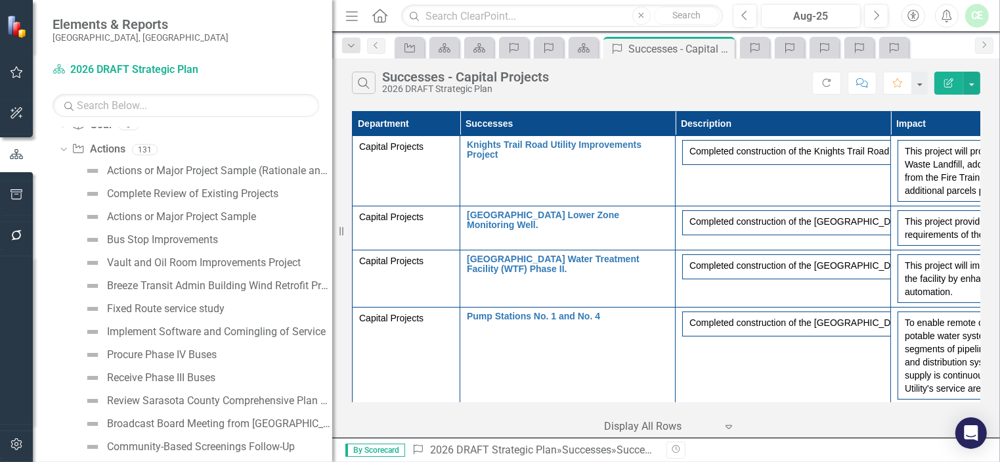
drag, startPoint x: 197, startPoint y: 210, endPoint x: 332, endPoint y: 223, distance: 136.0
click at [332, 223] on div "Resize" at bounding box center [337, 231] width 11 height 462
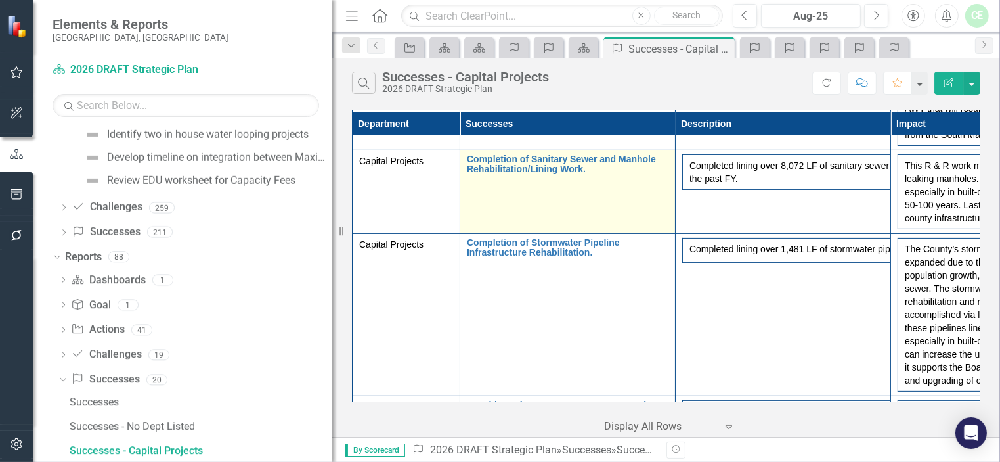
scroll to position [631, 0]
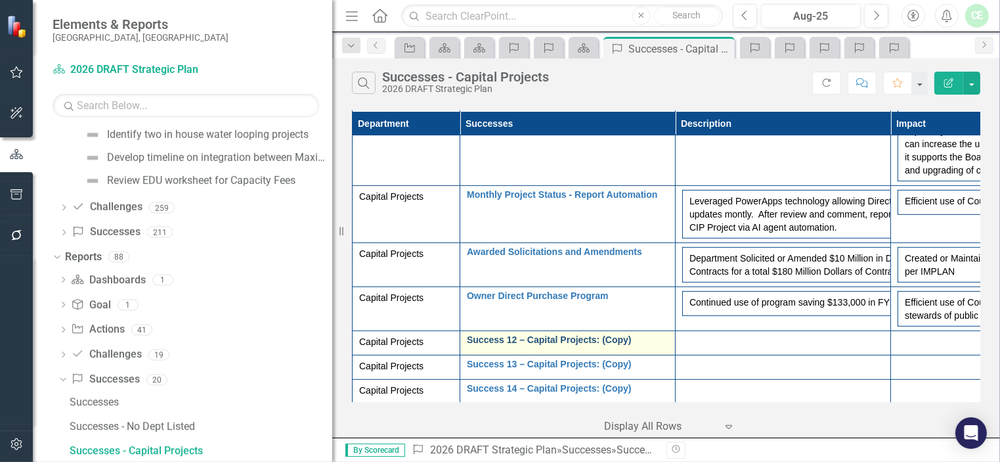
click at [560, 345] on link "Success 12 – Capital Projects: (Copy)" at bounding box center [568, 340] width 202 height 10
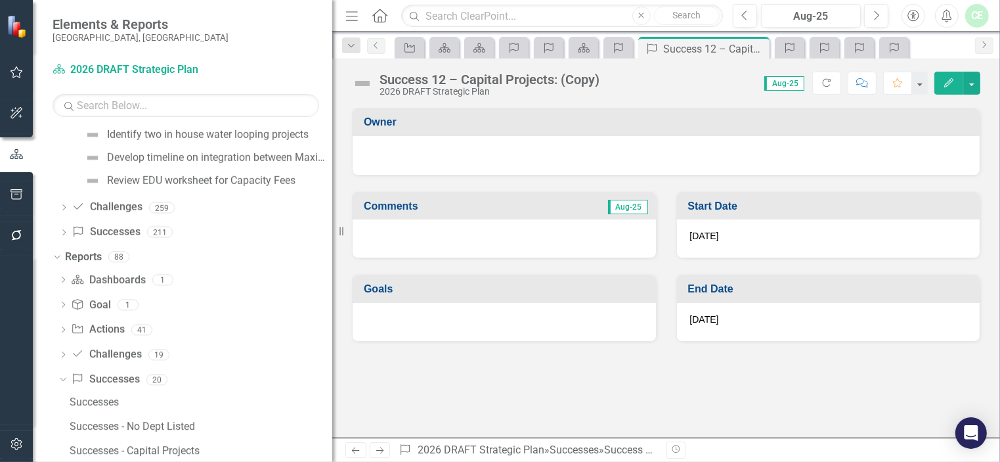
click at [456, 87] on div "2026 DRAFT Strategic Plan" at bounding box center [490, 92] width 220 height 10
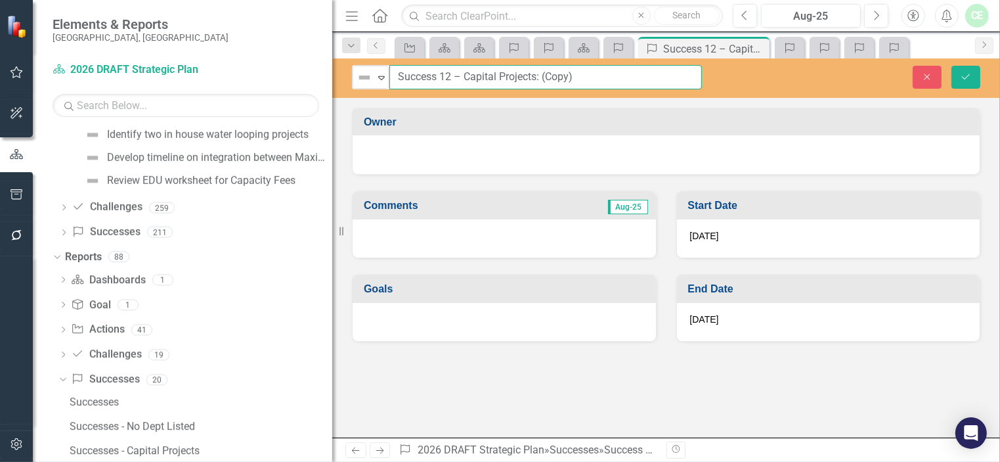
drag, startPoint x: 397, startPoint y: 75, endPoint x: 581, endPoint y: 76, distance: 183.3
click at [581, 76] on input "Success 12 – Capital Projects: (Copy)" at bounding box center [546, 77] width 313 height 24
type input "AIA [US_STATE] Gulf Coast Merit Award - [PERSON_NAME][GEOGRAPHIC_DATA] Project"
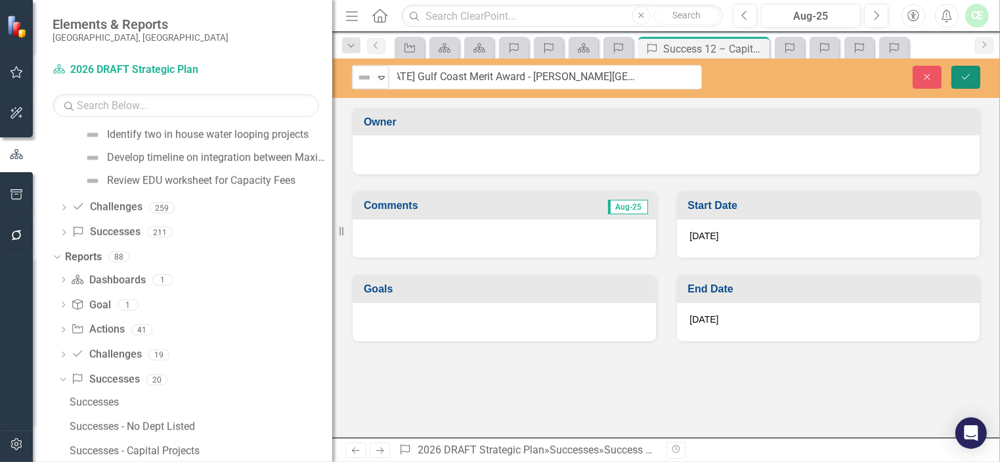
click at [968, 75] on icon "Save" at bounding box center [966, 76] width 12 height 9
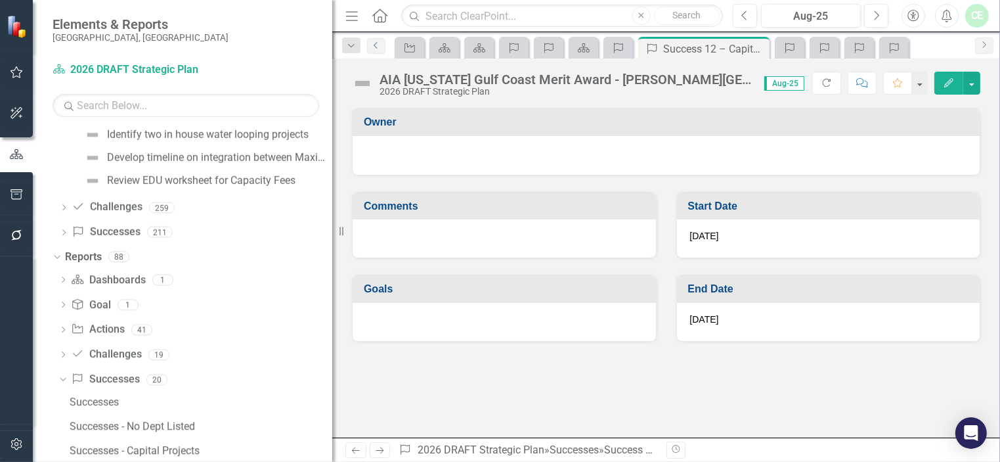
click at [376, 45] on icon "Previous" at bounding box center [376, 45] width 11 height 8
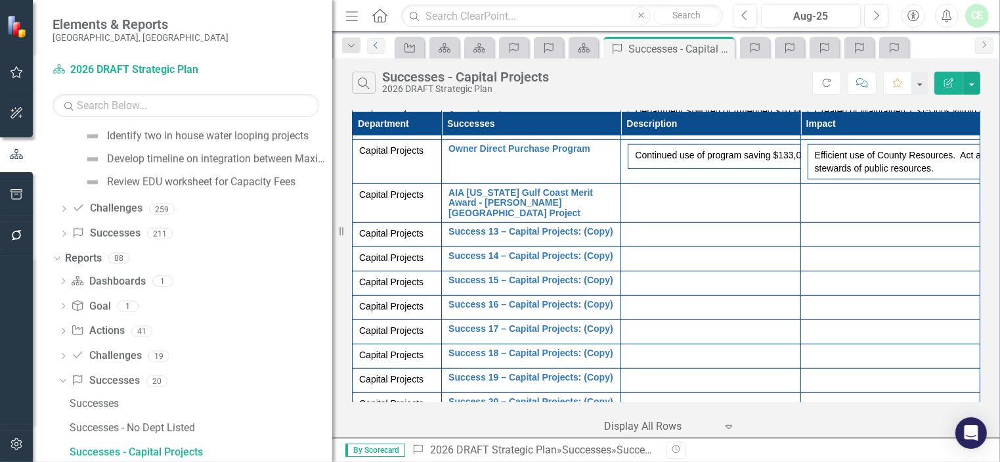
scroll to position [753, 0]
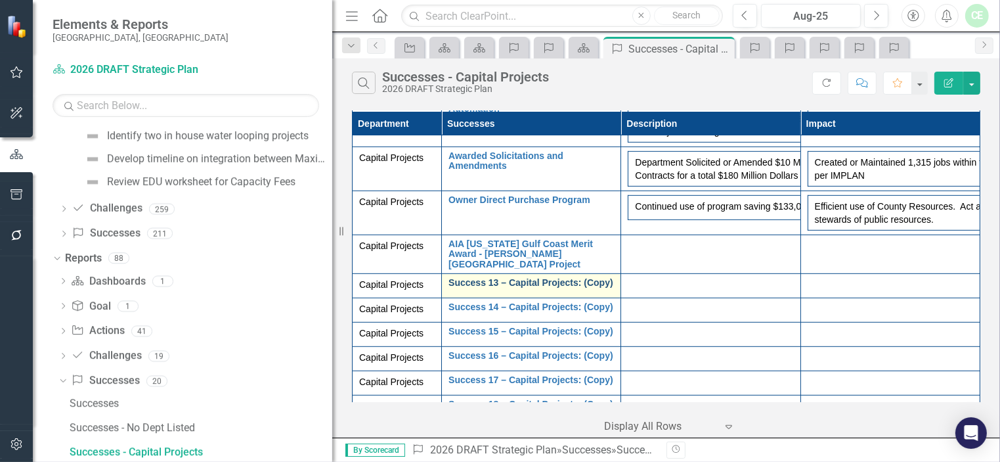
click at [529, 288] on link "Success 13 – Capital Projects: (Copy)" at bounding box center [532, 283] width 166 height 10
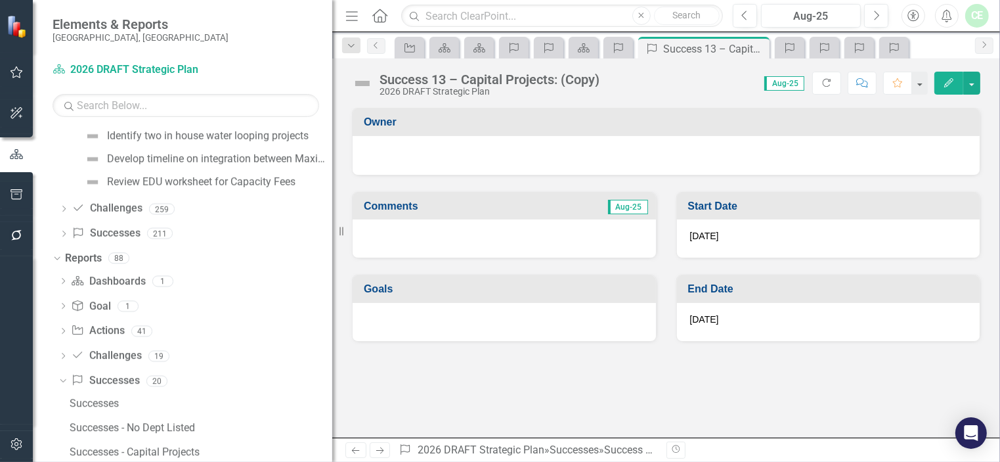
click at [461, 80] on div "Success 13 – Capital Projects: (Copy)" at bounding box center [490, 79] width 220 height 14
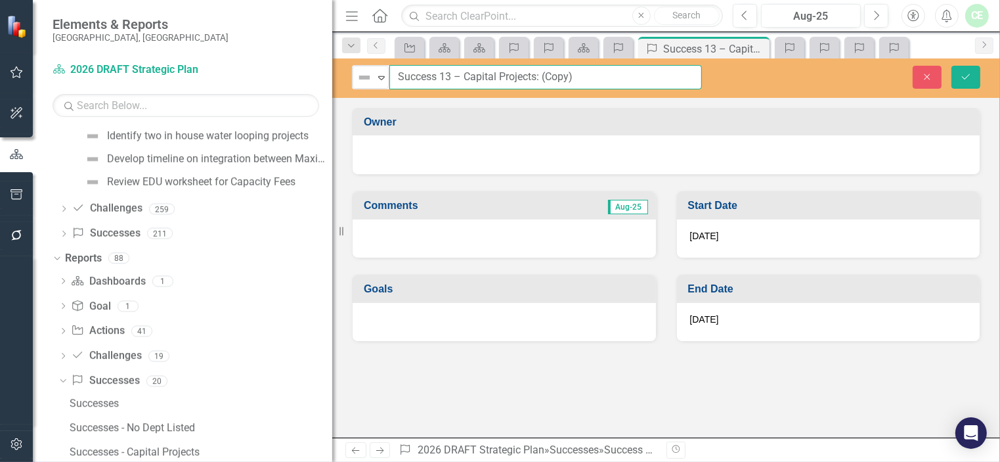
drag, startPoint x: 398, startPoint y: 75, endPoint x: 610, endPoint y: 75, distance: 212.2
click at [610, 75] on input "Success 13 – Capital Projects: (Copy)" at bounding box center [546, 77] width 313 height 24
type input "AIA [US_STATE] Gulf Coast Merit Award - Fire Station #13 Siesta Key"
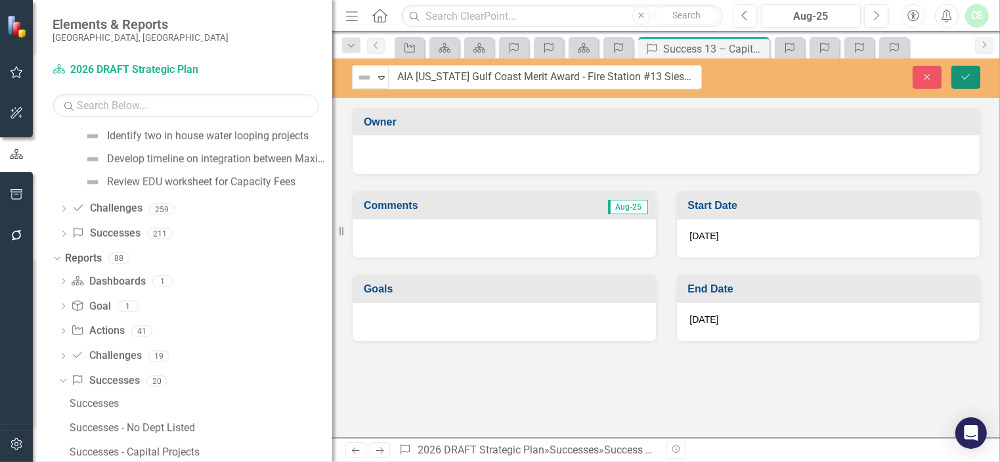
click at [966, 72] on icon "Save" at bounding box center [966, 76] width 12 height 9
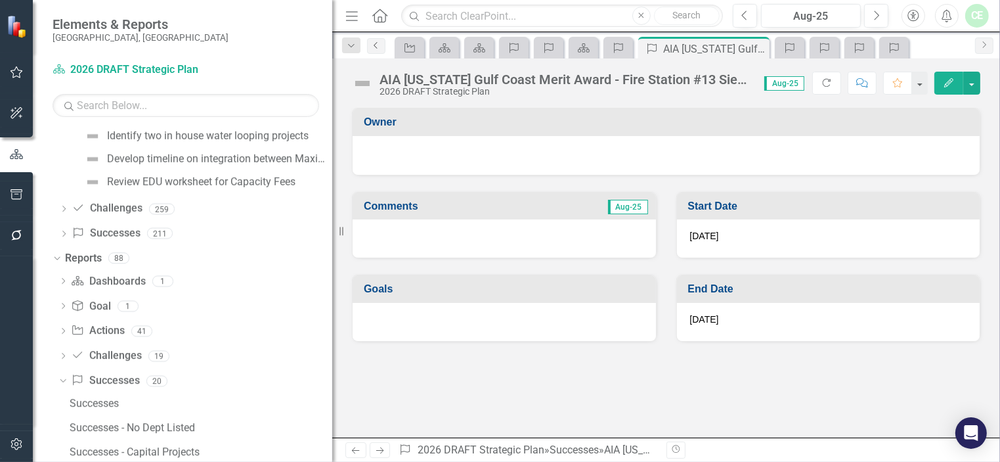
click at [375, 45] on icon "Previous" at bounding box center [376, 45] width 11 height 8
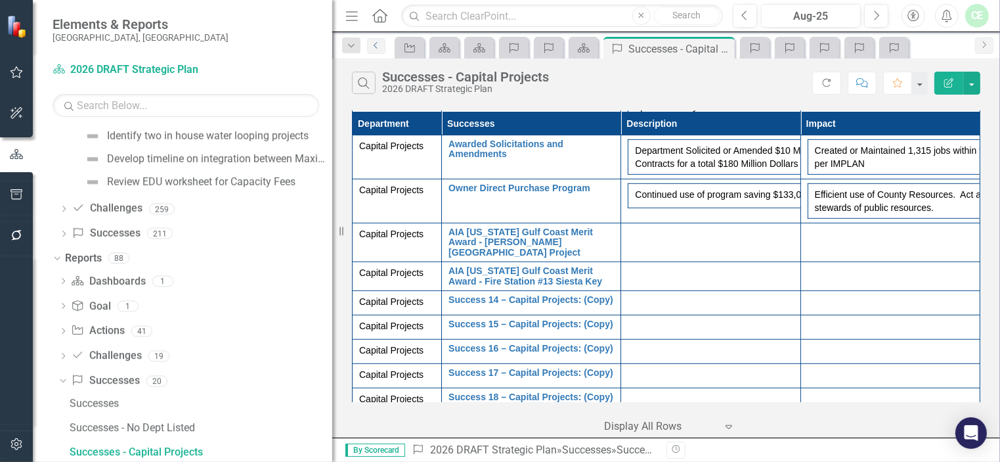
scroll to position [841, 0]
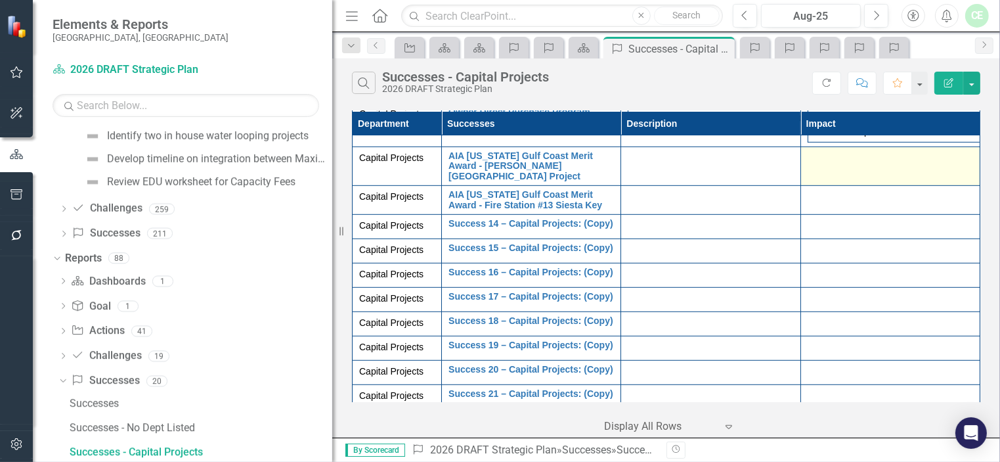
click at [815, 167] on div at bounding box center [891, 159] width 166 height 16
click at [831, 167] on div at bounding box center [891, 159] width 166 height 16
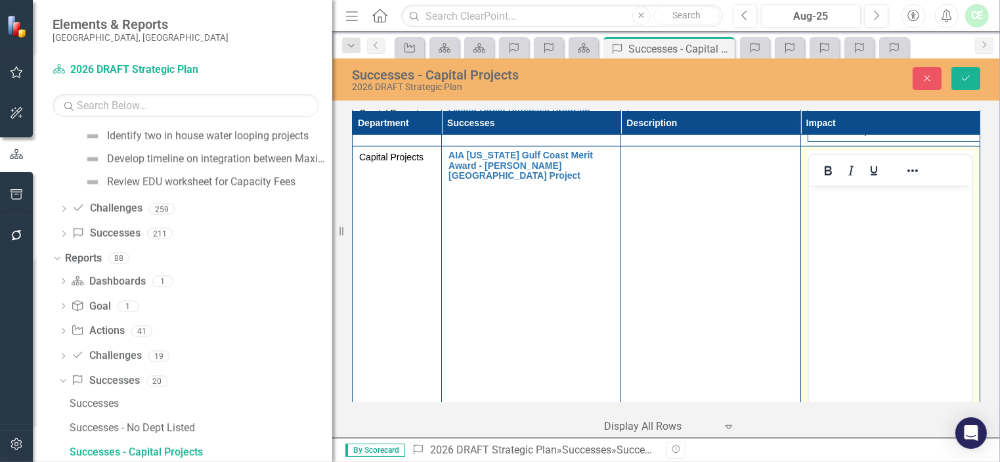
scroll to position [0, 0]
click at [825, 213] on body "Rich Text Area. Press ALT-0 for help." at bounding box center [890, 284] width 163 height 197
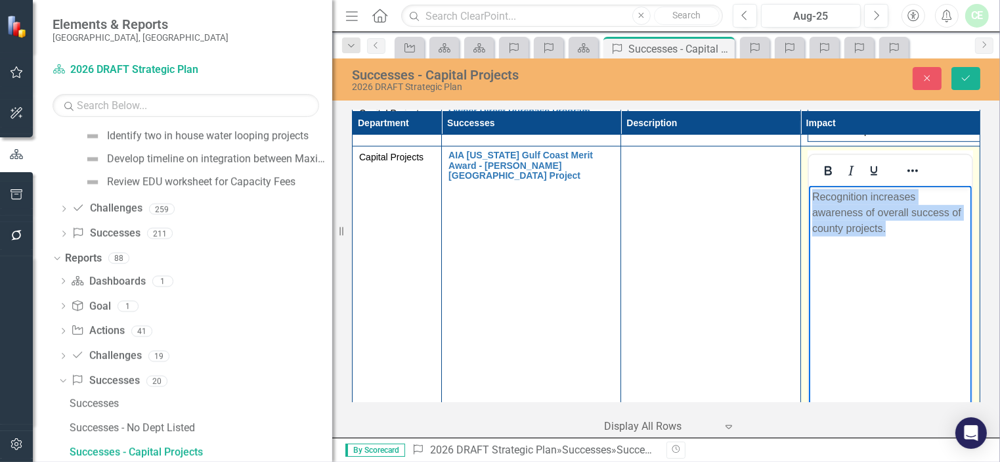
drag, startPoint x: 810, startPoint y: 194, endPoint x: 900, endPoint y: 224, distance: 94.7
click at [900, 224] on body "Recognition increases awareness of overall success of county projects." at bounding box center [890, 284] width 163 height 197
copy p "Recognition increases awareness of overall success of county projects."
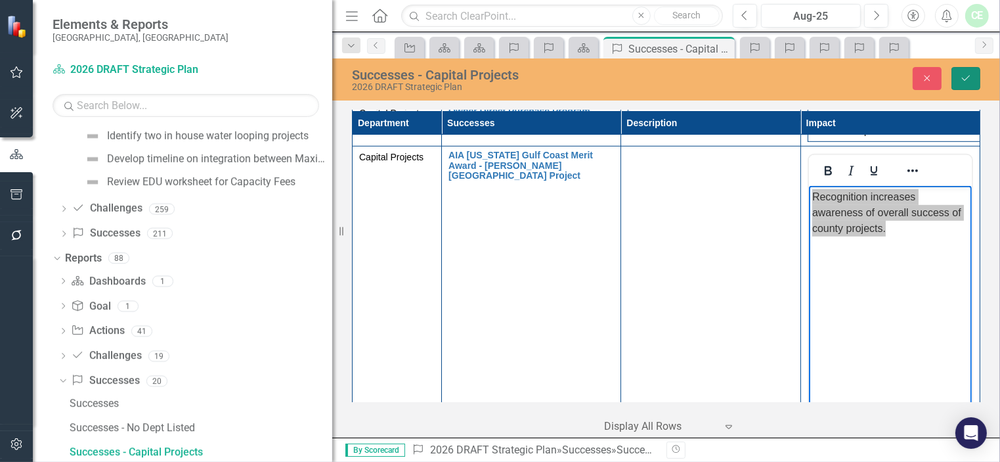
click at [962, 78] on icon "Save" at bounding box center [966, 78] width 12 height 9
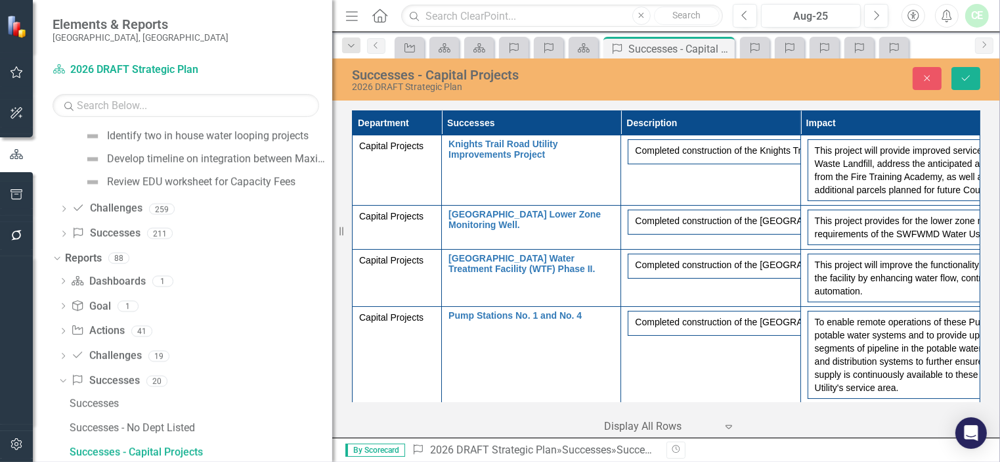
scroll to position [771, 0]
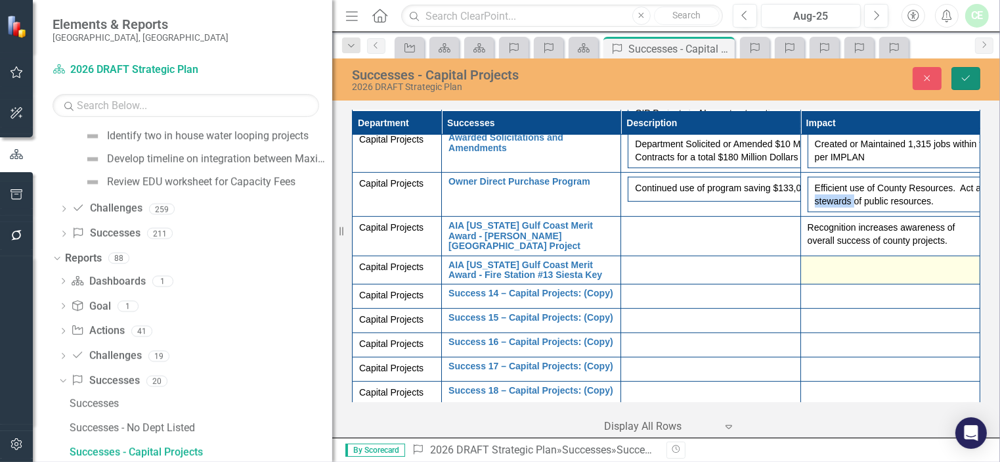
click at [968, 79] on icon "Save" at bounding box center [966, 78] width 12 height 9
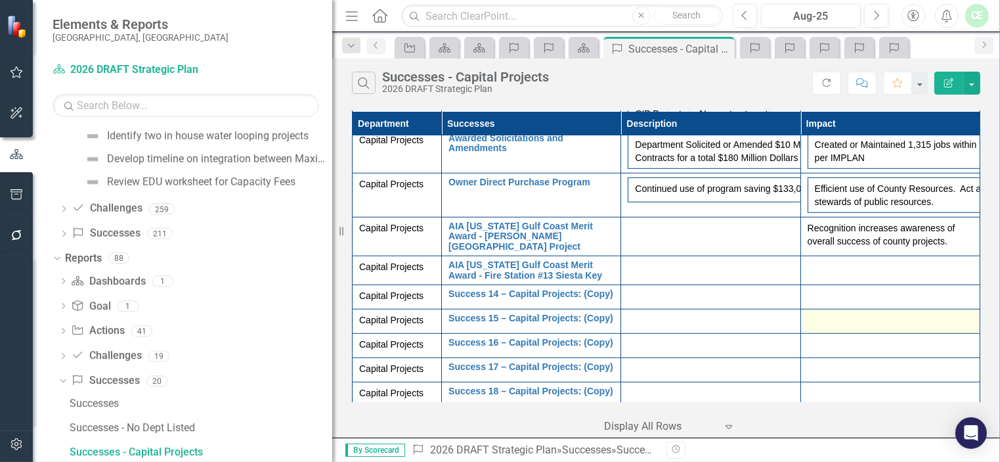
click at [812, 276] on div at bounding box center [891, 268] width 166 height 16
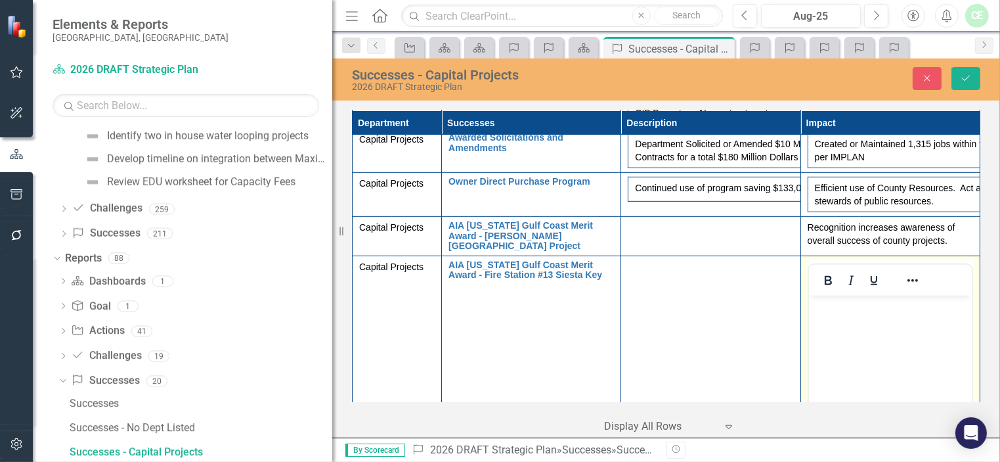
scroll to position [0, 0]
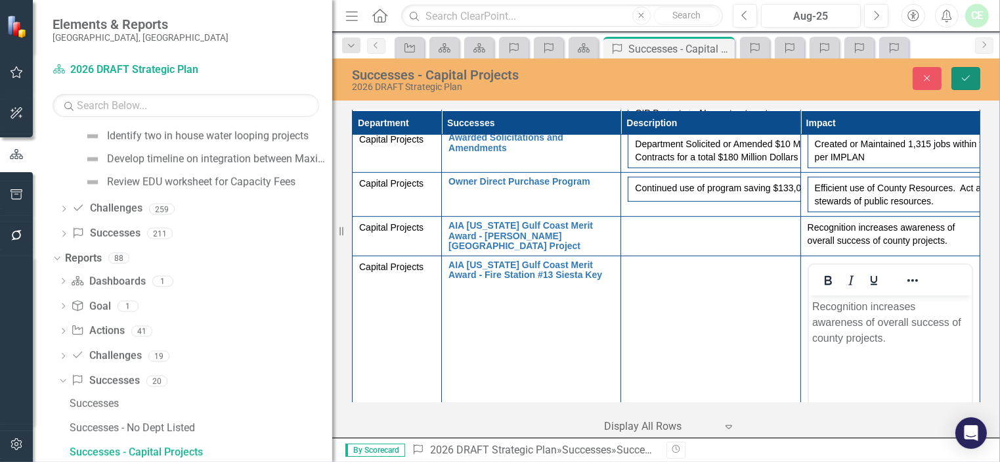
click at [968, 77] on icon "Save" at bounding box center [966, 78] width 12 height 9
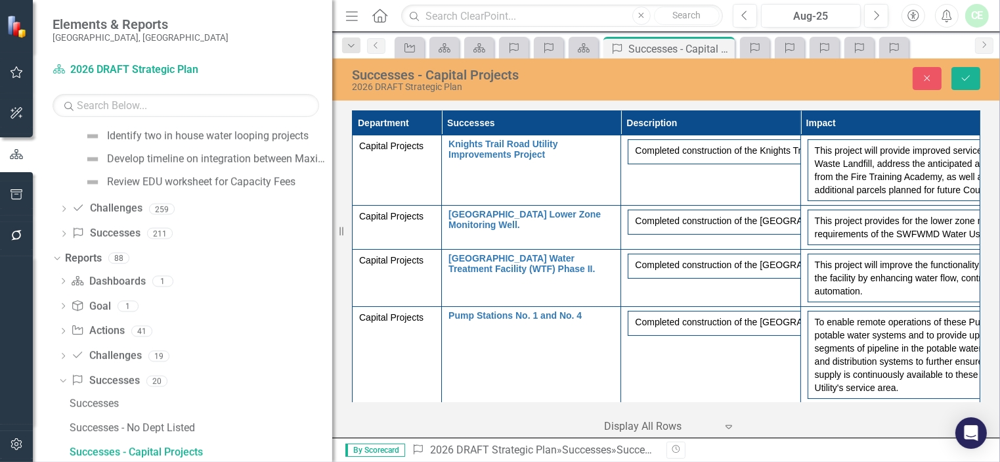
scroll to position [841, 0]
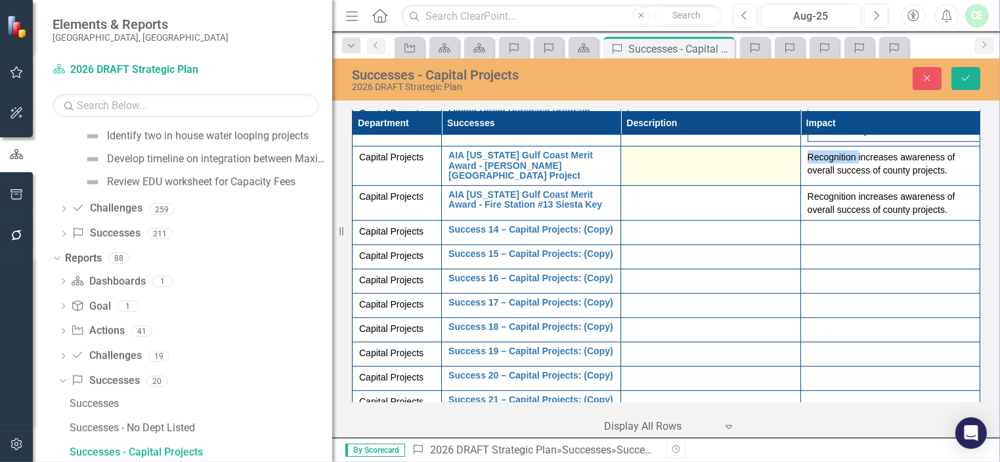
click at [637, 166] on div at bounding box center [711, 158] width 166 height 16
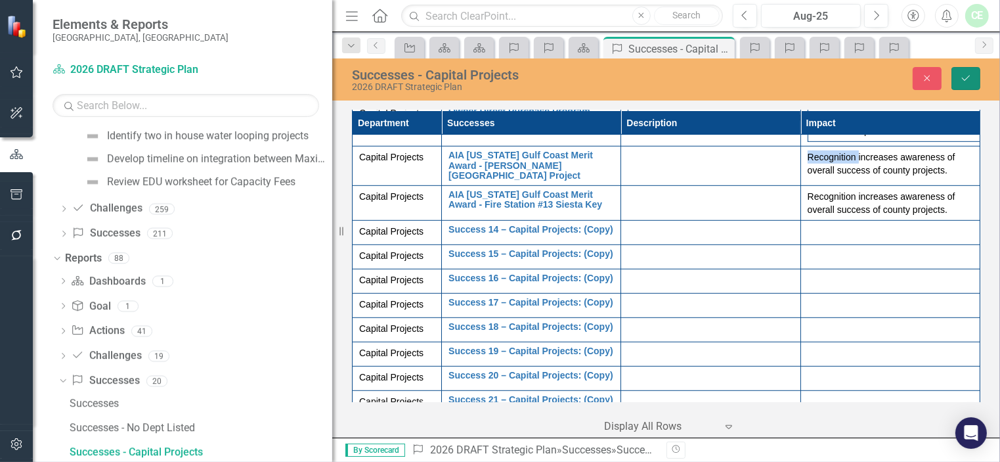
click at [975, 76] on button "Save" at bounding box center [966, 78] width 29 height 23
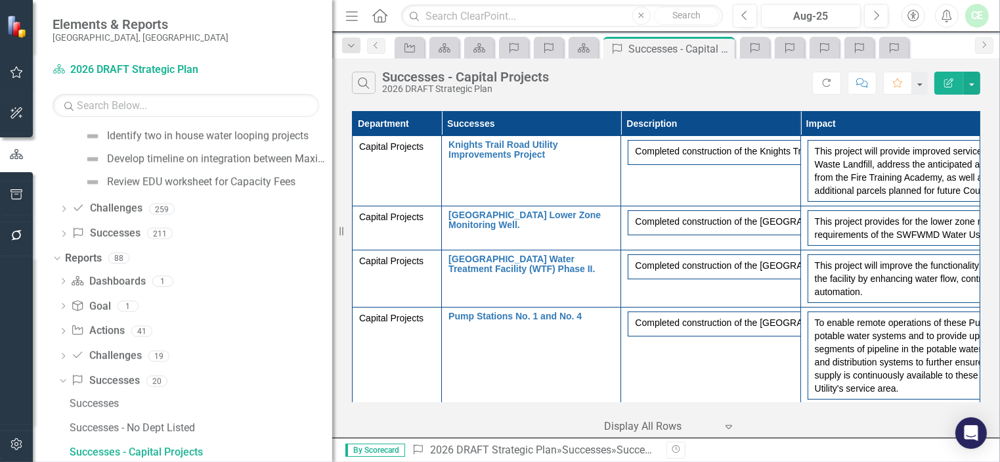
scroll to position [771, 0]
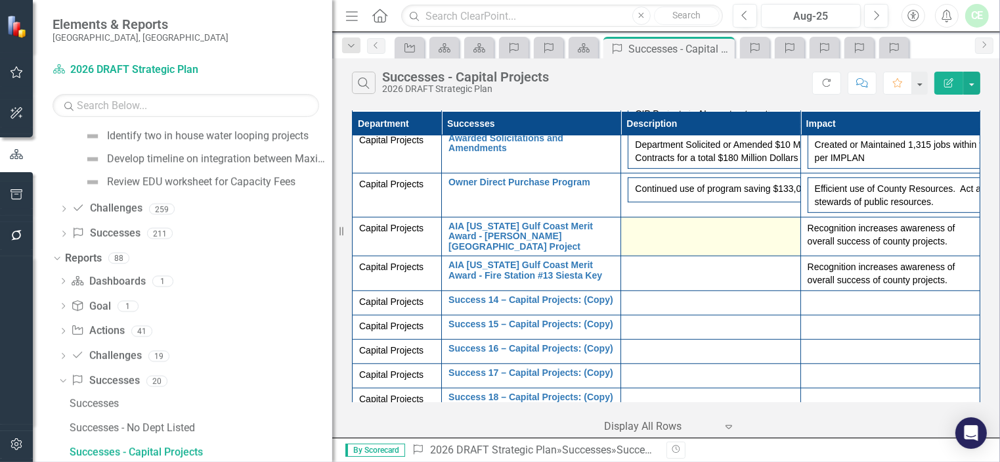
click at [673, 237] on div at bounding box center [711, 229] width 166 height 16
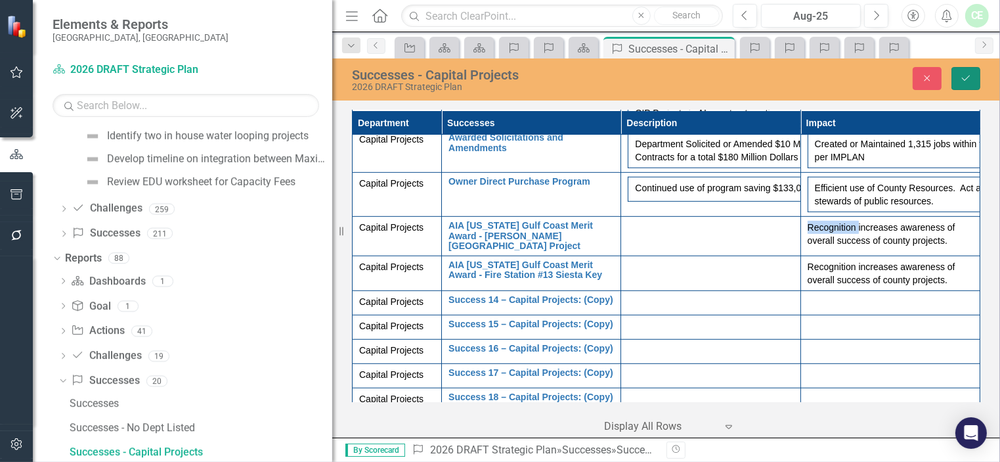
click at [963, 74] on icon "Save" at bounding box center [966, 78] width 12 height 9
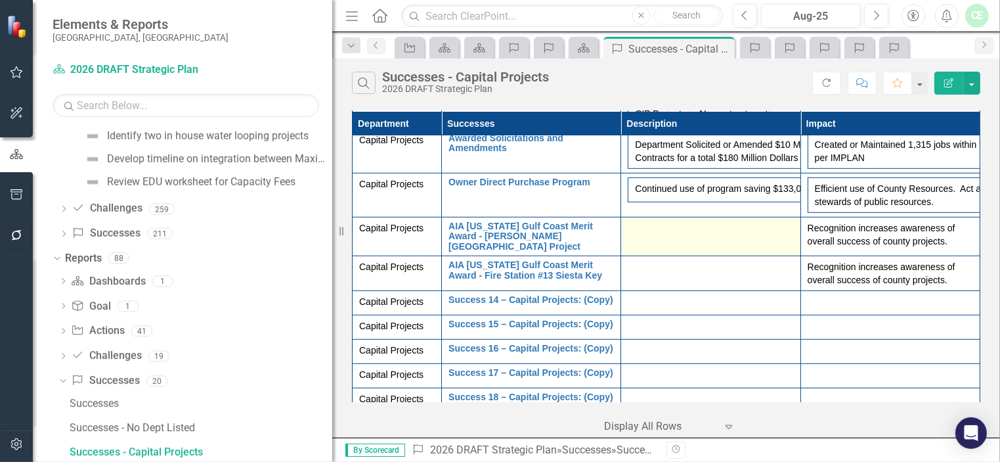
click at [664, 237] on div at bounding box center [711, 229] width 166 height 16
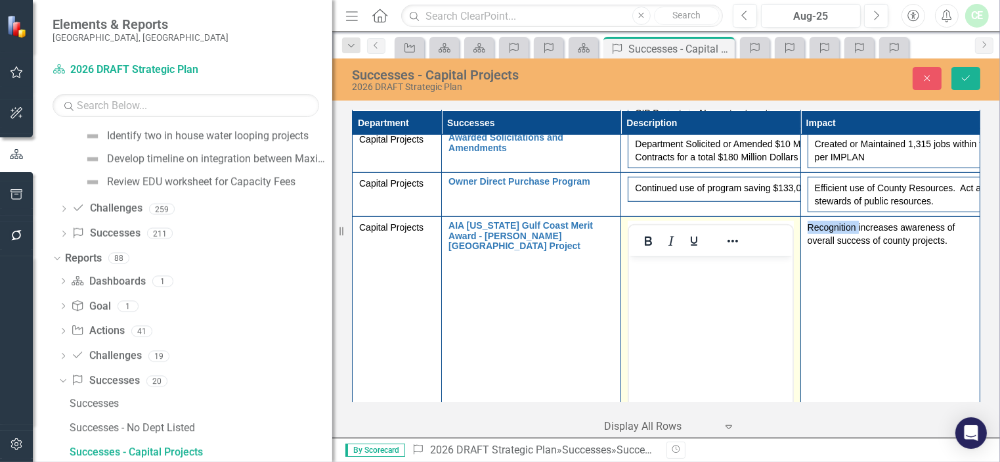
scroll to position [0, 0]
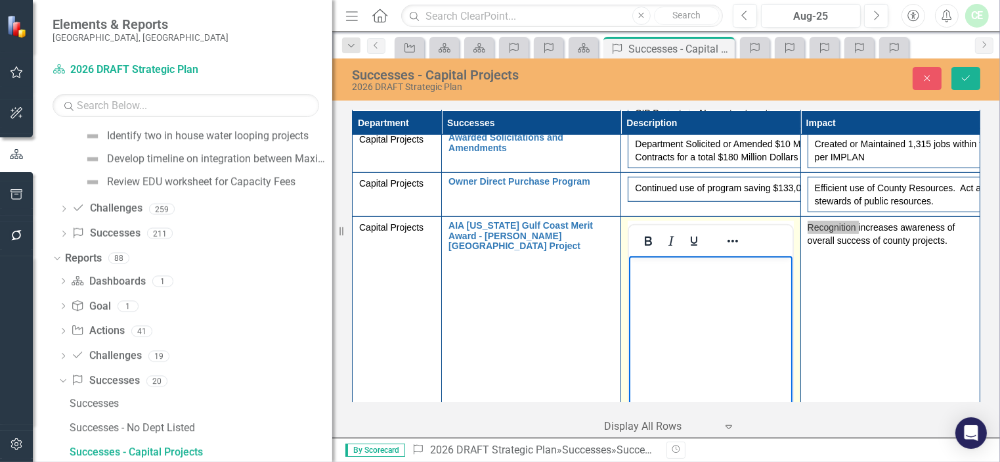
click at [656, 278] on body "Rich Text Area. Press ALT-0 for help." at bounding box center [710, 354] width 163 height 197
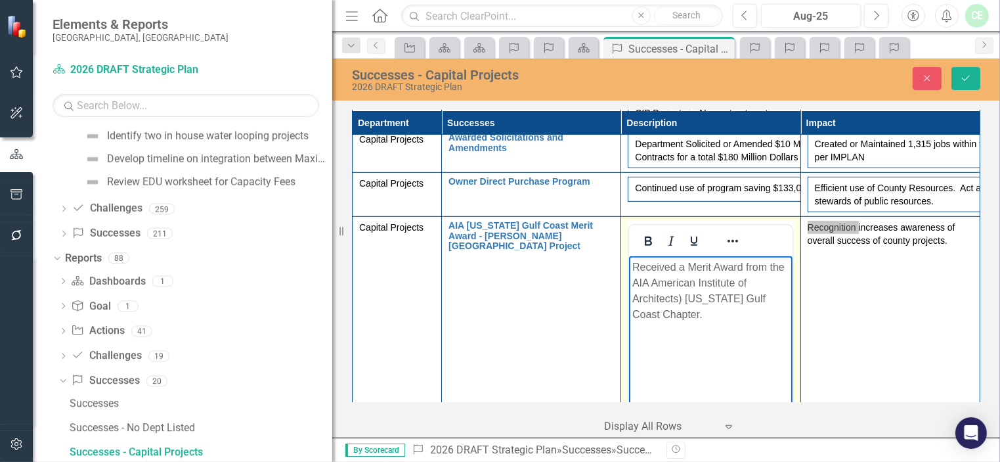
click at [699, 283] on p "Received a Merit Award from the AIA American Institute of Architects) [US_STATE…" at bounding box center [711, 290] width 156 height 63
click at [652, 282] on p "Received a Merit Award from the AIA American Institute of Architects) [US_STATE…" at bounding box center [711, 290] width 156 height 63
click at [695, 318] on p "Received a Merit Award from the AIA (American Institute of Architects) [US_STAT…" at bounding box center [711, 290] width 156 height 63
click at [655, 349] on body "Received a Merit Award from the AIA (American Institute of Architects) [US_STAT…" at bounding box center [710, 354] width 163 height 197
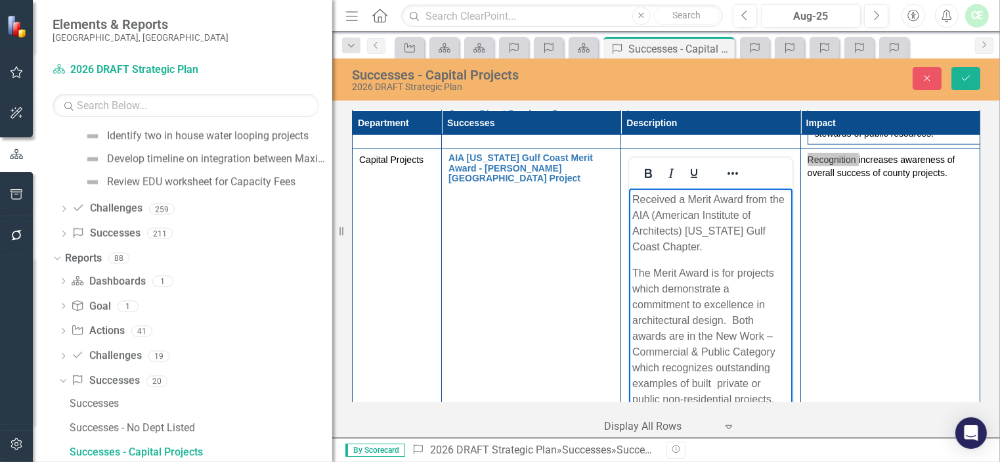
scroll to position [3, 0]
click at [736, 315] on p "The Merit Award is for projects which demonstrate a commitment to excellence in…" at bounding box center [711, 334] width 156 height 142
drag, startPoint x: 731, startPoint y: 315, endPoint x: 745, endPoint y: 313, distance: 14.0
click at [745, 313] on p "The Merit Award is for projects which demonstrate a commitment to excellence in…" at bounding box center [711, 334] width 156 height 142
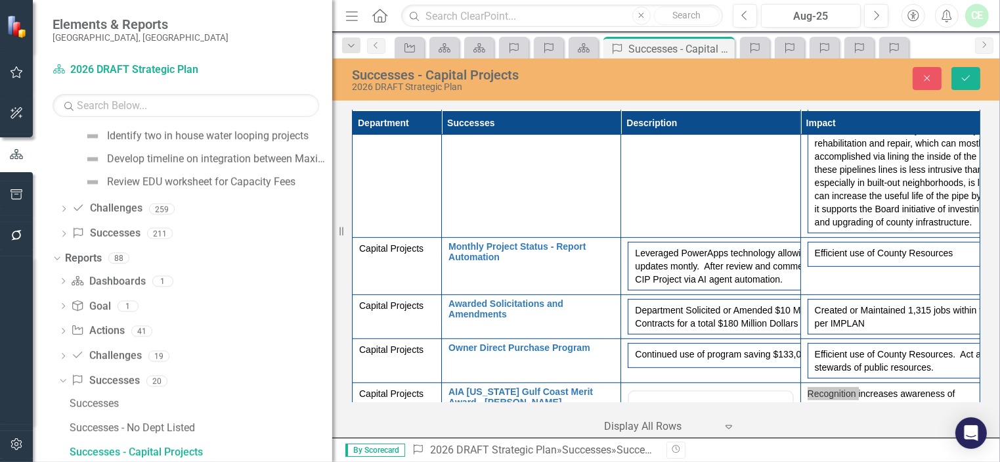
scroll to position [601, 0]
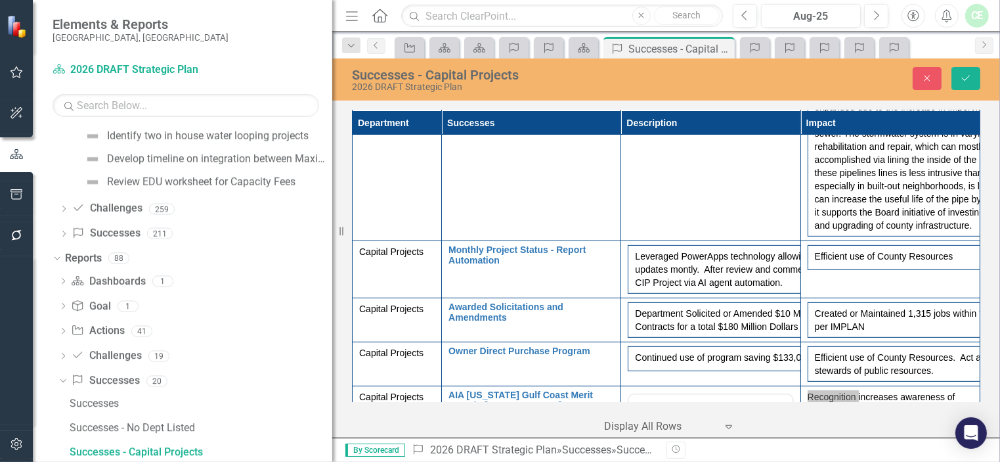
drag, startPoint x: 775, startPoint y: 634, endPoint x: 713, endPoint y: 345, distance: 295.7
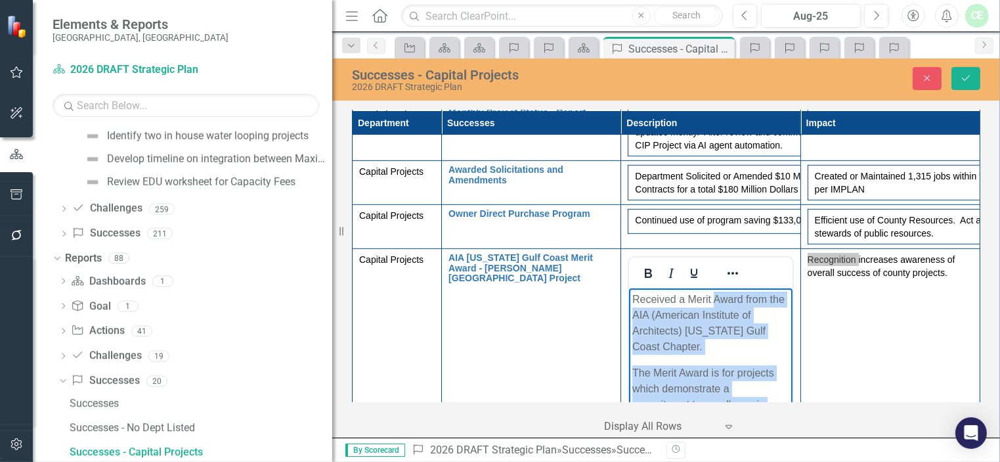
scroll to position [741, 0]
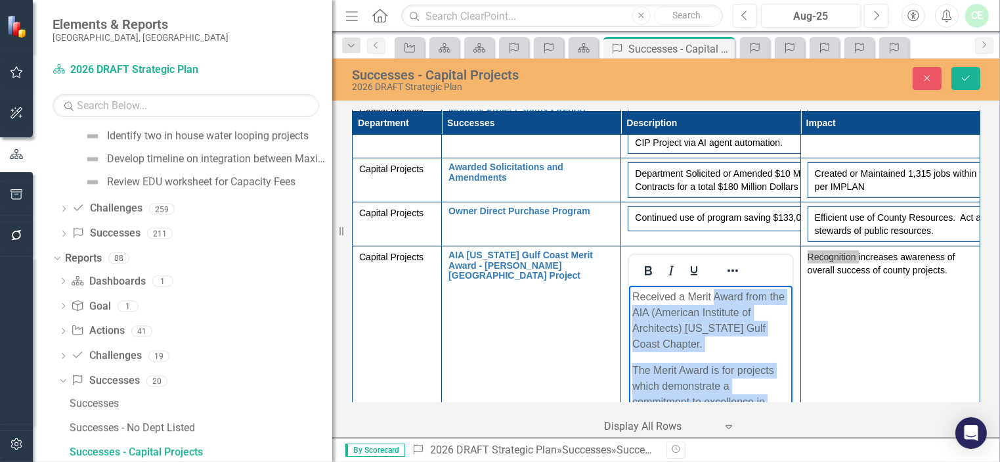
copy body "Award from the AIA (American Institute of Architects) [US_STATE] Gulf Coast Cha…"
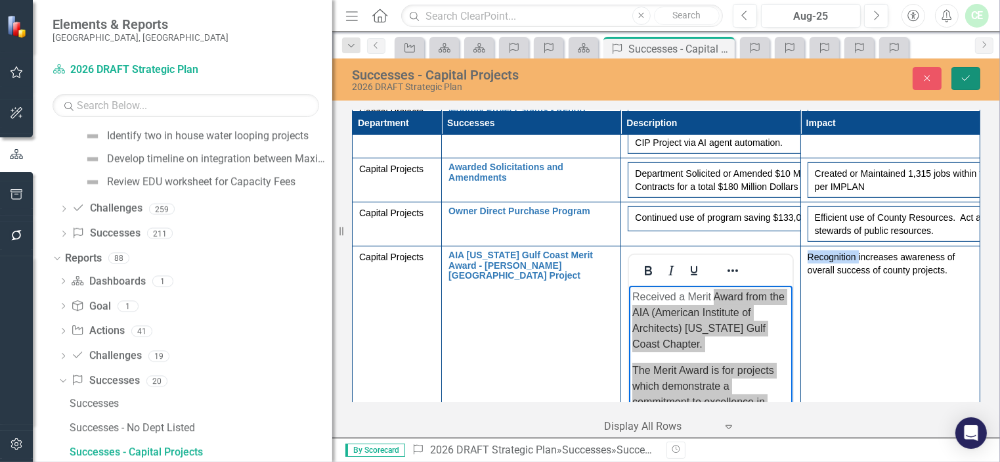
click at [957, 76] on button "Save" at bounding box center [966, 78] width 29 height 23
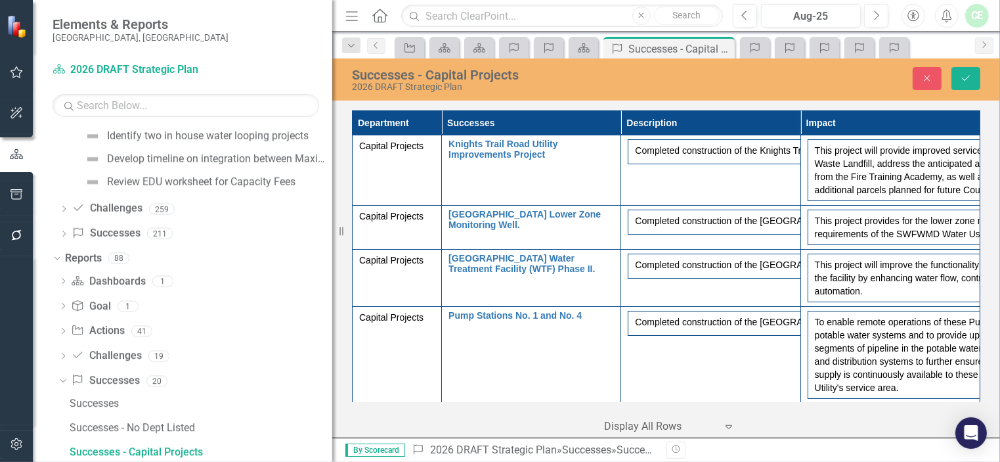
scroll to position [841, 0]
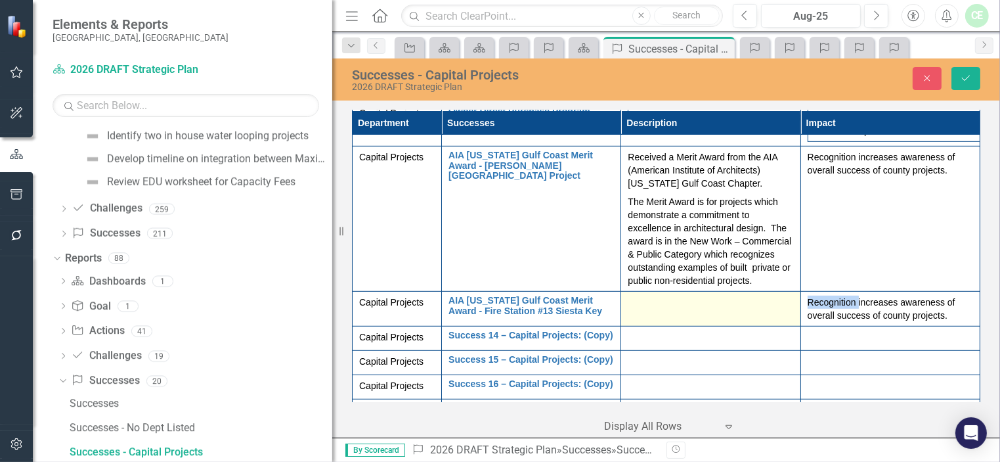
click at [645, 311] on div at bounding box center [711, 304] width 166 height 16
click at [656, 326] on td at bounding box center [710, 309] width 179 height 35
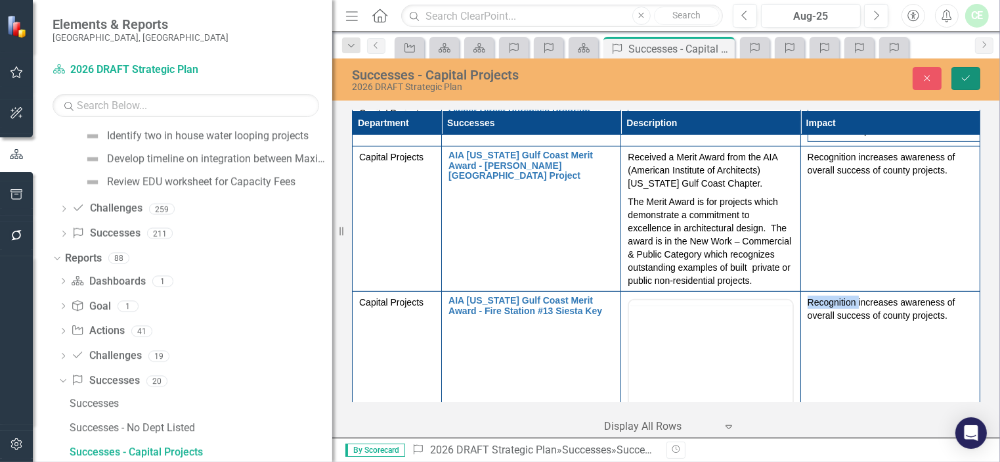
click at [970, 77] on icon "Save" at bounding box center [966, 78] width 12 height 9
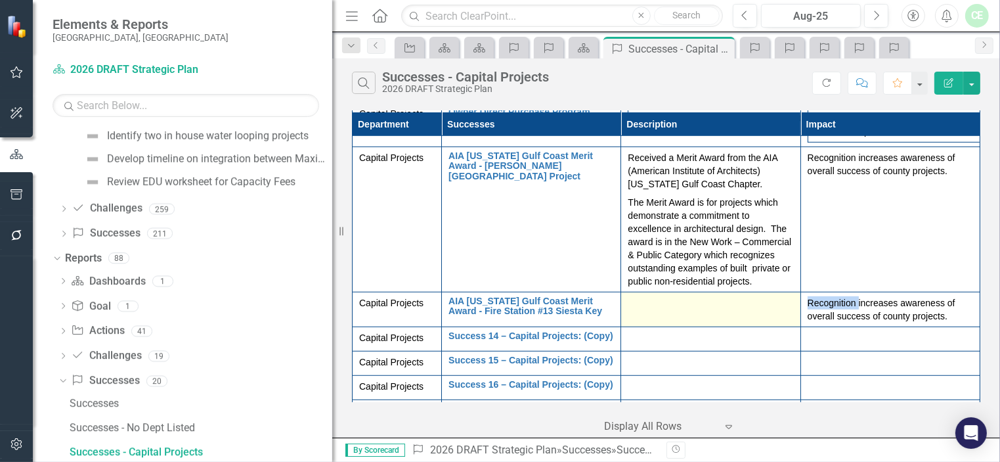
click at [712, 312] on div at bounding box center [711, 304] width 166 height 16
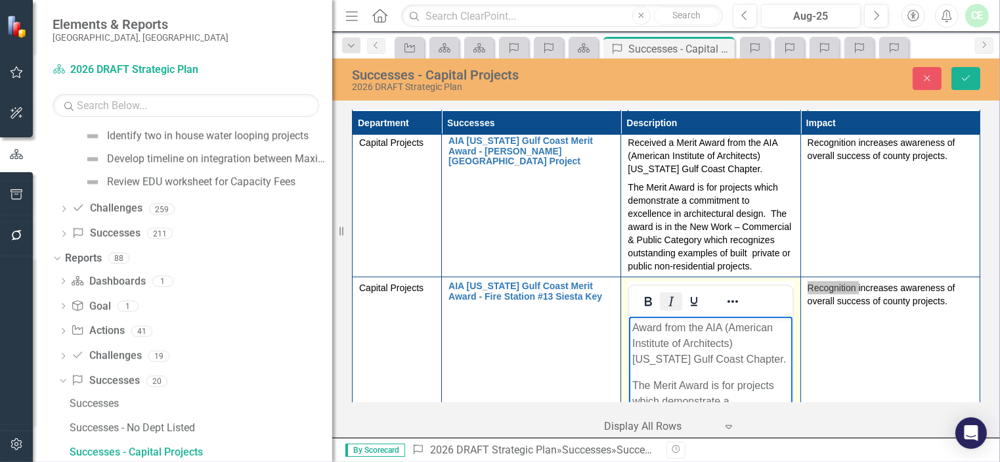
scroll to position [840, 0]
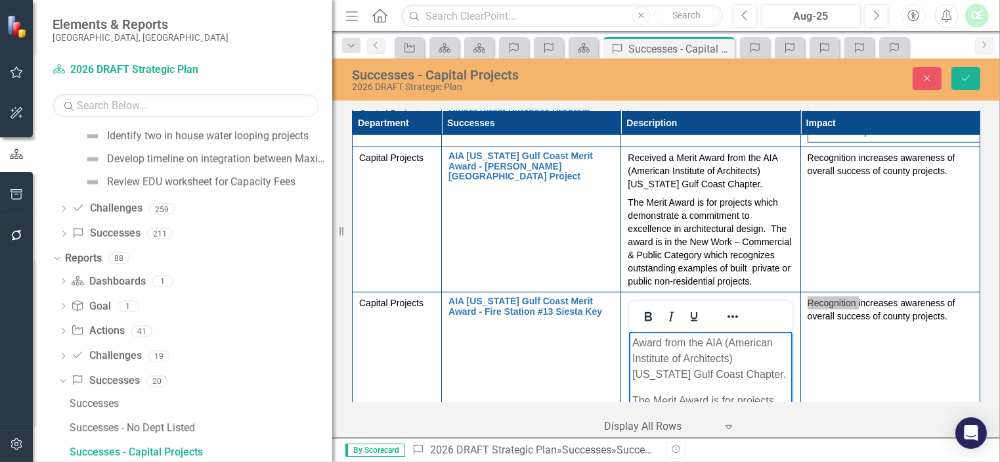
click at [633, 342] on p "Award from the AIA (American Institute of Architects) Florida Gulf Coast Chapte…" at bounding box center [711, 358] width 156 height 47
click at [960, 79] on icon "Save" at bounding box center [966, 78] width 12 height 9
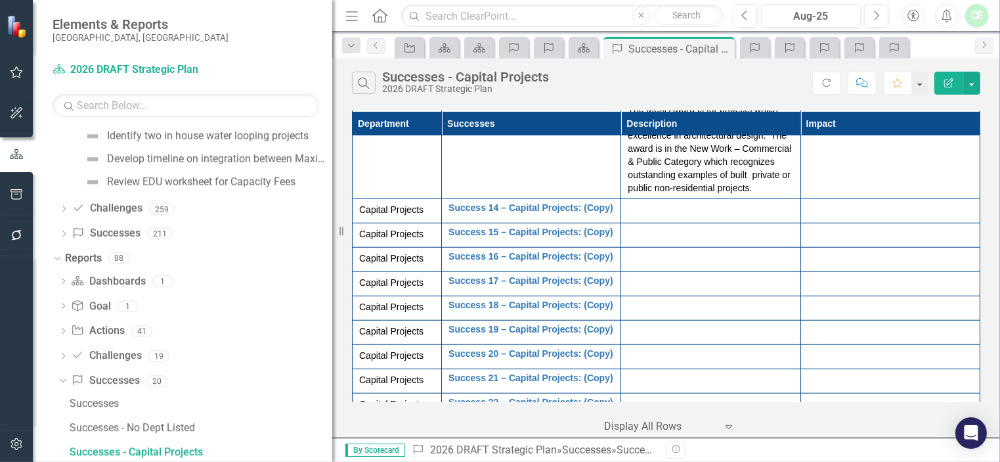
scroll to position [1083, 0]
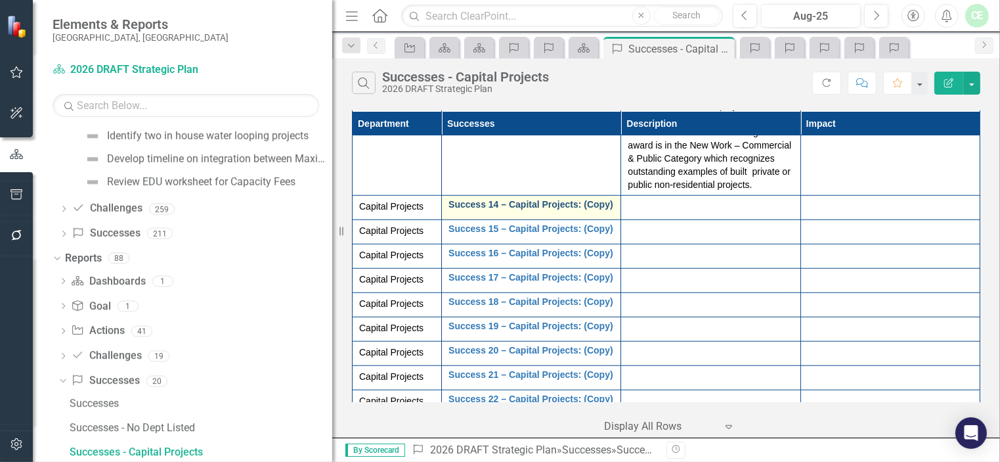
click at [457, 210] on link "Success 14 – Capital Projects: (Copy)" at bounding box center [532, 205] width 166 height 10
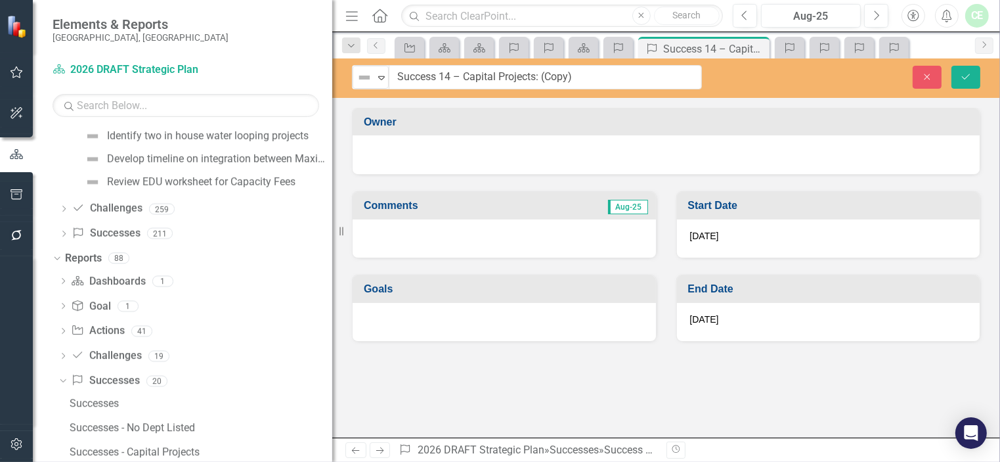
drag, startPoint x: 382, startPoint y: 78, endPoint x: 585, endPoint y: 77, distance: 203.0
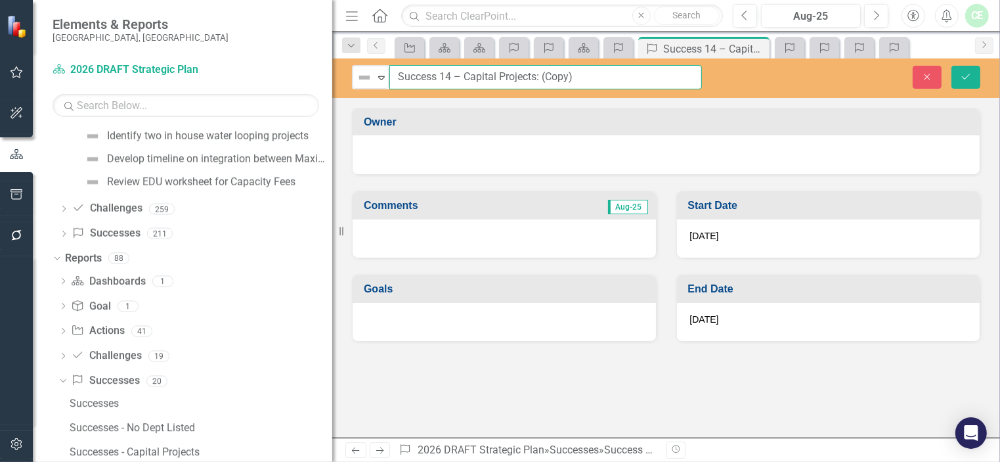
drag, startPoint x: 583, startPoint y: 77, endPoint x: 396, endPoint y: 81, distance: 187.3
click at [396, 81] on input "Success 14 – Capital Projects: (Copy)" at bounding box center [546, 77] width 313 height 24
type input "South County Courthouse - LEED Silver Certification"
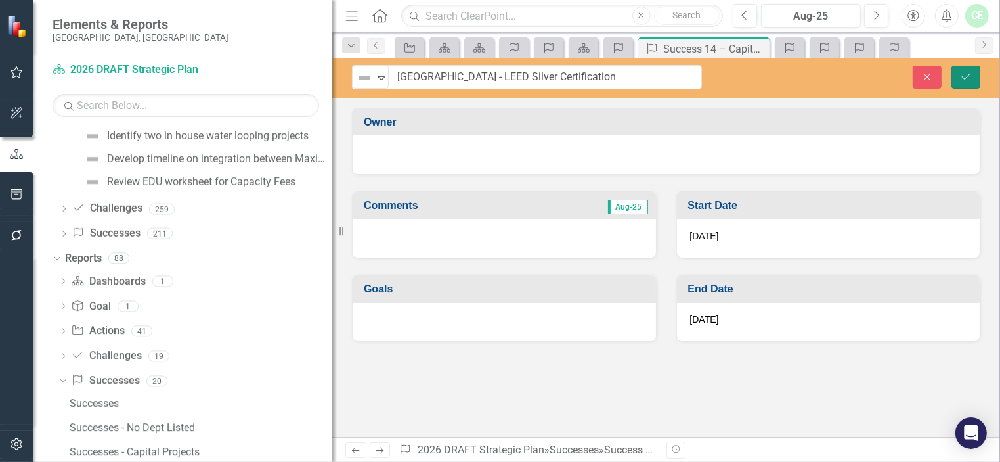
click at [971, 74] on icon "Save" at bounding box center [966, 76] width 12 height 9
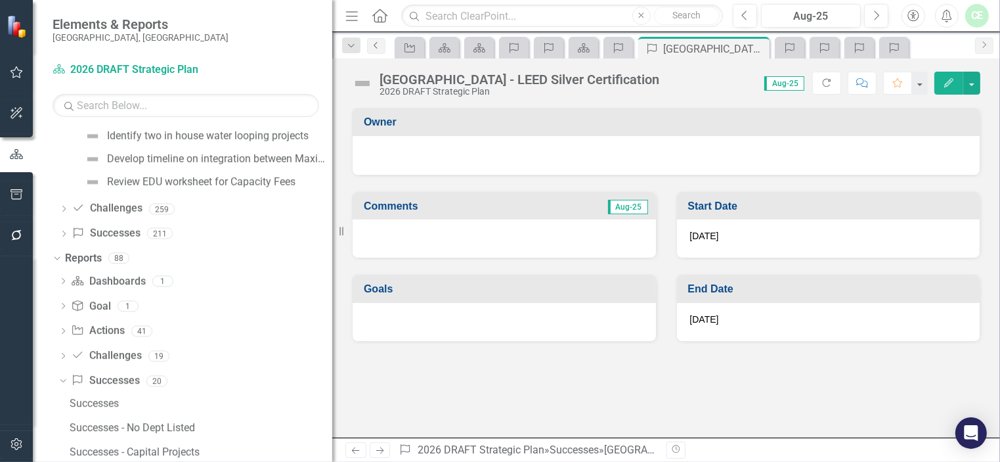
click at [376, 44] on icon "Previous" at bounding box center [376, 45] width 11 height 8
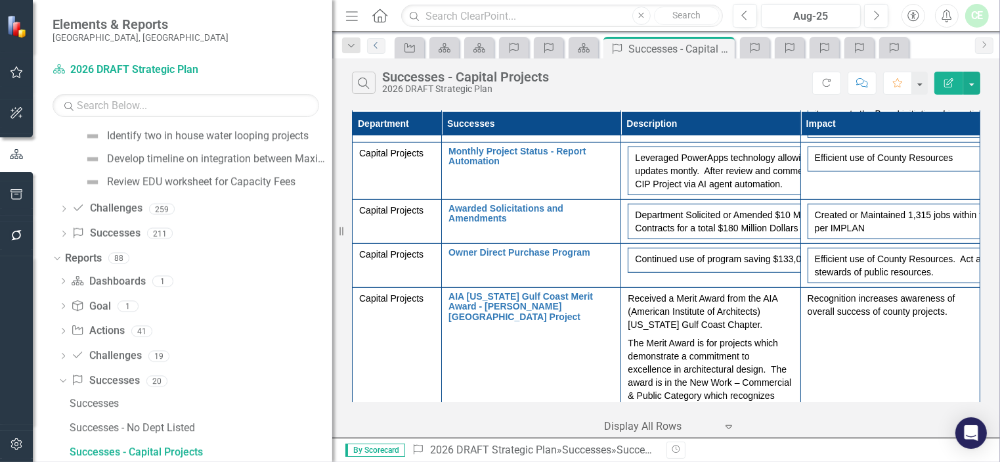
scroll to position [1051, 0]
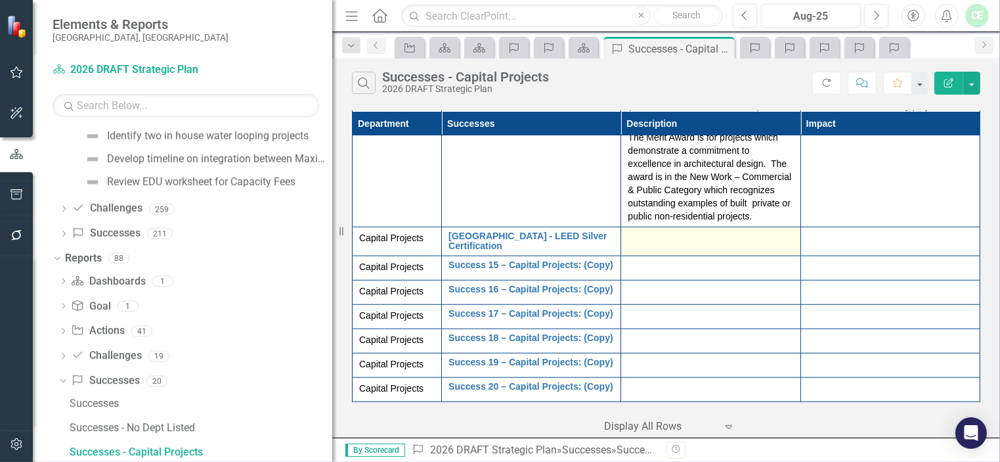
click at [673, 247] on div at bounding box center [711, 239] width 166 height 16
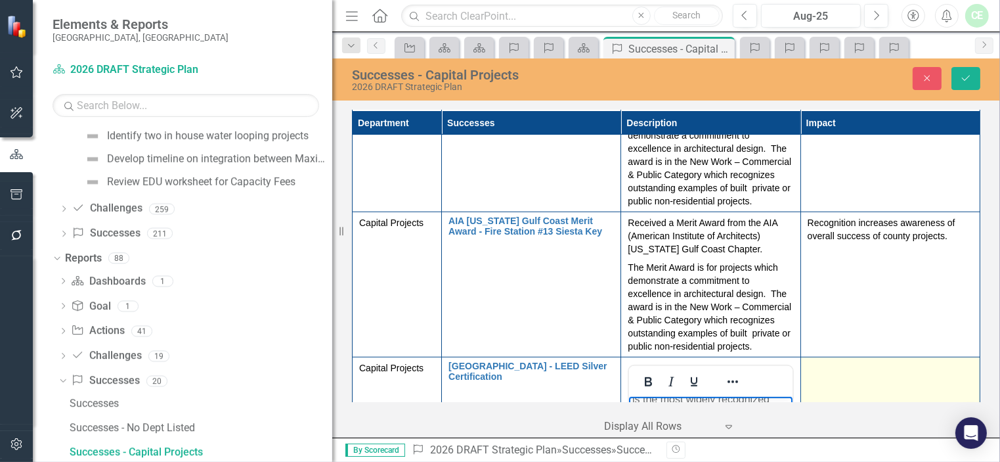
scroll to position [898, 0]
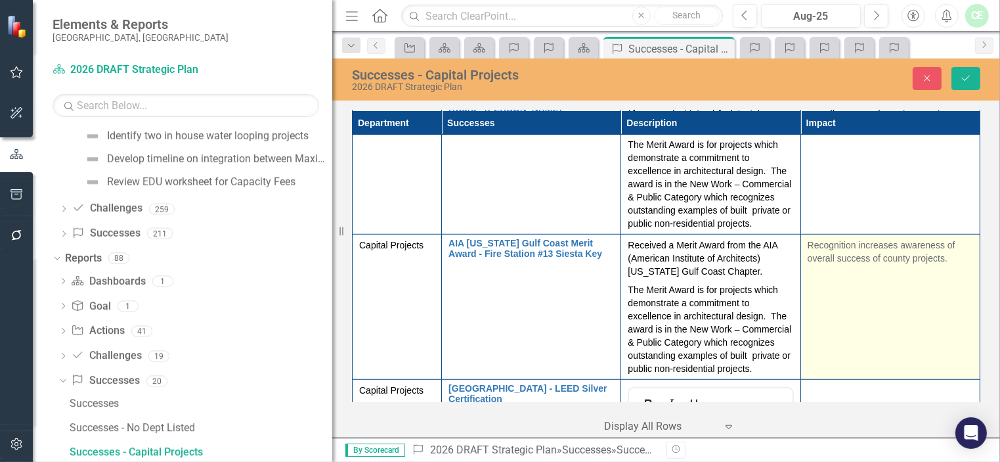
click at [828, 265] on p "Recognition increases awareness of overall success of county projects." at bounding box center [891, 251] width 166 height 26
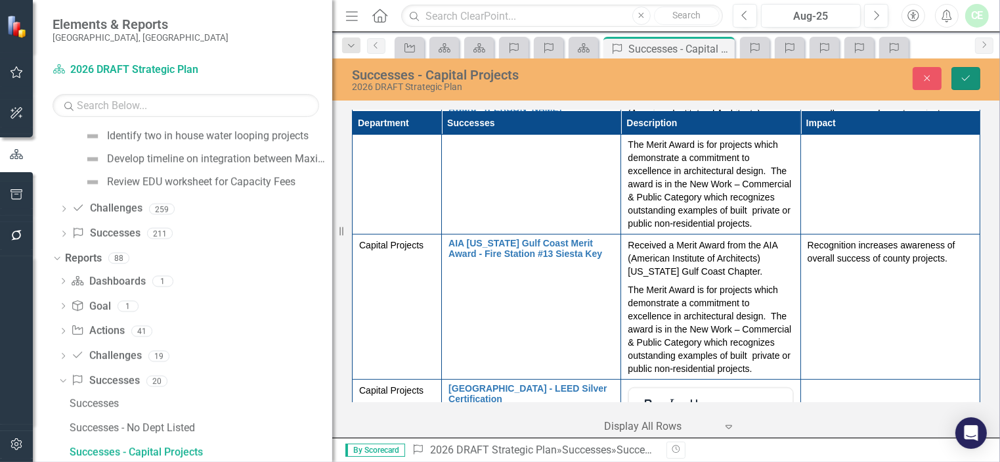
click at [970, 79] on icon "Save" at bounding box center [966, 78] width 12 height 9
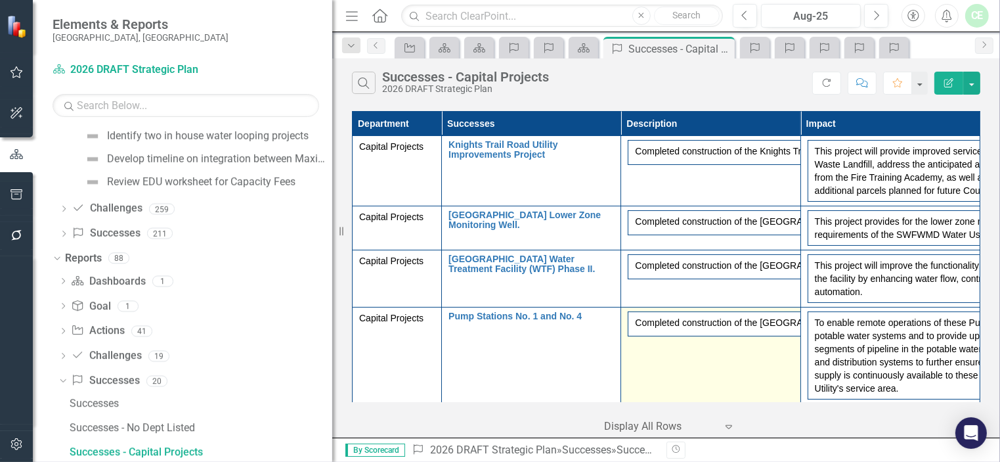
scroll to position [671, 0]
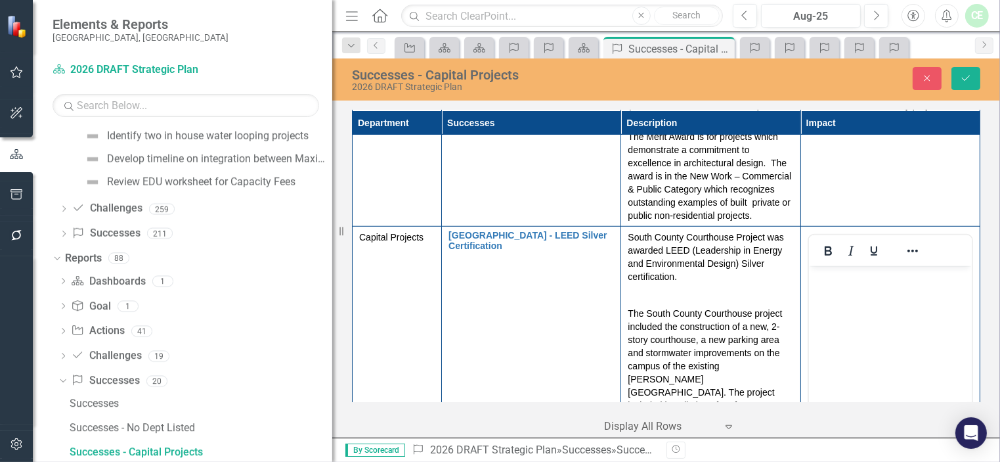
scroll to position [0, 0]
click at [826, 282] on p "Rich Text Area. Press ALT-0 for help." at bounding box center [890, 277] width 156 height 16
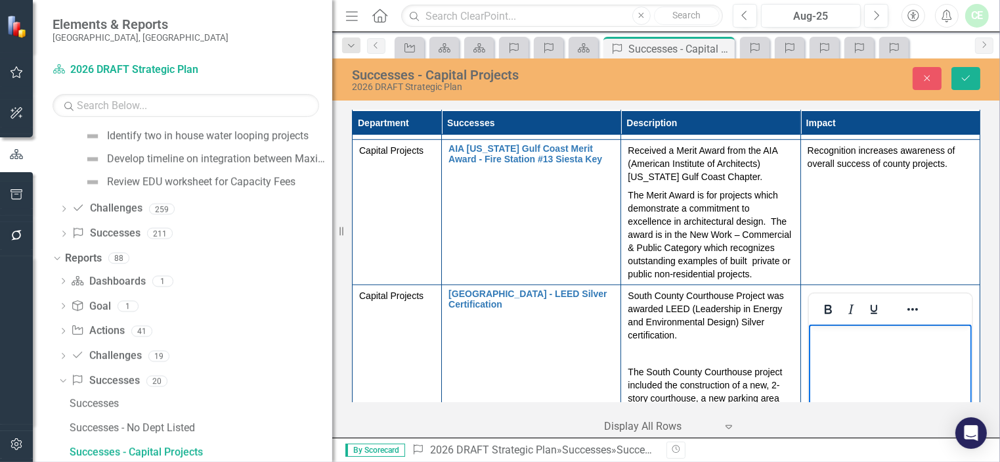
scroll to position [999, 0]
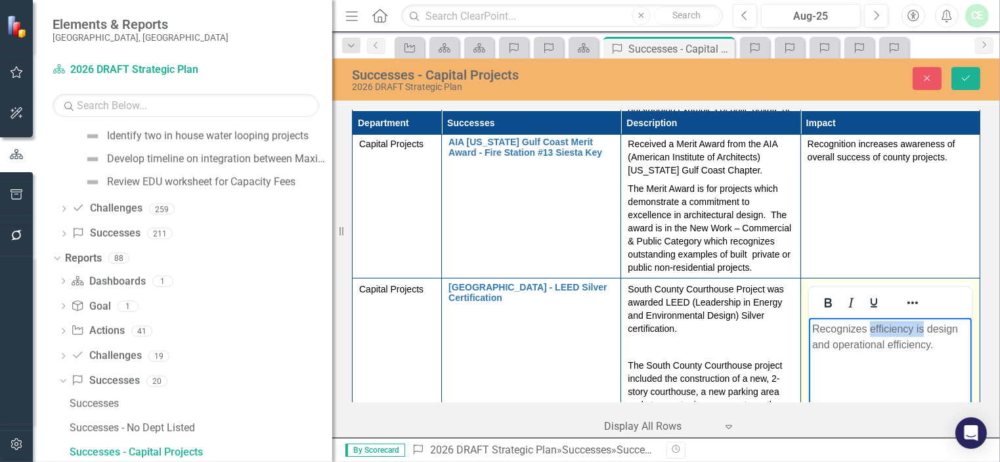
drag, startPoint x: 868, startPoint y: 330, endPoint x: 922, endPoint y: 329, distance: 53.9
click at [922, 329] on p "Recognizes efficiency is design and operational efficiency." at bounding box center [890, 337] width 156 height 32
click at [912, 346] on p "Recognizes design and operational efficiency." at bounding box center [890, 337] width 156 height 32
click at [970, 72] on button "Save" at bounding box center [966, 78] width 29 height 23
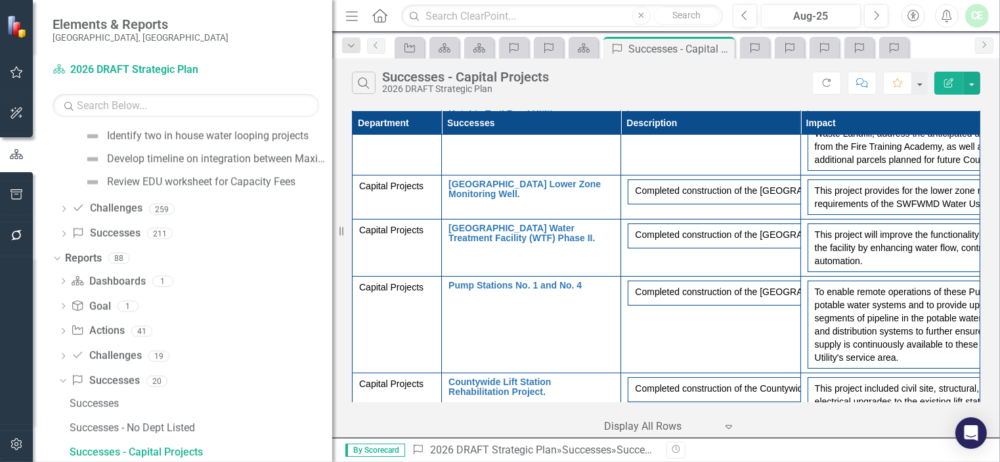
scroll to position [0, 0]
